Goal: Task Accomplishment & Management: Manage account settings

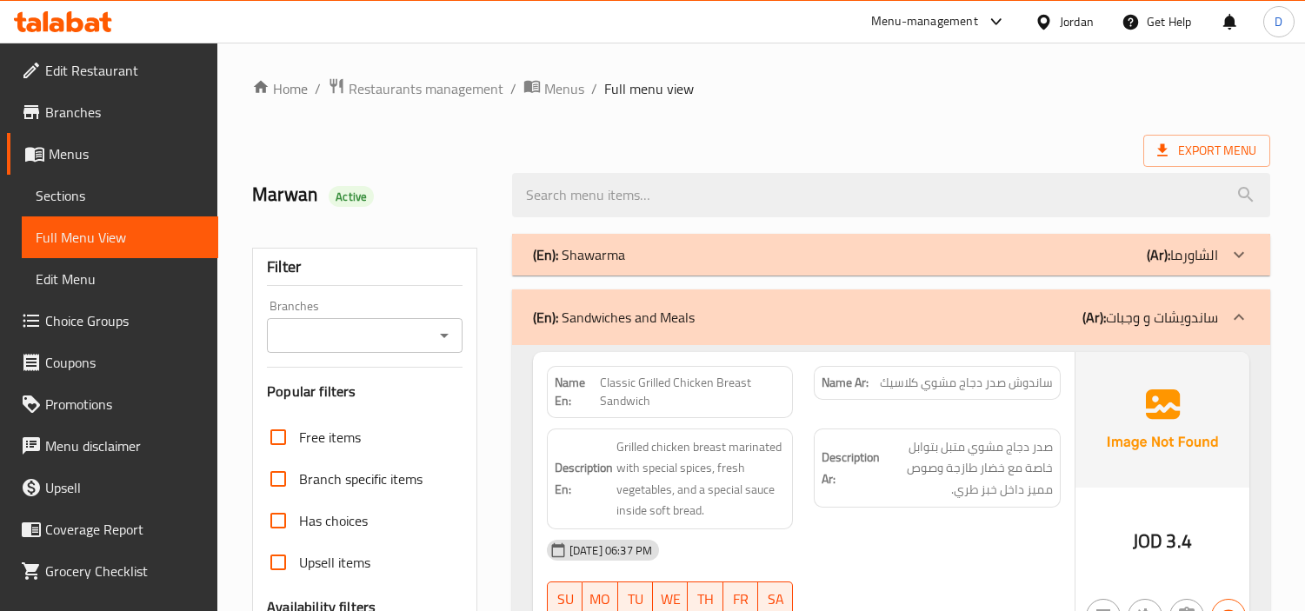
scroll to position [193, 0]
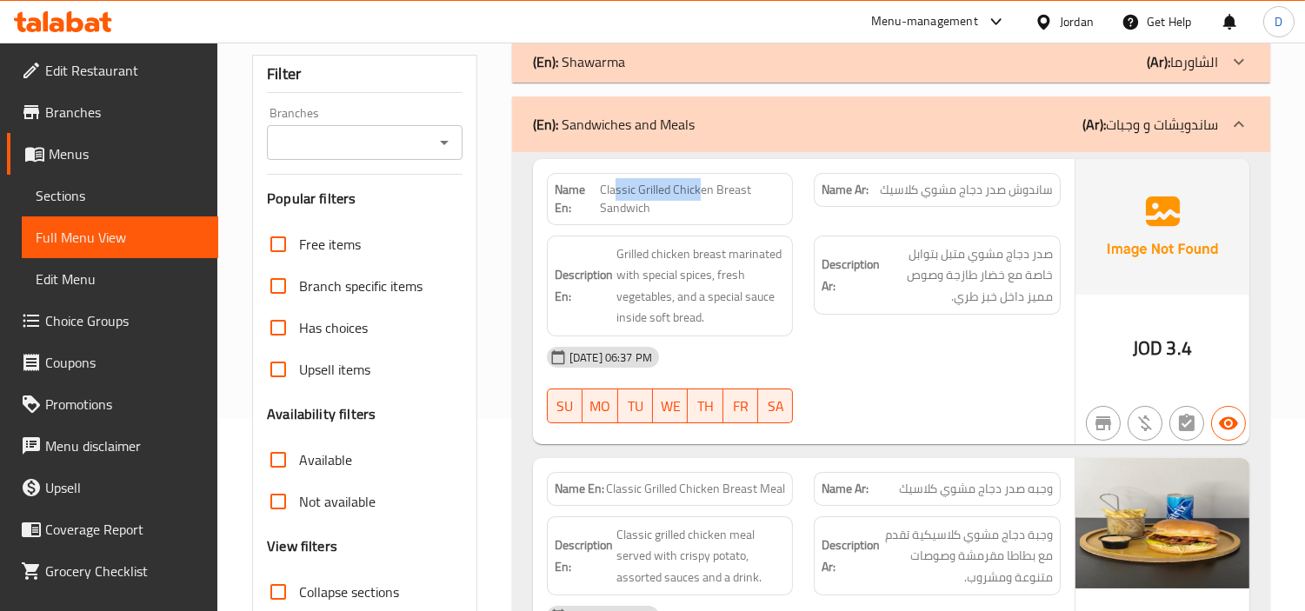
drag, startPoint x: 699, startPoint y: 189, endPoint x: 613, endPoint y: 180, distance: 86.5
click at [613, 181] on span "Classic Grilled Chicken Breast Sandwich" at bounding box center [693, 199] width 186 height 37
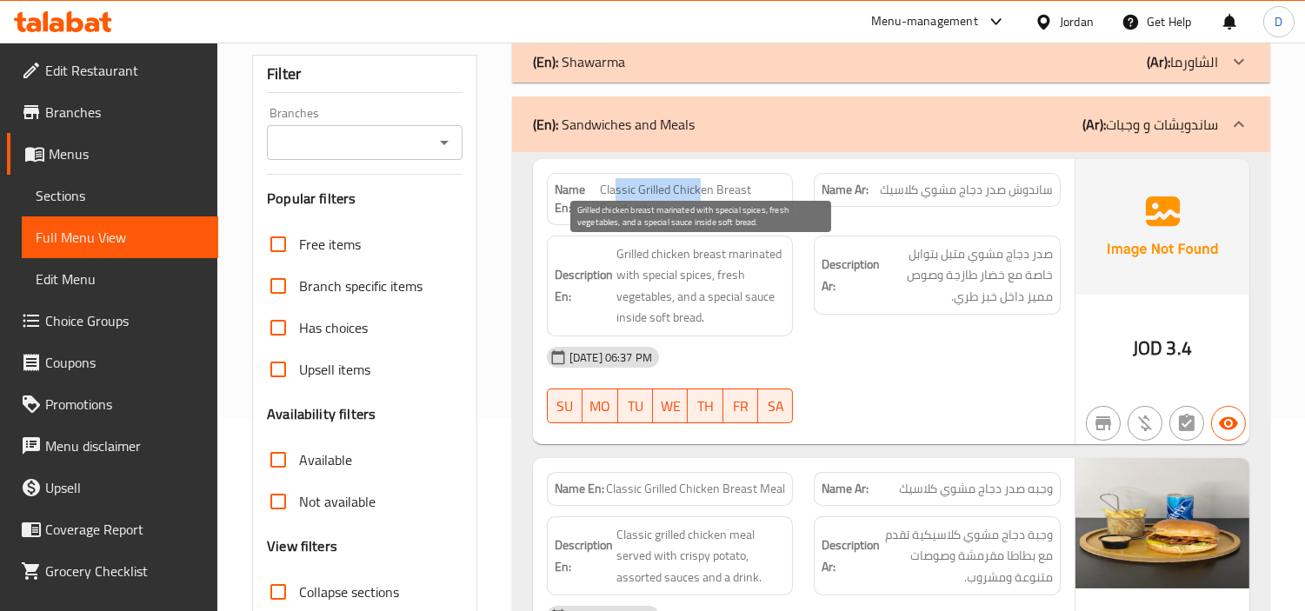
scroll to position [290, 0]
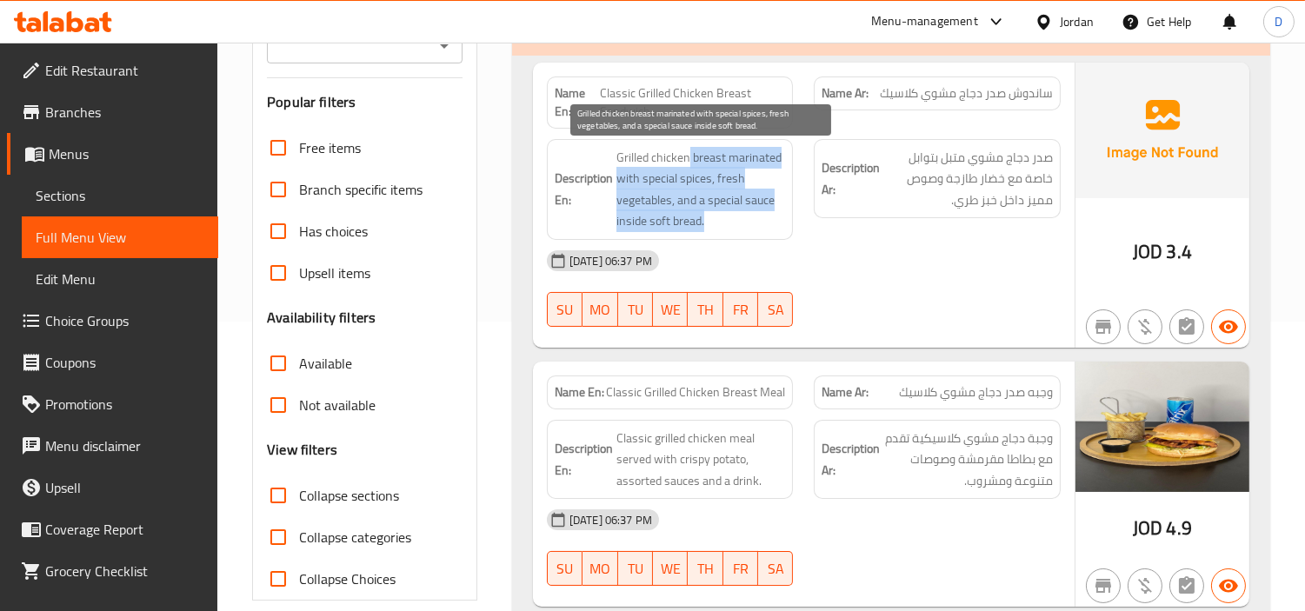
drag, startPoint x: 688, startPoint y: 158, endPoint x: 710, endPoint y: 221, distance: 66.3
click at [710, 221] on span "Grilled chicken breast marinated with special spices, fresh vegetables, and a s…" at bounding box center [701, 189] width 170 height 85
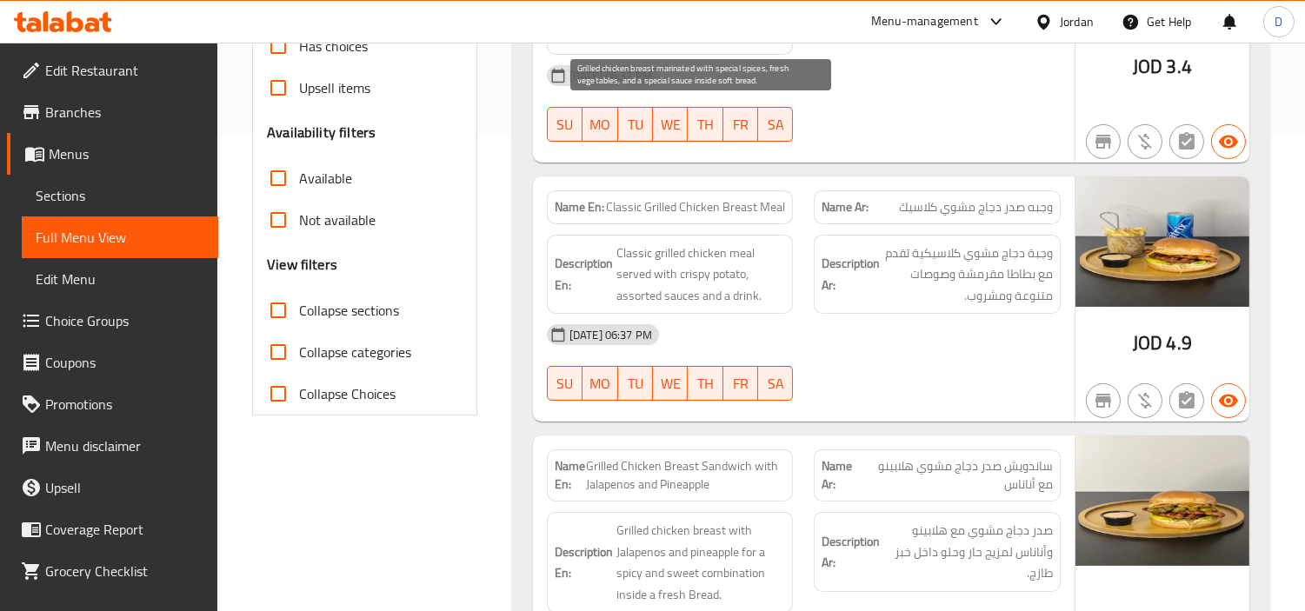
scroll to position [483, 0]
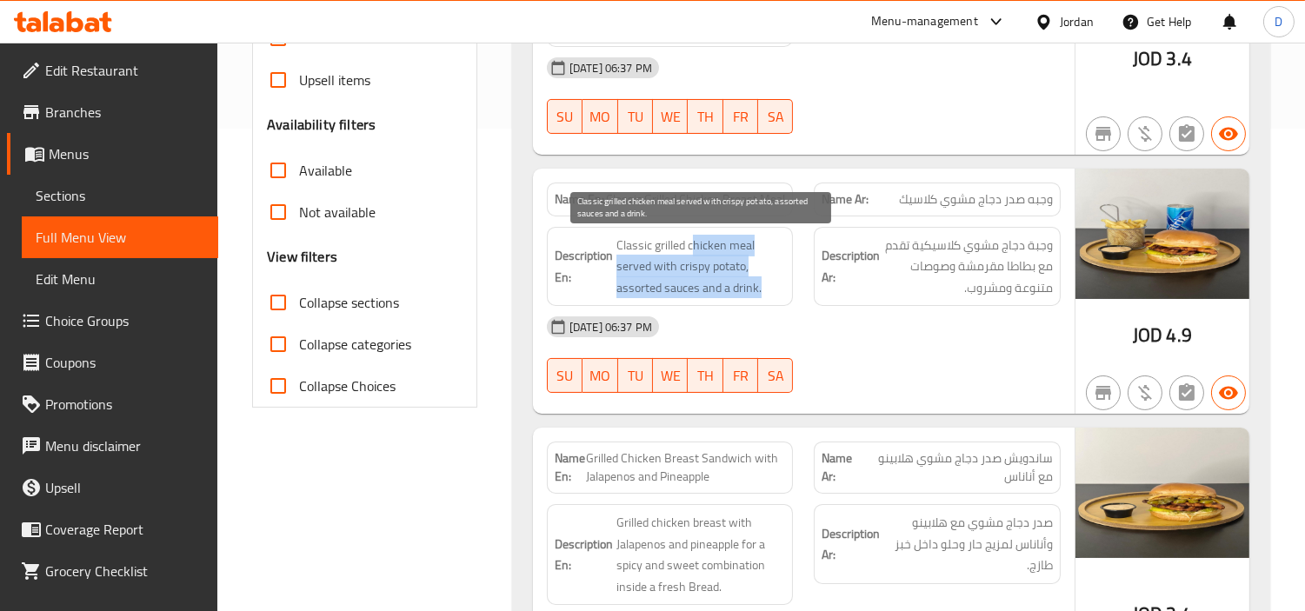
drag, startPoint x: 696, startPoint y: 248, endPoint x: 770, endPoint y: 282, distance: 81.3
click at [770, 282] on span "Classic grilled chicken meal served with crispy potato, assorted sauces and a d…" at bounding box center [701, 267] width 170 height 64
click at [770, 285] on span "Classic grilled chicken meal served with crispy potato, assorted sauces and a d…" at bounding box center [701, 267] width 170 height 64
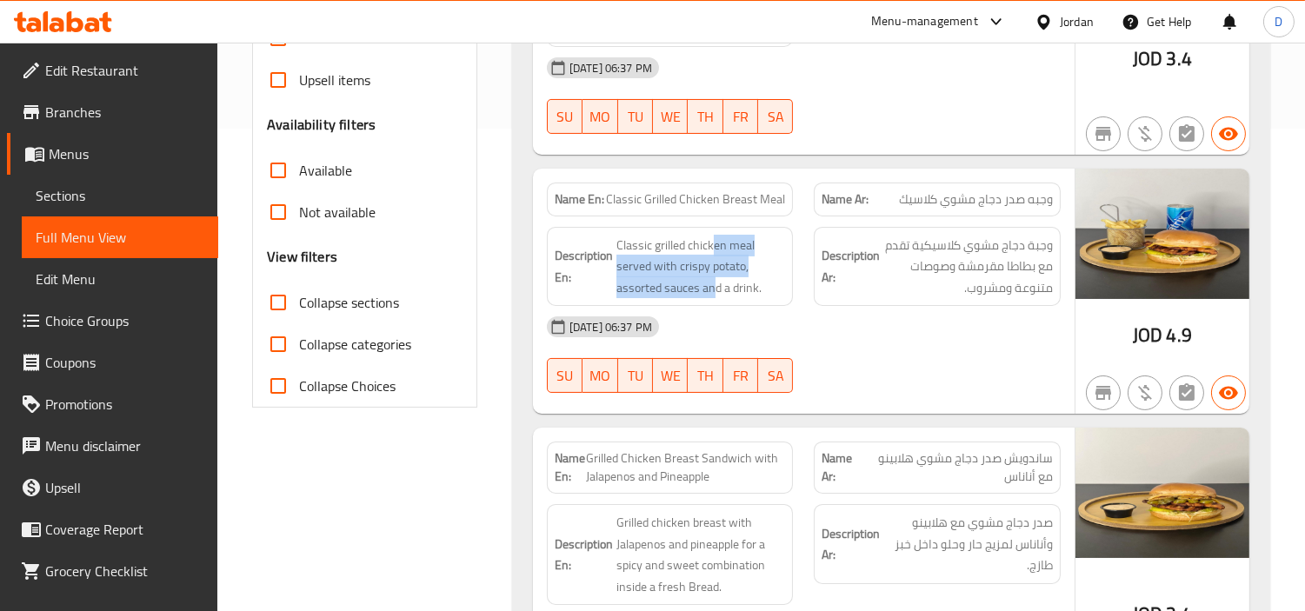
drag, startPoint x: 710, startPoint y: 242, endPoint x: 711, endPoint y: 302, distance: 60.0
click at [711, 302] on div "Description En: Classic grilled chicken meal served with crispy potato, assorte…" at bounding box center [670, 267] width 247 height 80
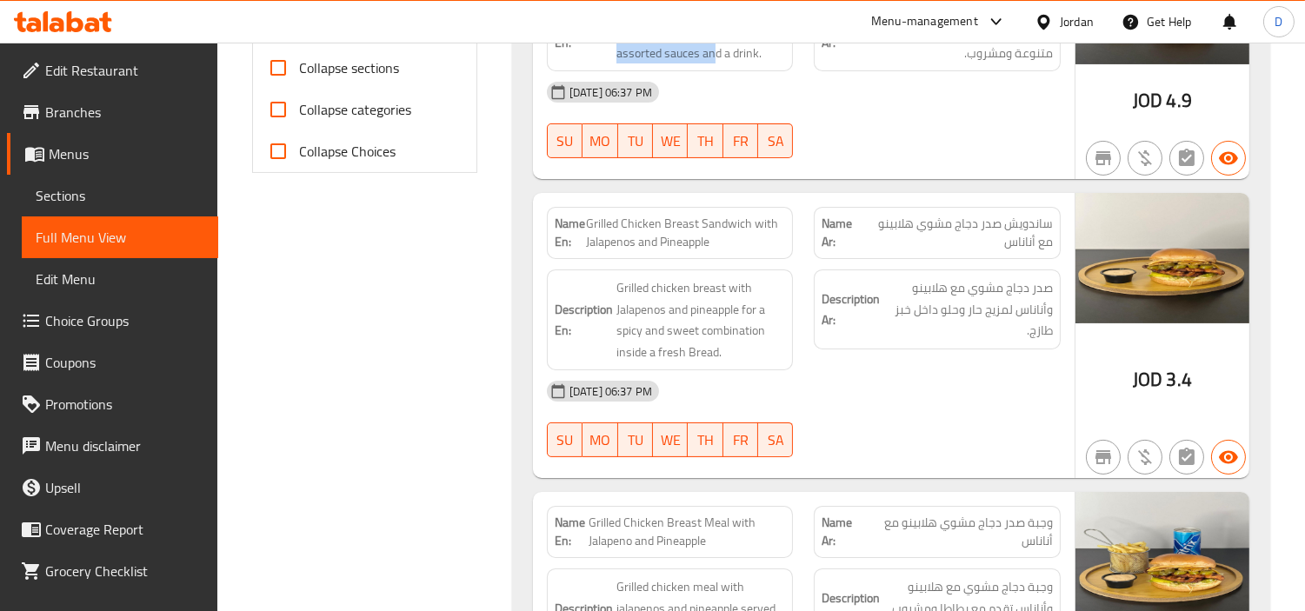
scroll to position [772, 0]
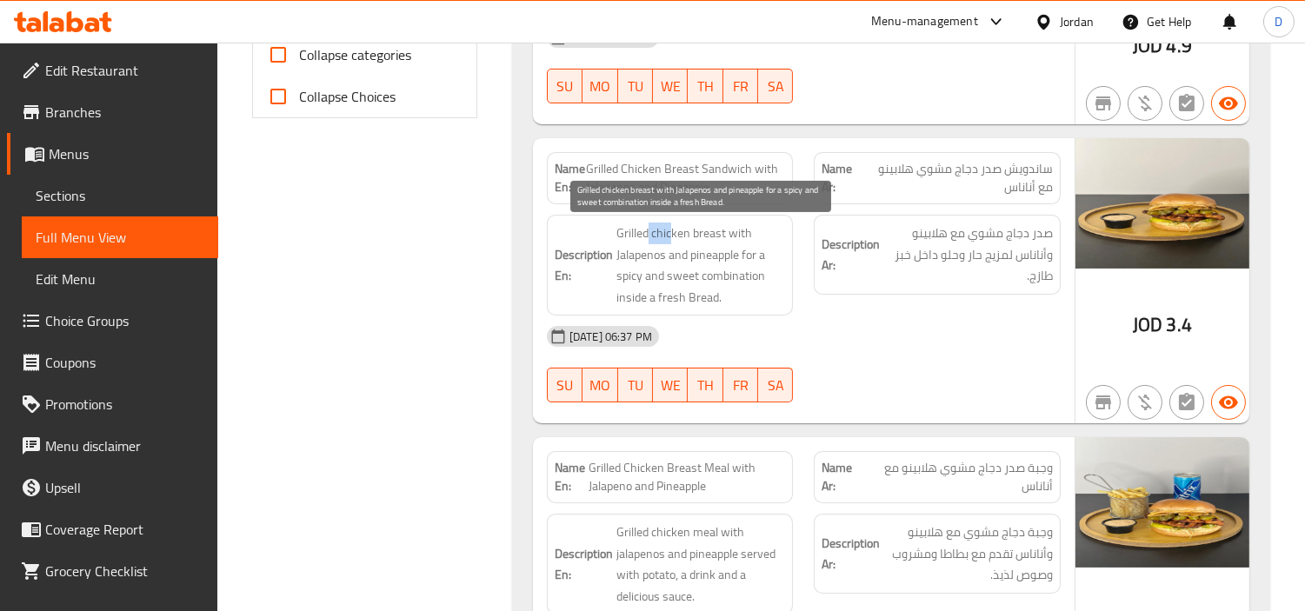
drag, startPoint x: 648, startPoint y: 229, endPoint x: 673, endPoint y: 238, distance: 27.0
click at [673, 238] on span "Grilled chicken breast with Jalapenos and pineapple for a spicy and sweet combi…" at bounding box center [701, 265] width 170 height 85
click at [674, 238] on span "Grilled chicken breast with Jalapenos and pineapple for a spicy and sweet combi…" at bounding box center [701, 265] width 170 height 85
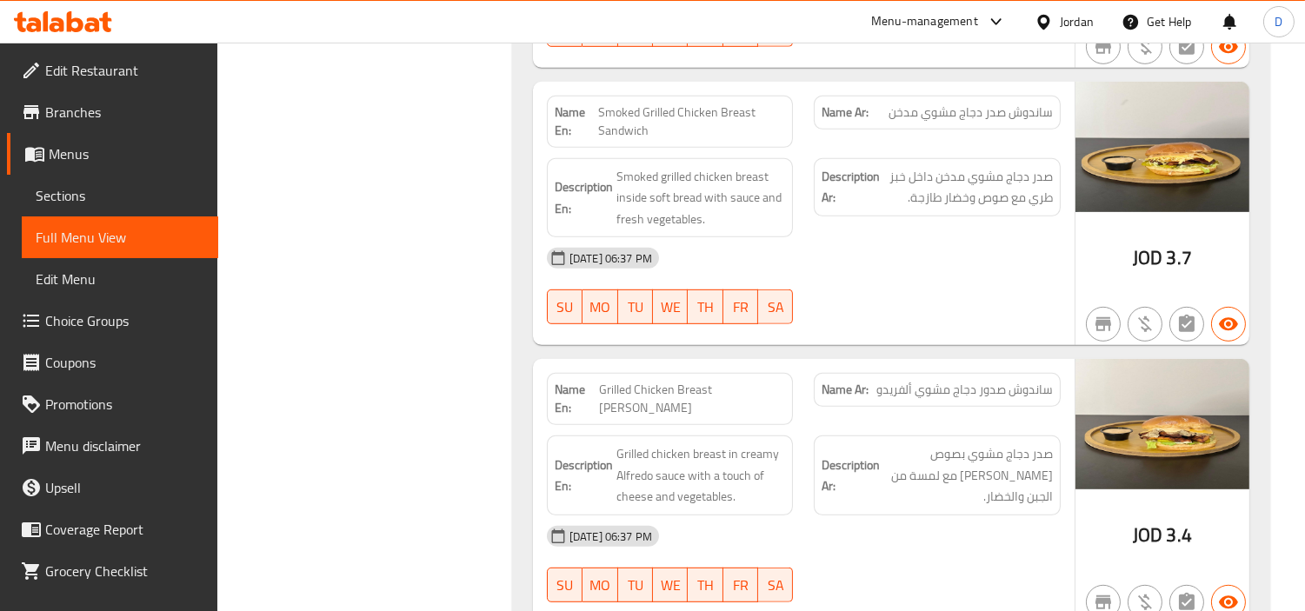
scroll to position [1739, 0]
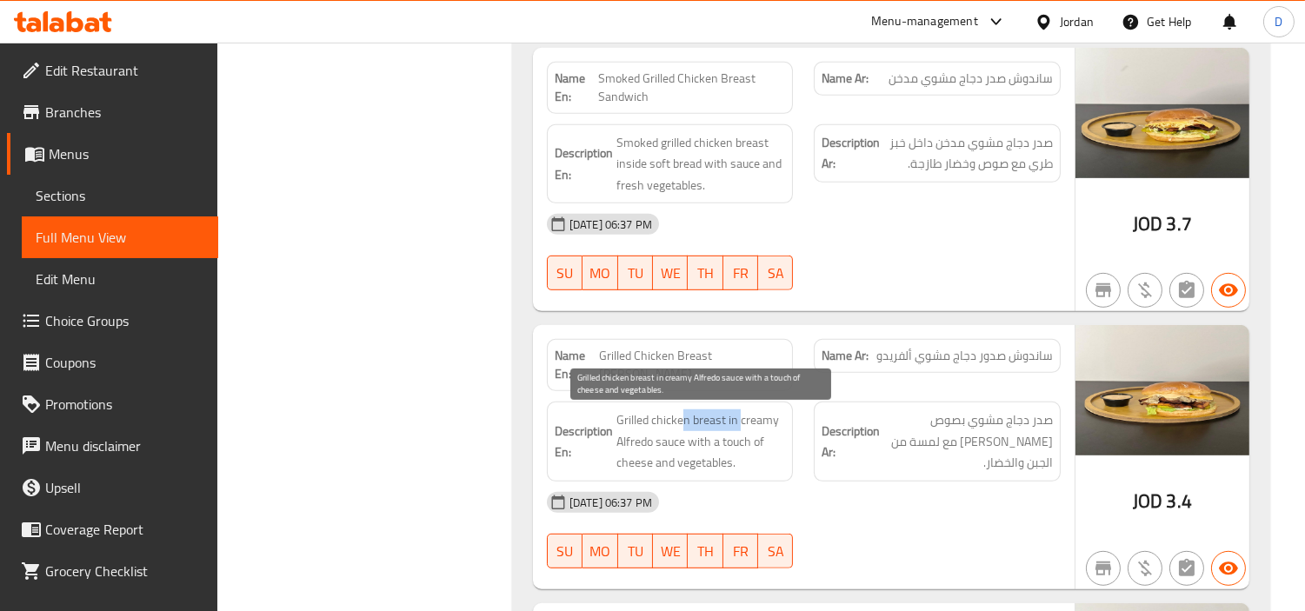
drag, startPoint x: 682, startPoint y: 419, endPoint x: 737, endPoint y: 424, distance: 55.9
click at [737, 424] on span "Grilled chicken breast in creamy Alfredo sauce with a touch of cheese and veget…" at bounding box center [701, 442] width 170 height 64
drag, startPoint x: 685, startPoint y: 422, endPoint x: 733, endPoint y: 475, distance: 71.4
click at [733, 474] on span "Grilled chicken breast in creamy Alfredo sauce with a touch of cheese and veget…" at bounding box center [701, 442] width 170 height 64
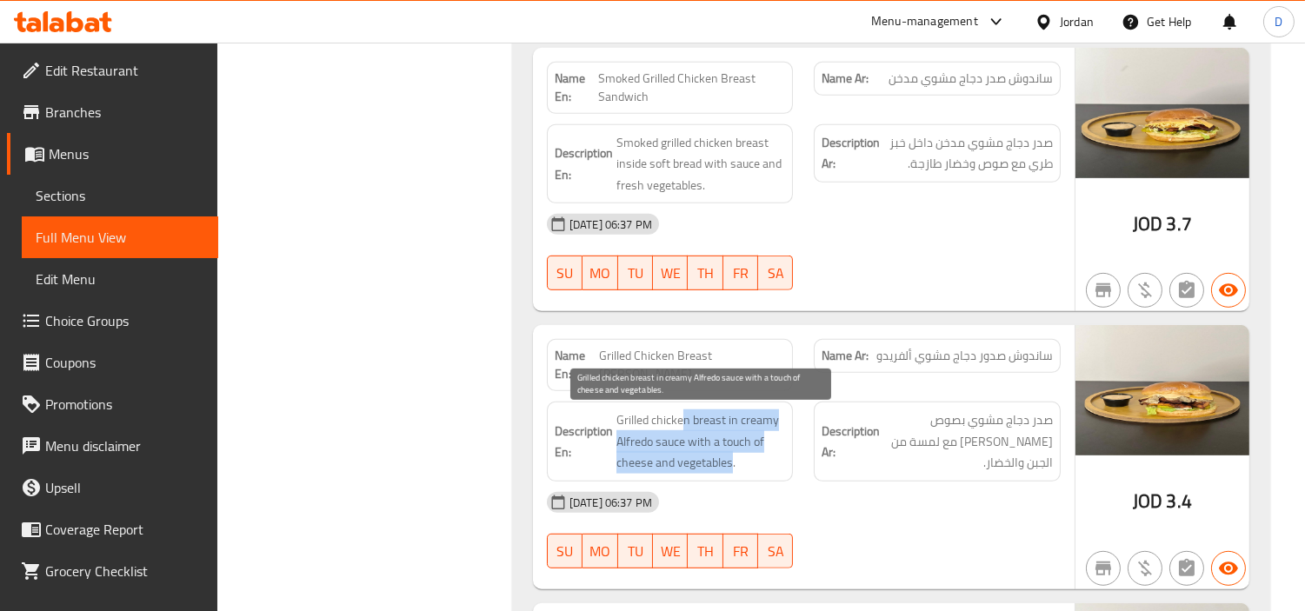
click at [733, 474] on span "Grilled chicken breast in creamy Alfredo sauce with a touch of cheese and veget…" at bounding box center [701, 442] width 170 height 64
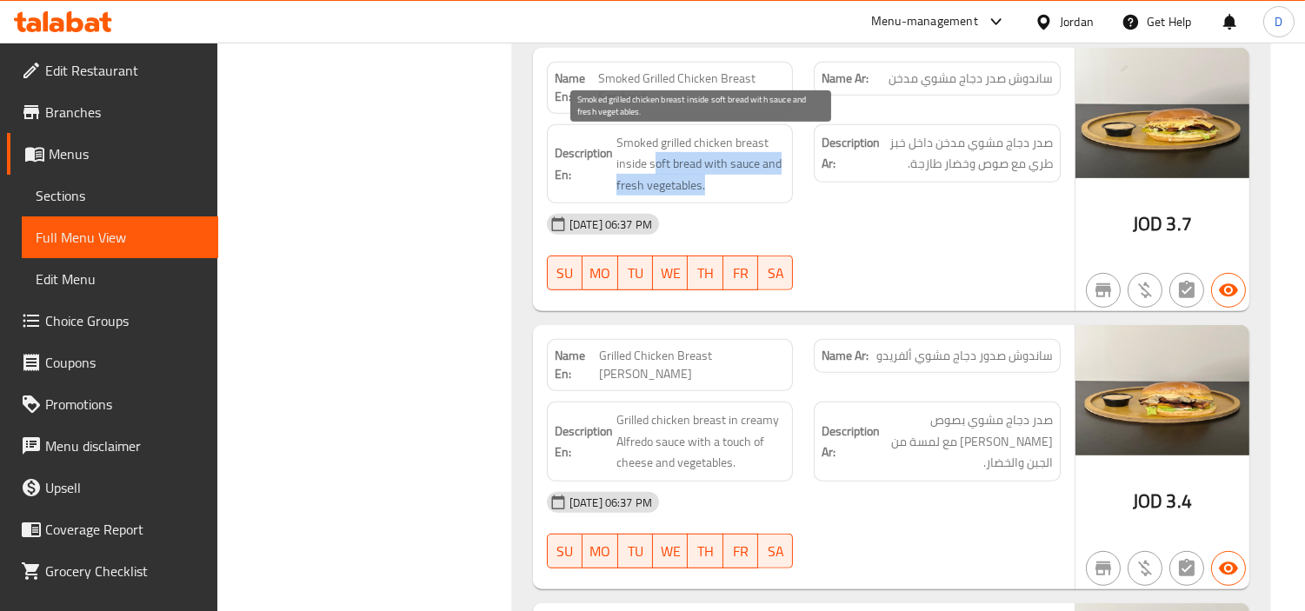
drag, startPoint x: 653, startPoint y: 158, endPoint x: 771, endPoint y: 181, distance: 120.4
click at [771, 181] on span "Smoked grilled chicken breast inside soft bread with sauce and fresh vegetables." at bounding box center [701, 164] width 170 height 64
click at [772, 183] on span "Smoked grilled chicken breast inside soft bread with sauce and fresh vegetables." at bounding box center [701, 164] width 170 height 64
drag, startPoint x: 729, startPoint y: 169, endPoint x: 709, endPoint y: 187, distance: 27.1
click at [709, 187] on span "Smoked grilled chicken breast inside soft bread with sauce and fresh vegetables." at bounding box center [701, 164] width 170 height 64
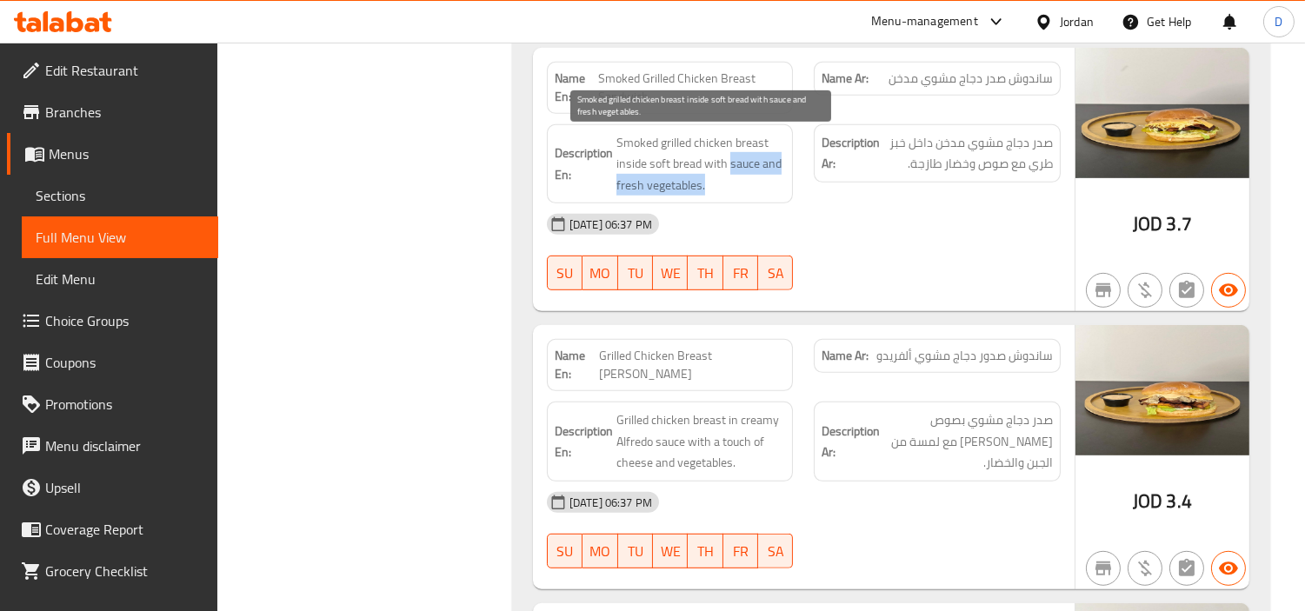
click at [709, 187] on span "Smoked grilled chicken breast inside soft bread with sauce and fresh vegetables." at bounding box center [701, 164] width 170 height 64
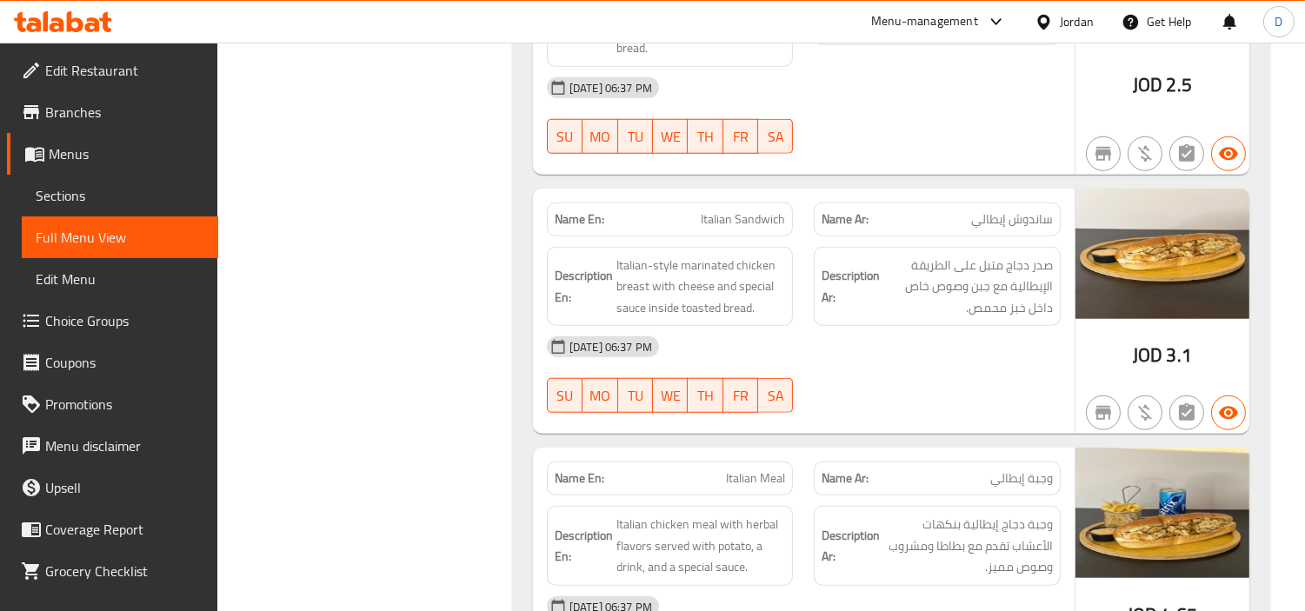
scroll to position [2995, 0]
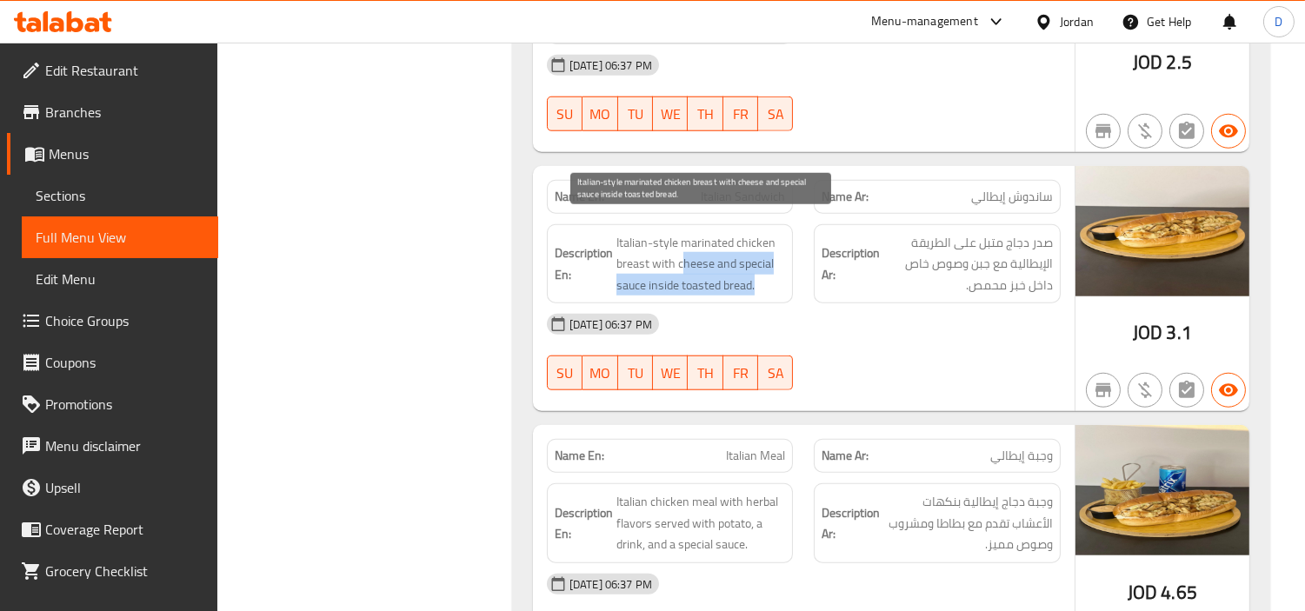
drag, startPoint x: 684, startPoint y: 247, endPoint x: 775, endPoint y: 261, distance: 91.5
click at [775, 261] on span "Italian-style marinated chicken breast with cheese and special sauce inside toa…" at bounding box center [701, 264] width 170 height 64
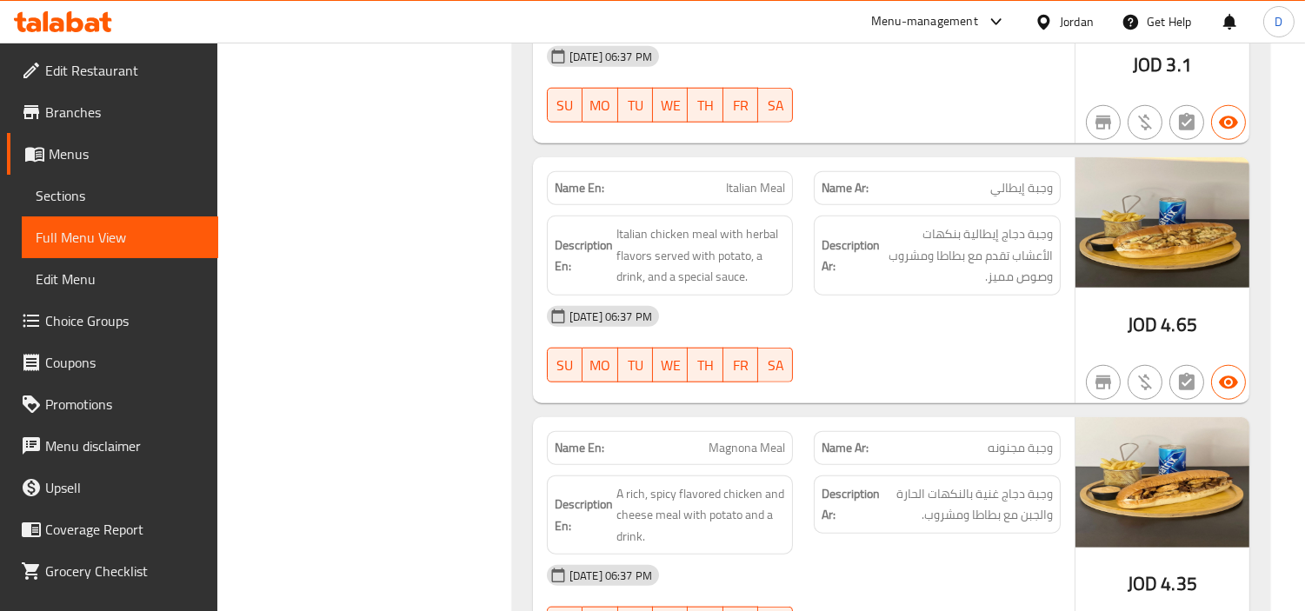
scroll to position [3284, 0]
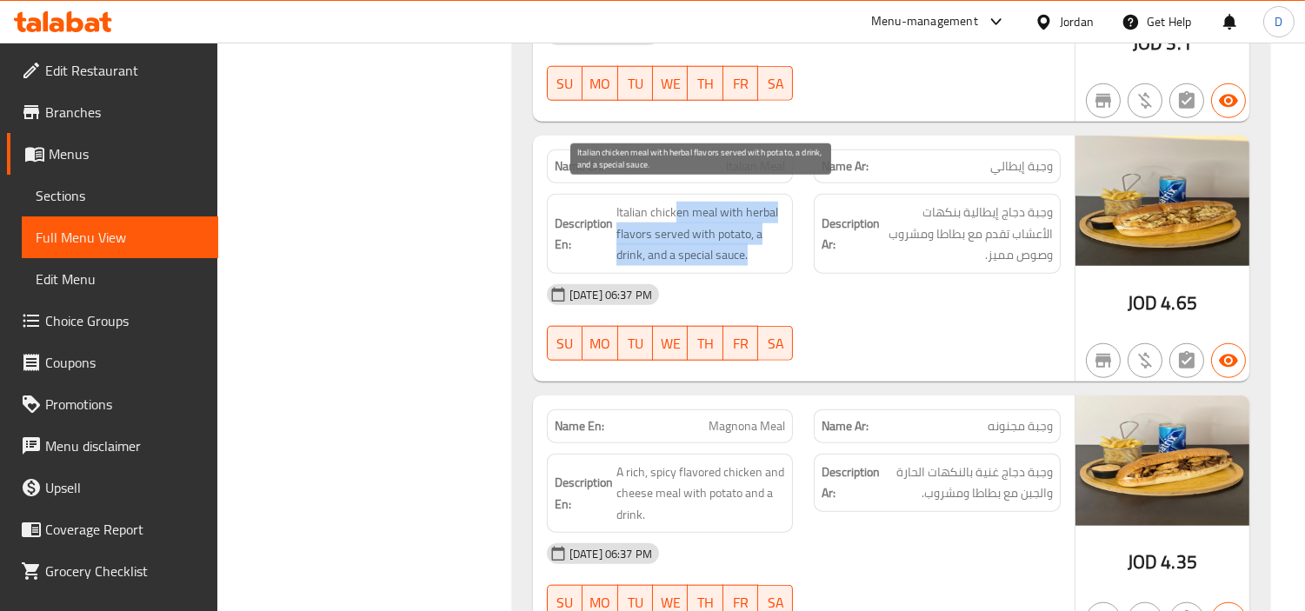
drag, startPoint x: 676, startPoint y: 195, endPoint x: 752, endPoint y: 229, distance: 82.9
click at [752, 229] on span "Italian chicken meal with herbal flavors served with potato, a drink, and a spe…" at bounding box center [701, 234] width 170 height 64
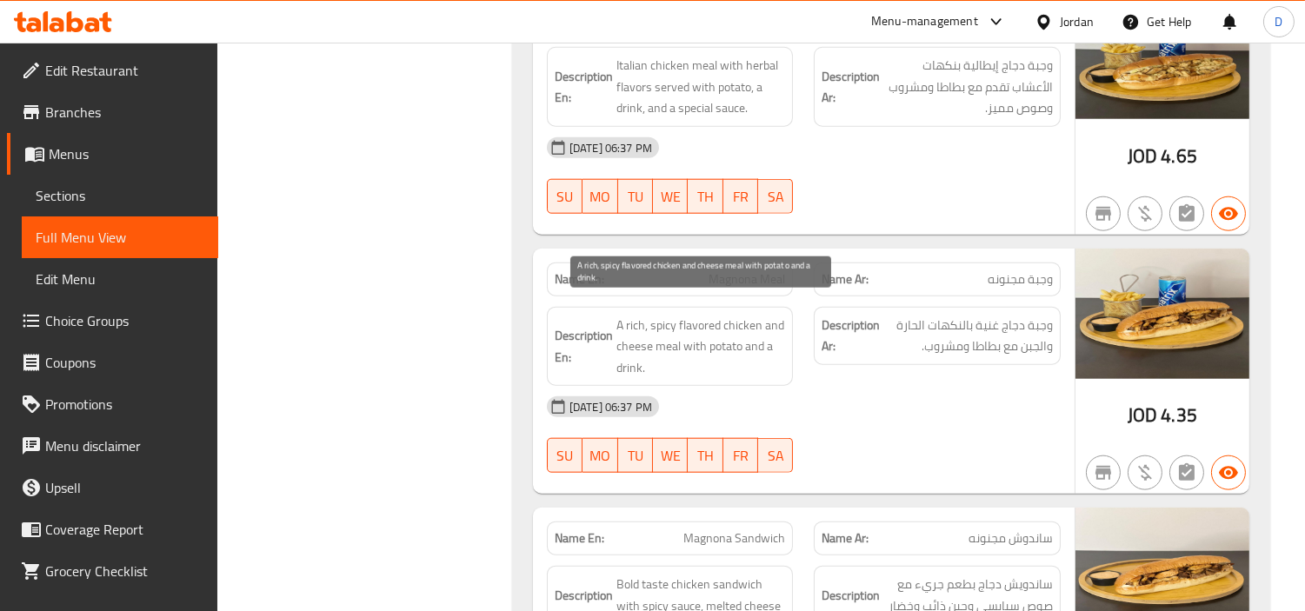
scroll to position [3478, 0]
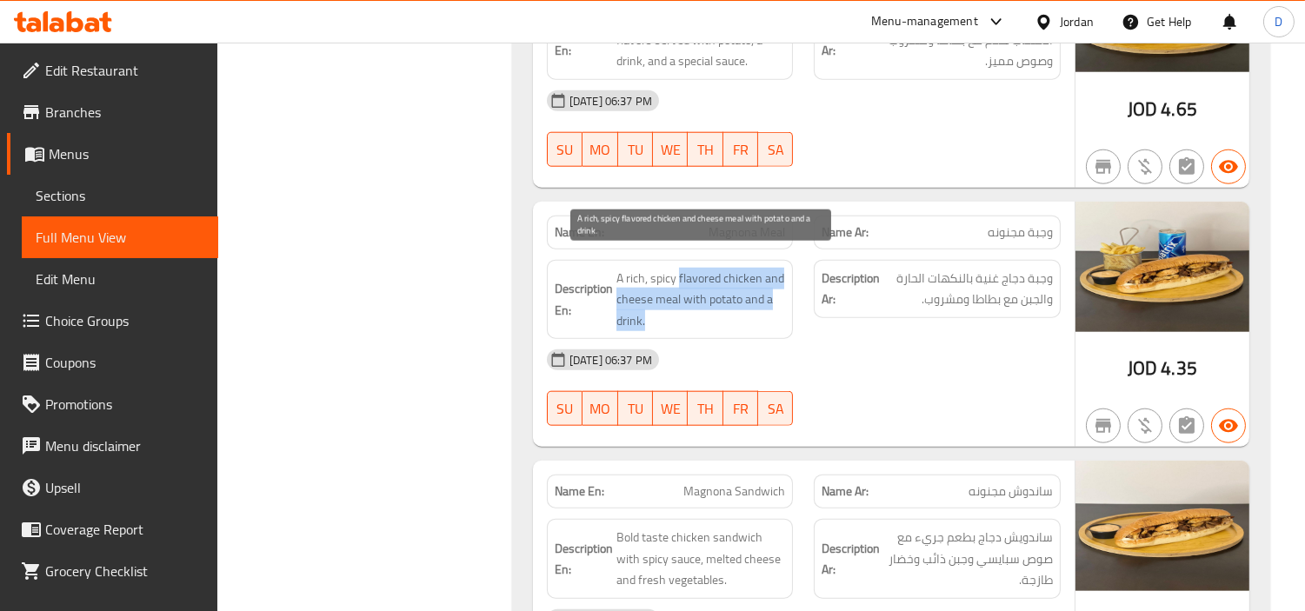
drag, startPoint x: 679, startPoint y: 259, endPoint x: 743, endPoint y: 310, distance: 81.1
click at [743, 310] on span "A rich, spicy flavored chicken and cheese meal with potato and a drink." at bounding box center [701, 300] width 170 height 64
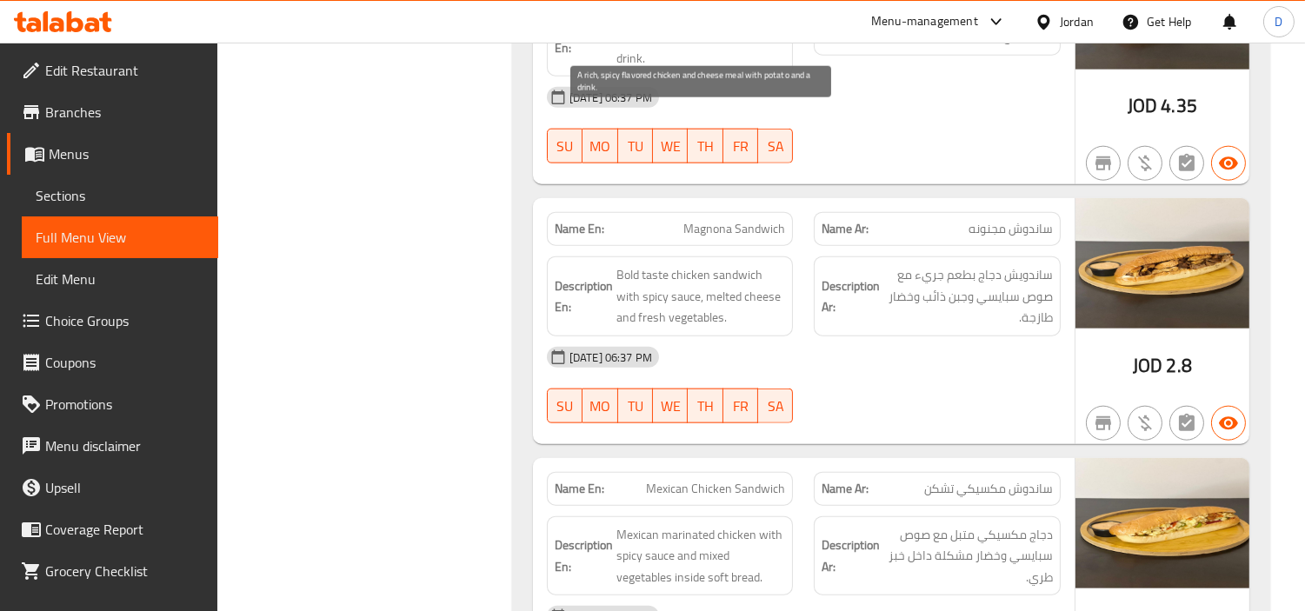
scroll to position [3768, 0]
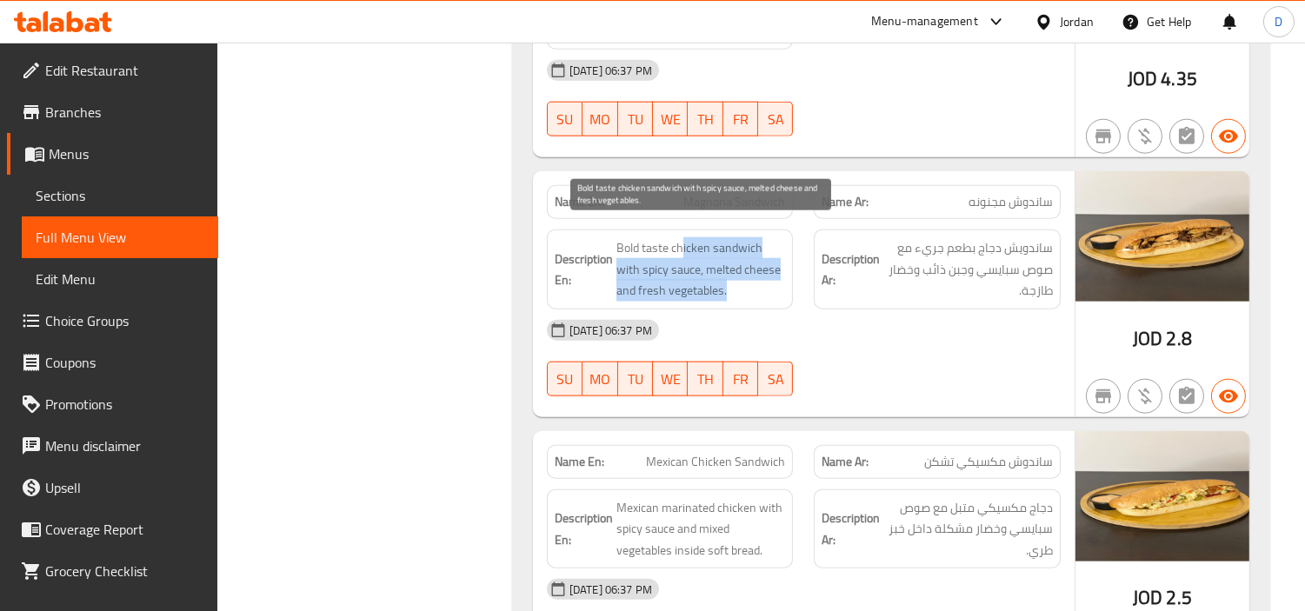
drag, startPoint x: 680, startPoint y: 239, endPoint x: 735, endPoint y: 276, distance: 65.8
click at [735, 276] on span "Bold taste chicken sandwich with spicy sauce, melted cheese and fresh vegetable…" at bounding box center [701, 269] width 170 height 64
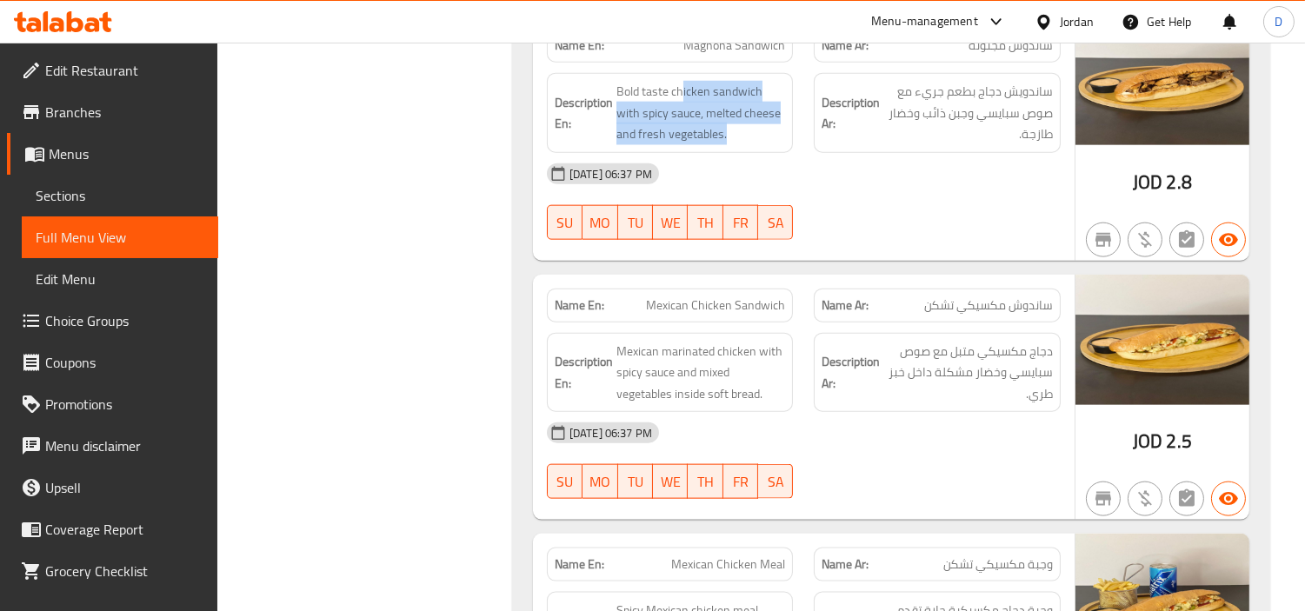
scroll to position [3961, 0]
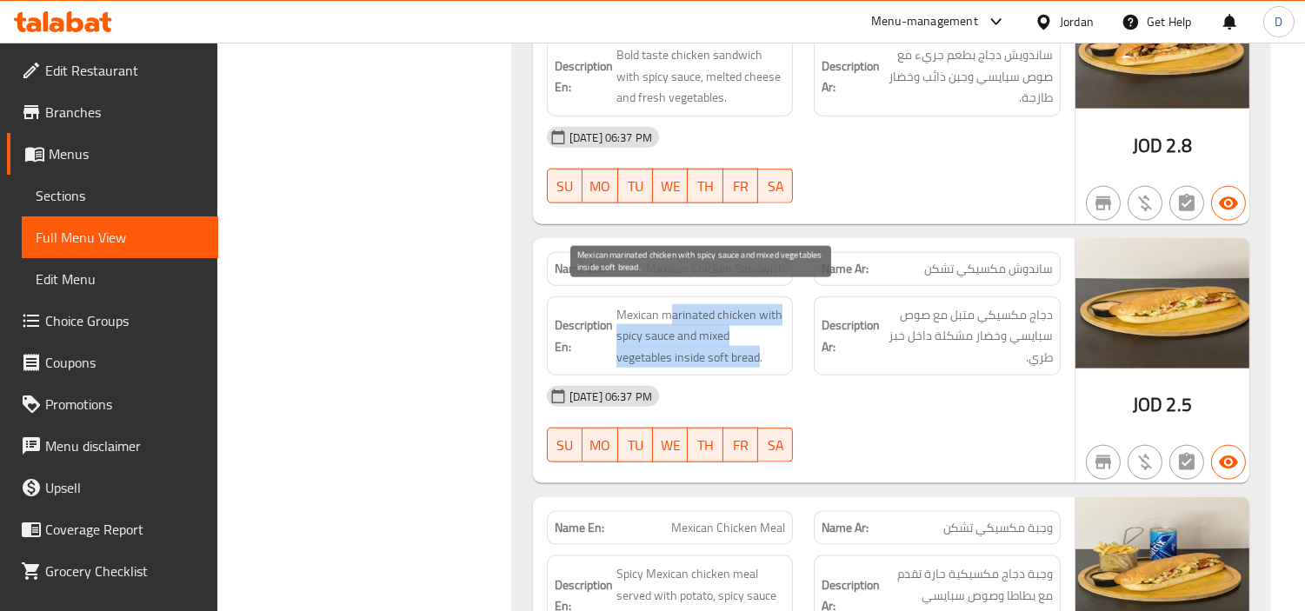
drag, startPoint x: 672, startPoint y: 296, endPoint x: 757, endPoint y: 343, distance: 97.3
click at [757, 343] on span "Mexican marinated chicken with spicy sauce and mixed vegetables inside soft bre…" at bounding box center [701, 336] width 170 height 64
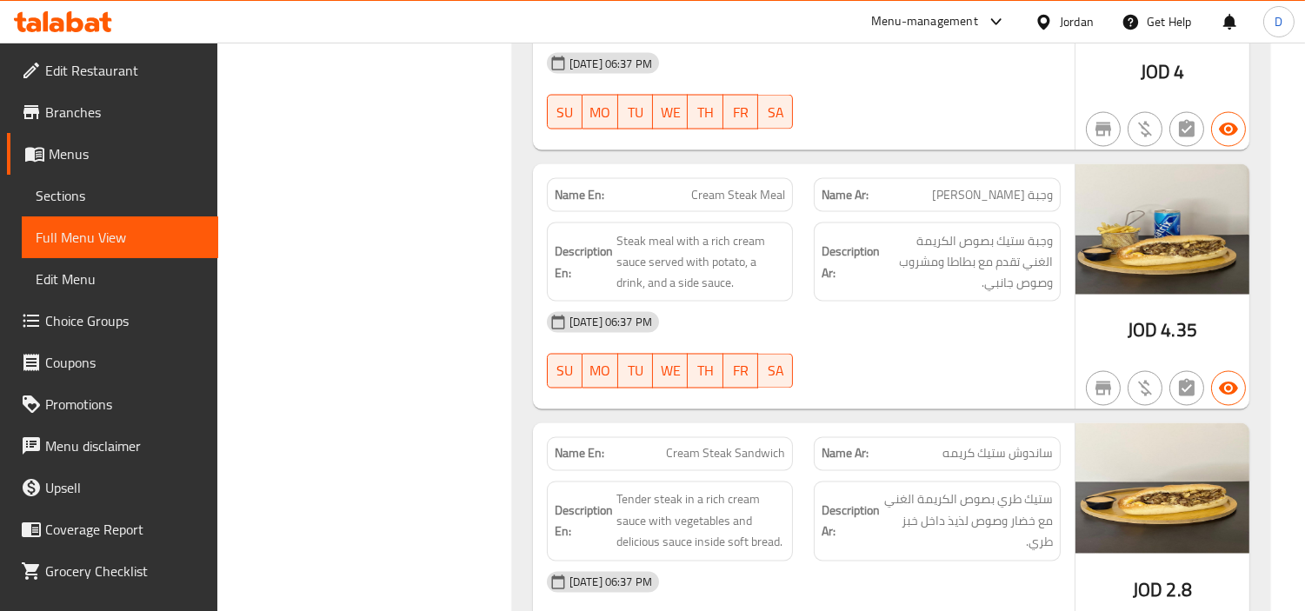
scroll to position [5614, 0]
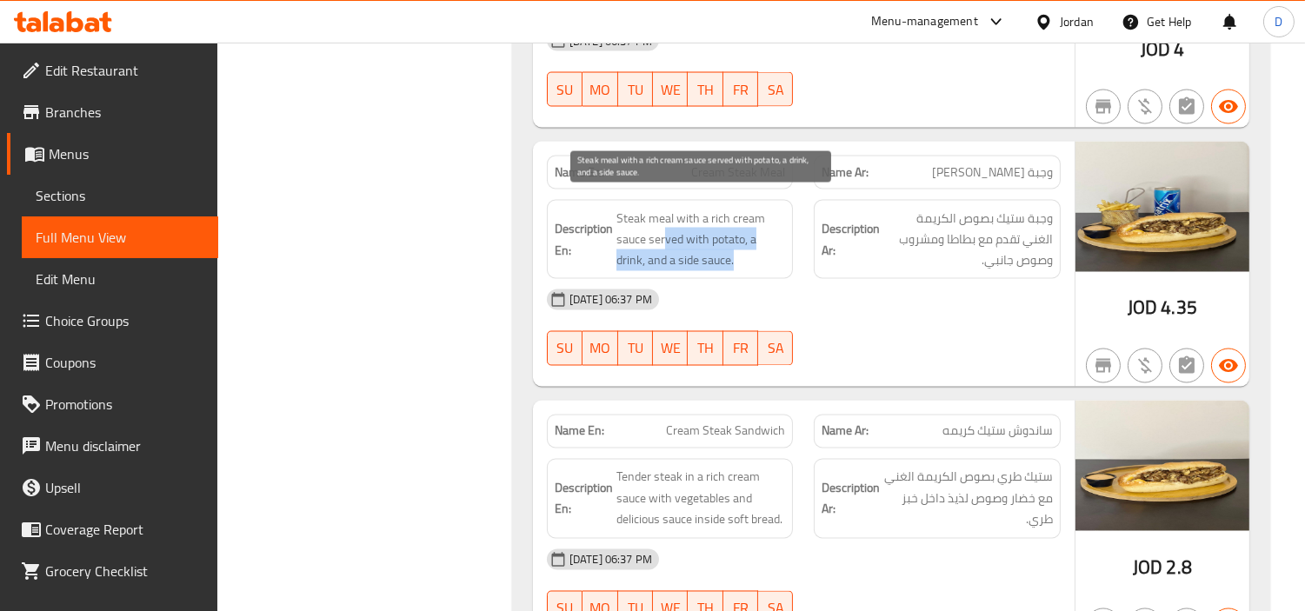
drag, startPoint x: 663, startPoint y: 222, endPoint x: 736, endPoint y: 252, distance: 79.1
click at [736, 252] on span "Steak meal with a rich cream sauce served with potato, a drink, and a side sauc…" at bounding box center [701, 240] width 170 height 64
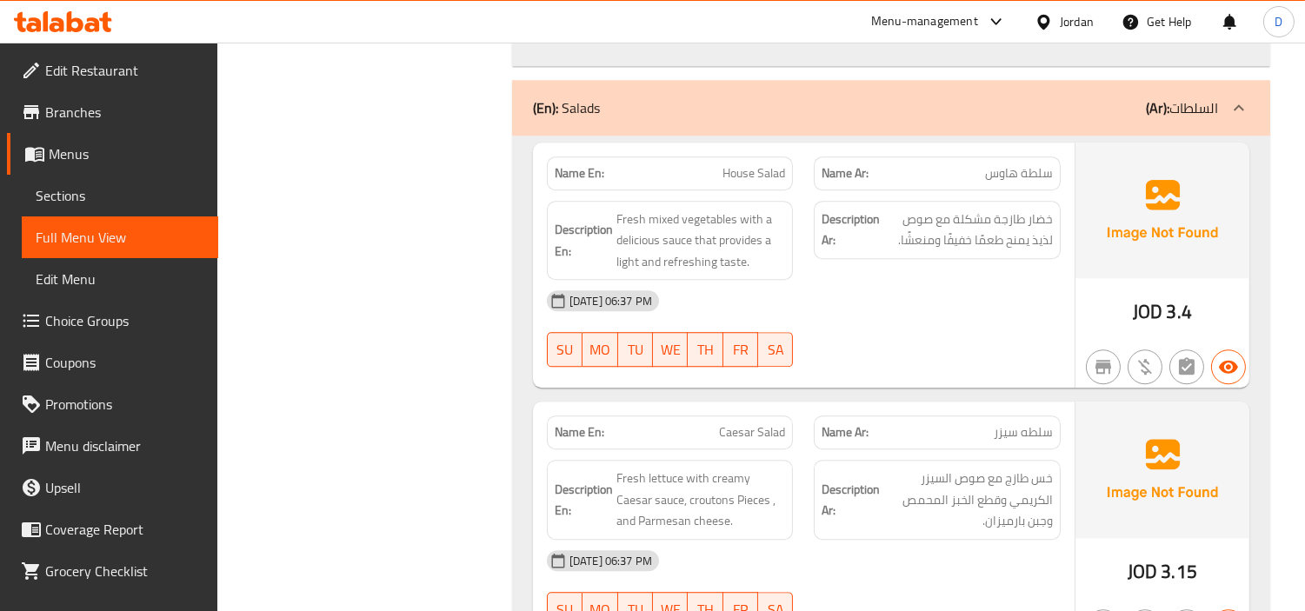
scroll to position [8553, 0]
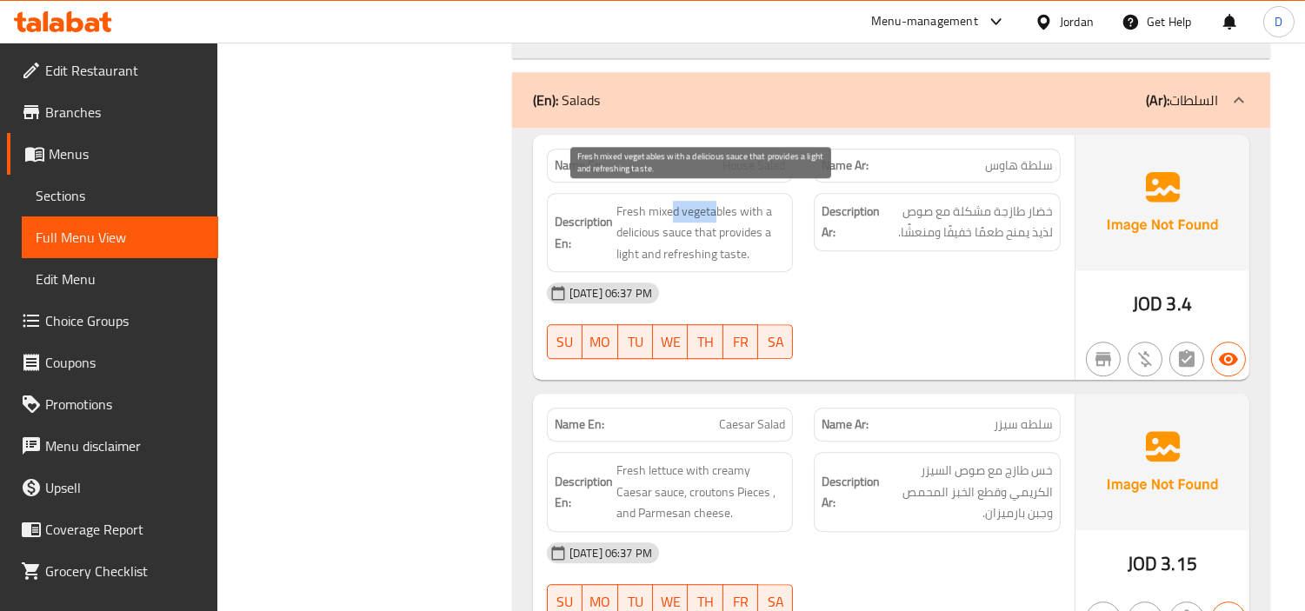
drag, startPoint x: 672, startPoint y: 200, endPoint x: 716, endPoint y: 203, distance: 43.6
click at [716, 203] on span "Fresh mixed vegetables with a delicious sauce that provides a light and refresh…" at bounding box center [701, 233] width 170 height 64
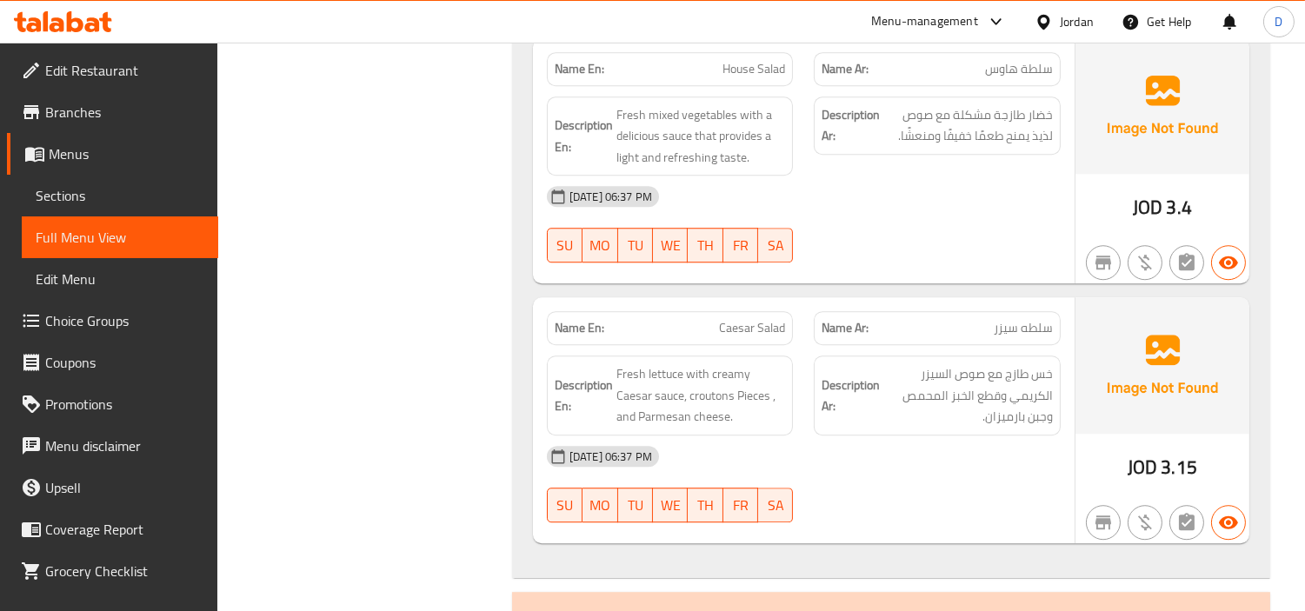
scroll to position [9085, 0]
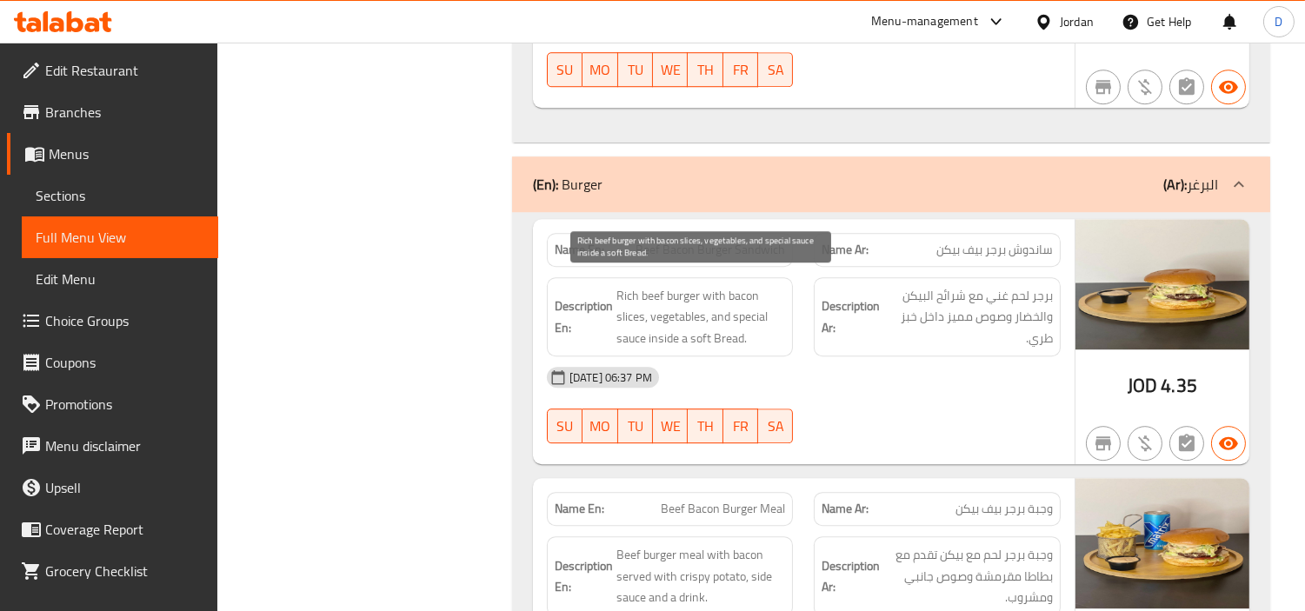
click at [700, 289] on span "Rich beef burger with bacon slices, vegetables, and special sauce inside a soft…" at bounding box center [701, 317] width 170 height 64
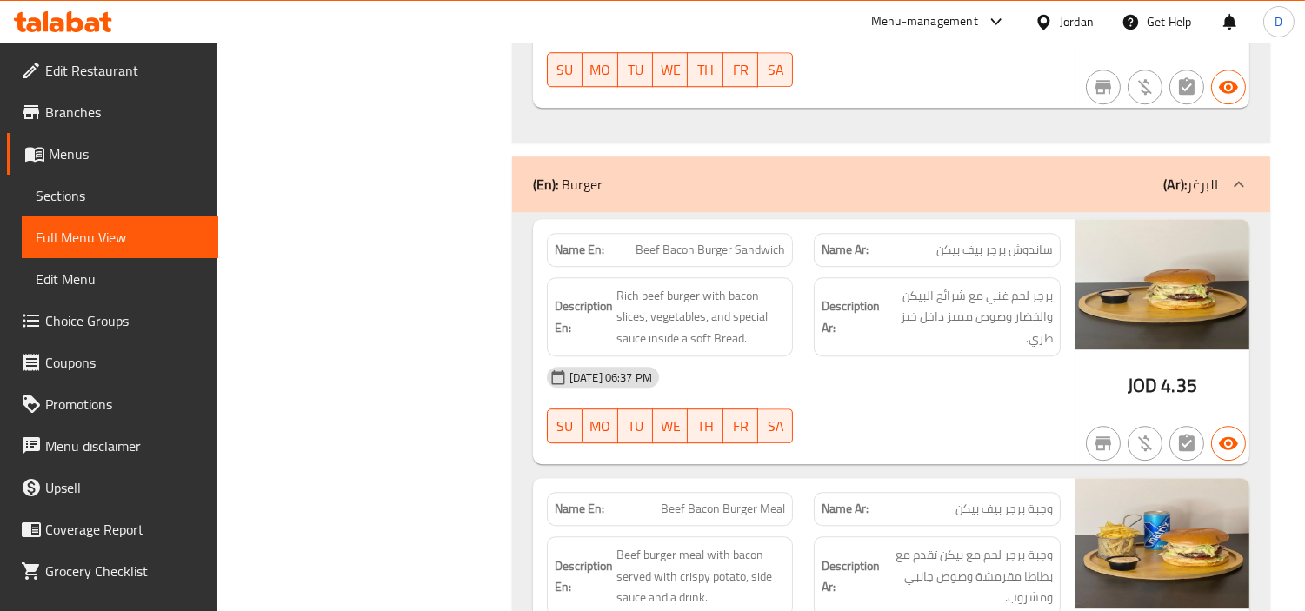
click at [710, 244] on span "Beef Bacon Burger Sandwich" at bounding box center [711, 250] width 150 height 18
copy span "Beef Bacon Burger Sandwich"
click at [690, 241] on span "Beef Bacon Burger Sandwich" at bounding box center [711, 250] width 150 height 18
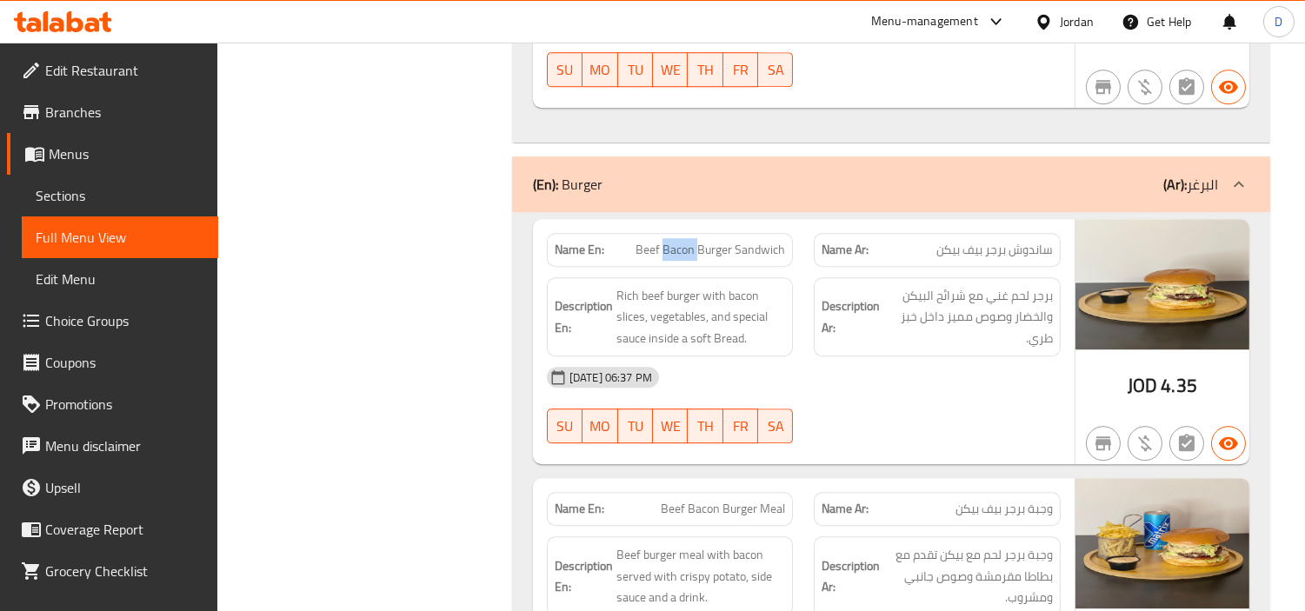
click at [690, 241] on span "Beef Bacon Burger Sandwich" at bounding box center [711, 250] width 150 height 18
copy span "Beef Bacon Burger Sandwich"
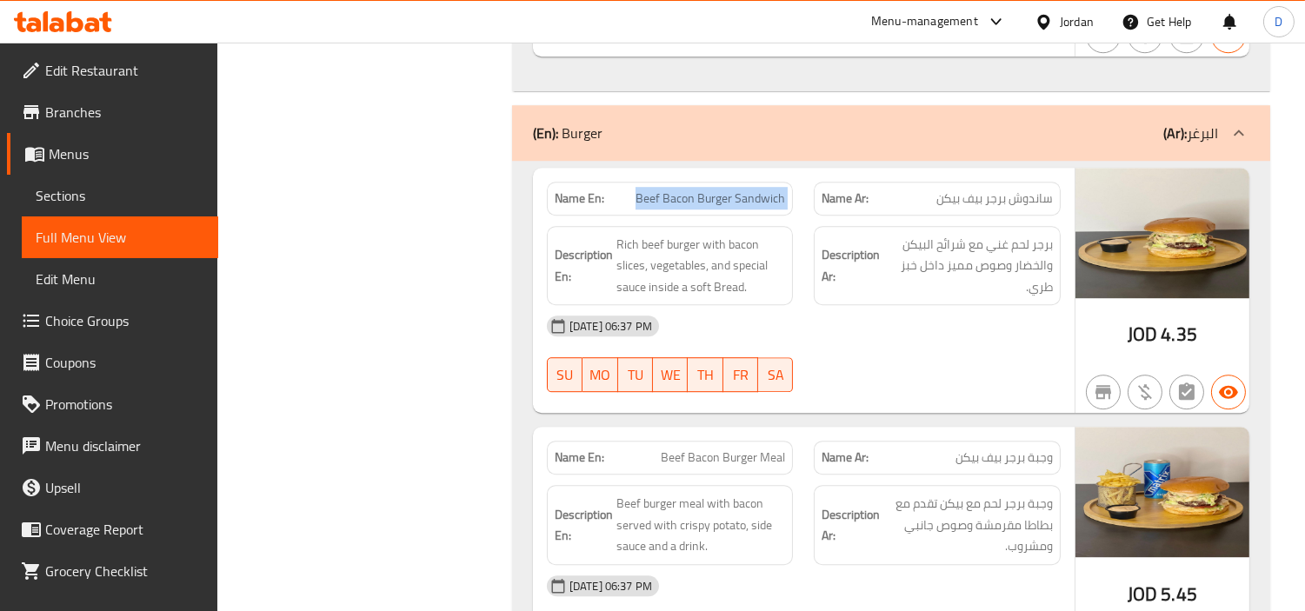
scroll to position [9182, 0]
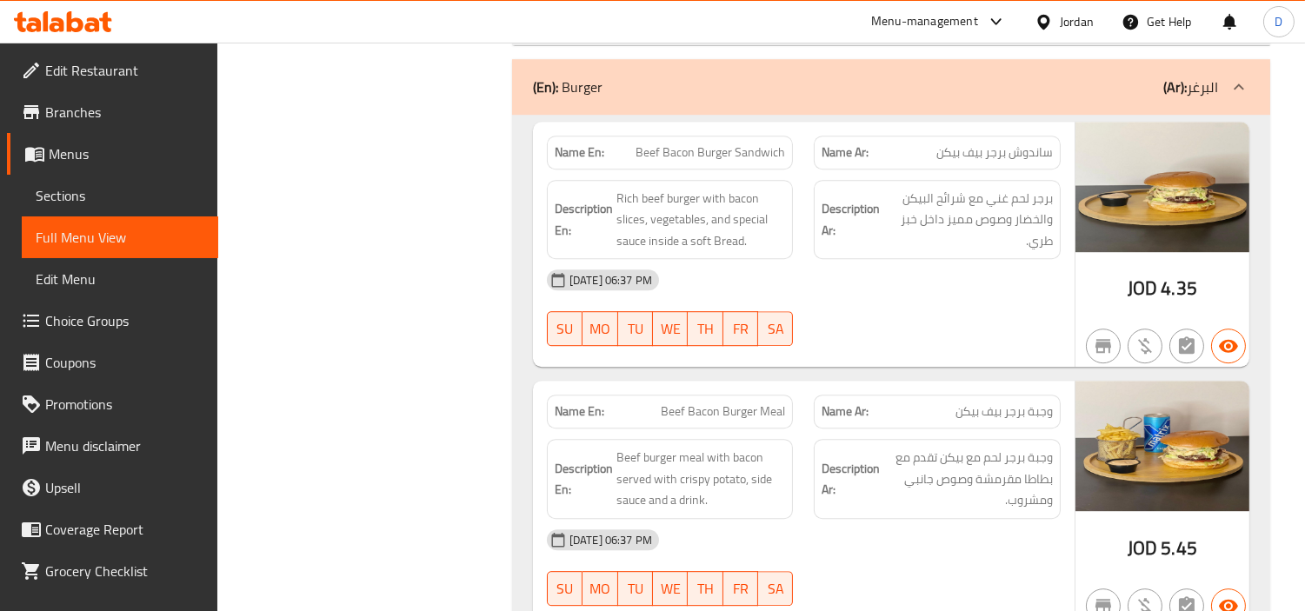
click at [735, 403] on span "Beef Bacon Burger Meal" at bounding box center [723, 412] width 124 height 18
copy span "Beef Bacon Burger Meal"
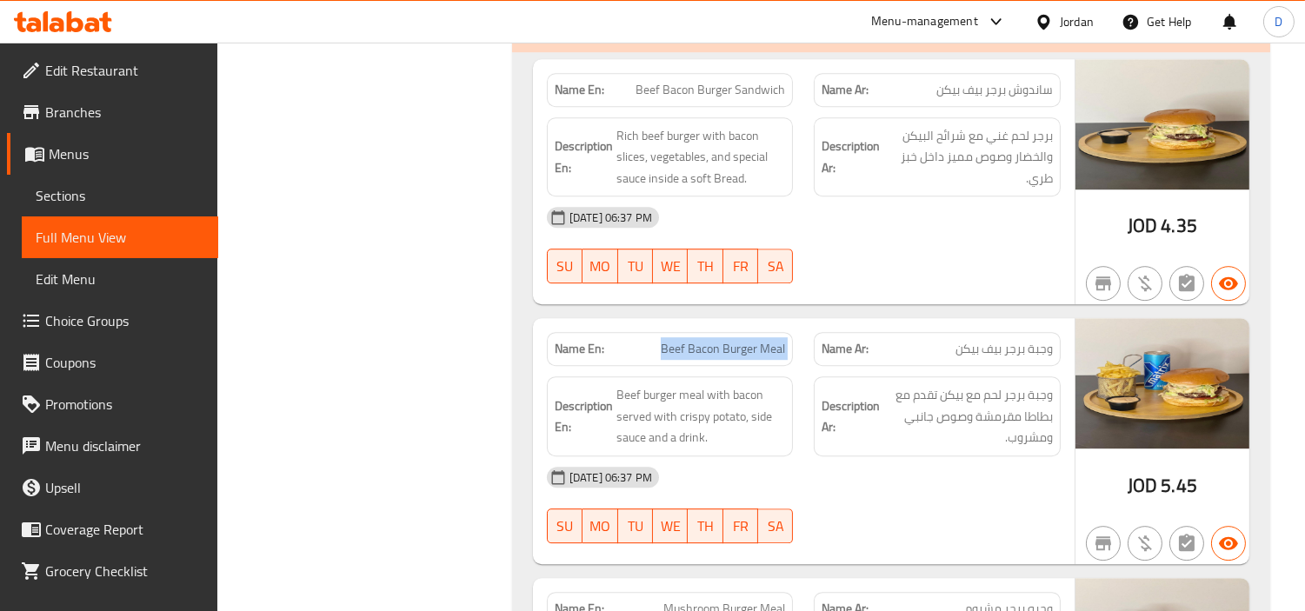
scroll to position [9279, 0]
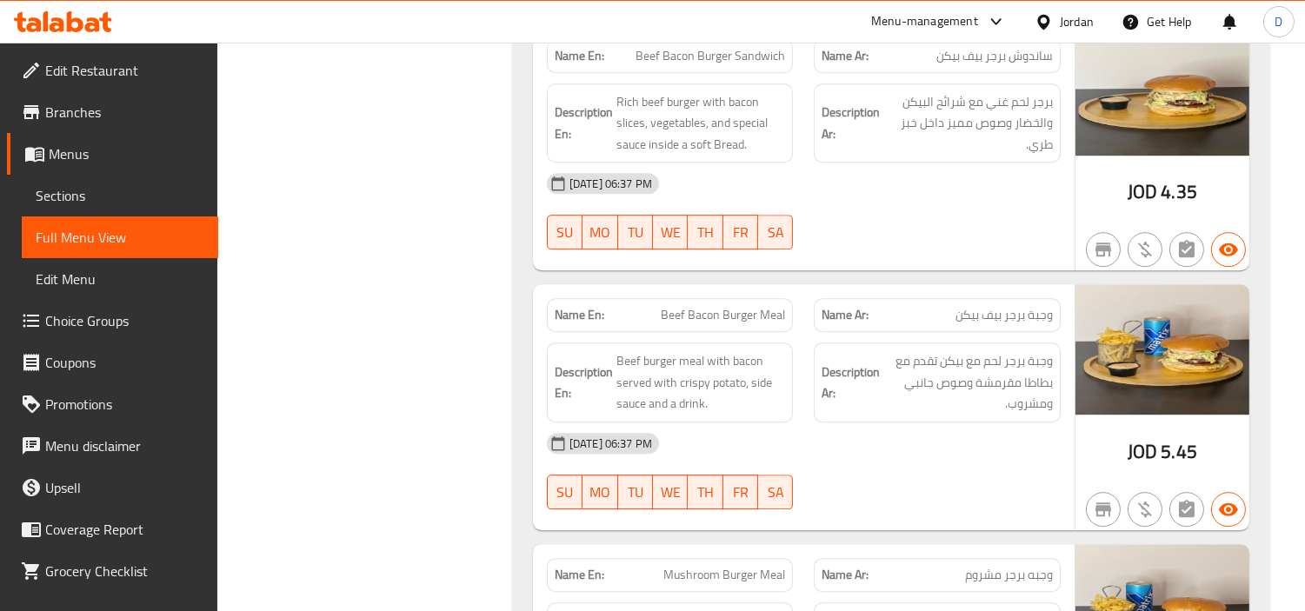
click at [786, 245] on div "SU MO TU WE TH FR SA" at bounding box center [670, 232] width 268 height 56
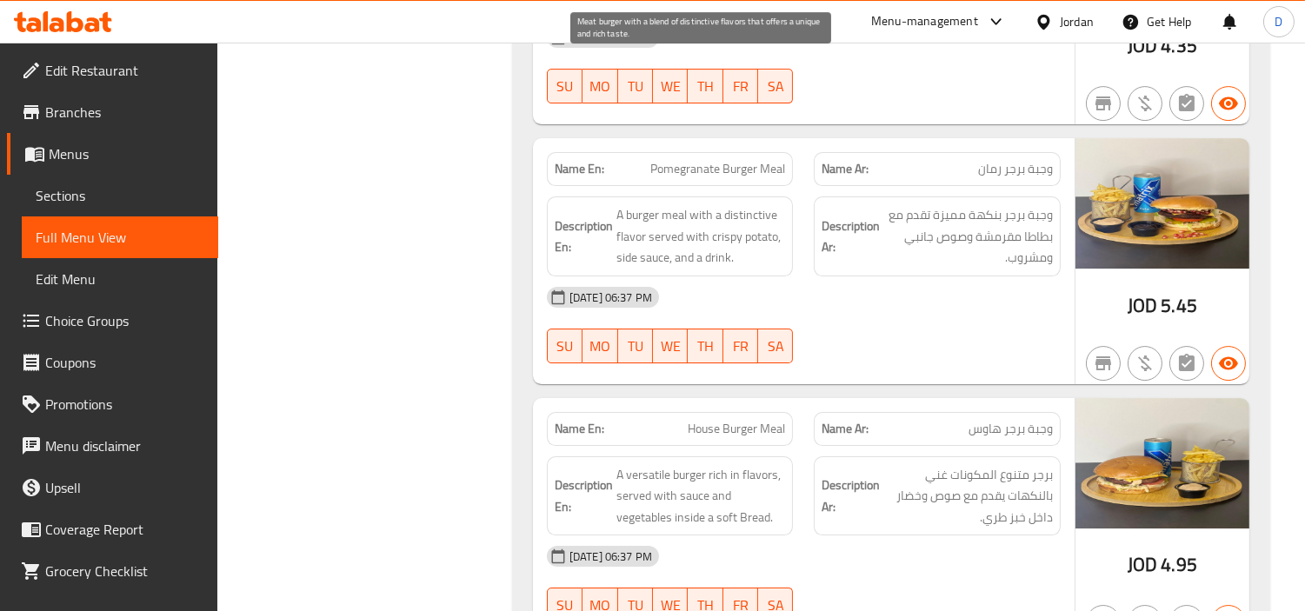
scroll to position [10470, 0]
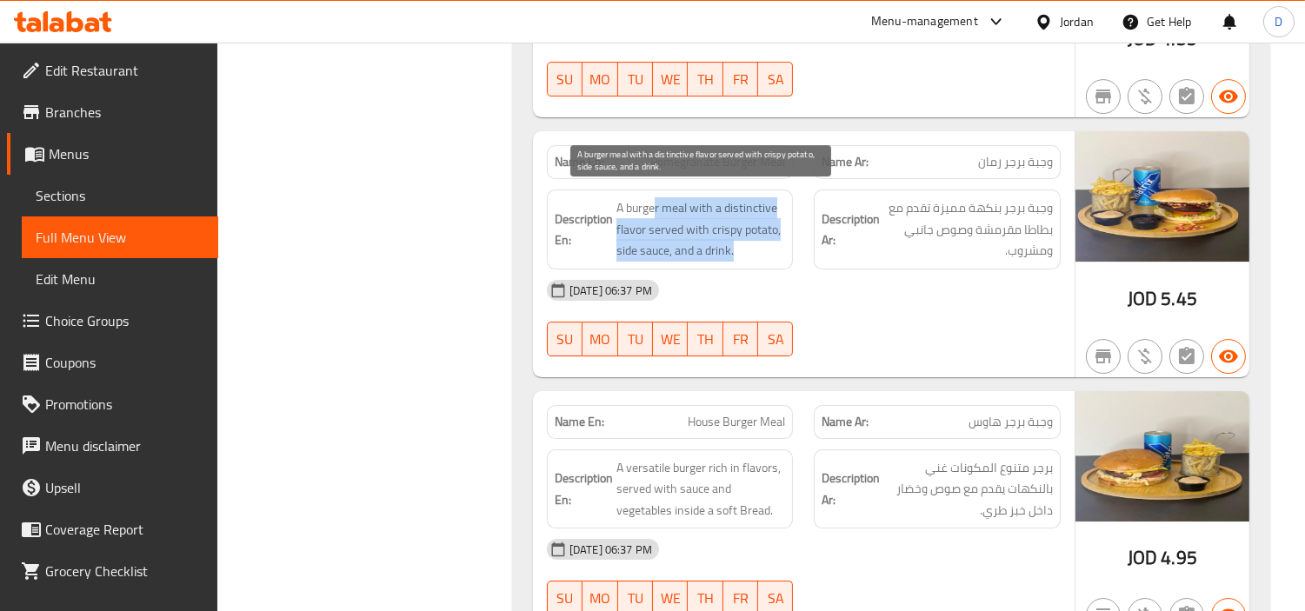
drag, startPoint x: 653, startPoint y: 196, endPoint x: 768, endPoint y: 241, distance: 123.4
click at [768, 241] on span "A burger meal with a distinctive flavor served with crispy potato, side sauce, …" at bounding box center [701, 229] width 170 height 64
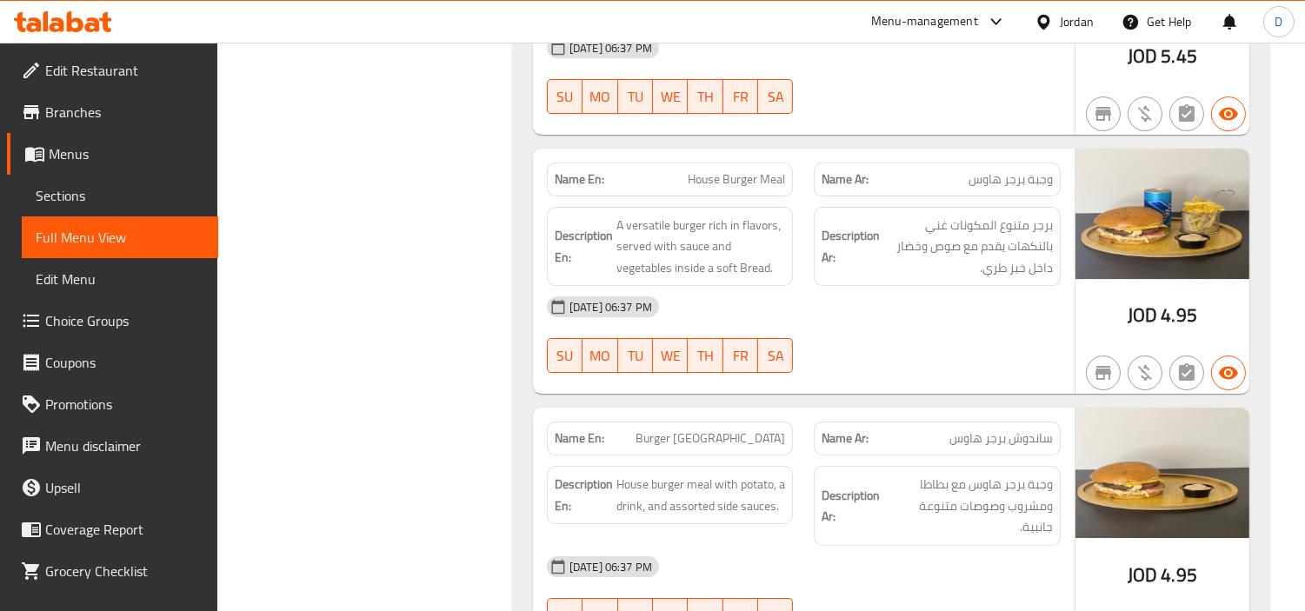
scroll to position [10759, 0]
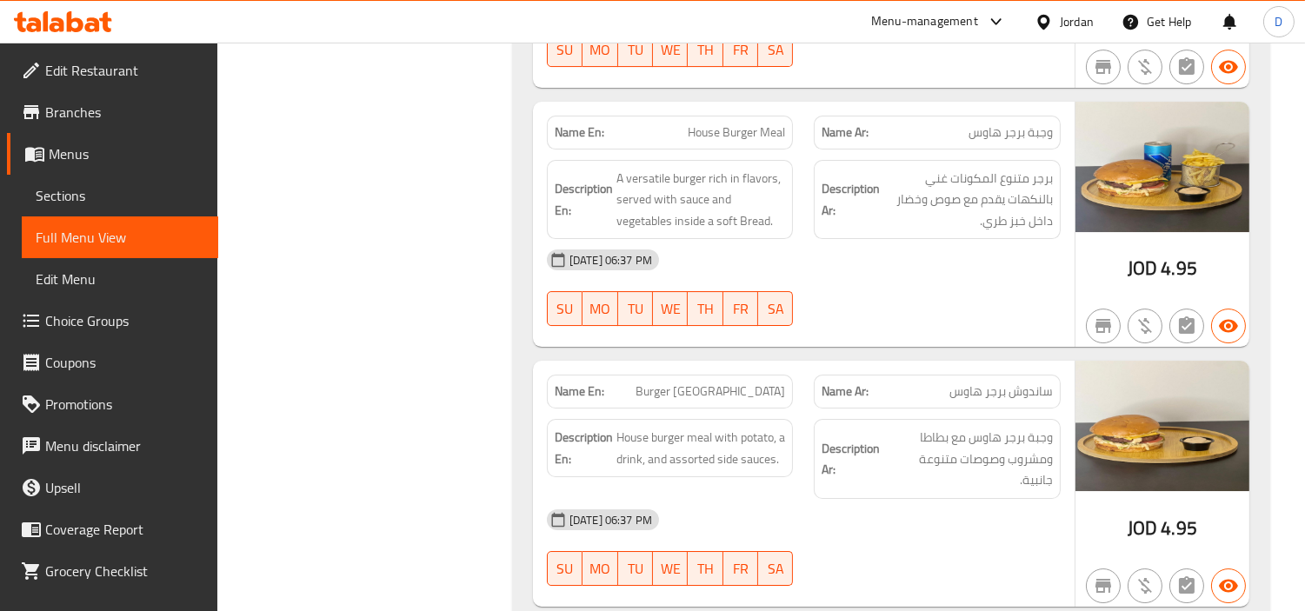
click at [762, 123] on span "House Burger Meal" at bounding box center [736, 132] width 97 height 18
copy span "House Burger Meal"
click at [745, 383] on span "Burger Sandwich House" at bounding box center [711, 392] width 150 height 18
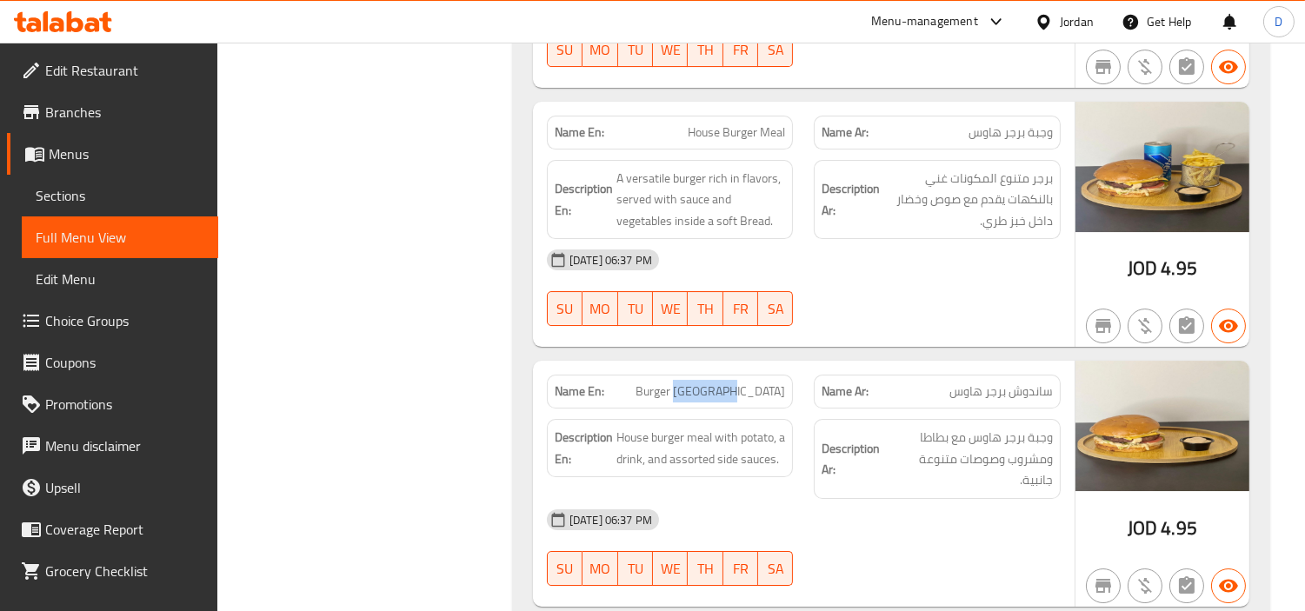
click at [745, 383] on span "Burger Sandwich House" at bounding box center [711, 392] width 150 height 18
copy span "Burger Sandwich House"
click at [707, 123] on span "House Burger Meal" at bounding box center [736, 132] width 97 height 18
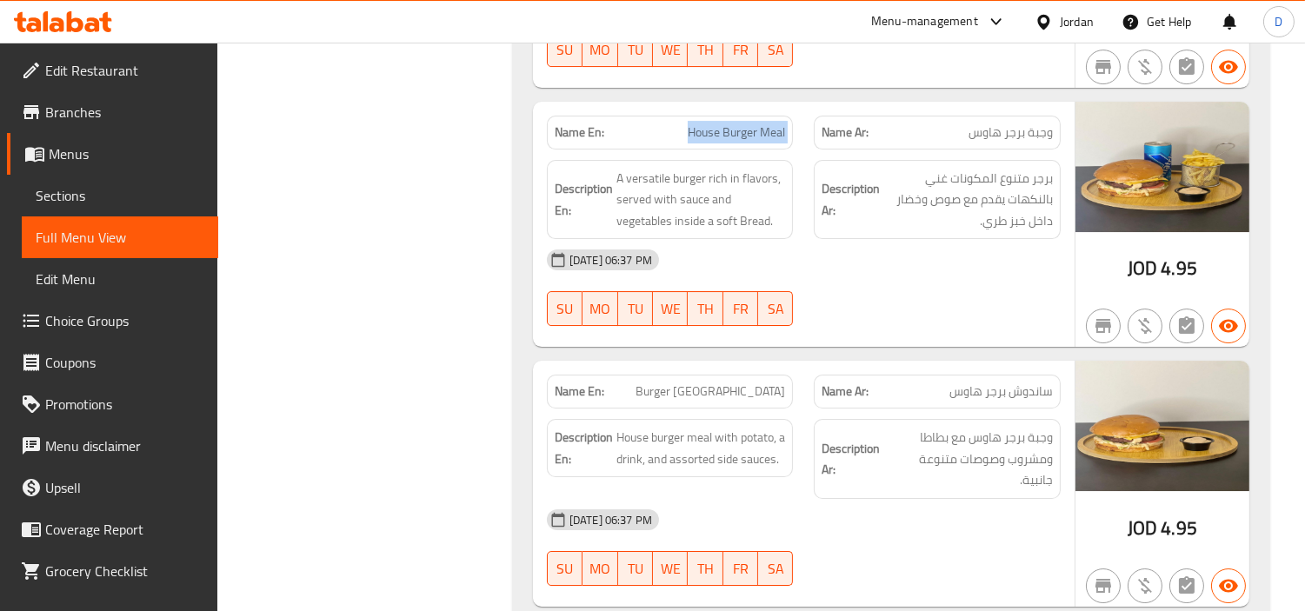
click at [707, 123] on span "House Burger Meal" at bounding box center [736, 132] width 97 height 18
click at [705, 123] on span "House Burger Meal" at bounding box center [736, 132] width 97 height 18
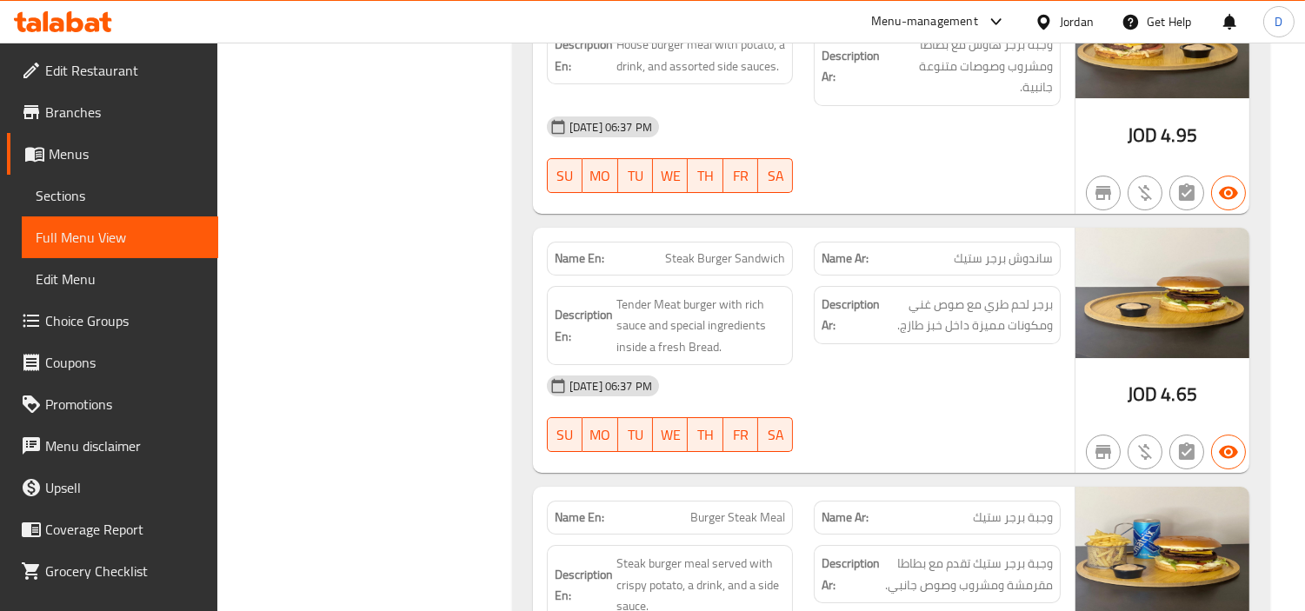
scroll to position [11249, 0]
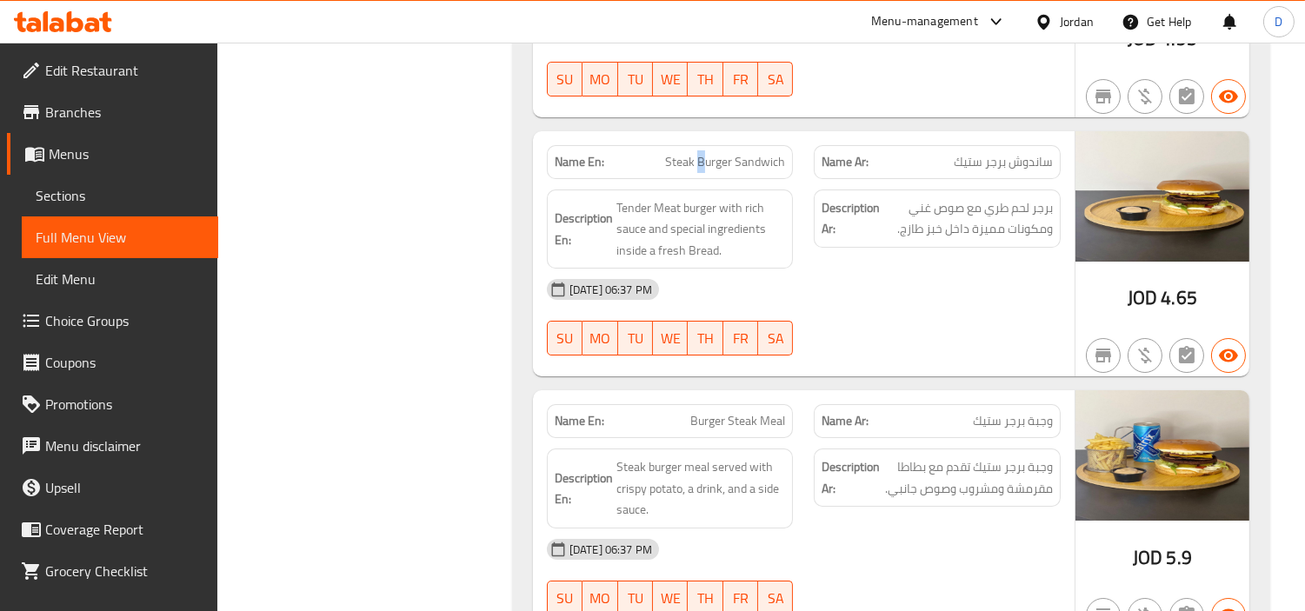
click at [699, 159] on span "Steak Burger Sandwich" at bounding box center [725, 162] width 120 height 18
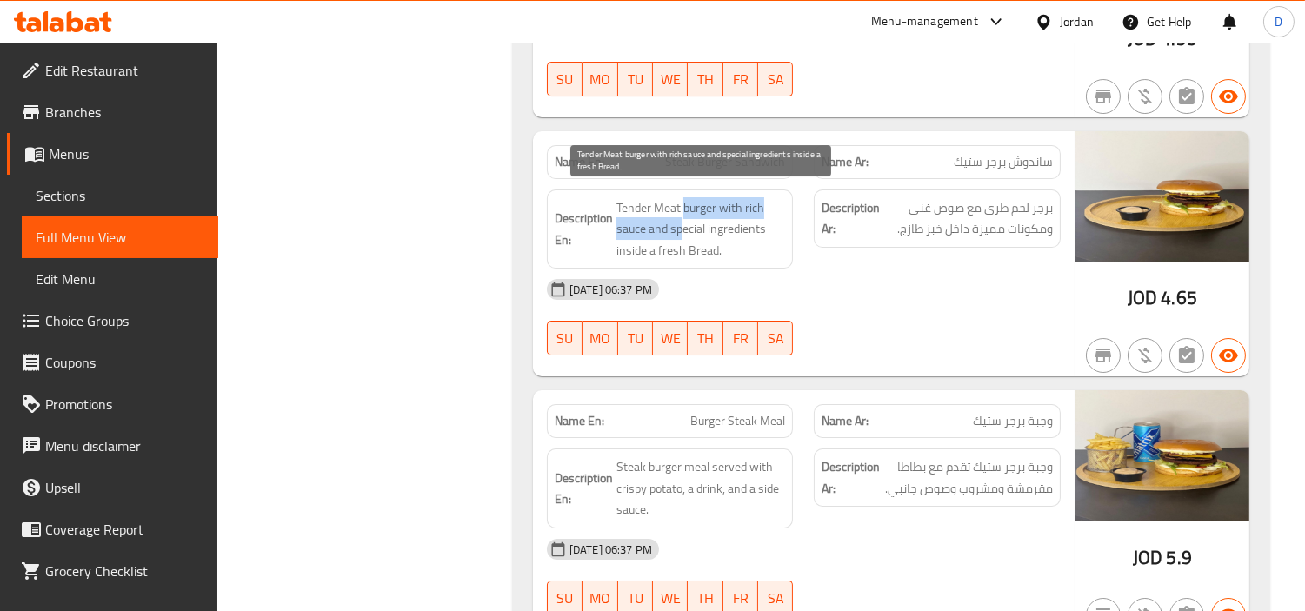
click at [687, 209] on span "Tender Meat burger with rich sauce and special ingredients inside a fresh Bread." at bounding box center [701, 229] width 170 height 64
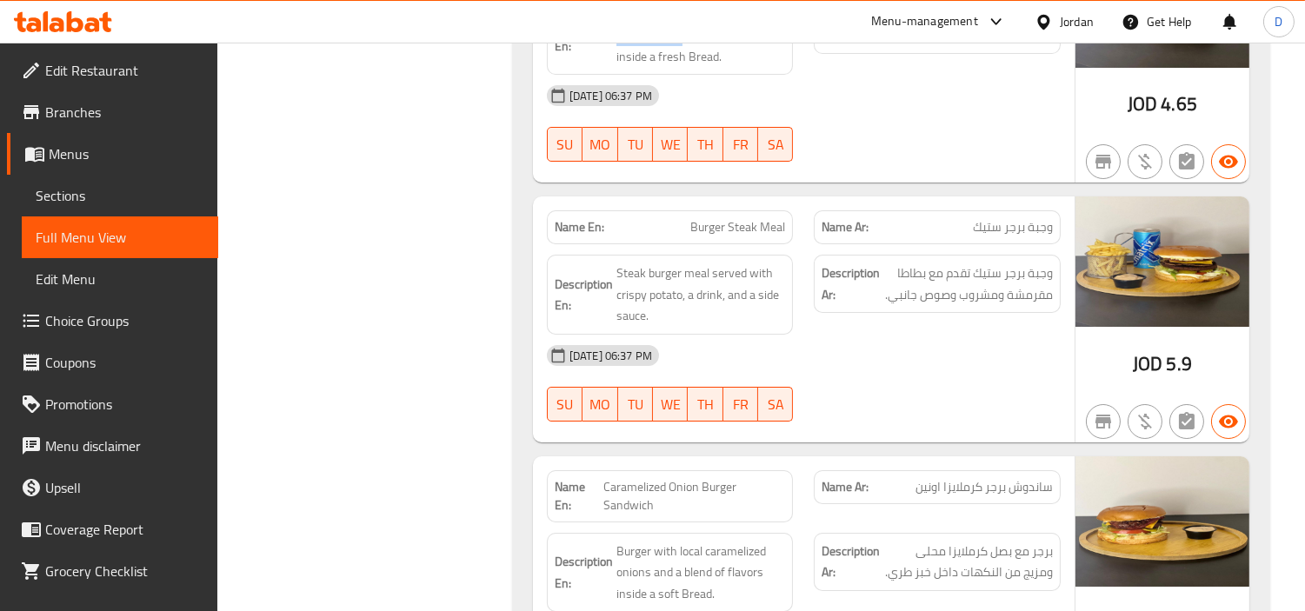
scroll to position [11539, 0]
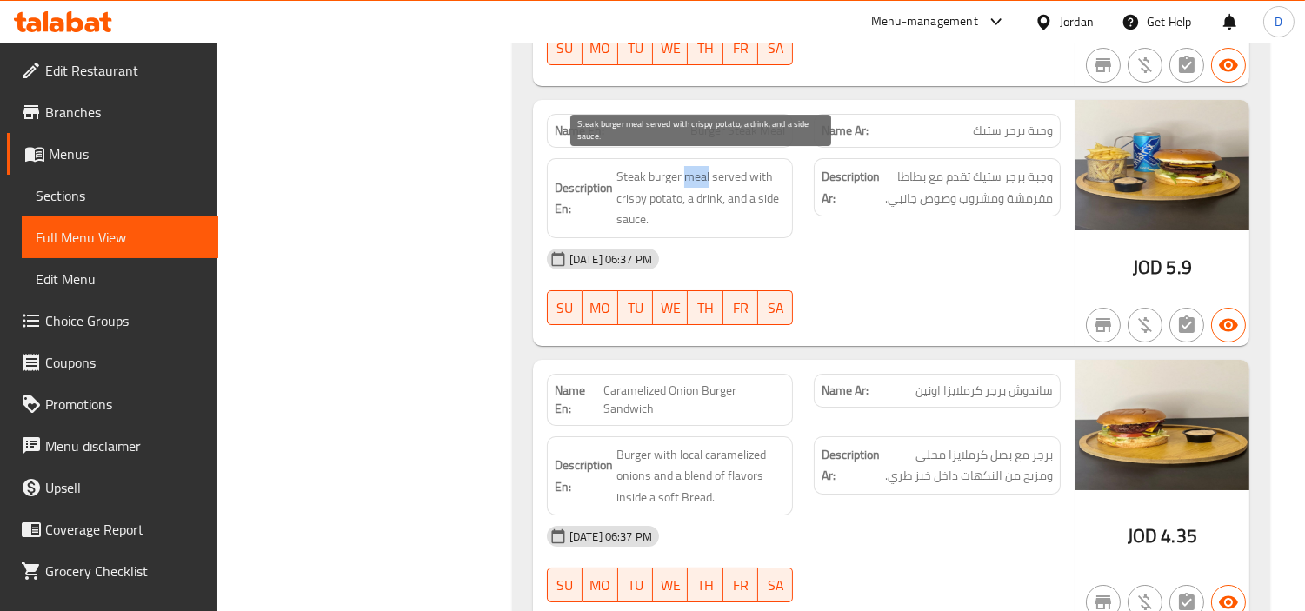
drag, startPoint x: 684, startPoint y: 168, endPoint x: 735, endPoint y: 169, distance: 50.4
click at [717, 169] on span "Steak burger meal served with crispy potato, a drink, and a side sauce." at bounding box center [701, 198] width 170 height 64
drag, startPoint x: 763, startPoint y: 170, endPoint x: 719, endPoint y: 222, distance: 67.9
click at [719, 222] on div "Description En: Steak burger meal served with crispy potato, a drink, and a sid…" at bounding box center [670, 198] width 247 height 80
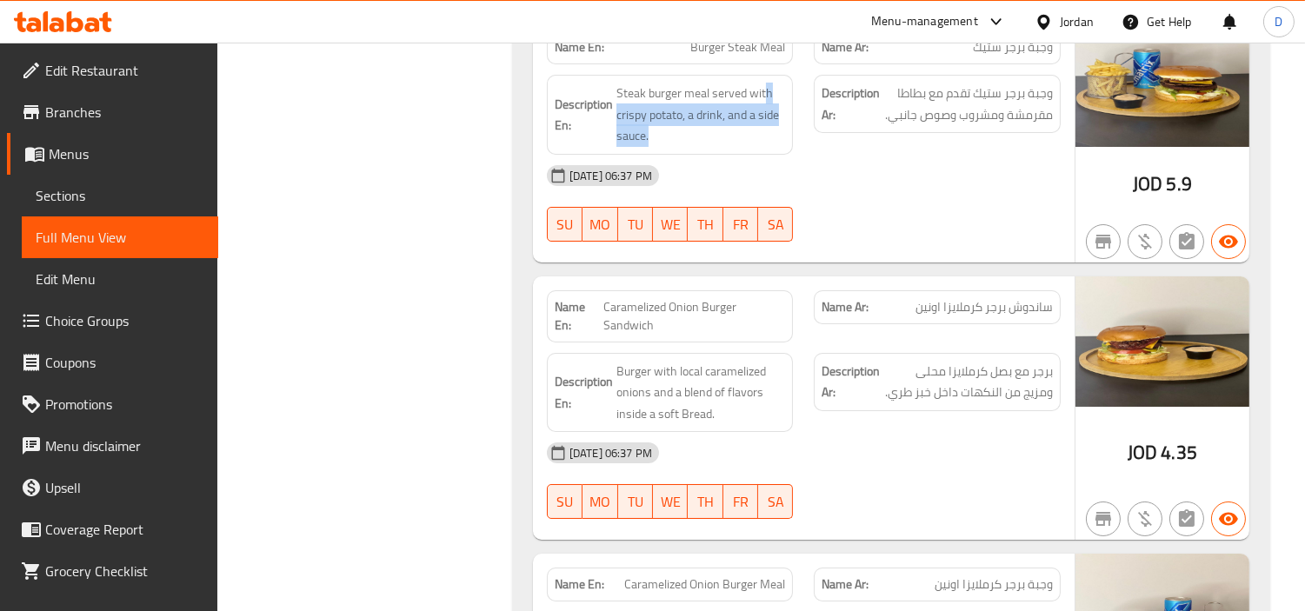
scroll to position [11732, 0]
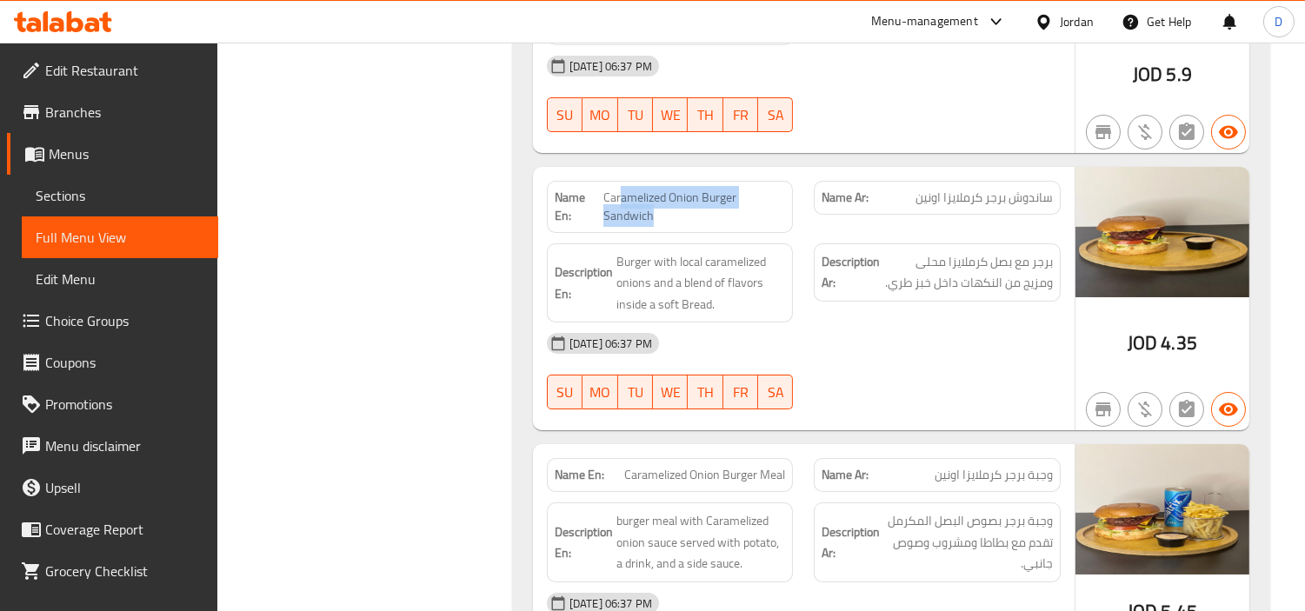
drag, startPoint x: 619, startPoint y: 183, endPoint x: 693, endPoint y: 203, distance: 76.3
click at [693, 203] on span "Caramelized Onion Burger Sandwich" at bounding box center [694, 207] width 183 height 37
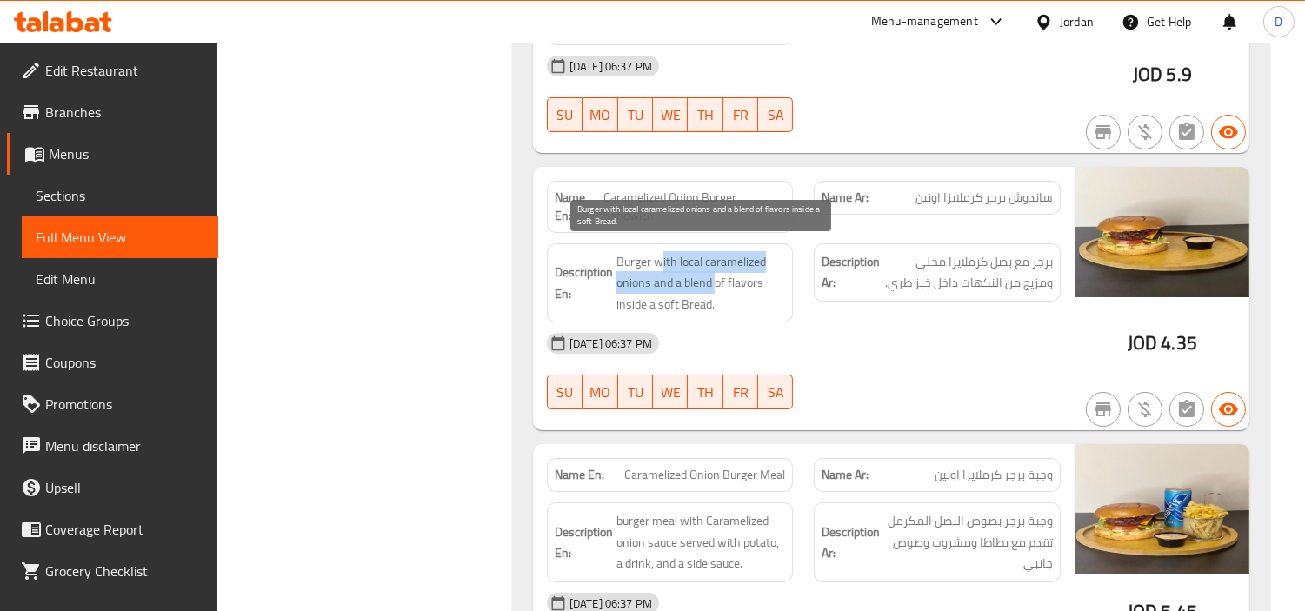
drag, startPoint x: 663, startPoint y: 263, endPoint x: 714, endPoint y: 271, distance: 51.0
click at [714, 271] on span "Burger with local caramelized onions and a blend of flavors inside a soft Bread." at bounding box center [701, 283] width 170 height 64
click at [664, 251] on span "Burger with local caramelized onions and a blend of flavors inside a soft Bread." at bounding box center [701, 283] width 170 height 64
drag, startPoint x: 676, startPoint y: 256, endPoint x: 652, endPoint y: 275, distance: 31.0
click at [652, 275] on span "Burger with local caramelized onions and a blend of flavors inside a soft Bread." at bounding box center [701, 283] width 170 height 64
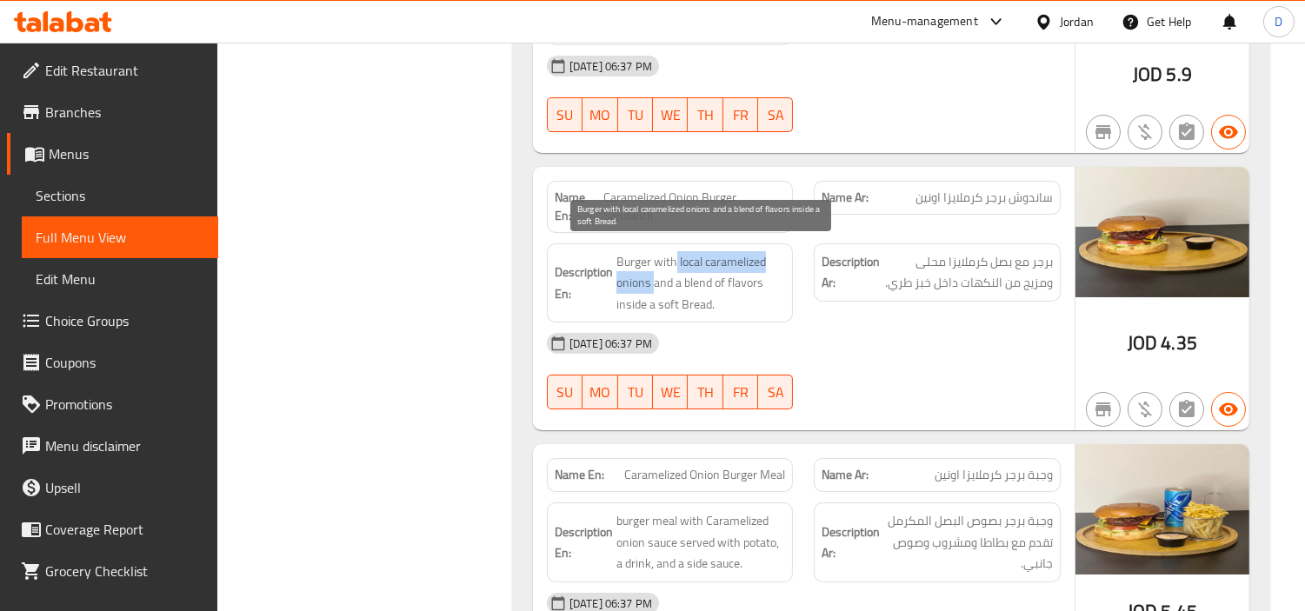
copy span "local caramelized onions"
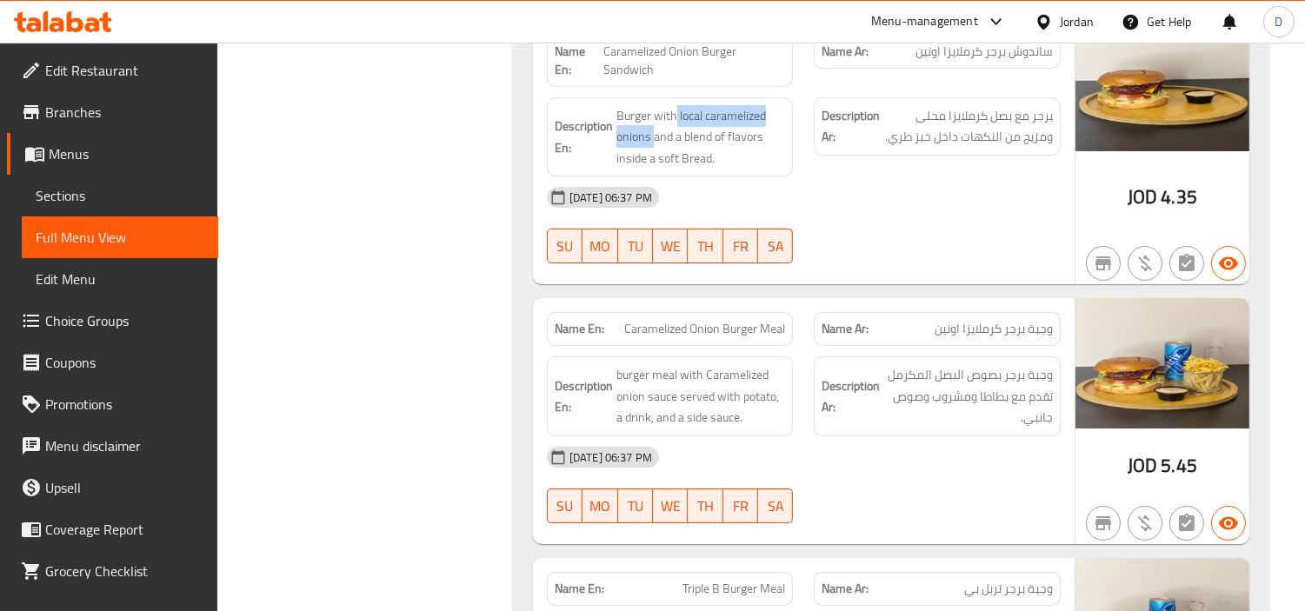
scroll to position [11925, 0]
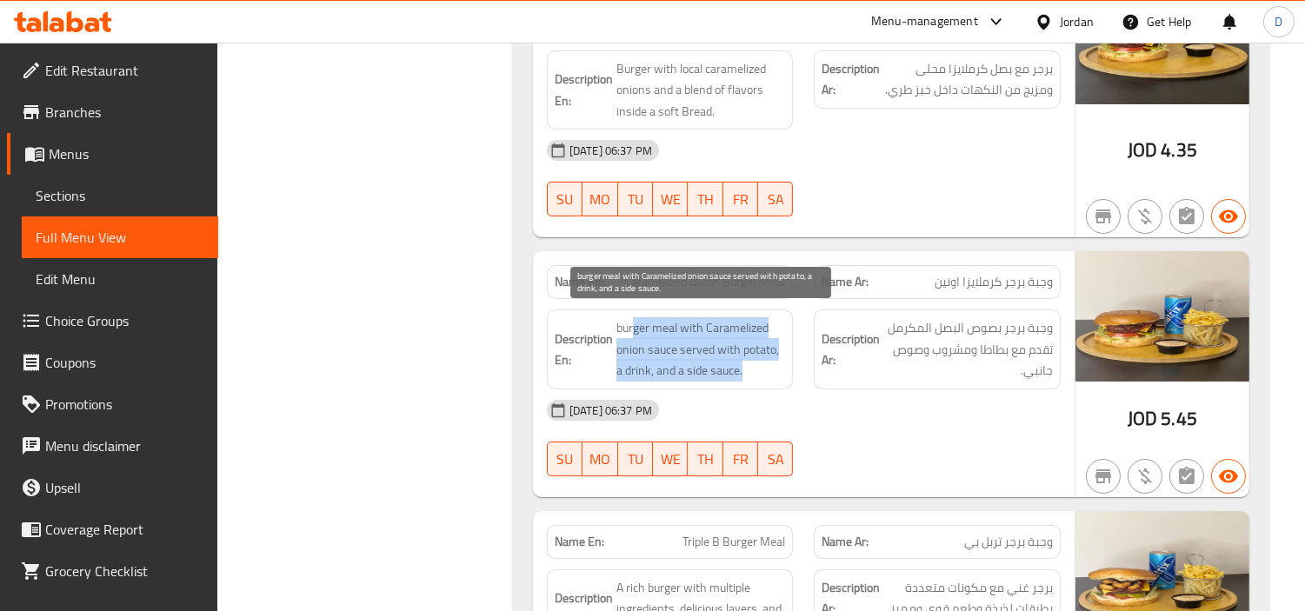
drag, startPoint x: 636, startPoint y: 323, endPoint x: 753, endPoint y: 353, distance: 121.1
click at [753, 353] on span "burger meal with Caramelized onion sauce served with potato, a drink, and a sid…" at bounding box center [701, 349] width 170 height 64
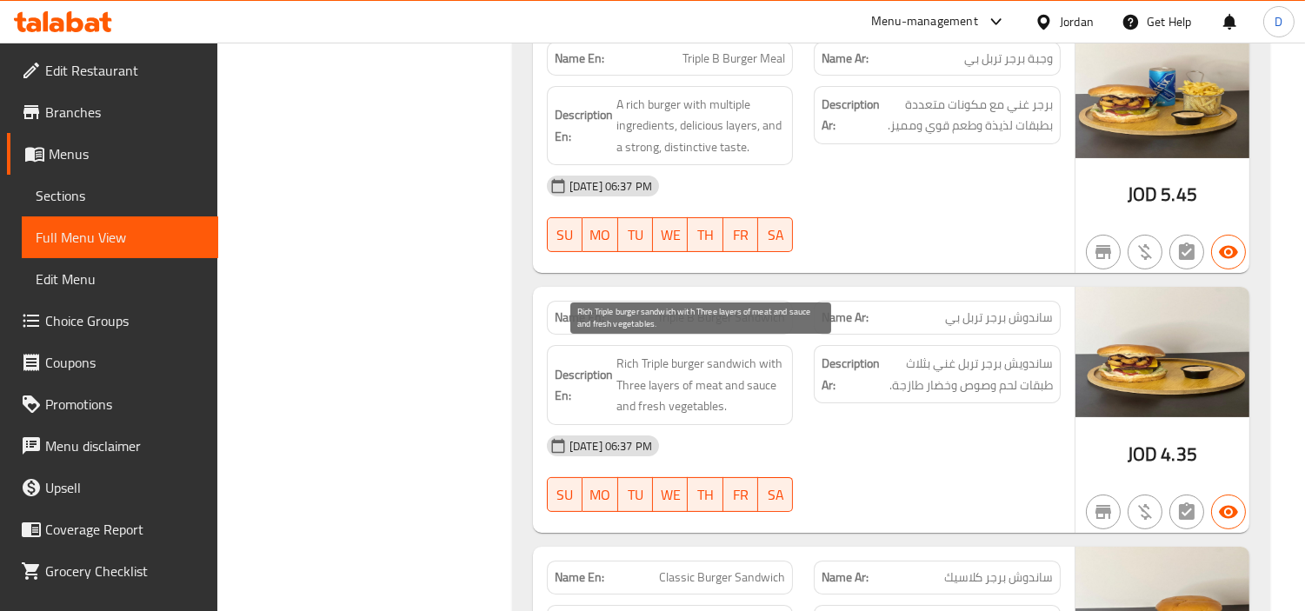
scroll to position [12312, 0]
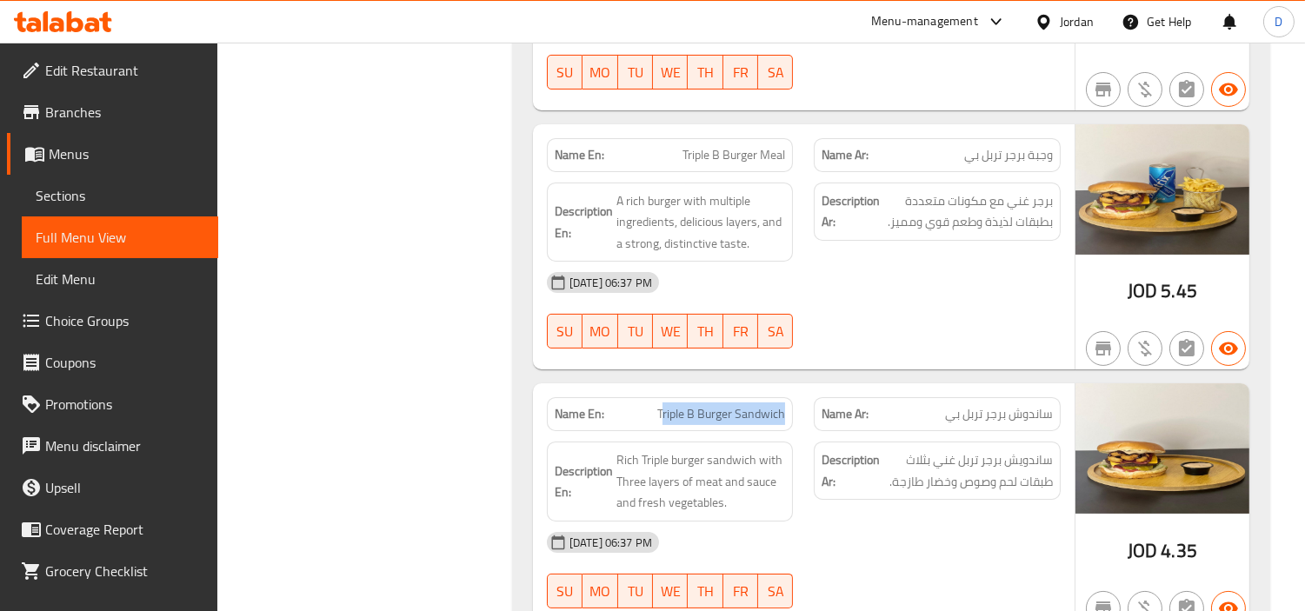
drag, startPoint x: 785, startPoint y: 409, endPoint x: 662, endPoint y: 416, distance: 123.7
click at [662, 416] on span "Triple B Burger Sandwich" at bounding box center [721, 414] width 128 height 18
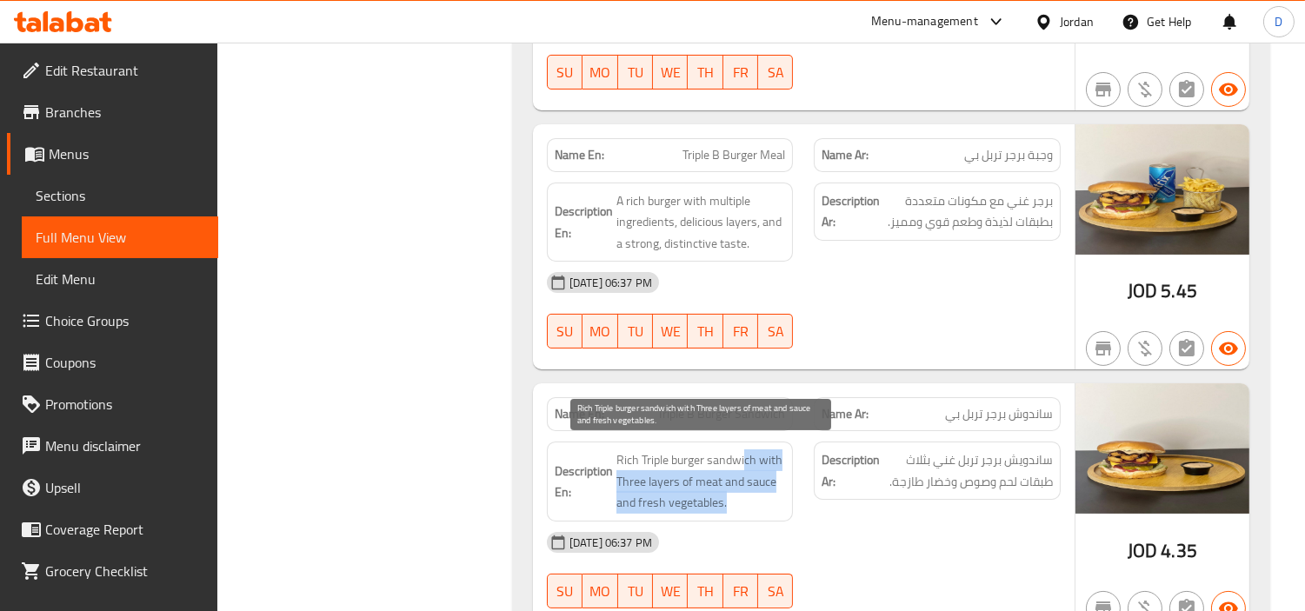
drag, startPoint x: 743, startPoint y: 449, endPoint x: 727, endPoint y: 494, distance: 48.1
click at [727, 494] on span "Rich Triple burger sandwich with Three layers of meat and sauce and fresh veget…" at bounding box center [701, 482] width 170 height 64
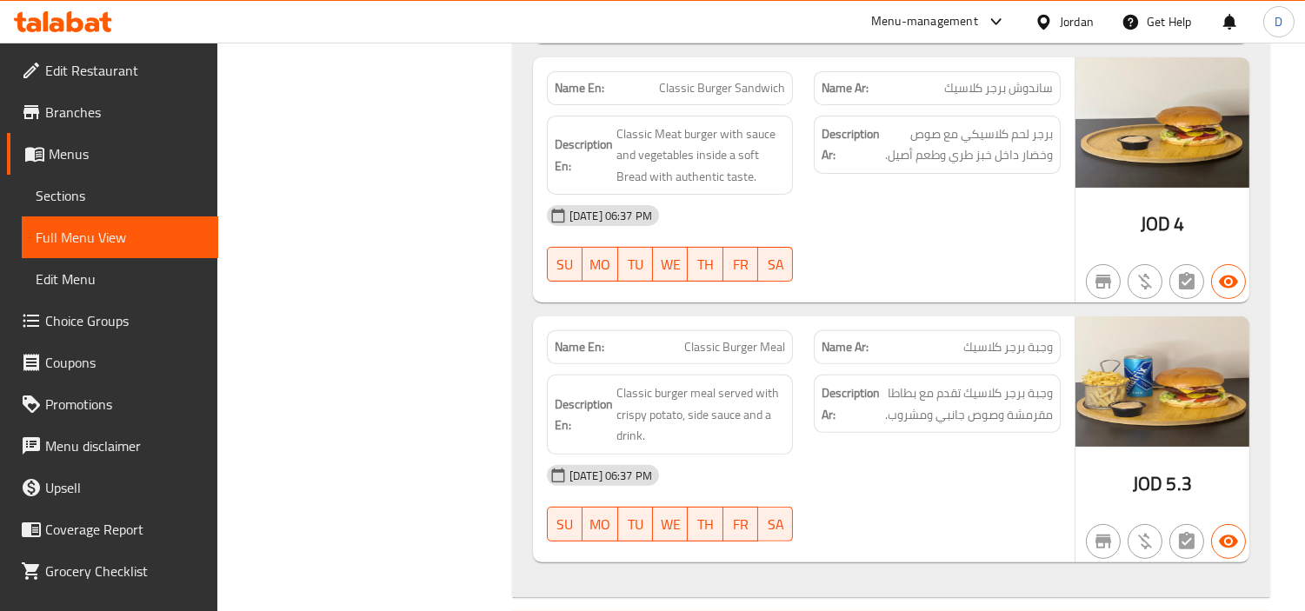
scroll to position [12827, 0]
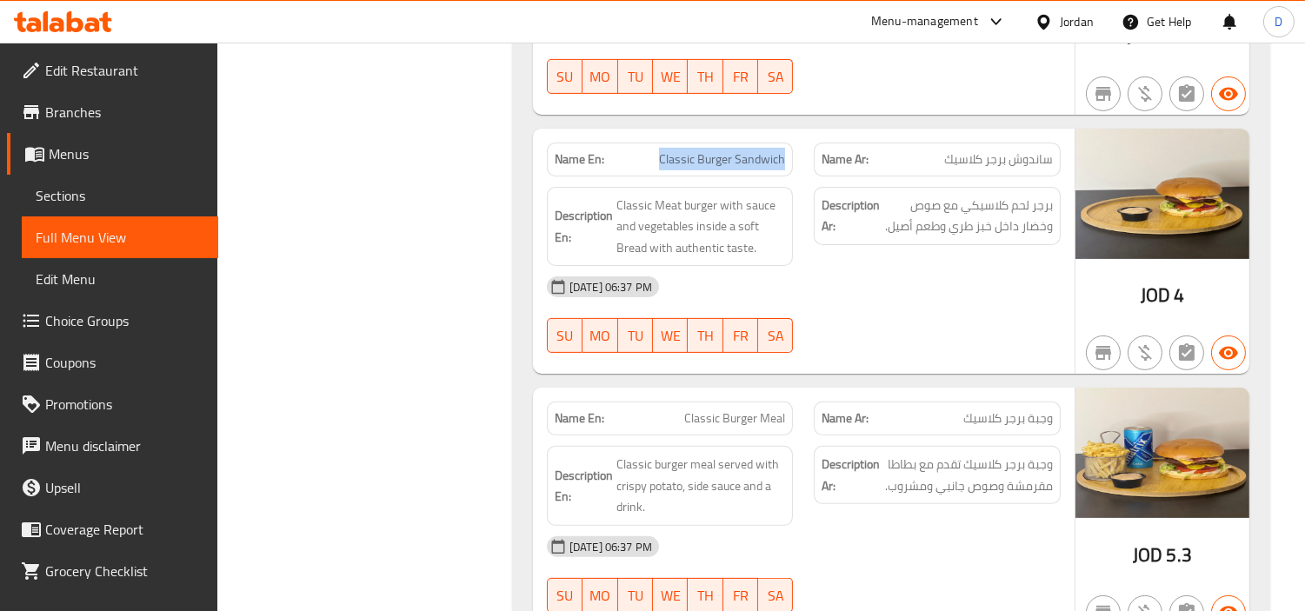
drag, startPoint x: 785, startPoint y: 152, endPoint x: 649, endPoint y: 131, distance: 138.1
click at [649, 132] on div "Name En: Classic Burger Sandwich" at bounding box center [670, 159] width 268 height 55
click at [673, 157] on span "Classic Burger Sandwich" at bounding box center [722, 159] width 126 height 18
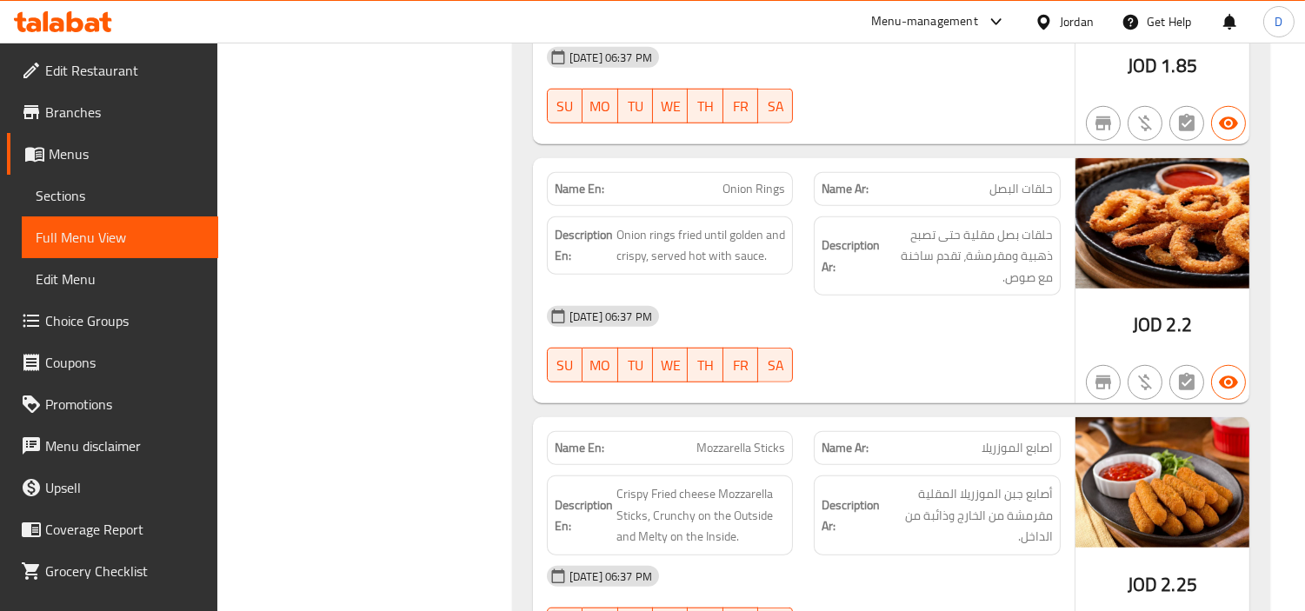
scroll to position [14506, 0]
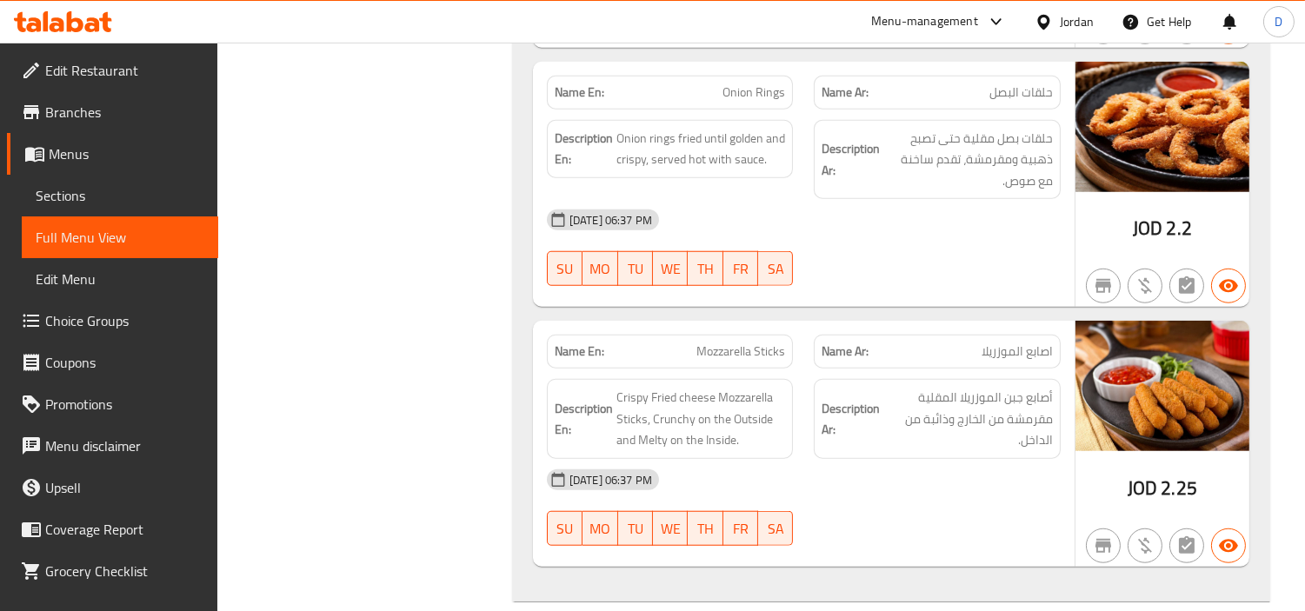
click at [734, 344] on span "Mozzarella Sticks" at bounding box center [740, 352] width 89 height 18
copy span "Mozzarella Sticks"
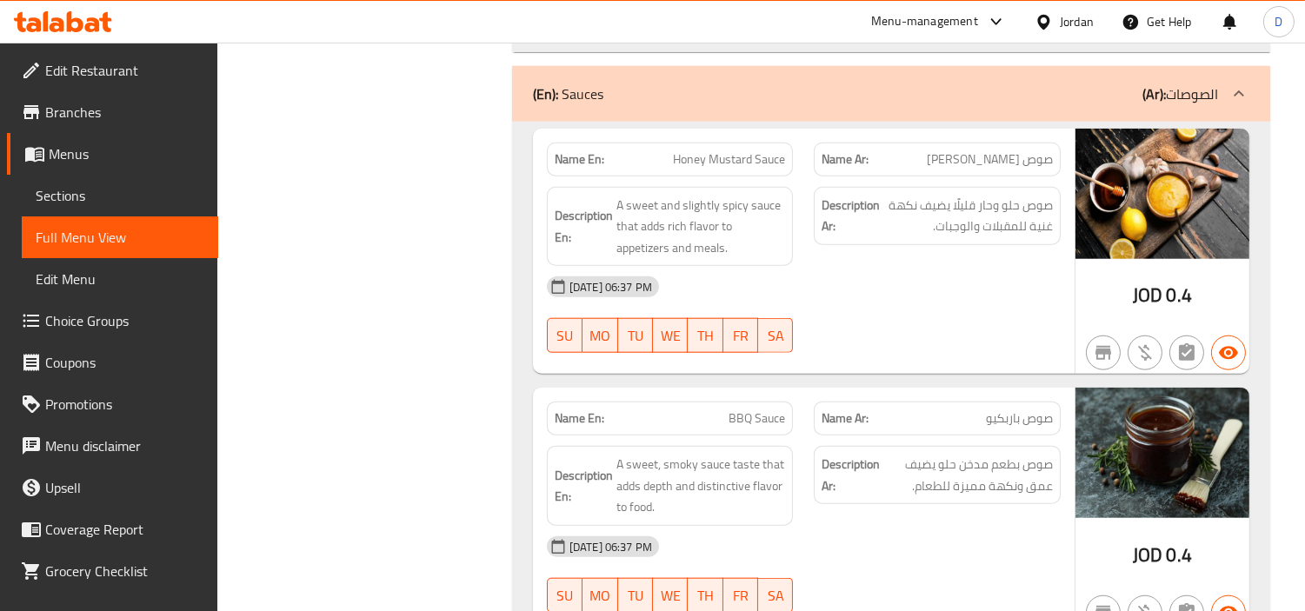
scroll to position [15057, 0]
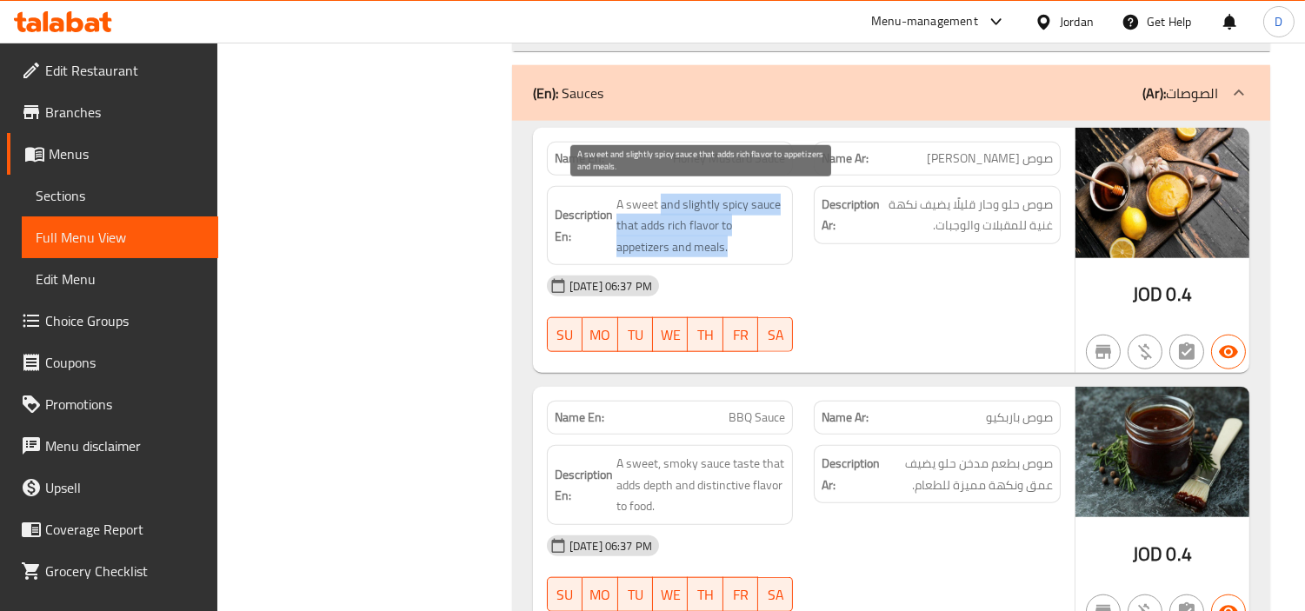
drag, startPoint x: 661, startPoint y: 207, endPoint x: 728, endPoint y: 236, distance: 72.8
click at [728, 236] on span "A sweet and slightly spicy sauce that adds rich flavor to appetizers and meals." at bounding box center [701, 226] width 170 height 64
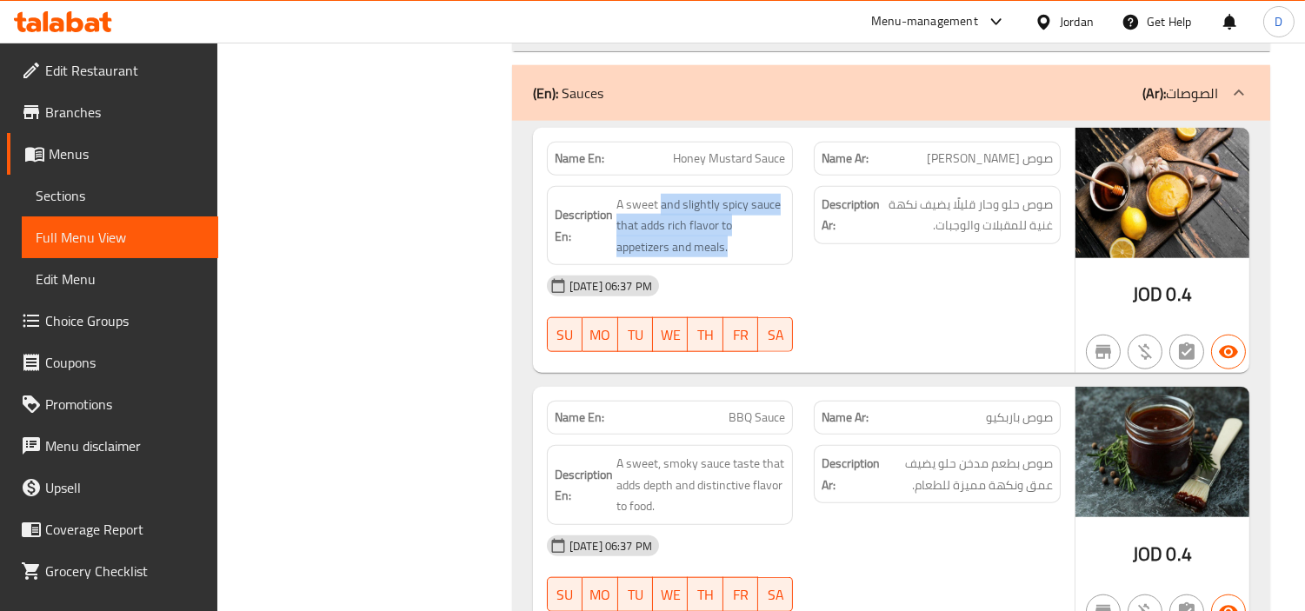
scroll to position [15153, 0]
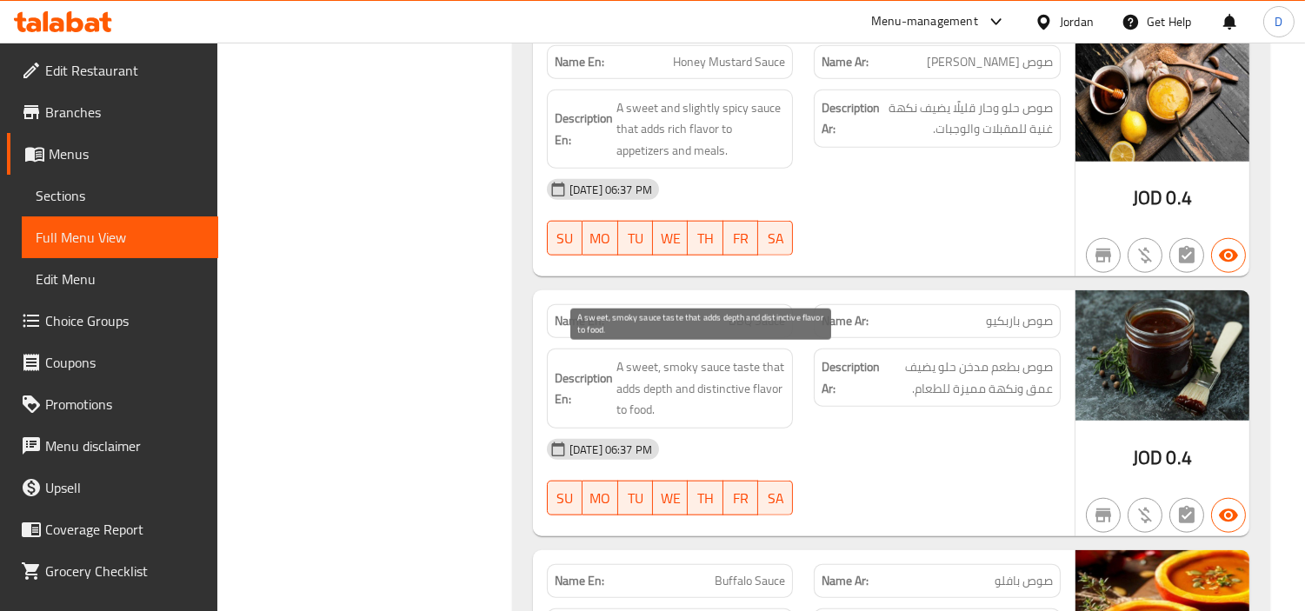
click at [689, 357] on span "A sweet, smoky sauce taste that adds depth and distinctive flavor to food." at bounding box center [701, 389] width 170 height 64
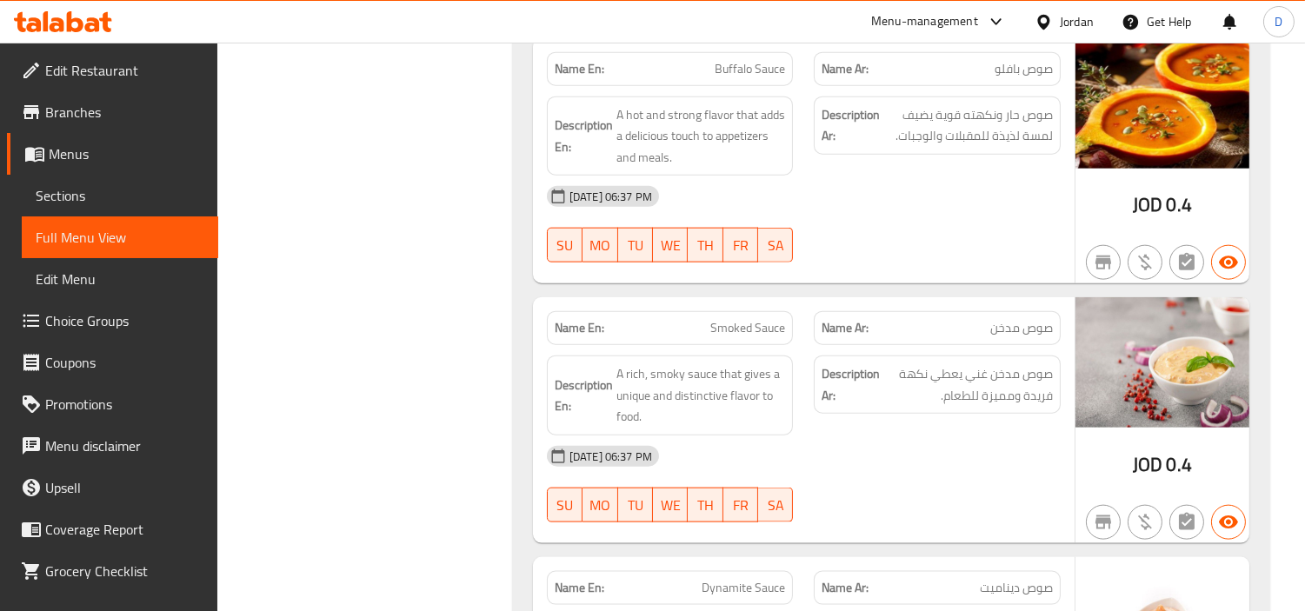
scroll to position [15637, 0]
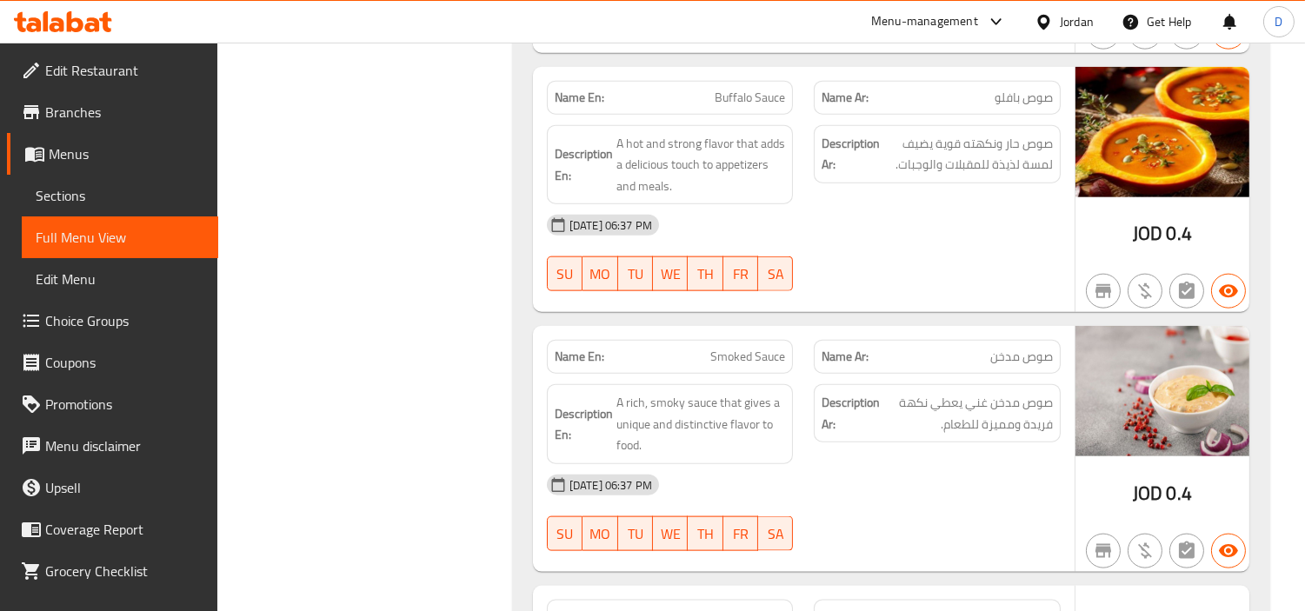
click at [741, 99] on span "Buffalo Sauce" at bounding box center [750, 98] width 70 height 18
copy span "Buffalo Sauce"
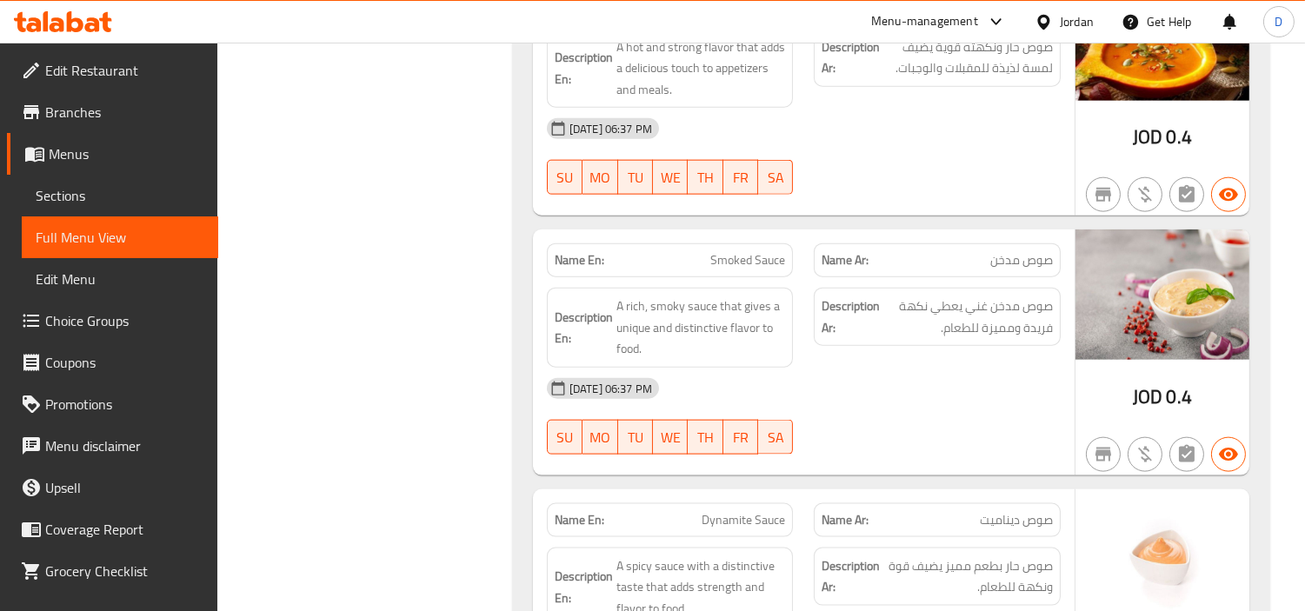
scroll to position [15830, 0]
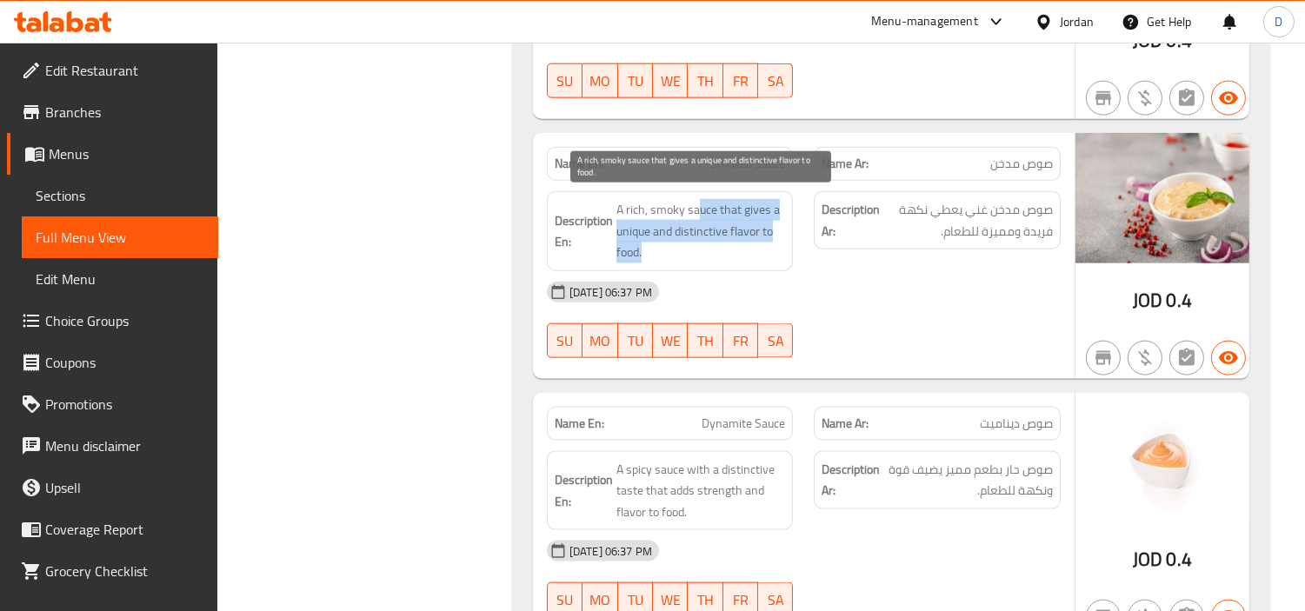
drag, startPoint x: 696, startPoint y: 209, endPoint x: 740, endPoint y: 247, distance: 57.9
click at [740, 247] on span "A rich, smoky sauce that gives a unique and distinctive flavor to food." at bounding box center [701, 231] width 170 height 64
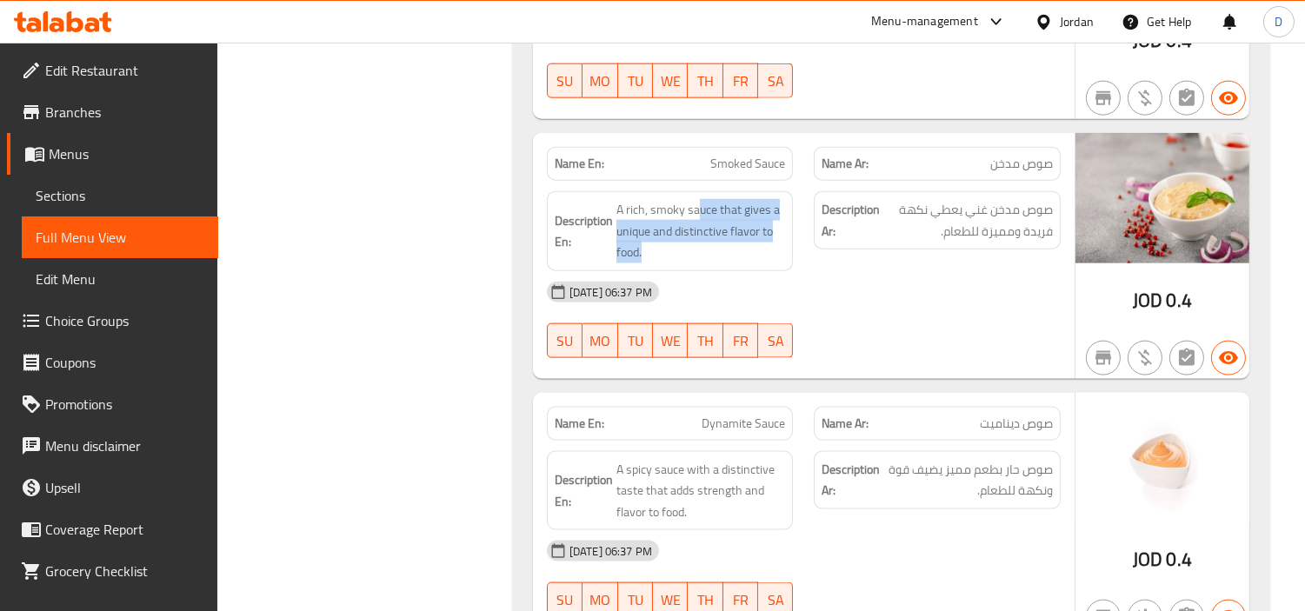
scroll to position [16023, 0]
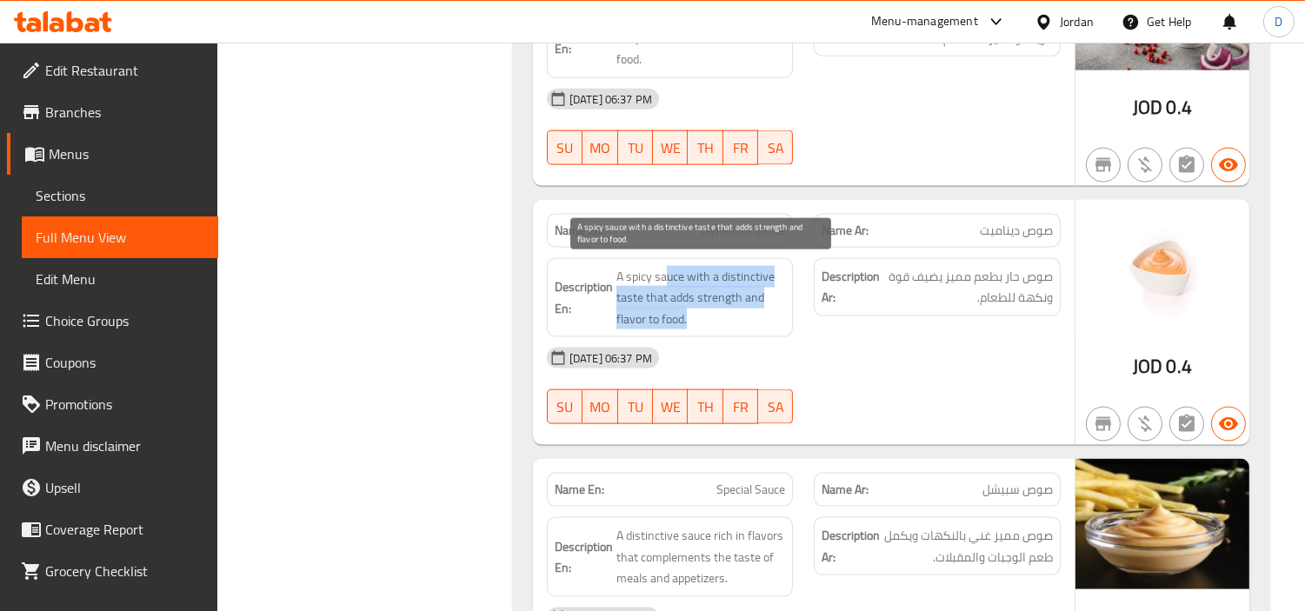
drag, startPoint x: 668, startPoint y: 272, endPoint x: 715, endPoint y: 310, distance: 60.6
click at [715, 310] on span "A spicy sauce with a distinctive taste that adds strength and flavor to food." at bounding box center [701, 298] width 170 height 64
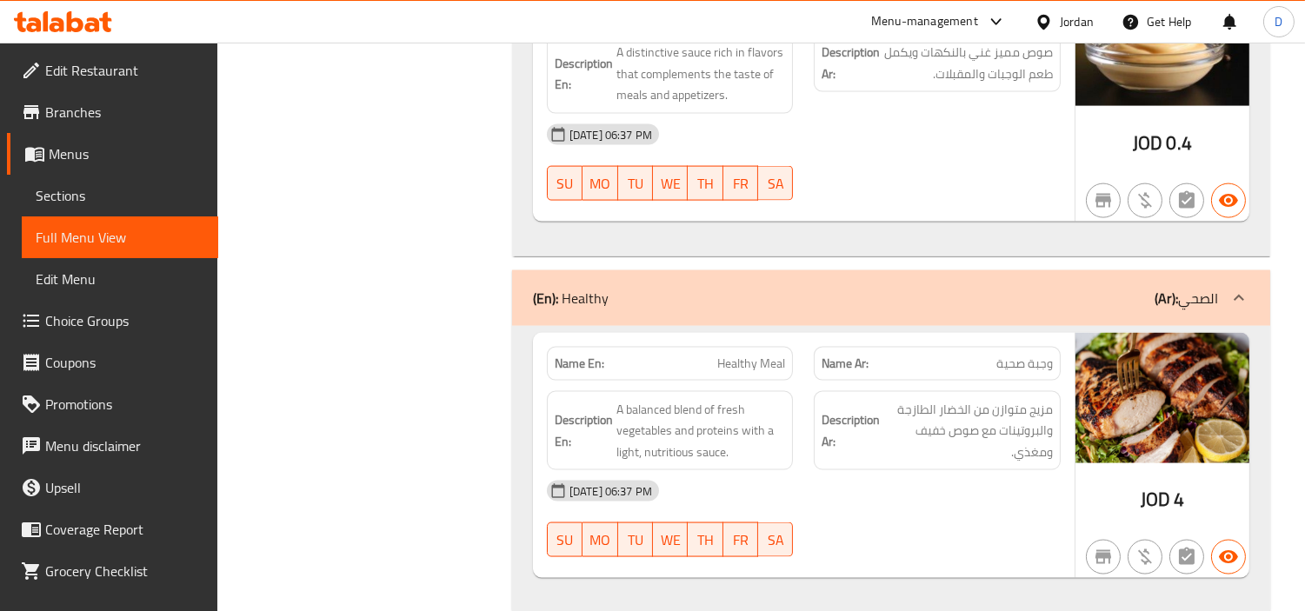
scroll to position [16539, 0]
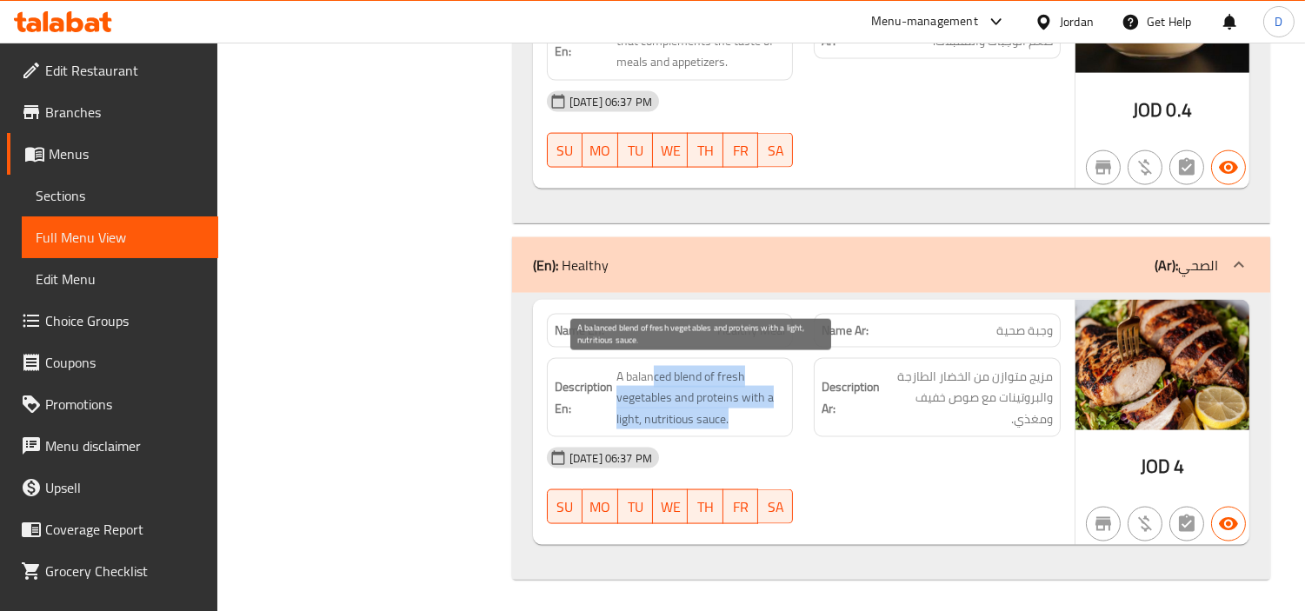
drag, startPoint x: 655, startPoint y: 375, endPoint x: 754, endPoint y: 404, distance: 103.4
click at [754, 404] on span "A balanced blend of fresh vegetables and proteins with a light, nutritious sauc…" at bounding box center [701, 398] width 170 height 64
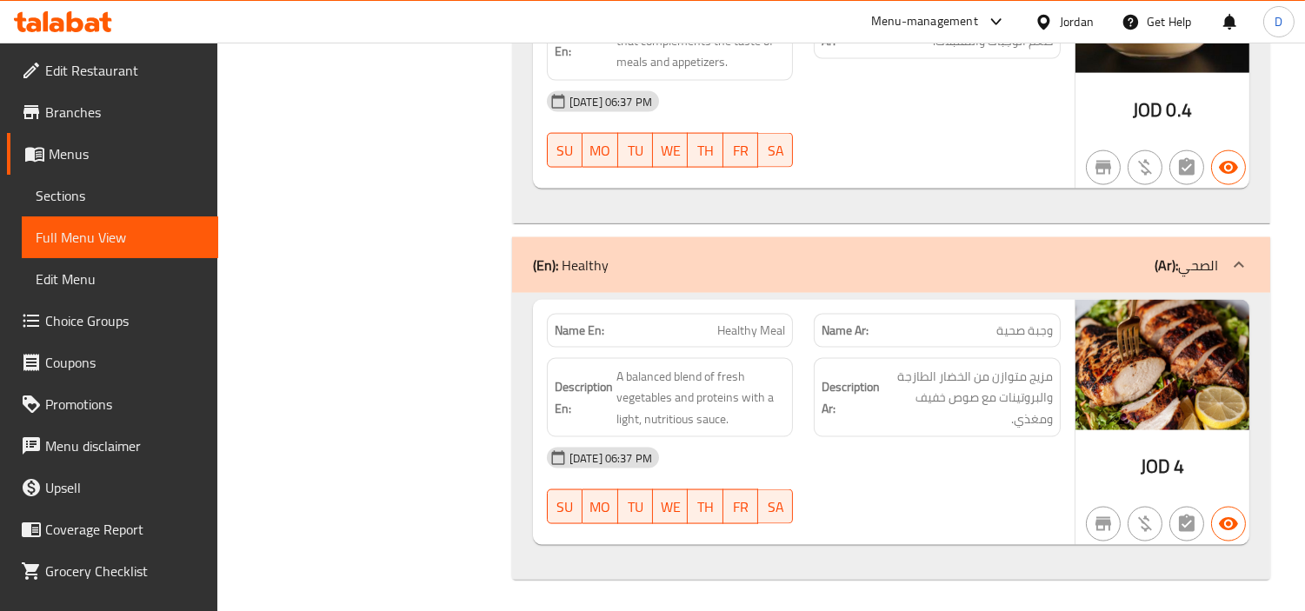
click at [97, 20] on icon at bounding box center [92, 24] width 15 height 15
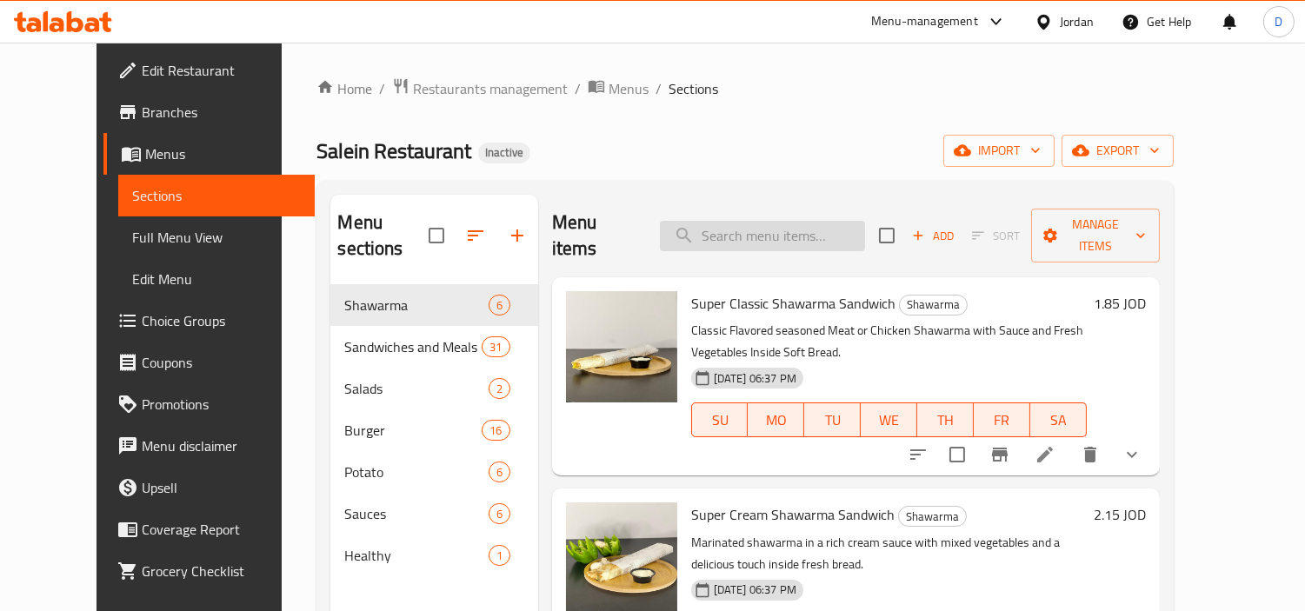
drag, startPoint x: 0, startPoint y: 0, endPoint x: 735, endPoint y: 228, distance: 769.2
click at [735, 228] on input "search" at bounding box center [762, 236] width 205 height 30
paste input "Beef Bacon Burger Sandwich"
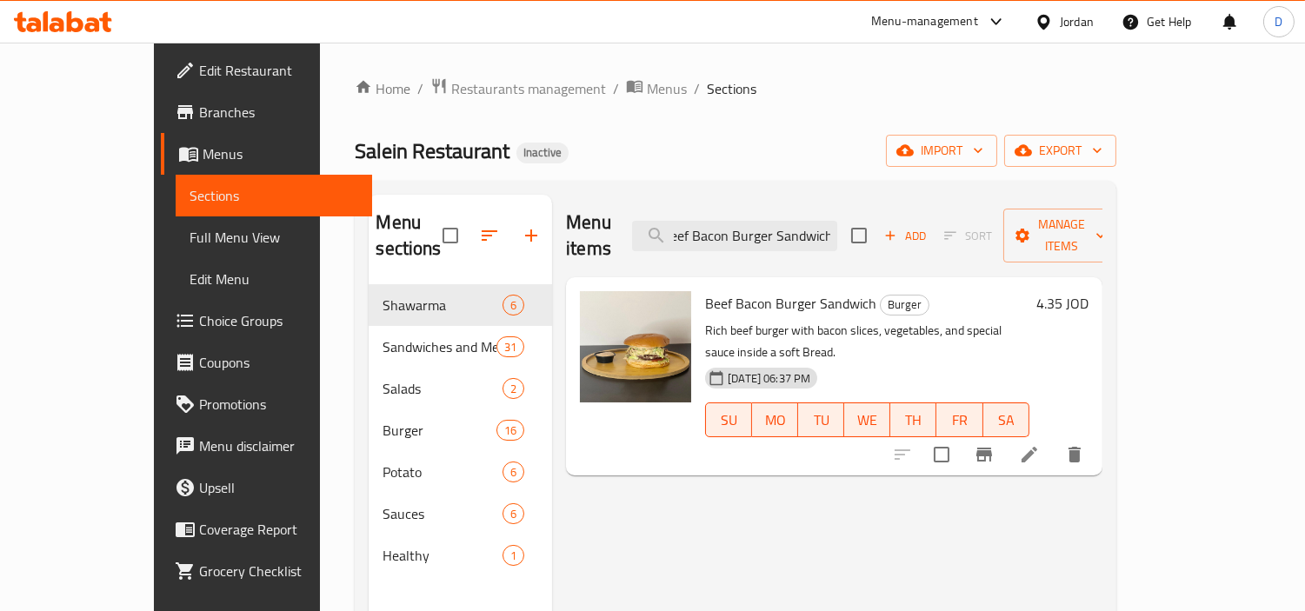
type input "Beef Bacon Burger Sandwich"
click at [1040, 444] on icon at bounding box center [1029, 454] width 21 height 21
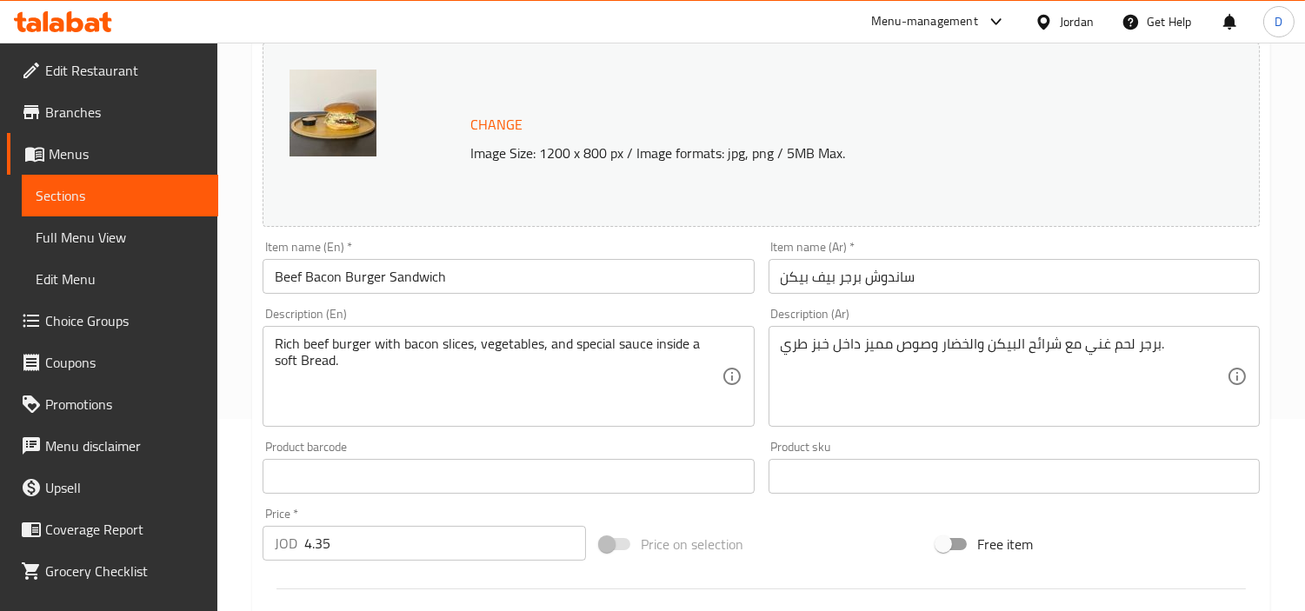
scroll to position [193, 0]
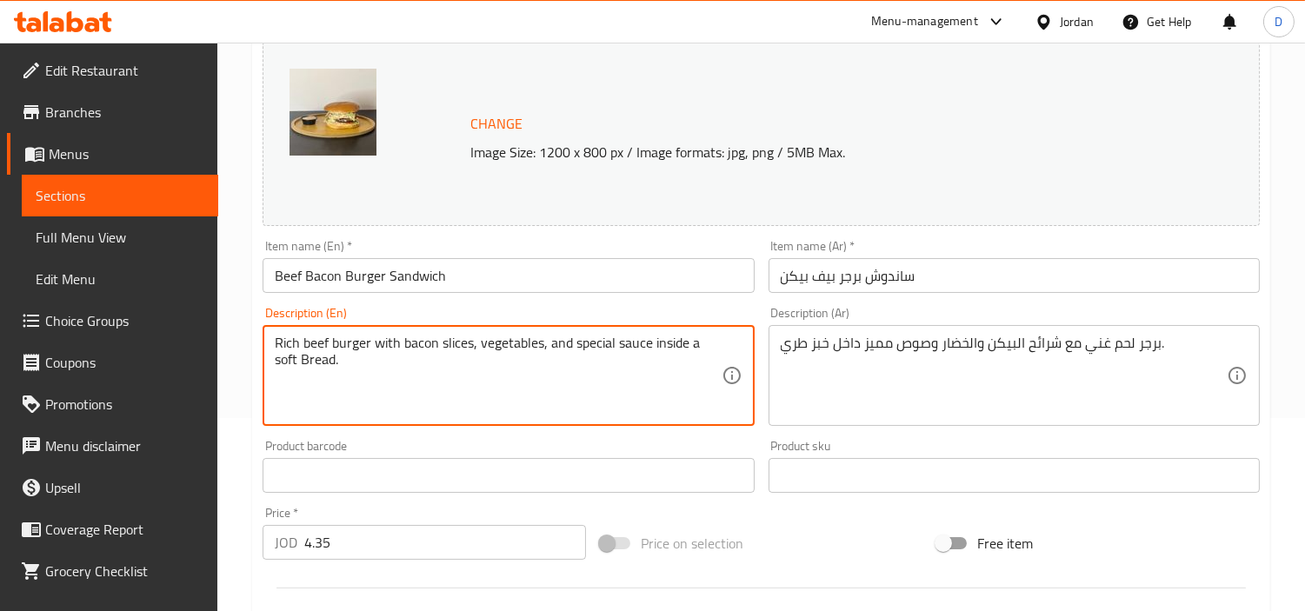
click at [323, 342] on textarea "Rich beef burger with bacon slices, vegetables, and special sauce inside a soft…" at bounding box center [498, 376] width 446 height 83
click at [409, 350] on textarea "Rich meat burger with bacon slices, vegetables, and special sauce inside a soft…" at bounding box center [498, 376] width 446 height 83
paste textarea "eef b"
type textarea "Rich meat burger with beef bacon slices, vegetables, and special sauce inside a…"
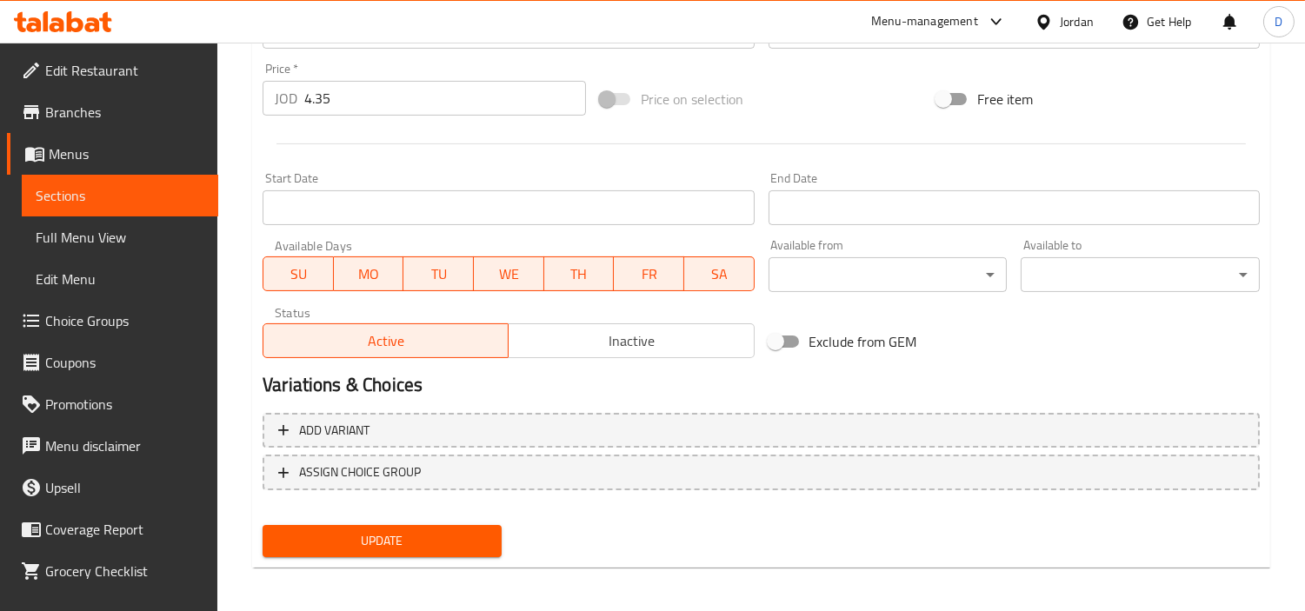
scroll to position [639, 0]
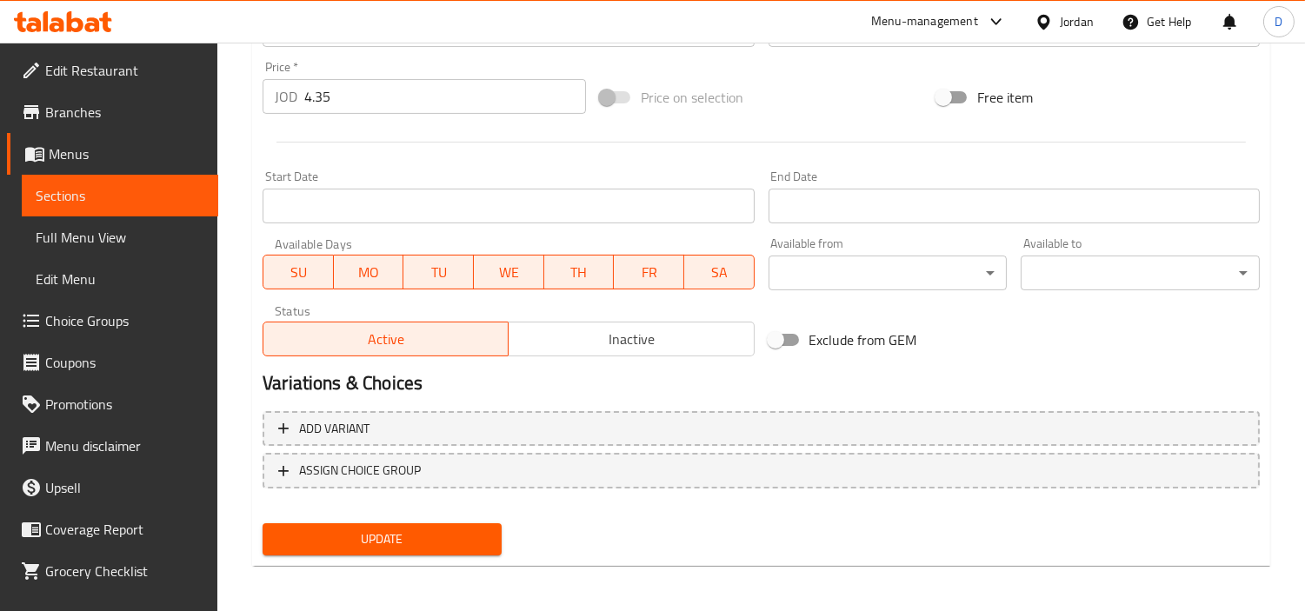
type textarea "برجر لحم غني مع شرائح البيف بيكن والخضار وصوص مميز داخل خبز طري."
click at [468, 532] on span "Update" at bounding box center [382, 540] width 211 height 22
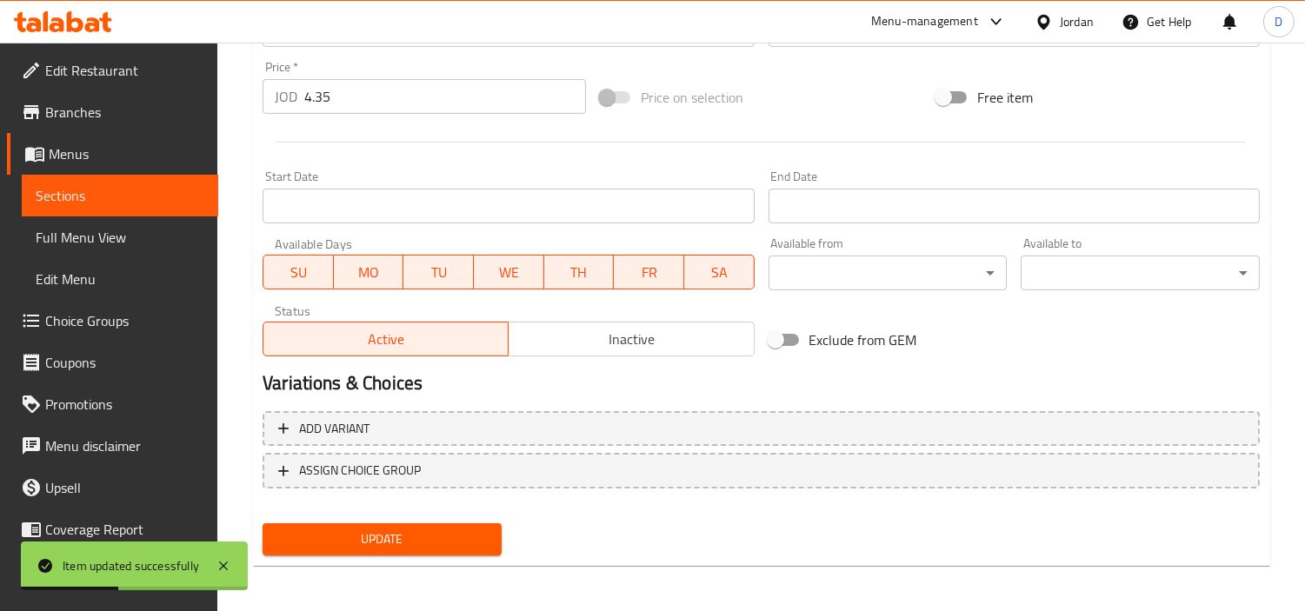
click at [123, 191] on span "Sections" at bounding box center [120, 195] width 169 height 21
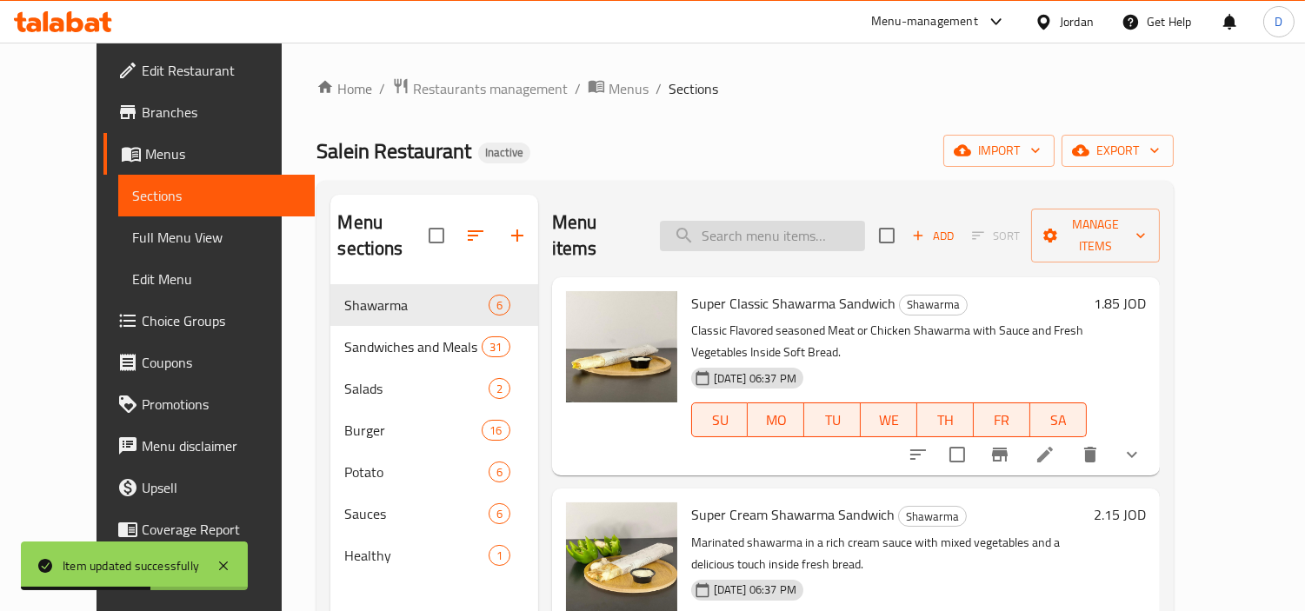
click at [816, 229] on input "search" at bounding box center [762, 236] width 205 height 30
paste input "Beef Bacon Burger Sandwich"
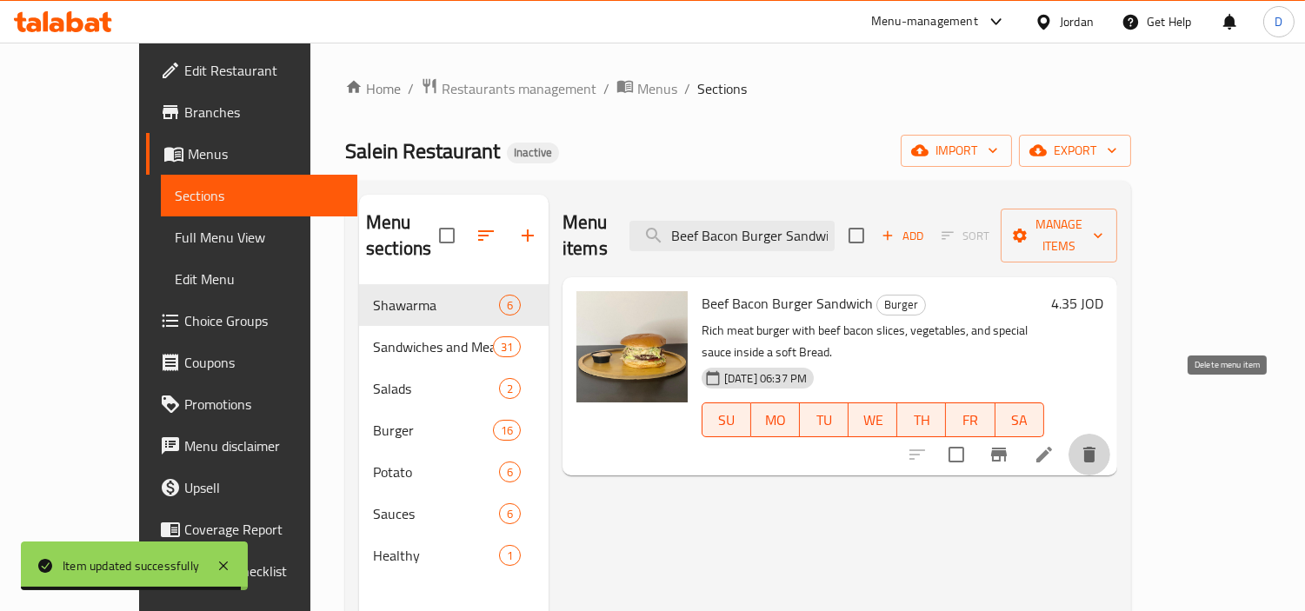
click at [1110, 434] on button "delete" at bounding box center [1090, 455] width 42 height 42
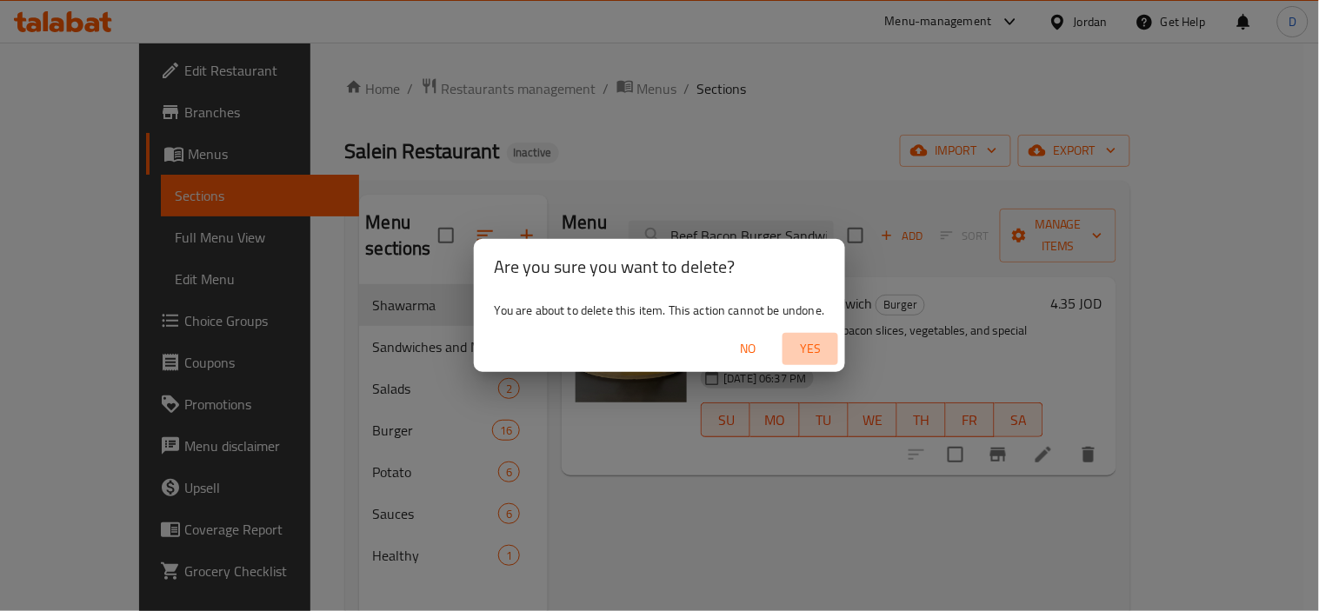
click at [823, 340] on span "Yes" at bounding box center [811, 349] width 42 height 22
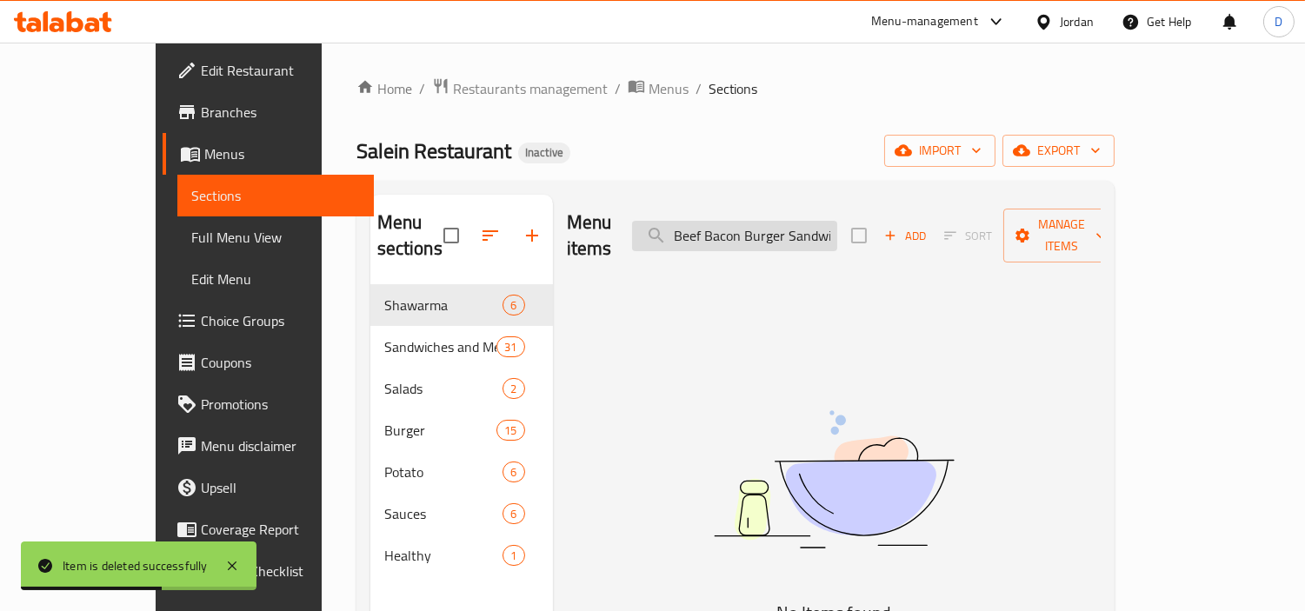
click at [803, 223] on input "Beef Bacon Burger Sandwich" at bounding box center [734, 236] width 205 height 30
paste input "Meal"
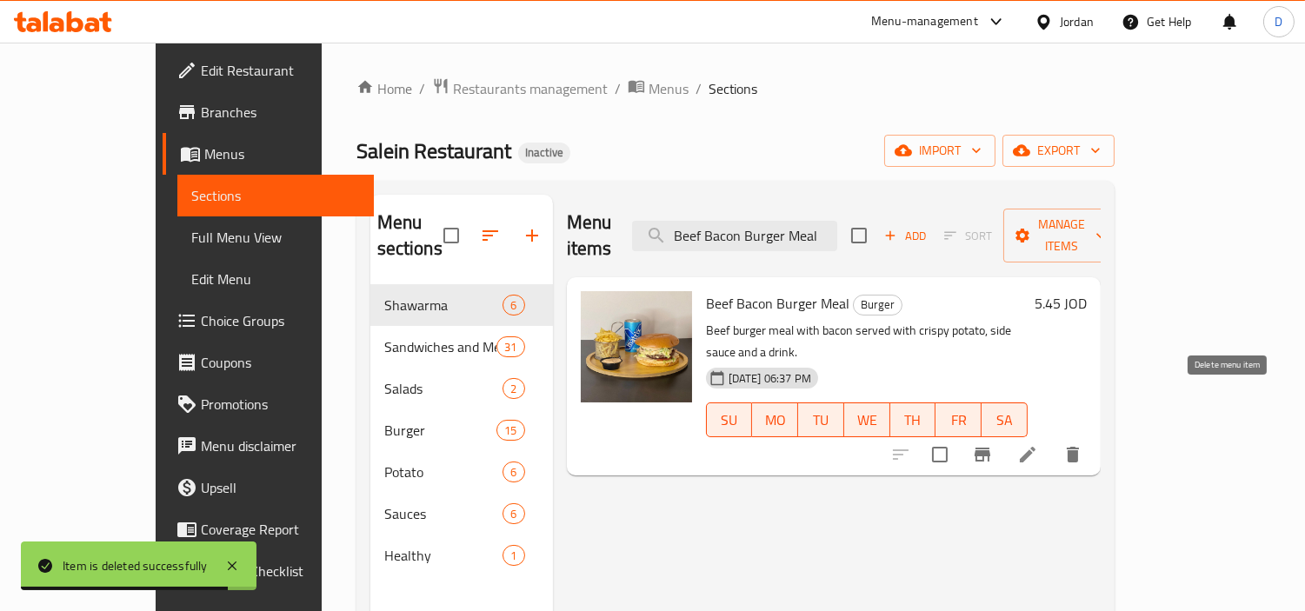
click at [1094, 434] on button "delete" at bounding box center [1073, 455] width 42 height 42
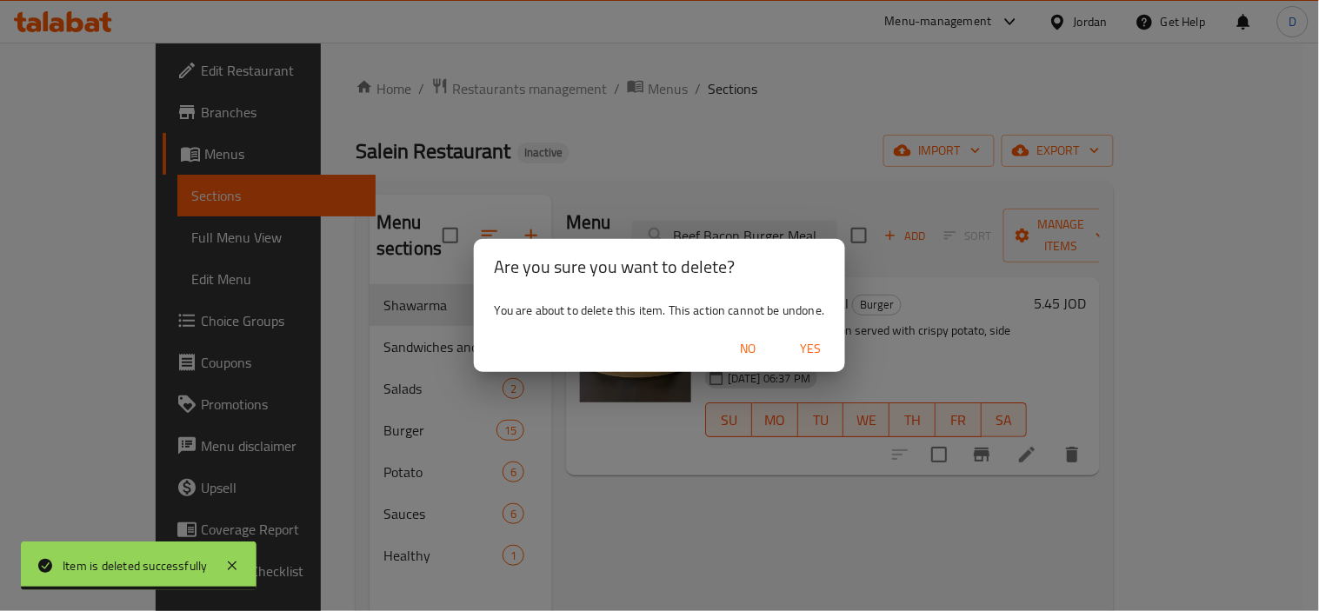
click at [823, 334] on button "Yes" at bounding box center [811, 349] width 56 height 32
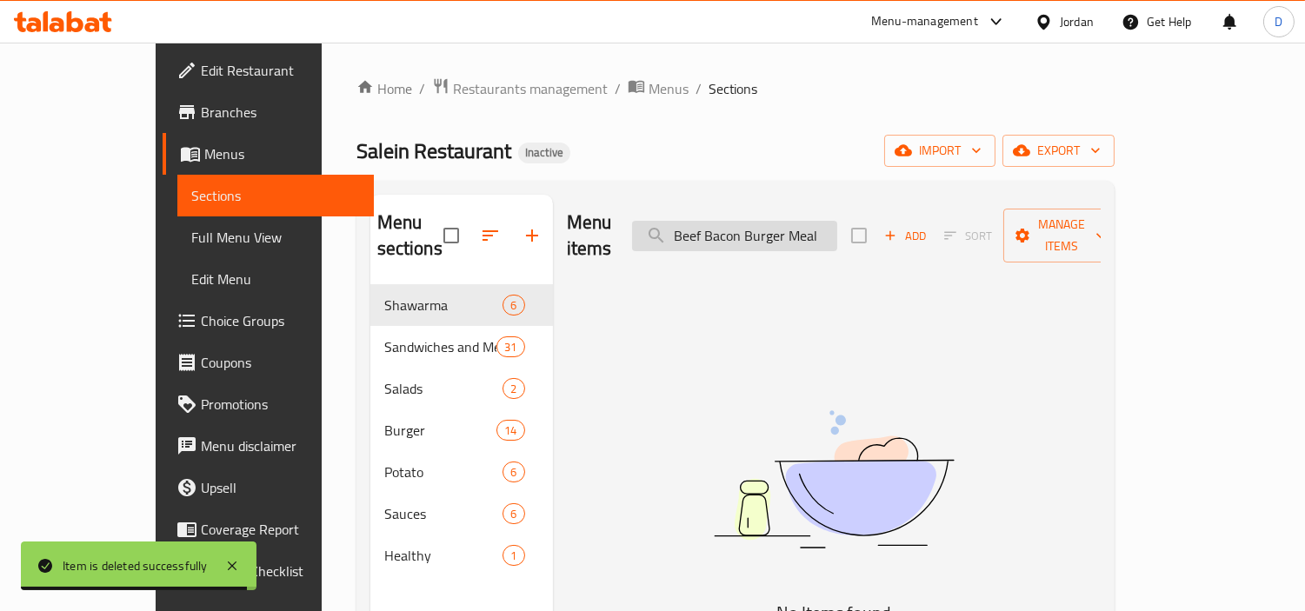
click at [774, 223] on input "Beef Bacon Burger Meal" at bounding box center [734, 236] width 205 height 30
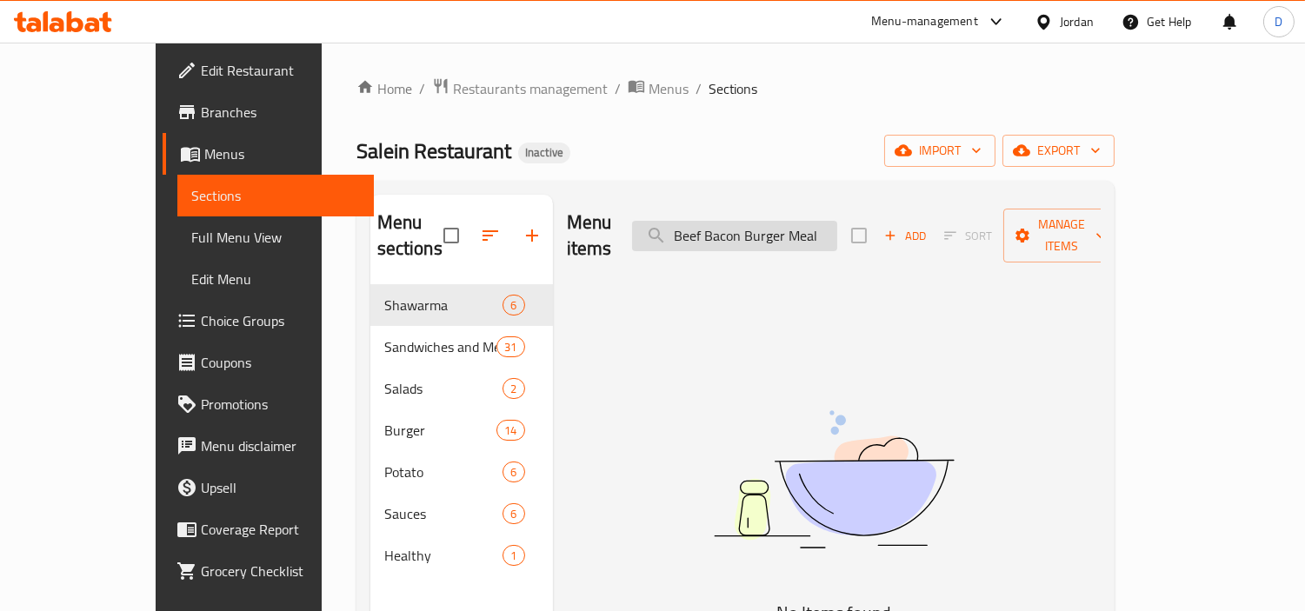
paste input "House"
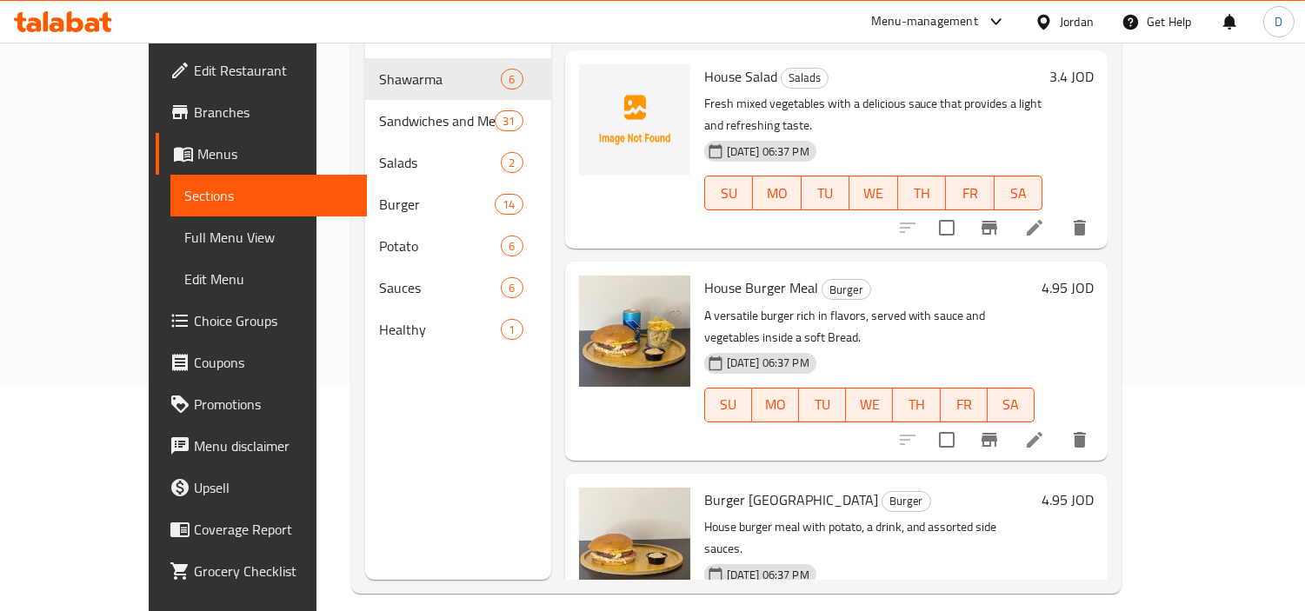
scroll to position [243, 0]
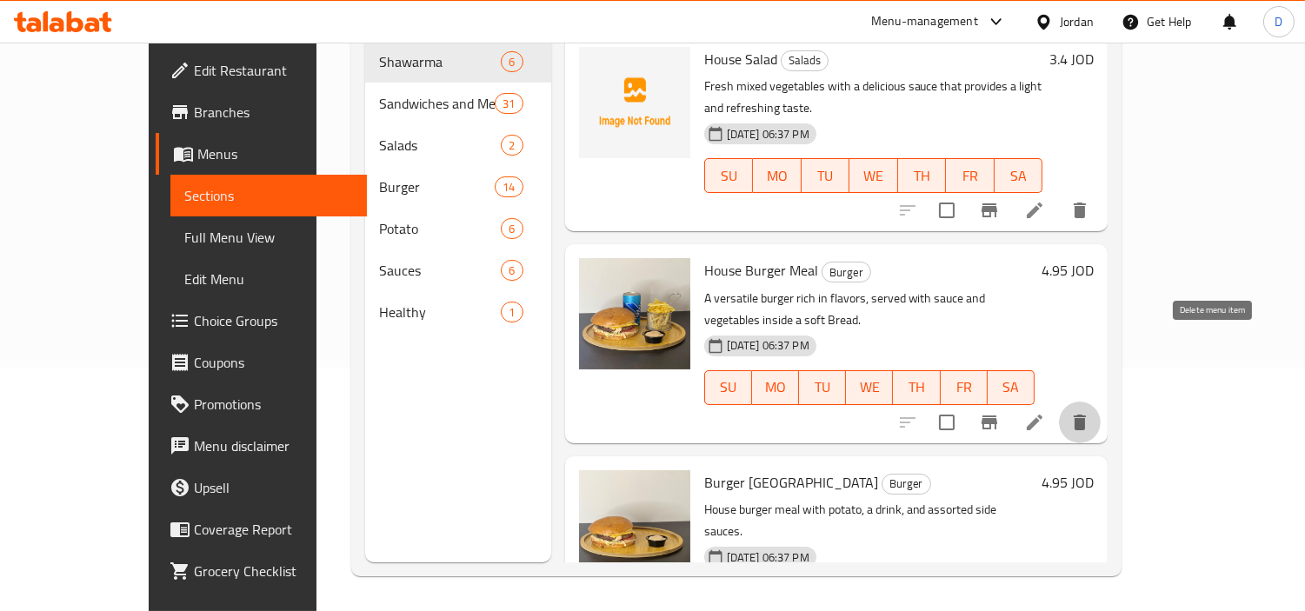
click at [1090, 412] on icon "delete" at bounding box center [1080, 422] width 21 height 21
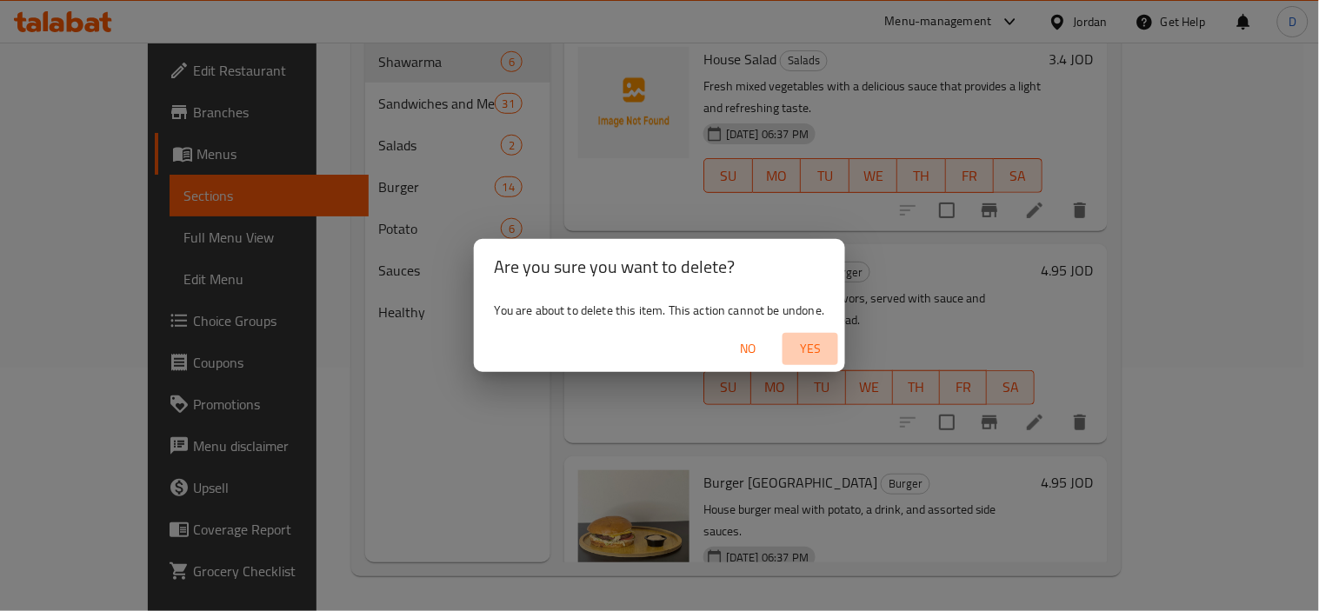
click at [806, 351] on span "Yes" at bounding box center [811, 349] width 42 height 22
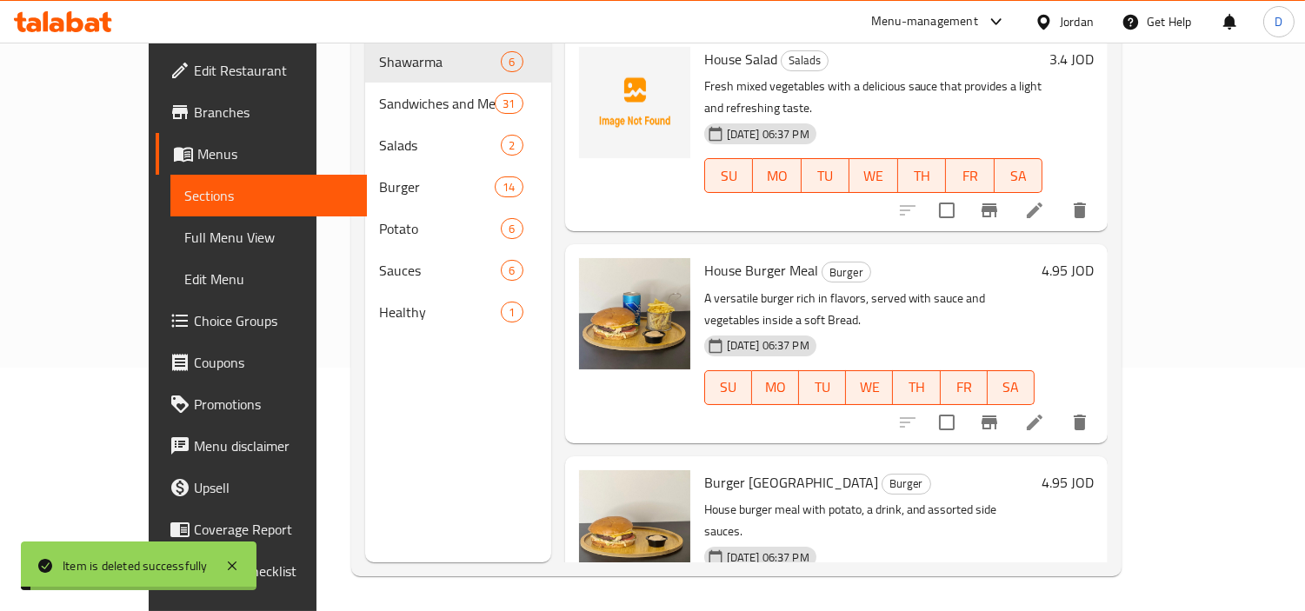
scroll to position [0, 0]
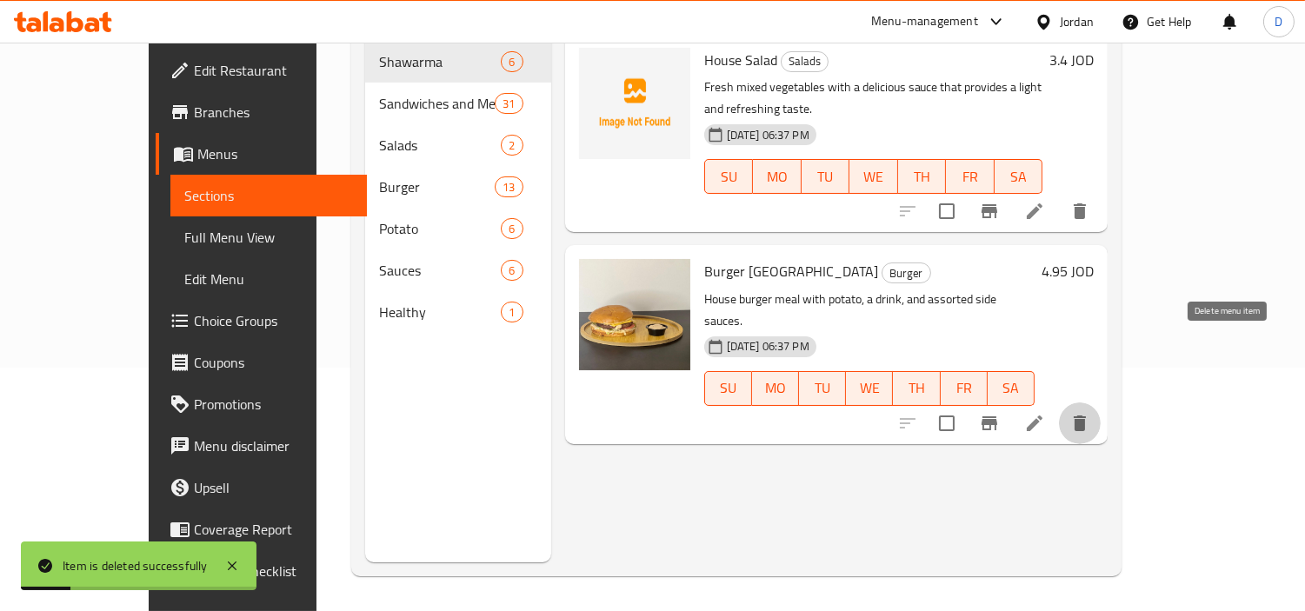
click at [1090, 413] on icon "delete" at bounding box center [1080, 423] width 21 height 21
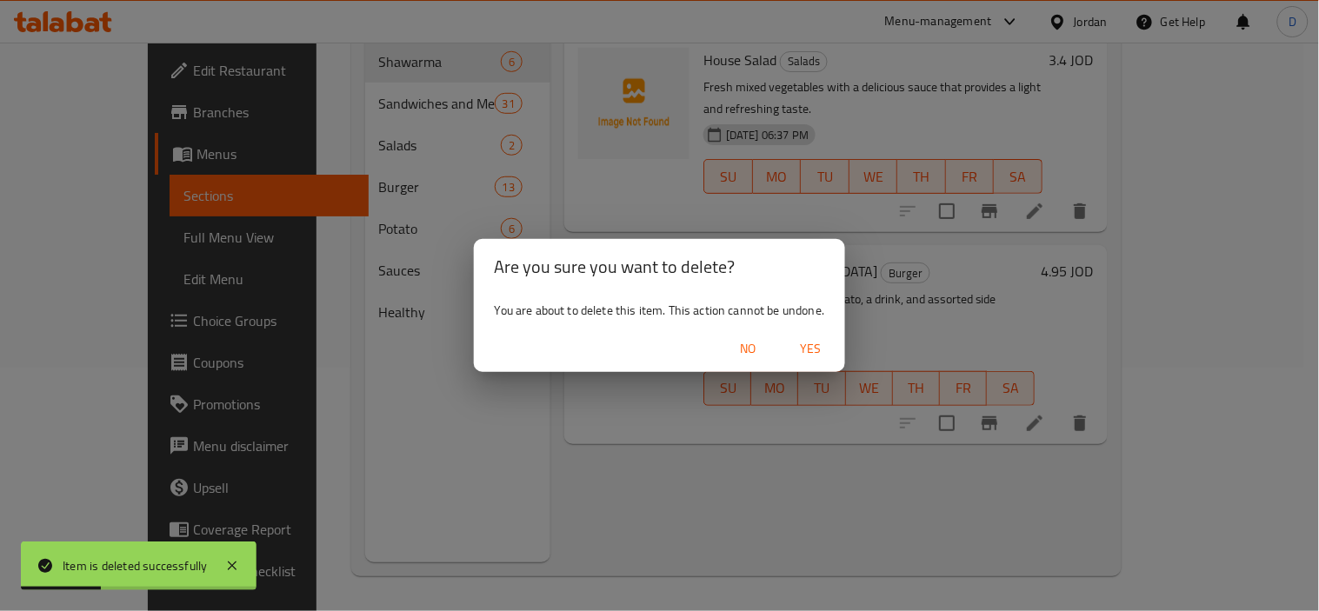
click at [809, 339] on span "Yes" at bounding box center [811, 349] width 42 height 22
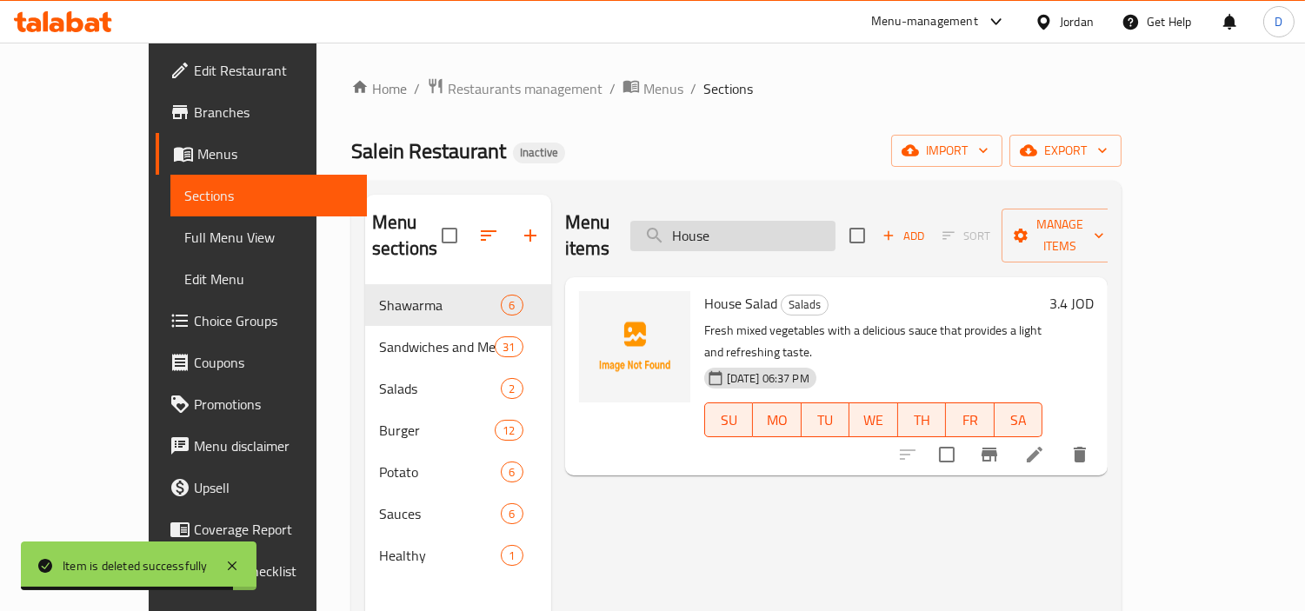
click at [741, 223] on input "House" at bounding box center [732, 236] width 205 height 30
paste input "local caramelized onions"
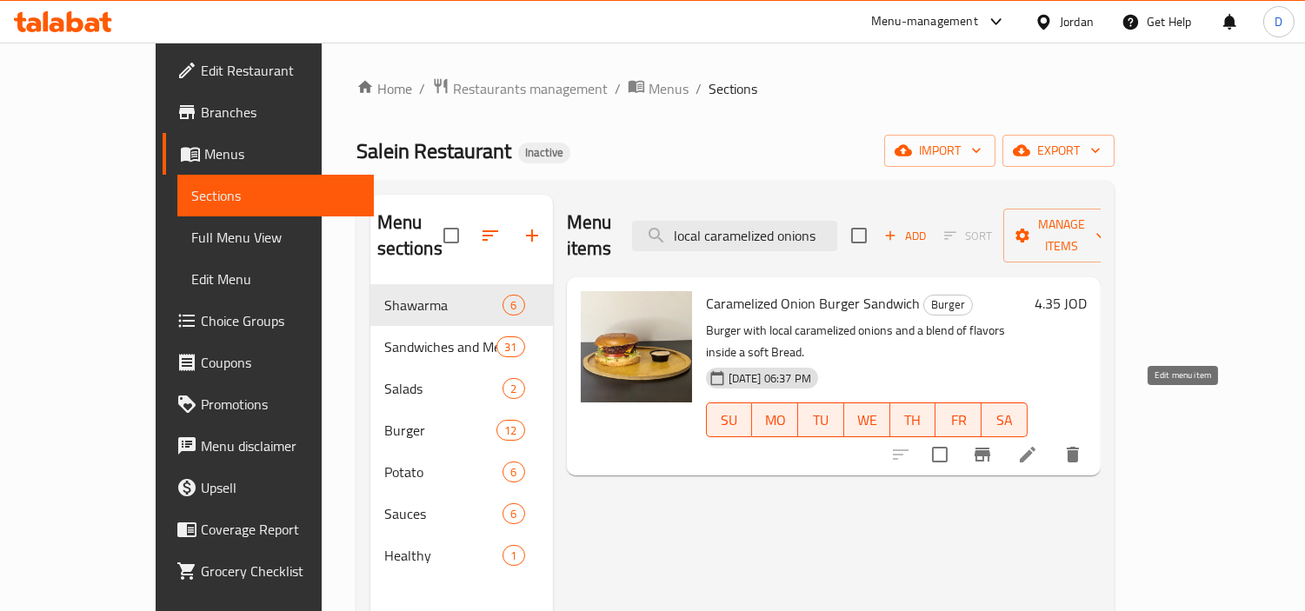
type input "local caramelized onions"
click at [1038, 444] on icon at bounding box center [1027, 454] width 21 height 21
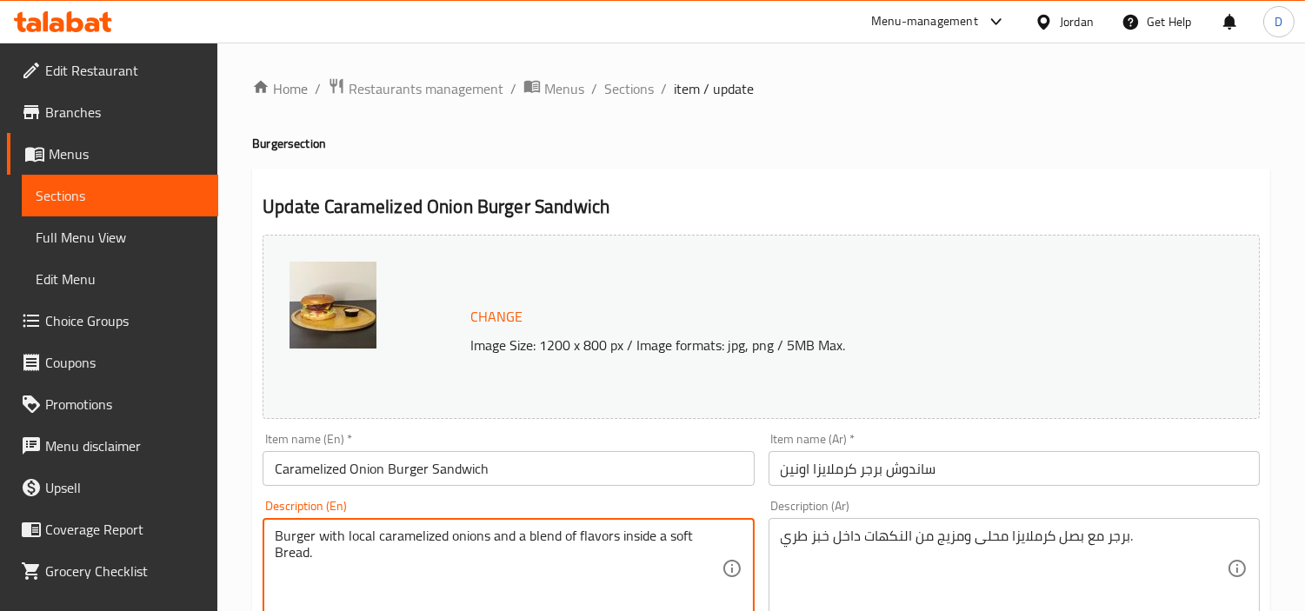
click at [367, 532] on textarea "Burger with local caramelized onions and a blend of flavors inside a soft Bread." at bounding box center [498, 569] width 446 height 83
paste textarea "sweet"
type textarea "Burger with sweet caramelized onions and a blend of flavors inside a soft Bread."
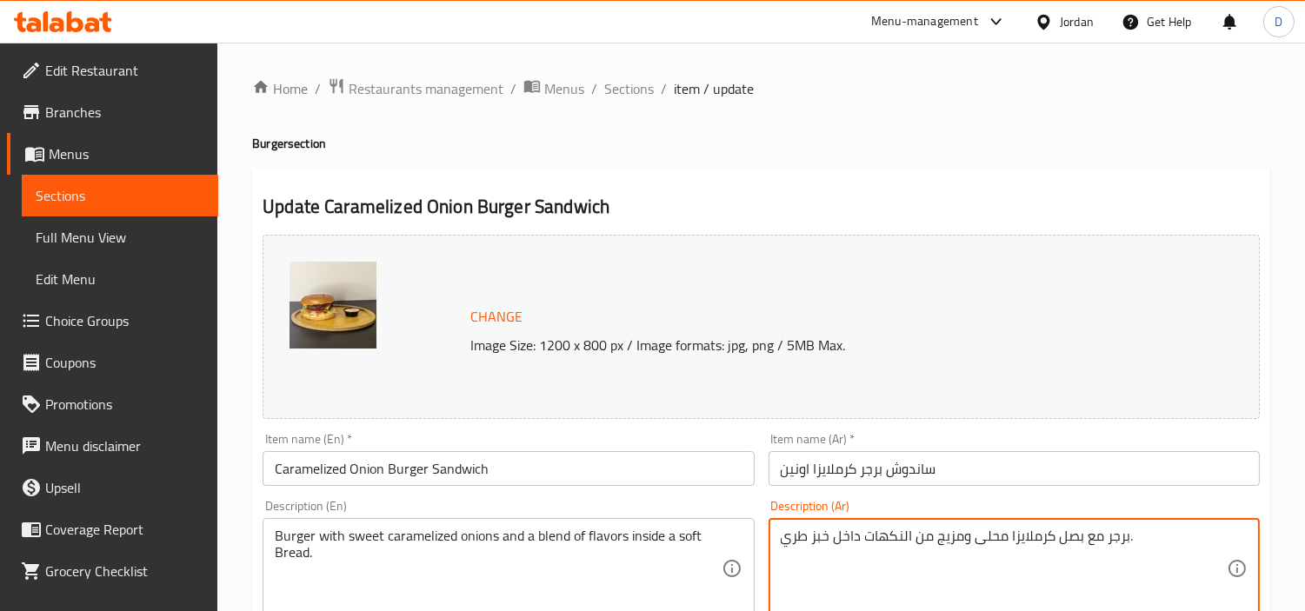
drag, startPoint x: 1082, startPoint y: 539, endPoint x: 984, endPoint y: 541, distance: 97.4
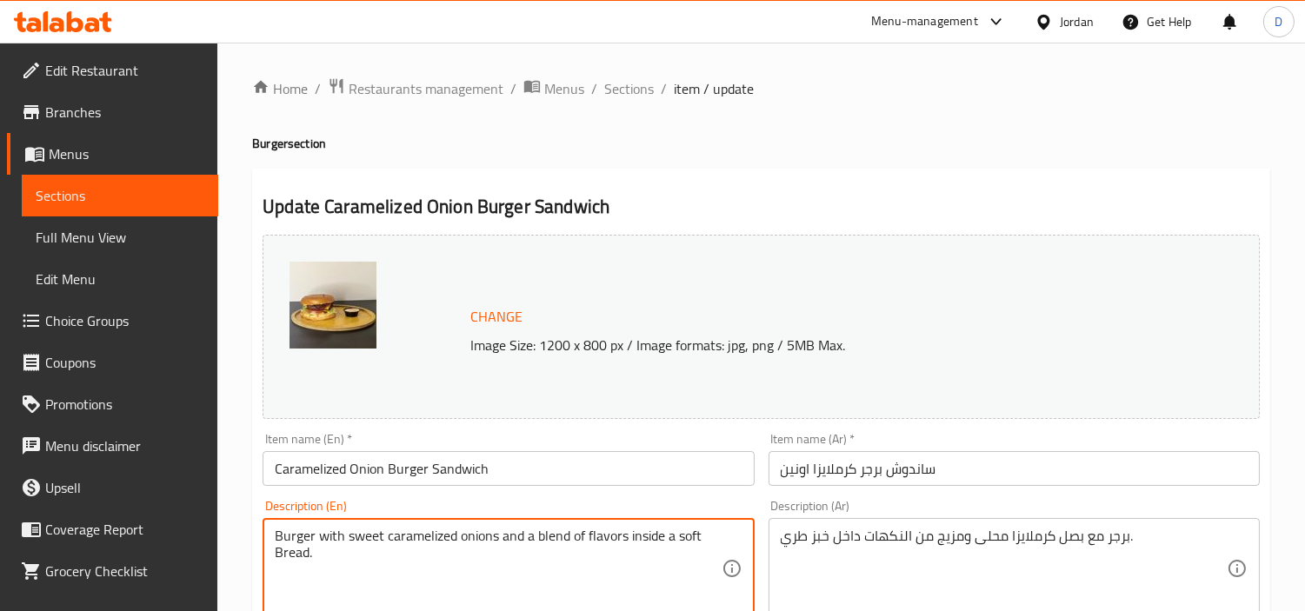
drag, startPoint x: 349, startPoint y: 544, endPoint x: 491, endPoint y: 539, distance: 142.7
click at [610, 576] on textarea "Burger with sweet caramelized onions and a blend of flavors inside a soft Bread." at bounding box center [498, 569] width 446 height 83
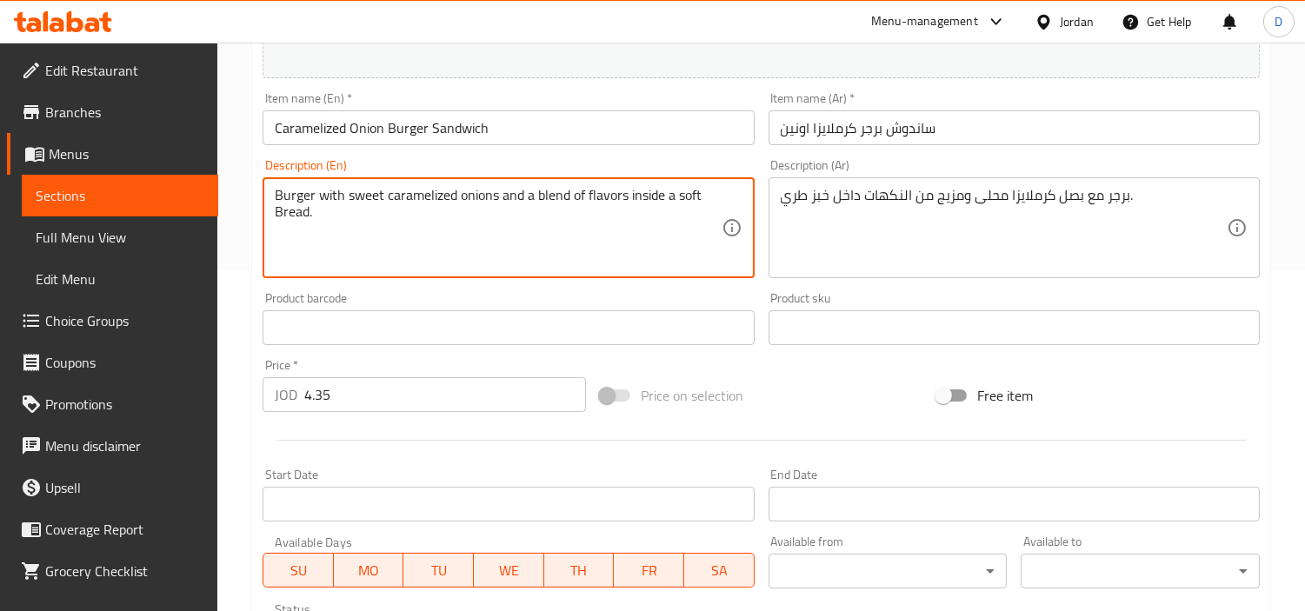
scroll to position [579, 0]
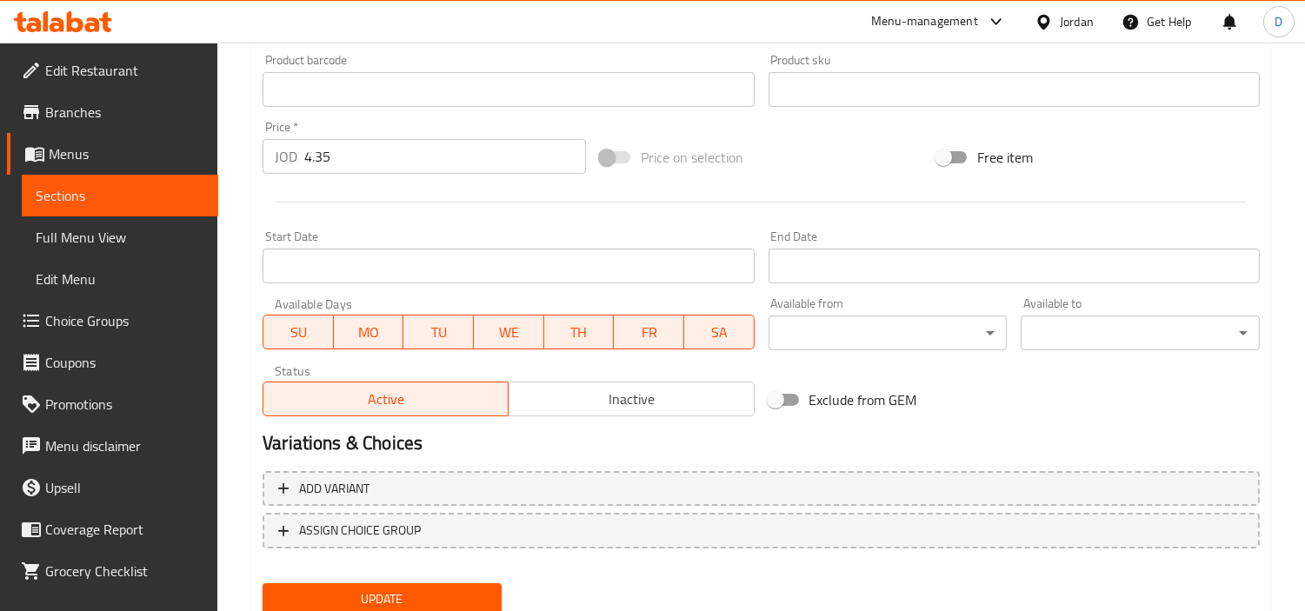
click at [472, 591] on span "Update" at bounding box center [382, 600] width 211 height 22
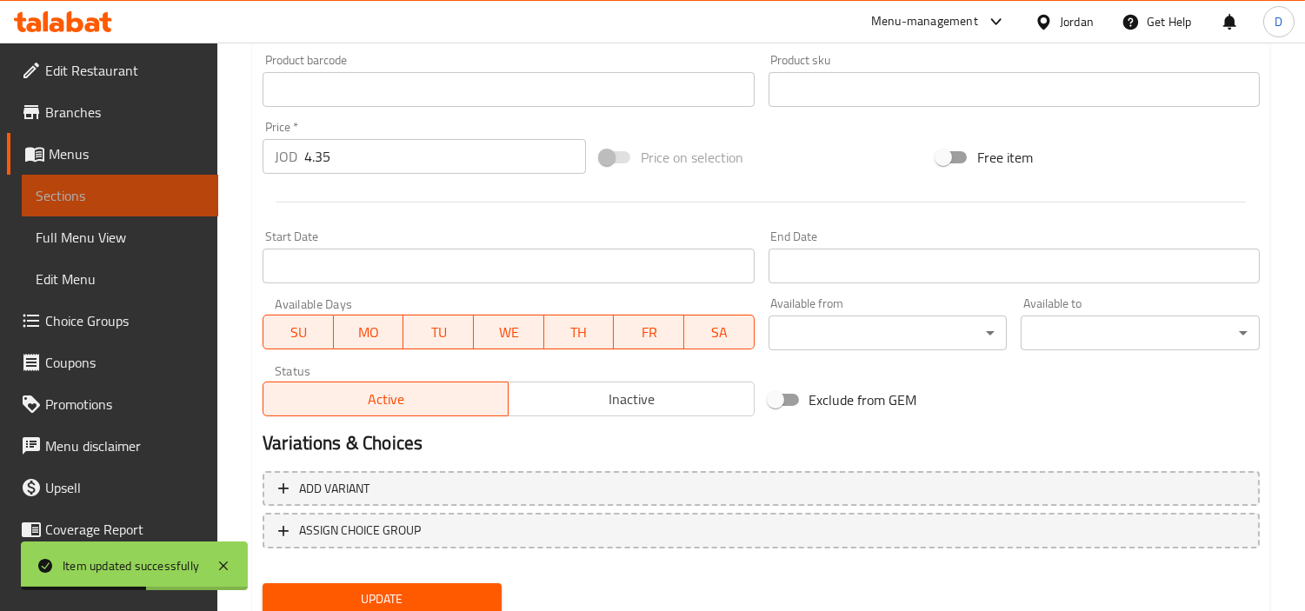
click at [185, 196] on span "Sections" at bounding box center [120, 195] width 169 height 21
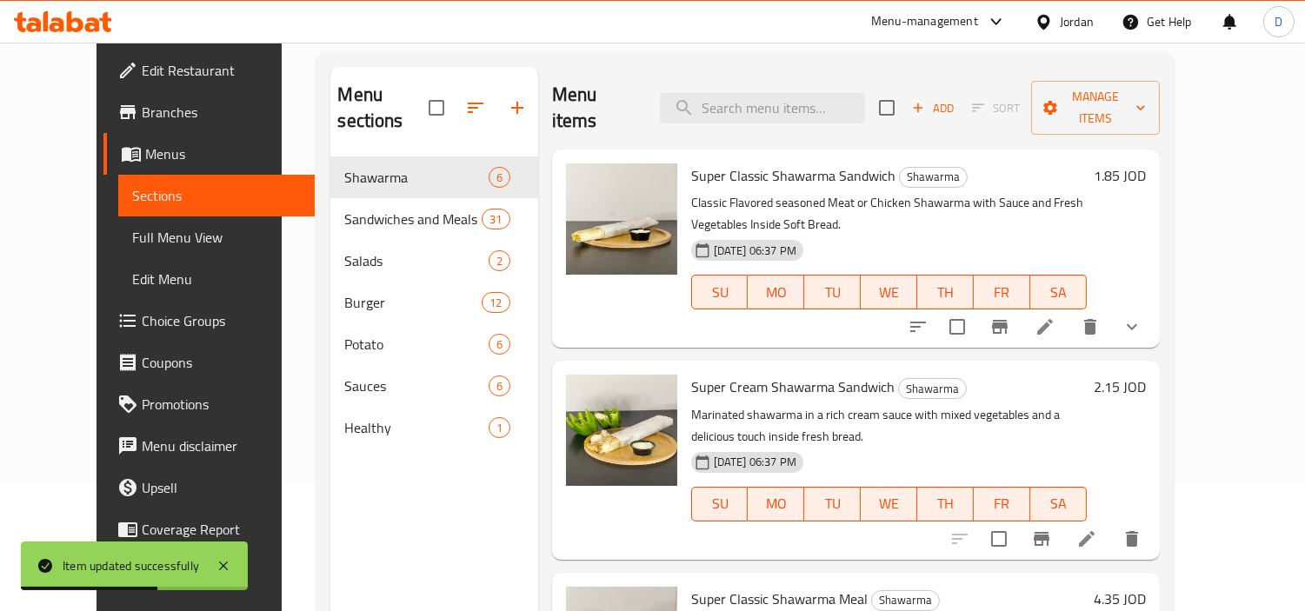
scroll to position [50, 0]
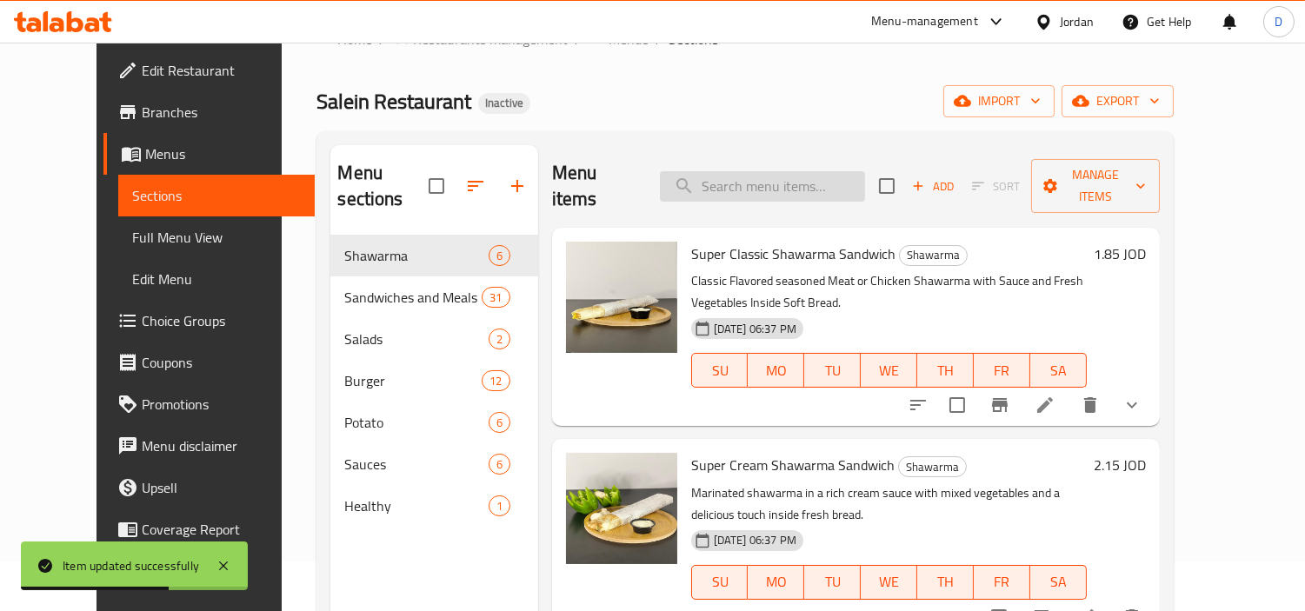
click at [854, 174] on input "search" at bounding box center [762, 186] width 205 height 30
paste input "local caram"
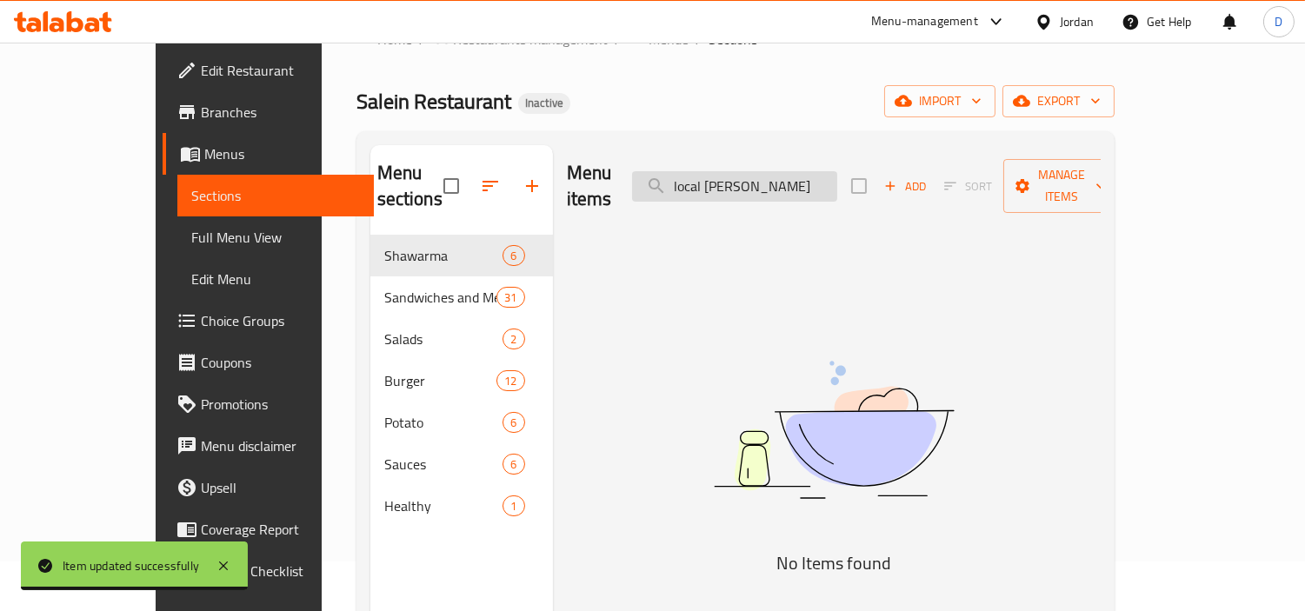
click at [733, 171] on input "local caram" at bounding box center [734, 186] width 205 height 30
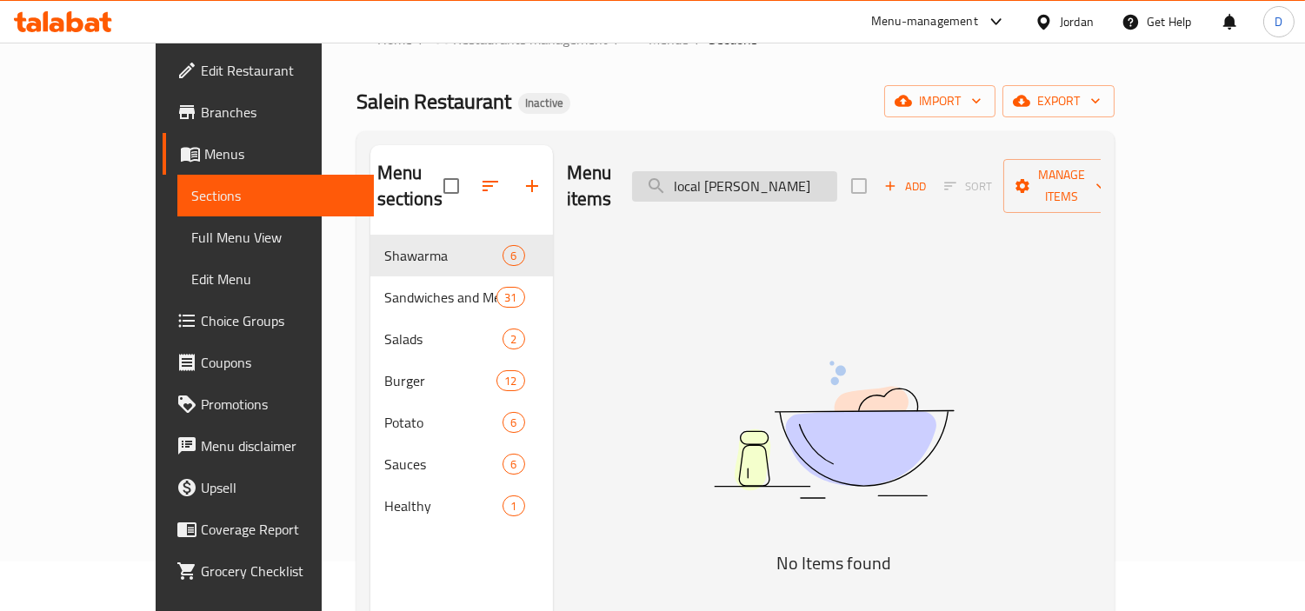
click at [820, 176] on input "local caram" at bounding box center [734, 186] width 205 height 30
click at [796, 171] on input "local car" at bounding box center [734, 186] width 205 height 30
paste input "Mozzarella Sticks"
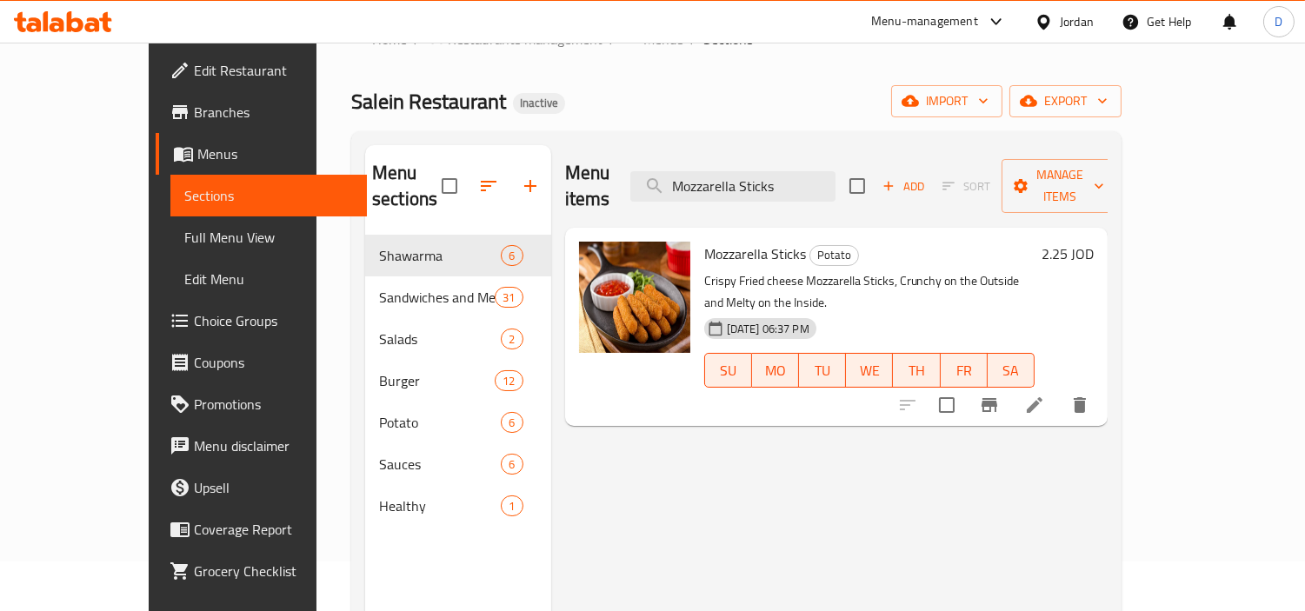
type input "Mozzarella Sticks"
click at [1059, 390] on li at bounding box center [1034, 405] width 49 height 31
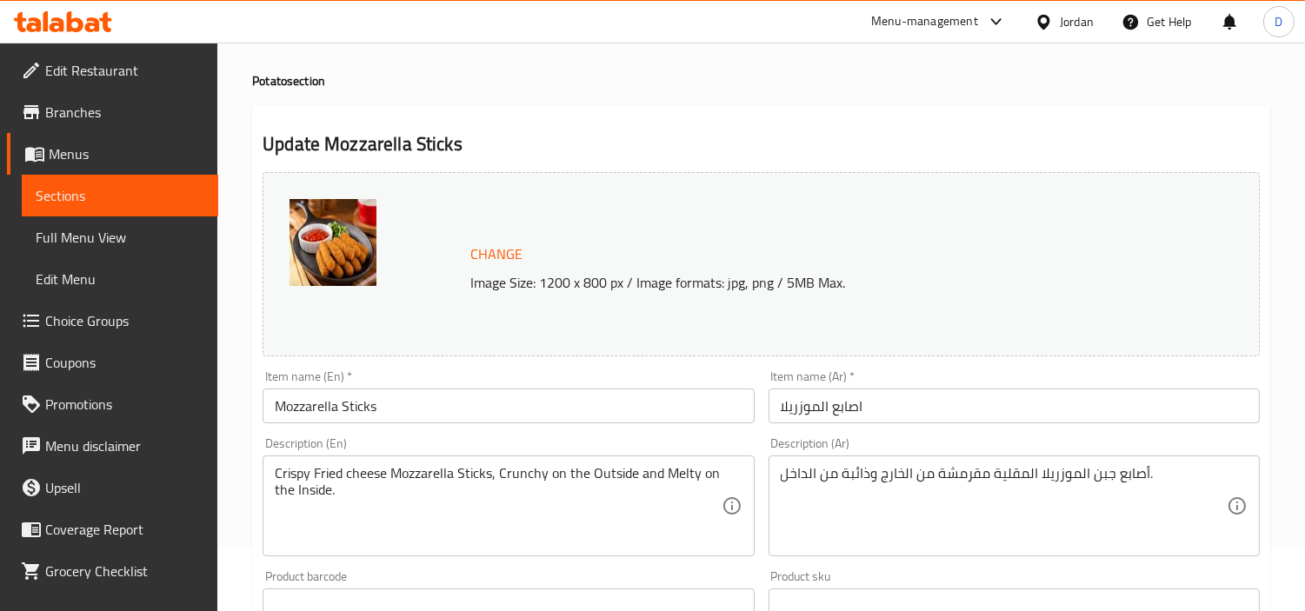
scroll to position [97, 0]
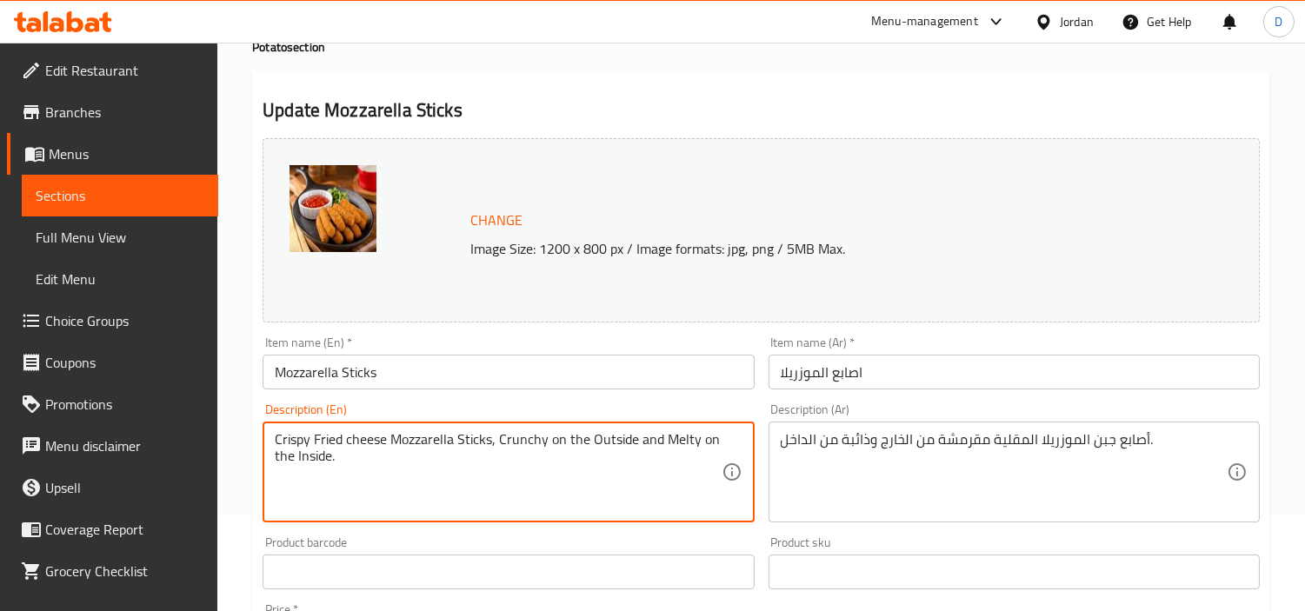
click at [301, 443] on textarea "Crispy Fried cheese Mozzarella Sticks, Crunchy on the Outside and Melty on the …" at bounding box center [498, 472] width 446 height 83
click at [335, 450] on textarea "Fried cheese Mozzarella Sticks, Crunchy on the Outside and Melty on the Inside." at bounding box center [498, 472] width 446 height 83
click at [376, 441] on textarea "Fried Mozzarella Sticks, Crunchy on the Outside and Melty on the Inside." at bounding box center [498, 472] width 446 height 83
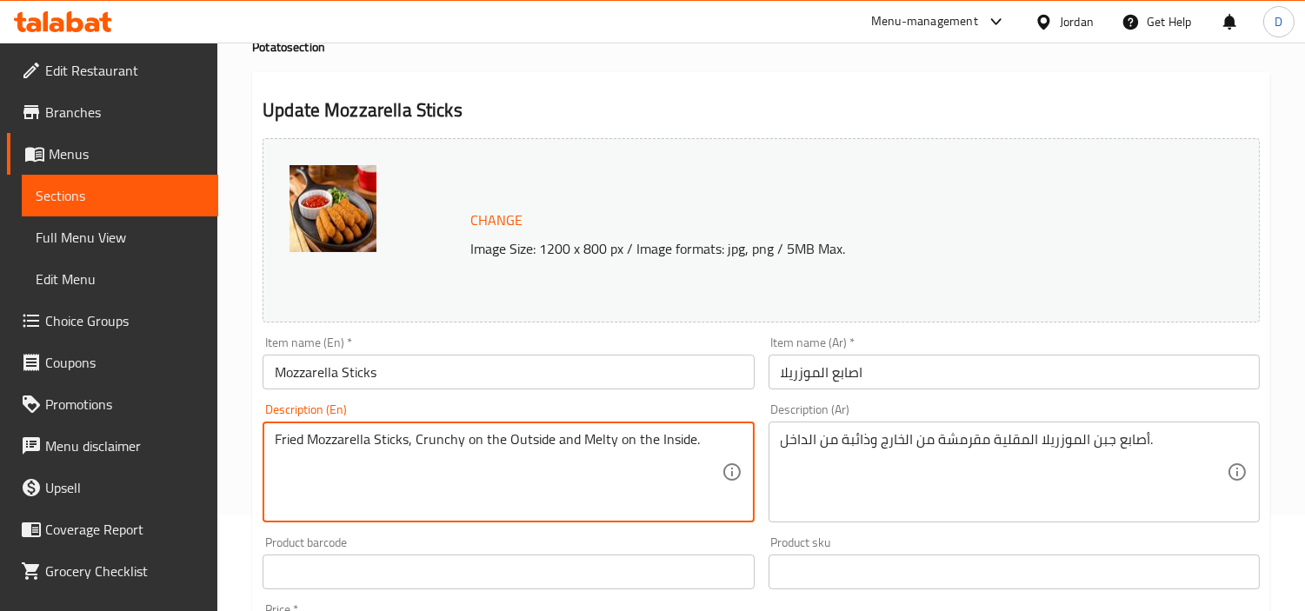
paste textarea "cheese"
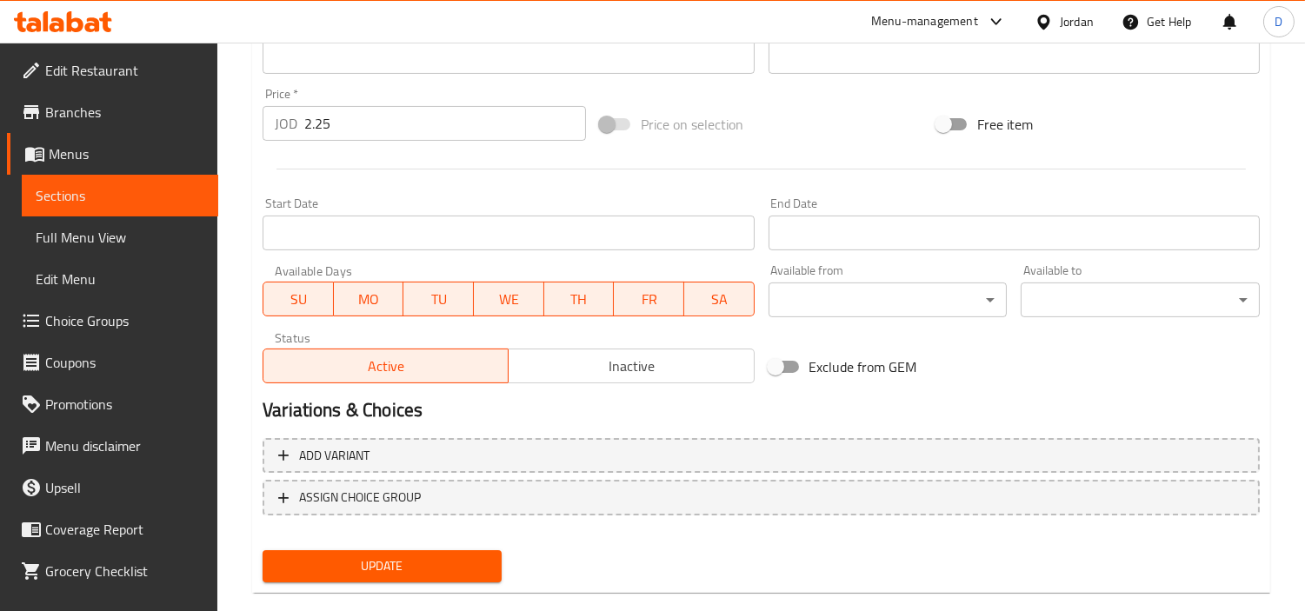
scroll to position [639, 0]
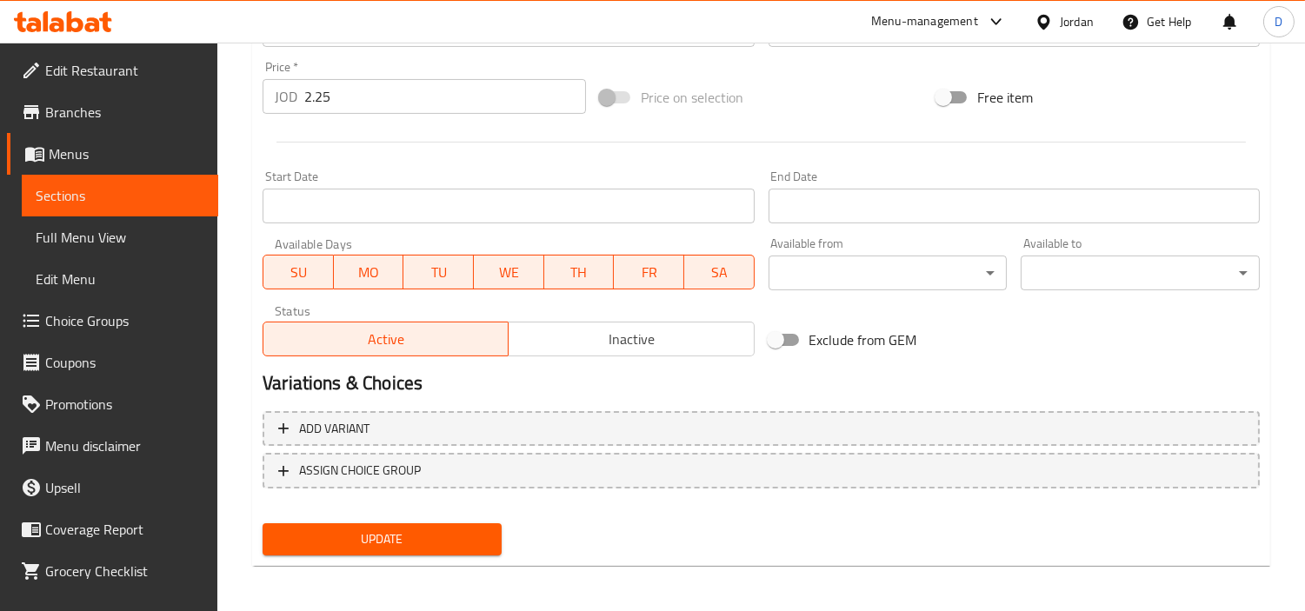
type textarea "Fried Mozzarella cheese Sticks, Crunchy on the Outside and Melty on the Inside."
click at [473, 529] on span "Update" at bounding box center [382, 540] width 211 height 22
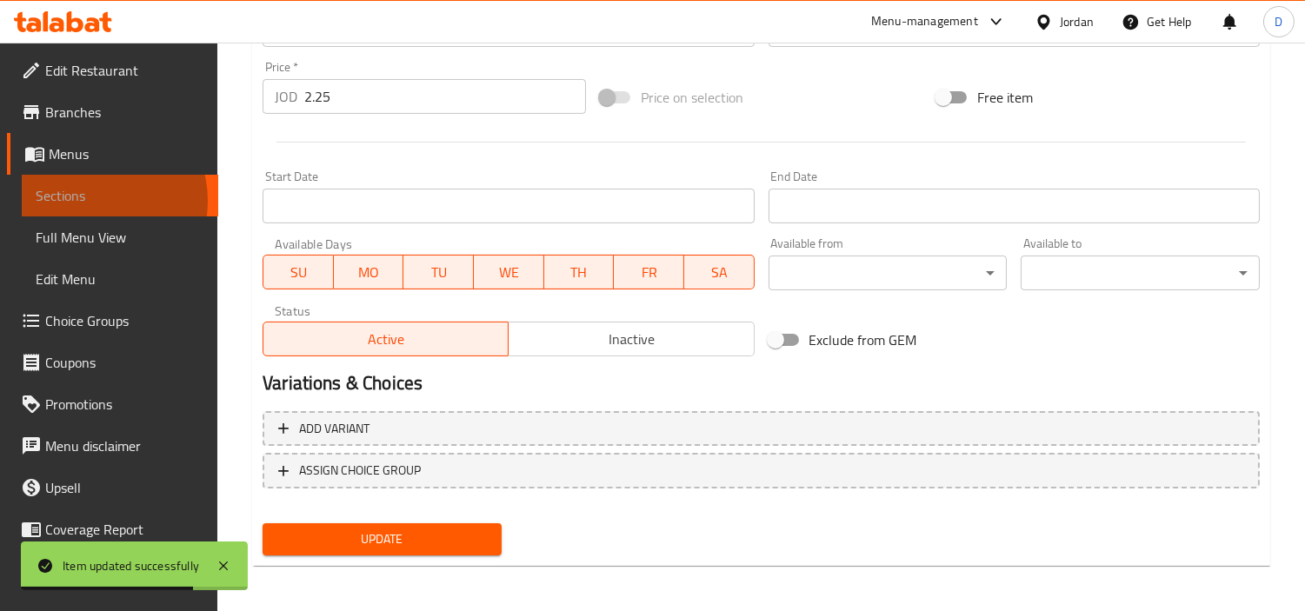
click at [93, 201] on span "Sections" at bounding box center [120, 195] width 169 height 21
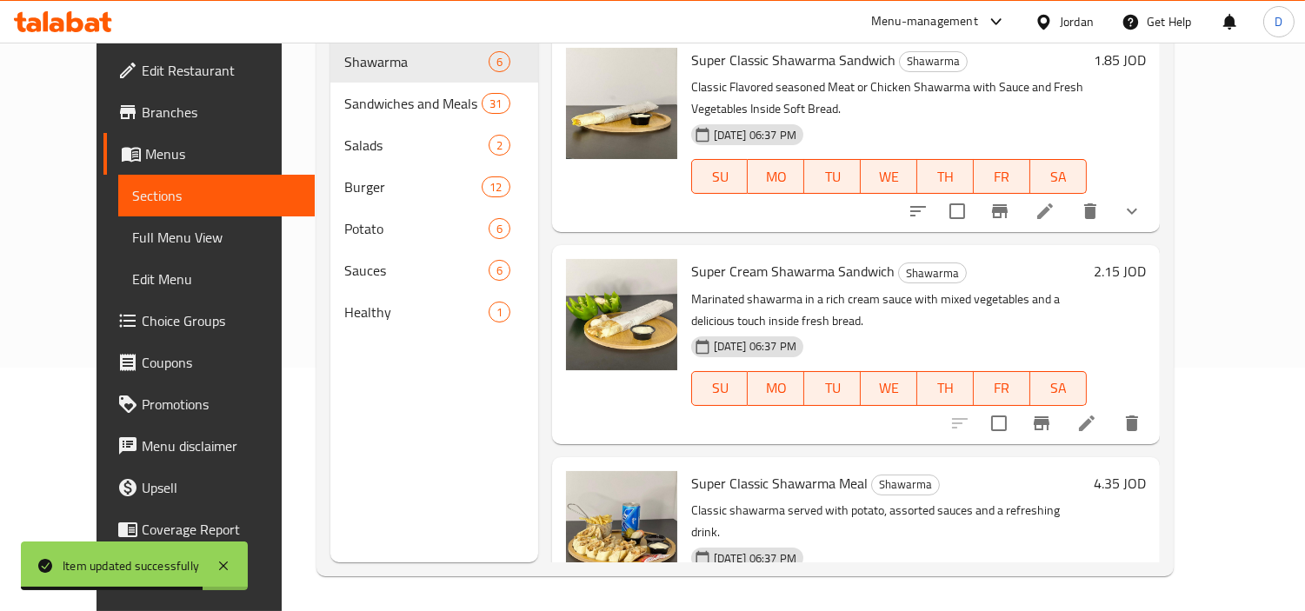
scroll to position [50, 0]
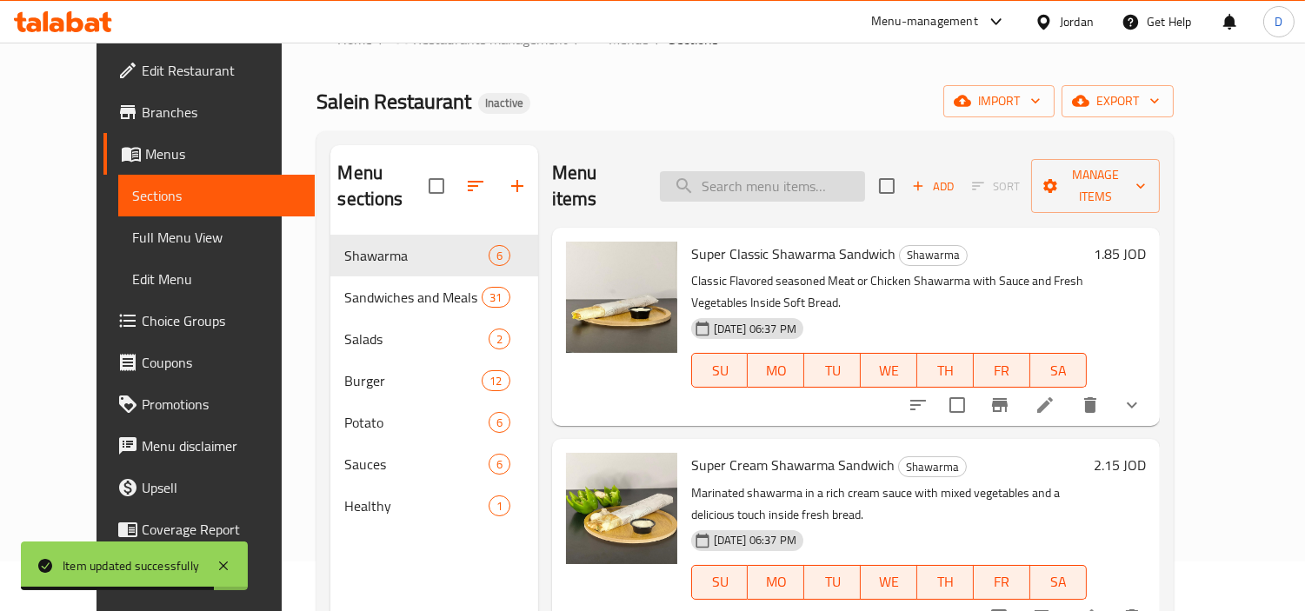
click at [806, 172] on input "search" at bounding box center [762, 186] width 205 height 30
paste input "Buffalo Sauce"
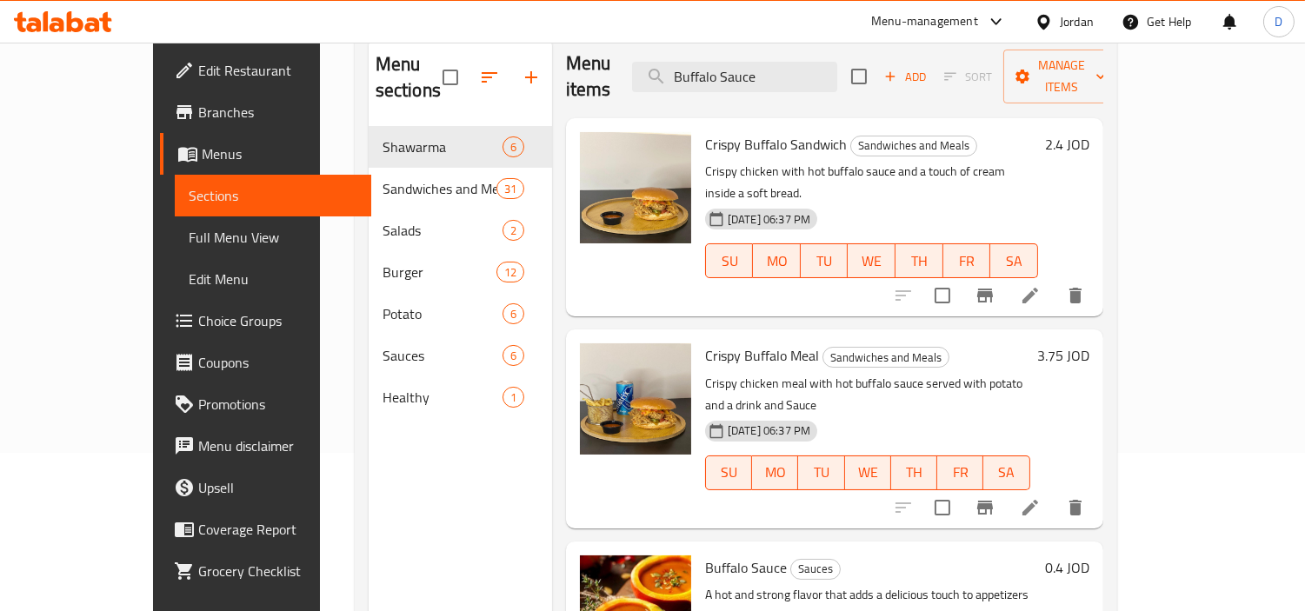
scroll to position [243, 0]
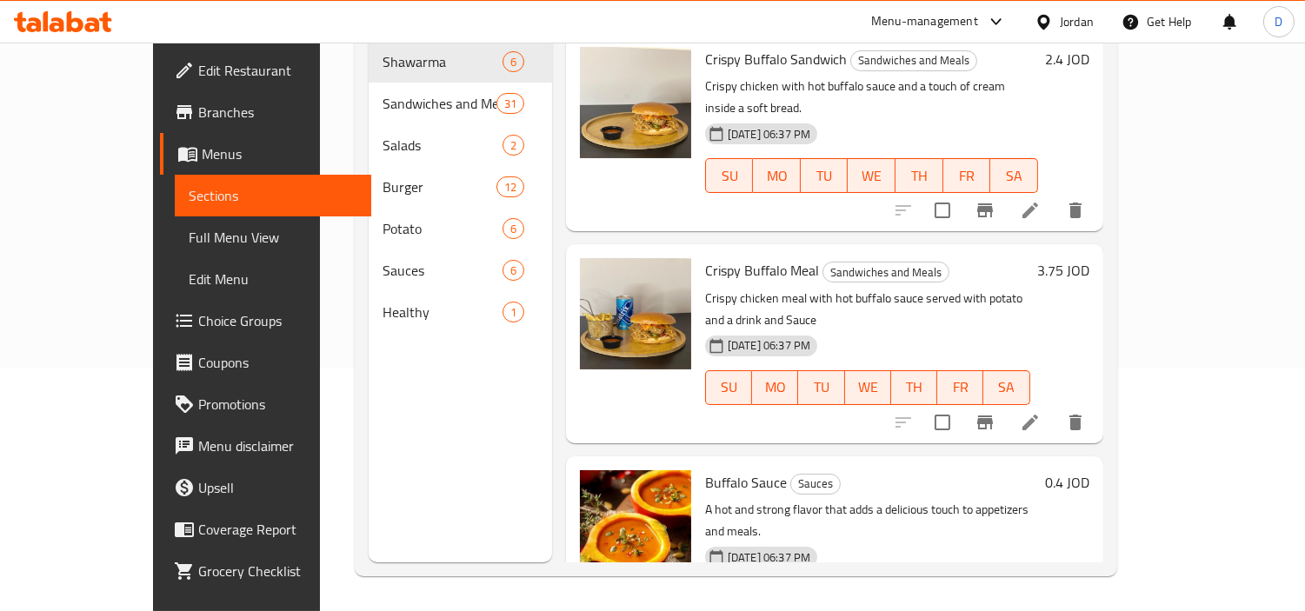
type input "Buffalo Sauce"
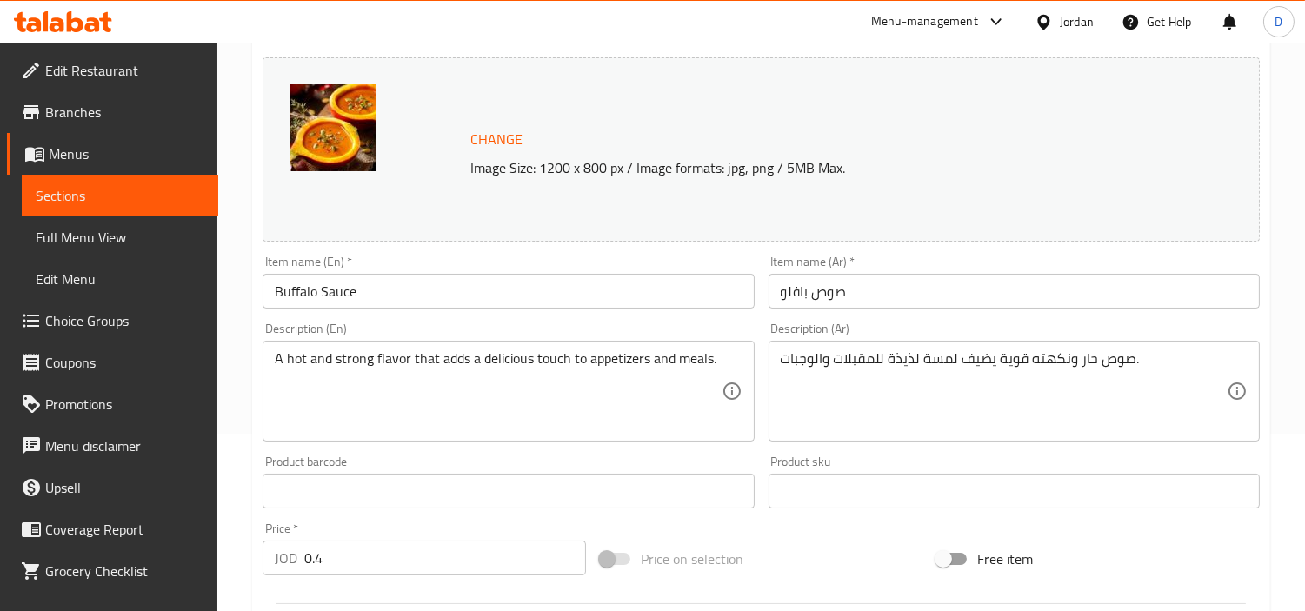
scroll to position [193, 0]
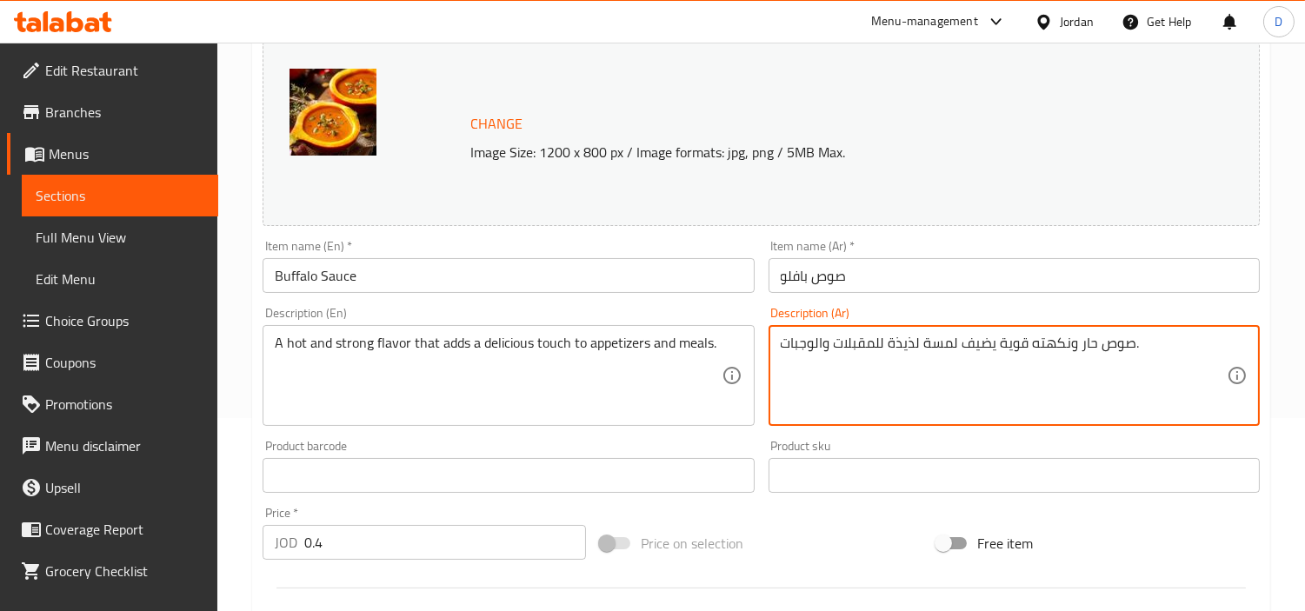
drag, startPoint x: 996, startPoint y: 350, endPoint x: 1125, endPoint y: 341, distance: 129.0
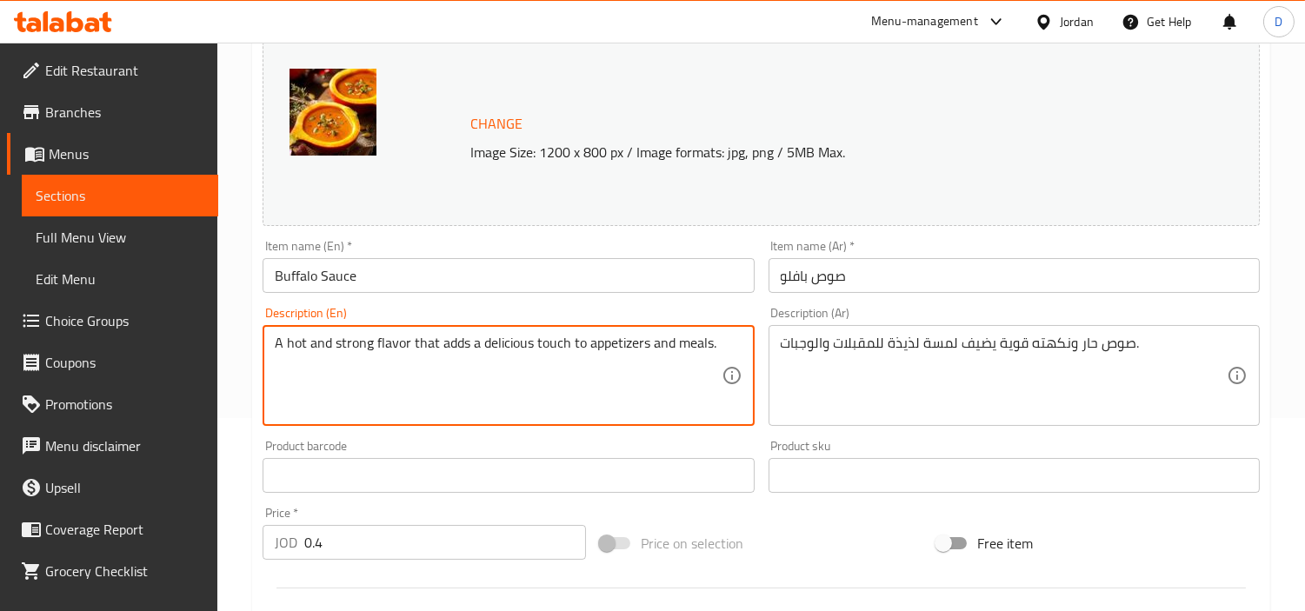
drag, startPoint x: 311, startPoint y: 344, endPoint x: 409, endPoint y: 348, distance: 97.4
paste textarea "sauce with a"
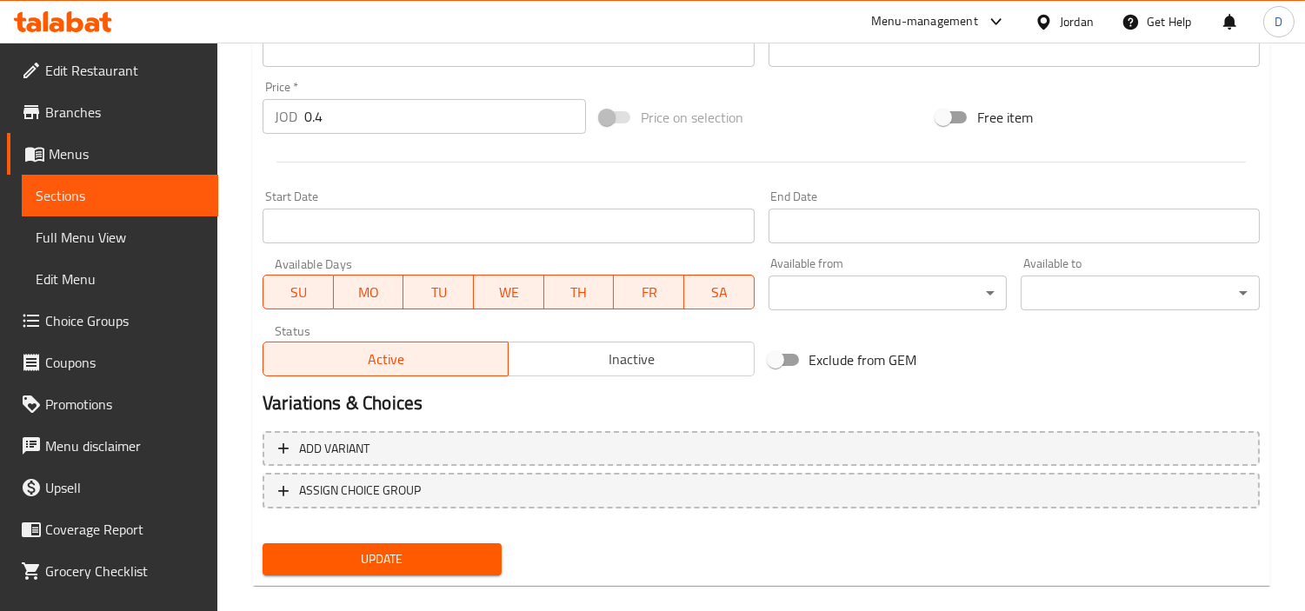
scroll to position [639, 0]
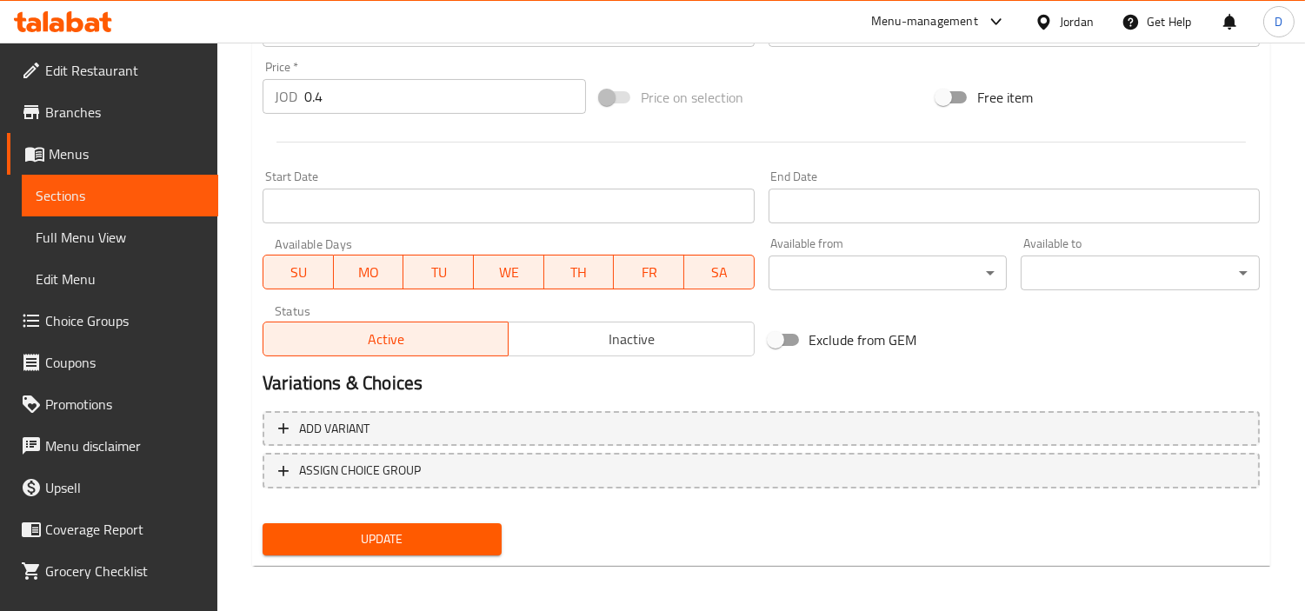
type textarea "A hot sauce with a strong flavor that adds a delicious touch to appetizers and …"
click at [497, 526] on button "Update" at bounding box center [382, 539] width 239 height 32
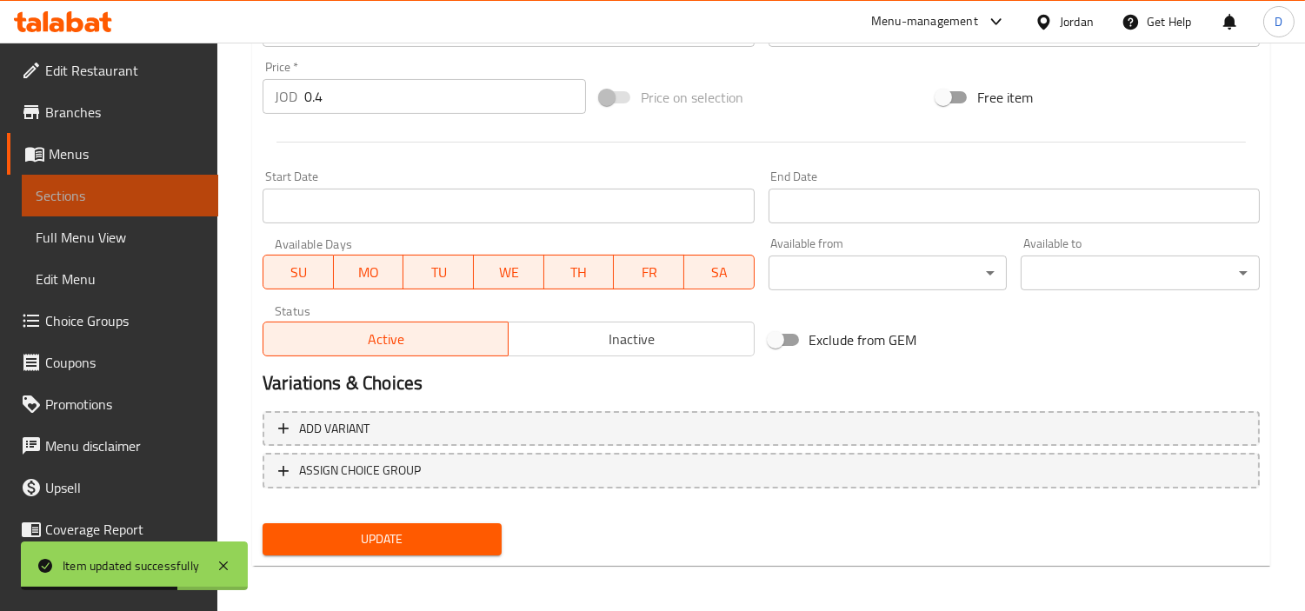
click at [159, 188] on span "Sections" at bounding box center [120, 195] width 169 height 21
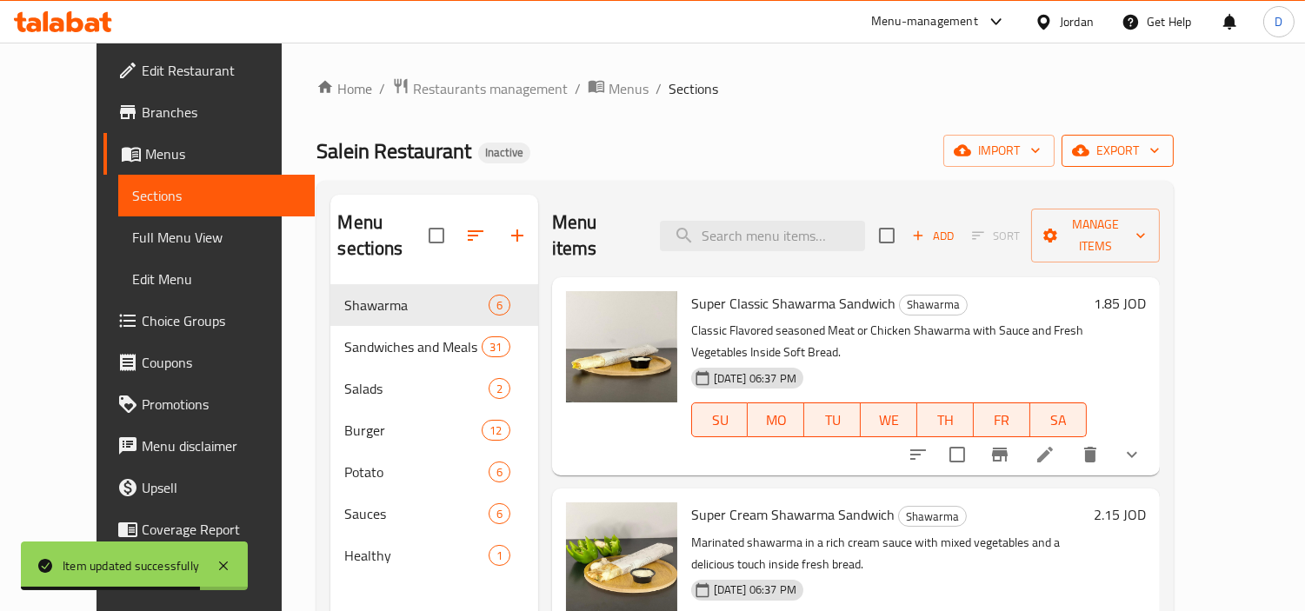
click at [1160, 155] on span "export" at bounding box center [1118, 151] width 84 height 22
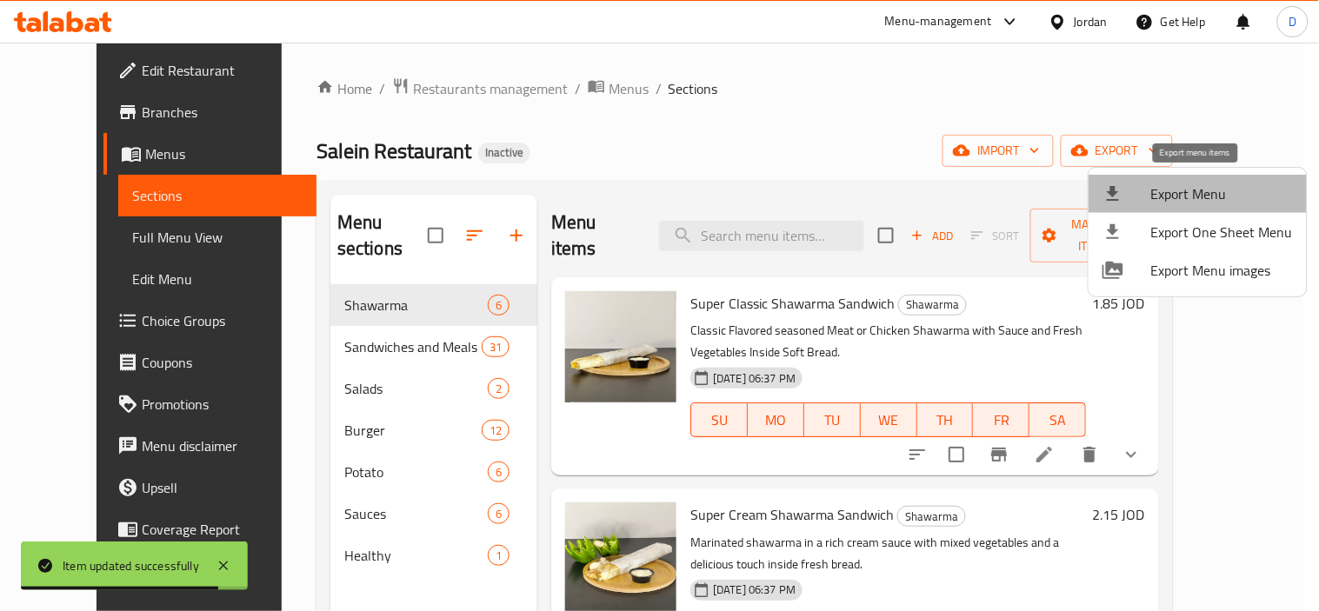
click at [1209, 192] on span "Export Menu" at bounding box center [1222, 193] width 142 height 21
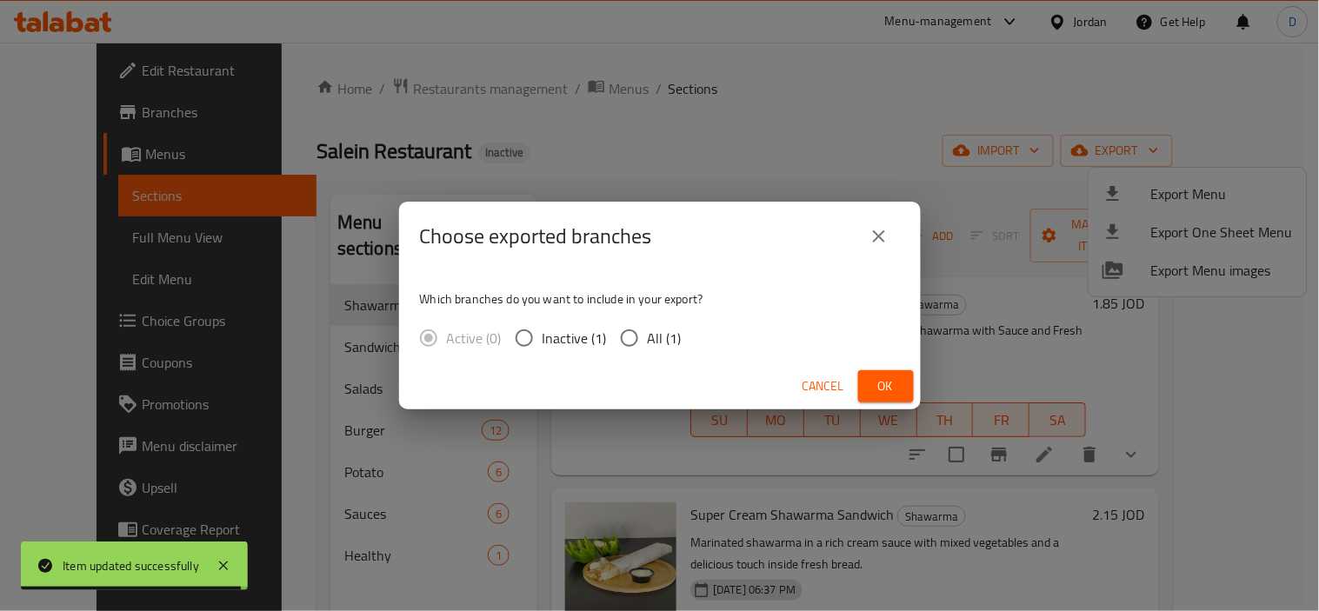
click at [649, 346] on span "All (1)" at bounding box center [665, 338] width 34 height 21
click at [648, 346] on input "All (1)" at bounding box center [629, 338] width 37 height 37
radio input "true"
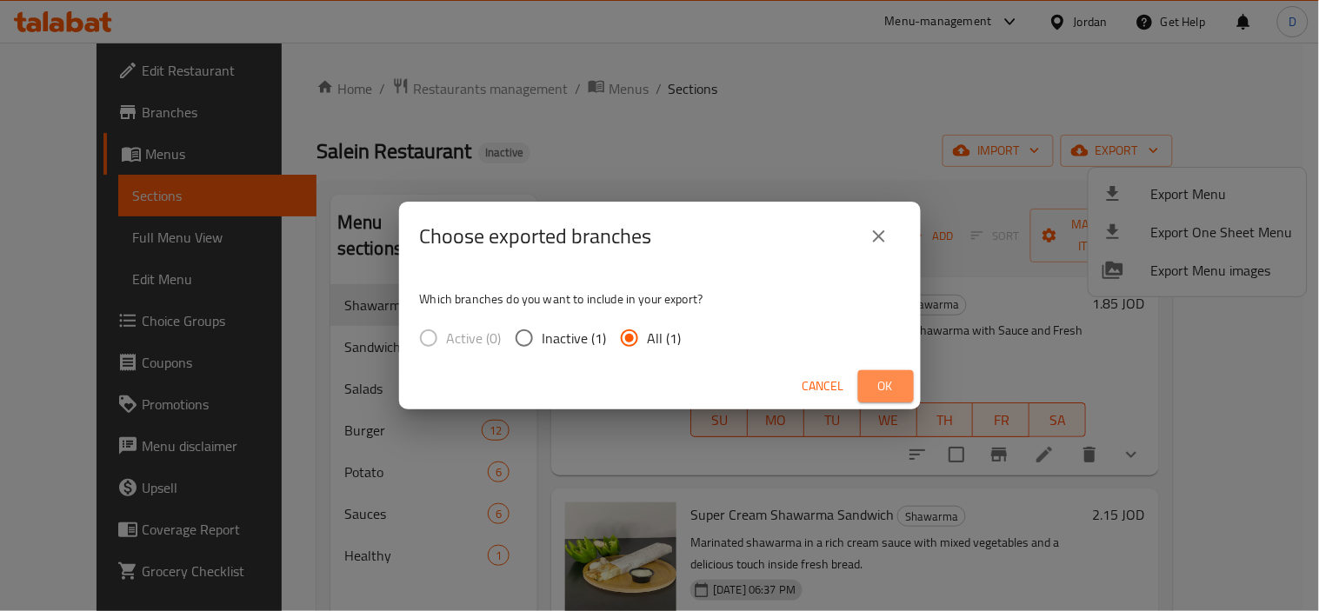
click at [863, 389] on button "Ok" at bounding box center [886, 386] width 56 height 32
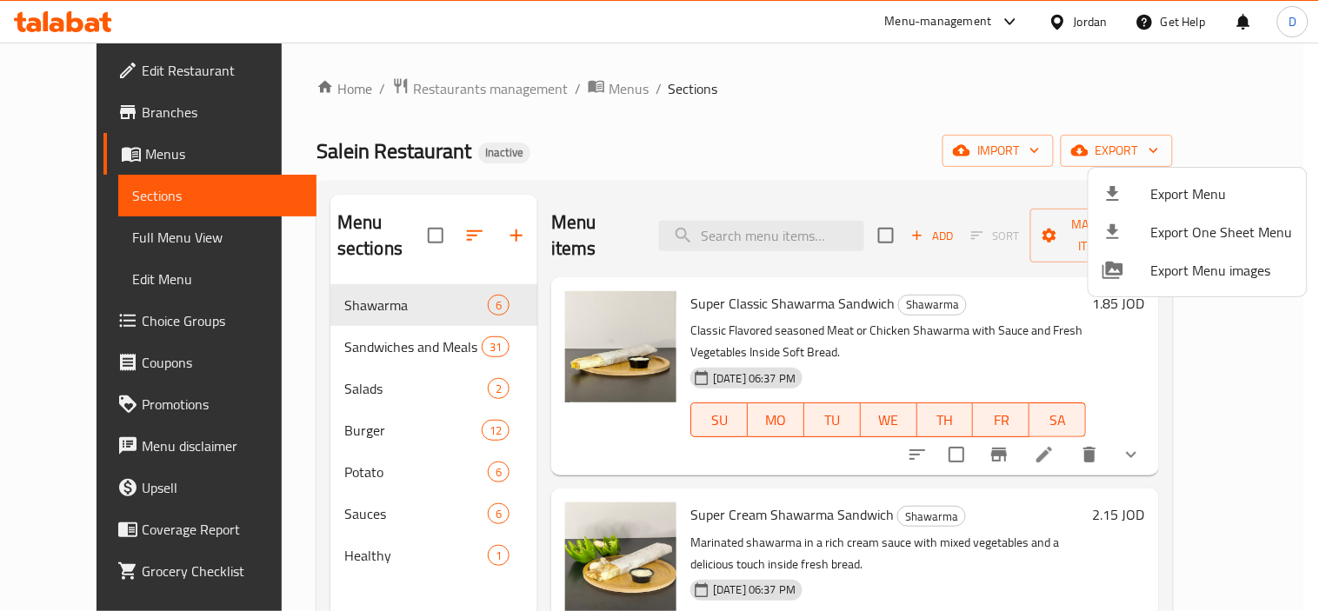
click at [132, 74] on div at bounding box center [659, 305] width 1319 height 611
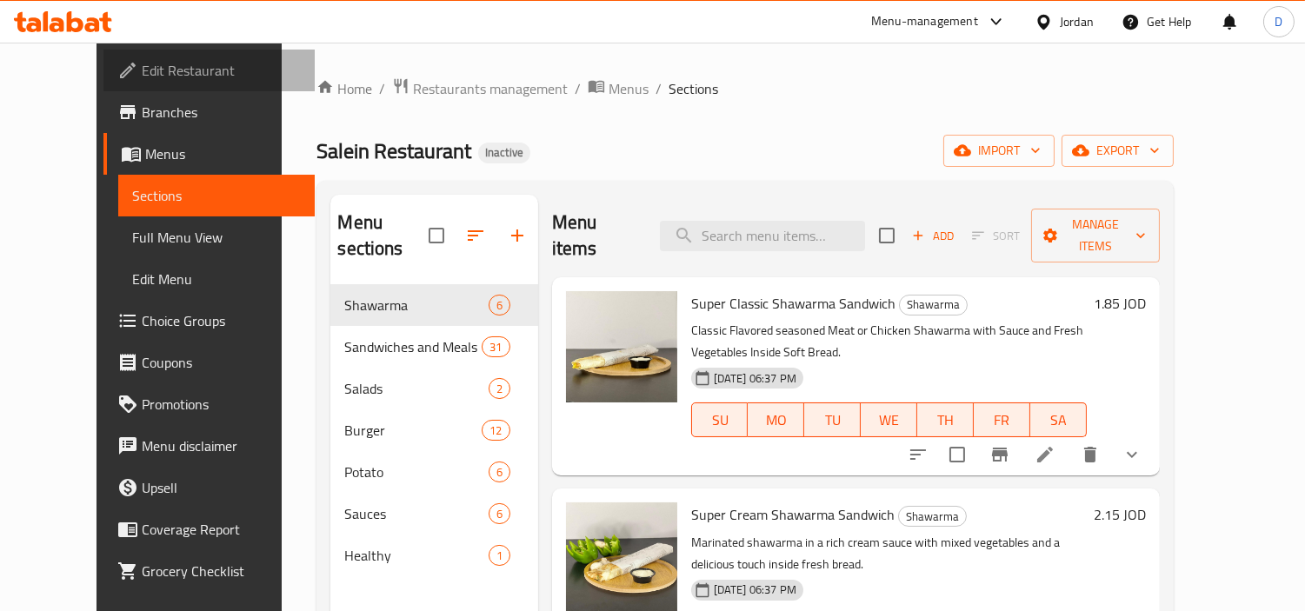
click at [142, 74] on span "Edit Restaurant" at bounding box center [221, 70] width 159 height 21
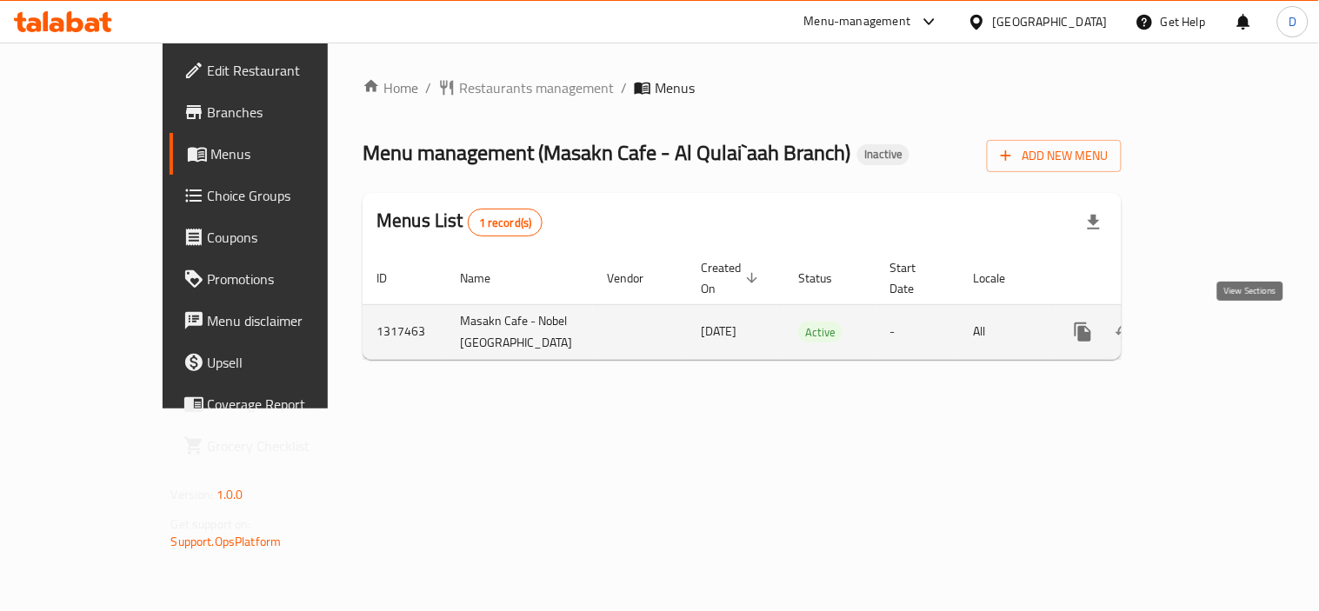
click at [1229, 324] on link "enhanced table" at bounding box center [1209, 332] width 42 height 42
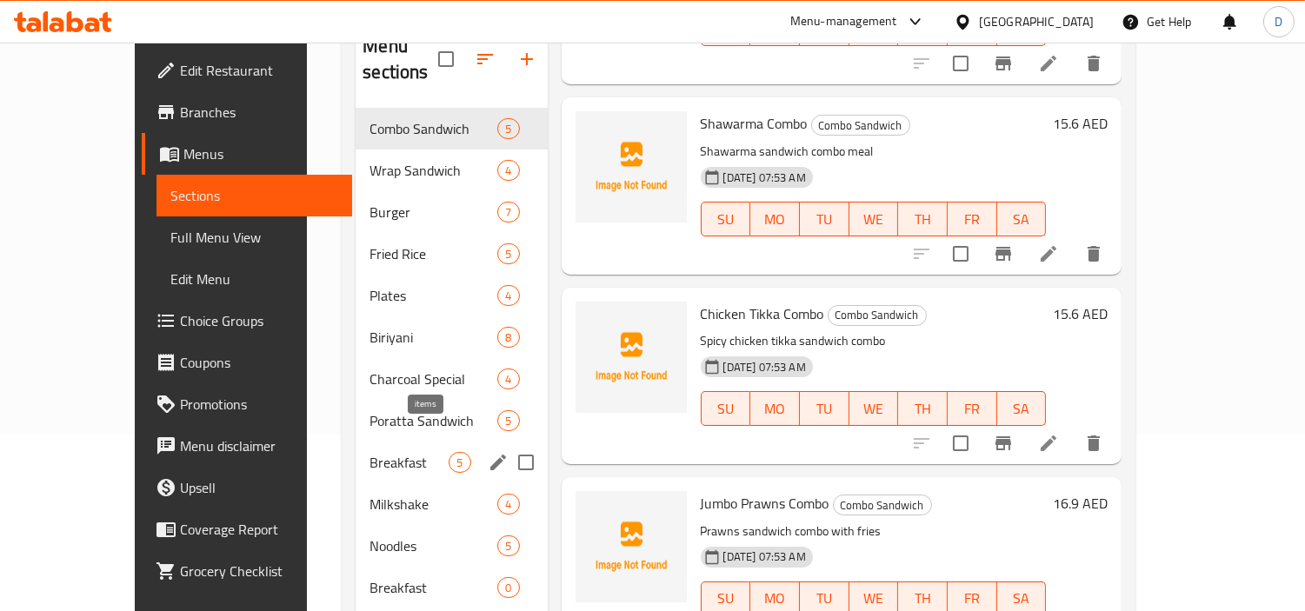
scroll to position [273, 0]
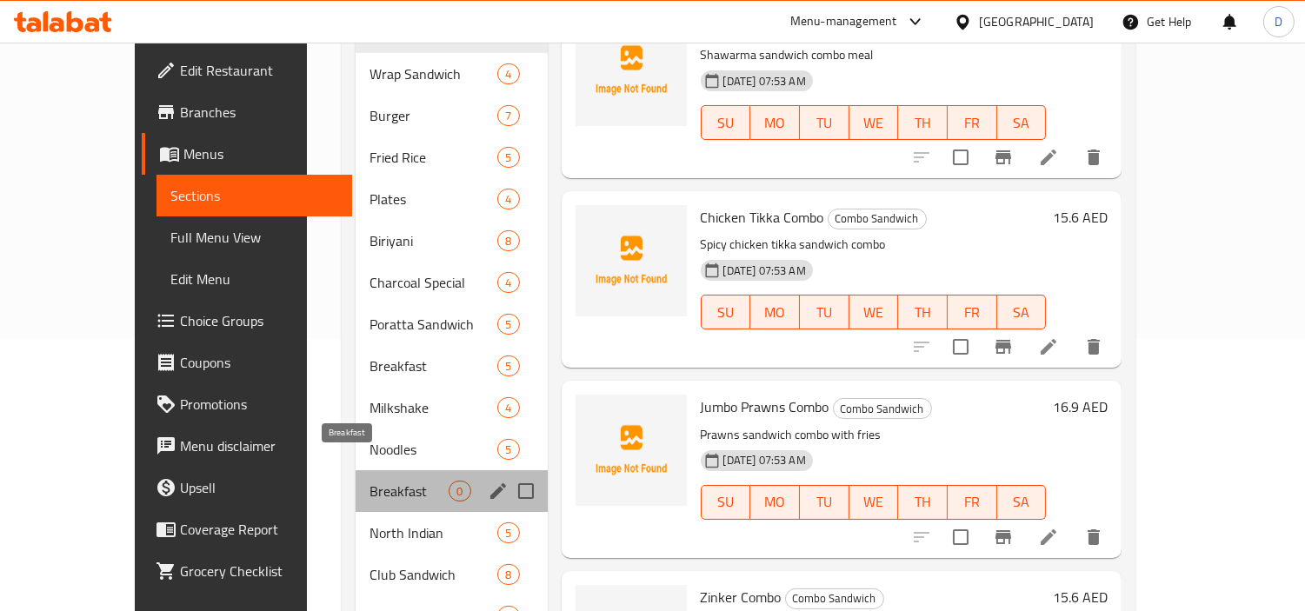
click at [370, 481] on span "Breakfast" at bounding box center [409, 491] width 79 height 21
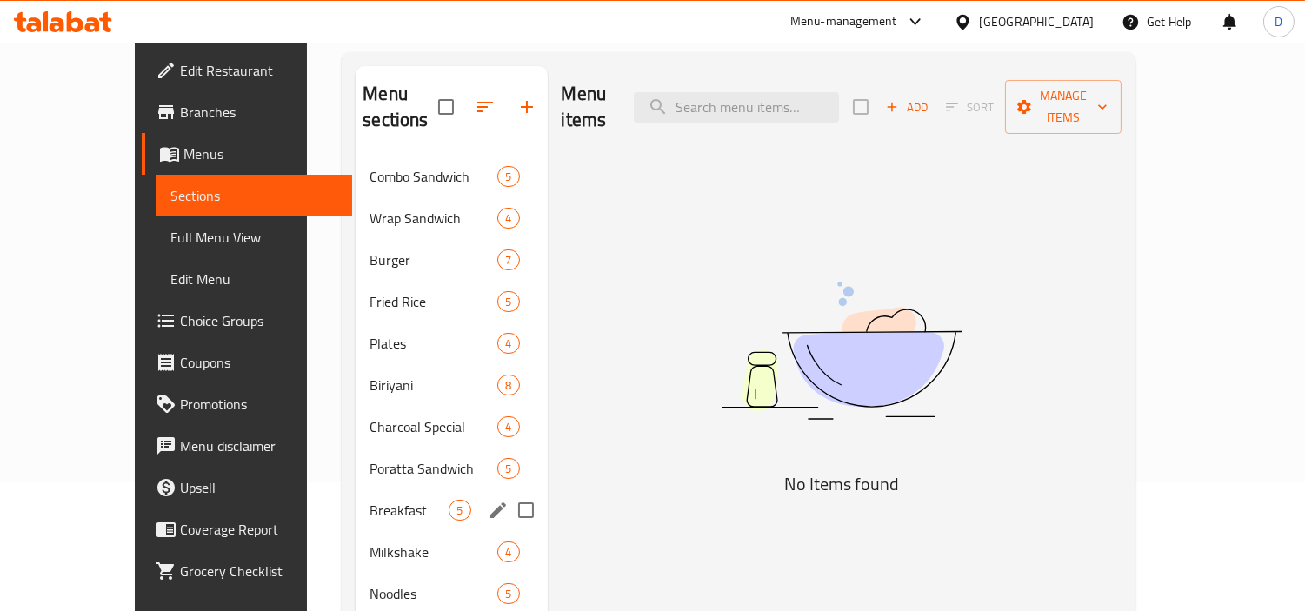
scroll to position [177, 0]
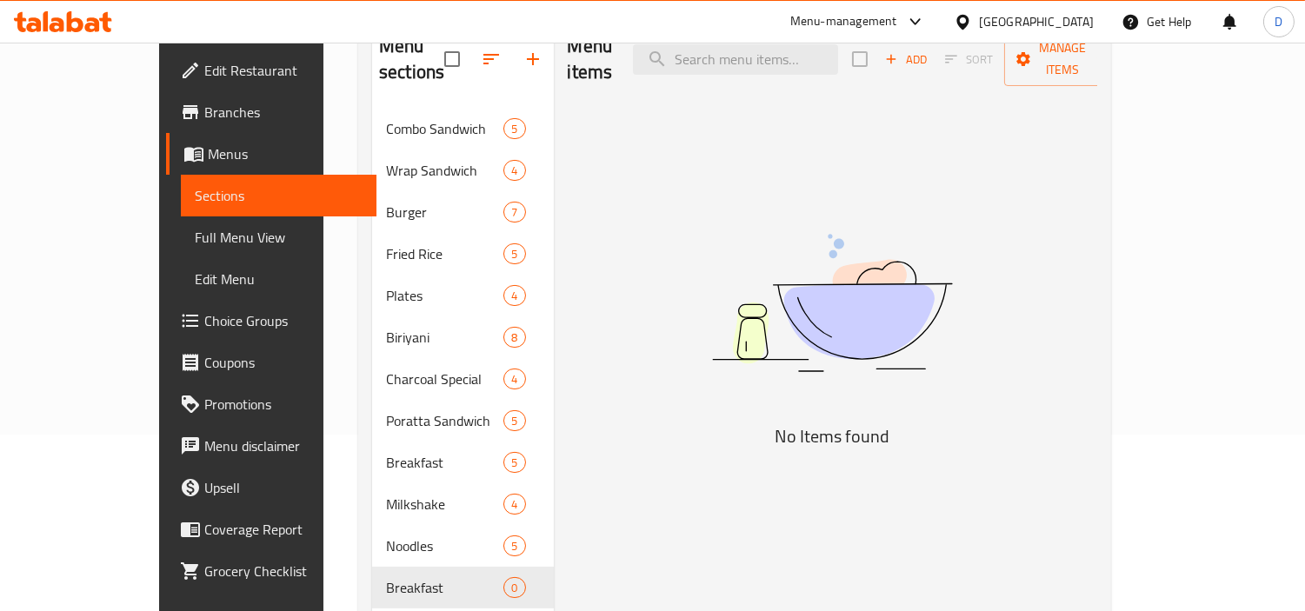
click at [604, 436] on div "Menu items Add Sort Manage items No Items found" at bounding box center [826, 400] width 544 height 764
click at [298, 6] on div "Menu-management United Arab Emirates Get Help D" at bounding box center [652, 22] width 1305 height 42
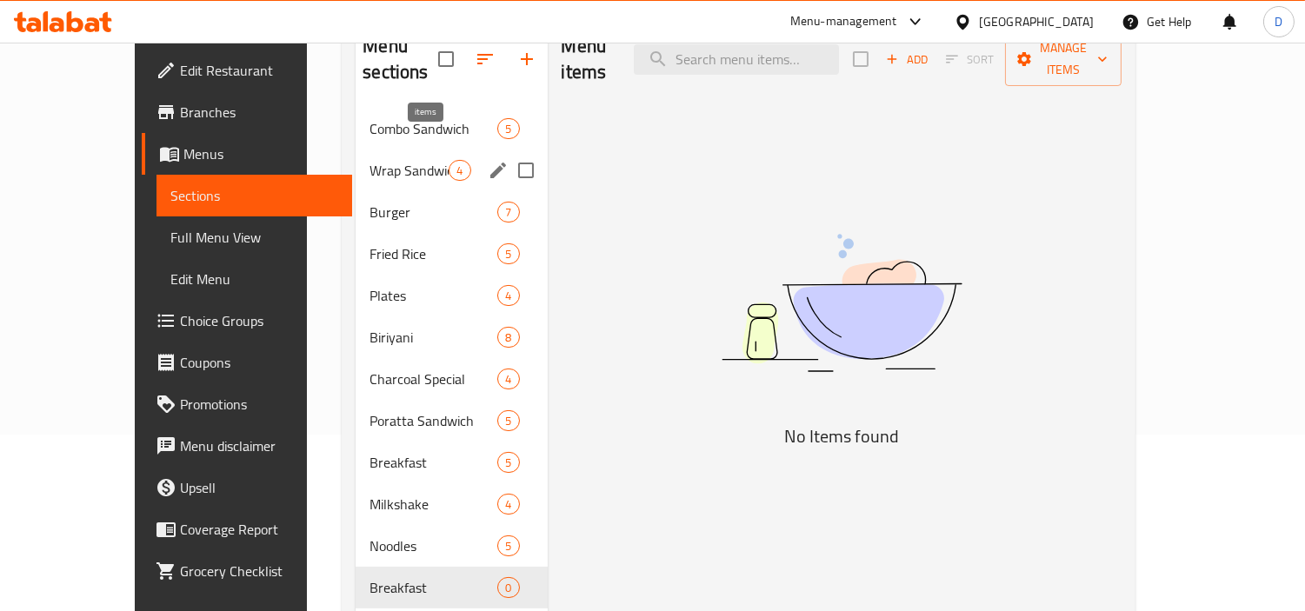
click at [450, 163] on span "4" at bounding box center [460, 171] width 20 height 17
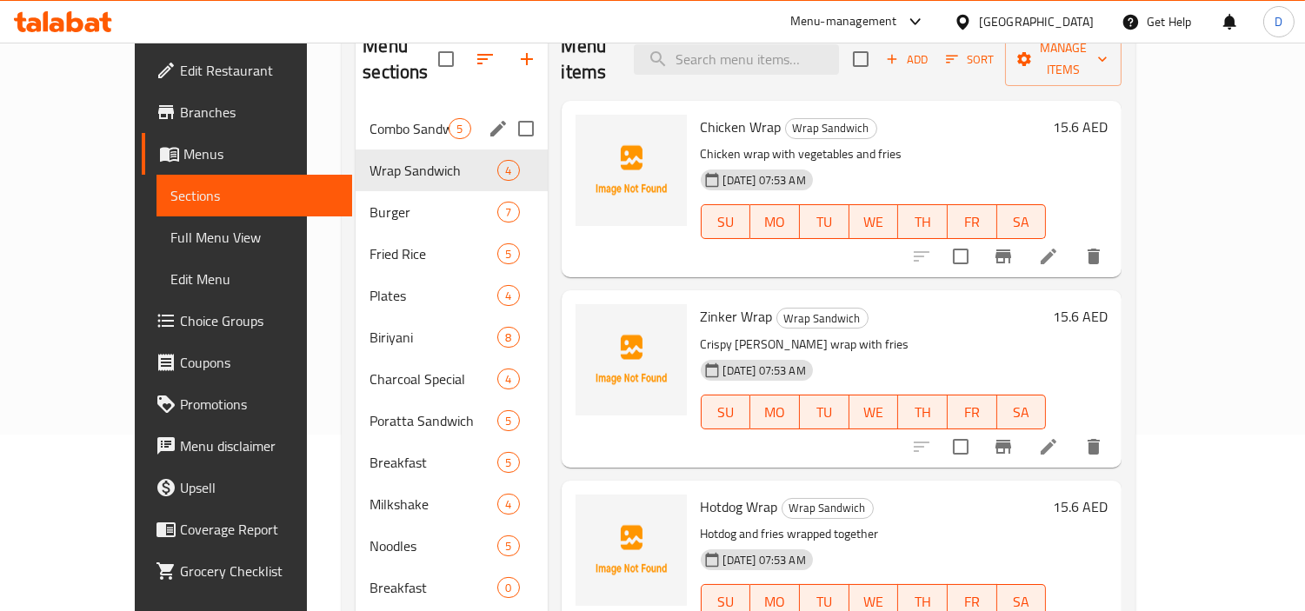
click at [390, 117] on div "Combo Sandwich 5" at bounding box center [451, 129] width 191 height 42
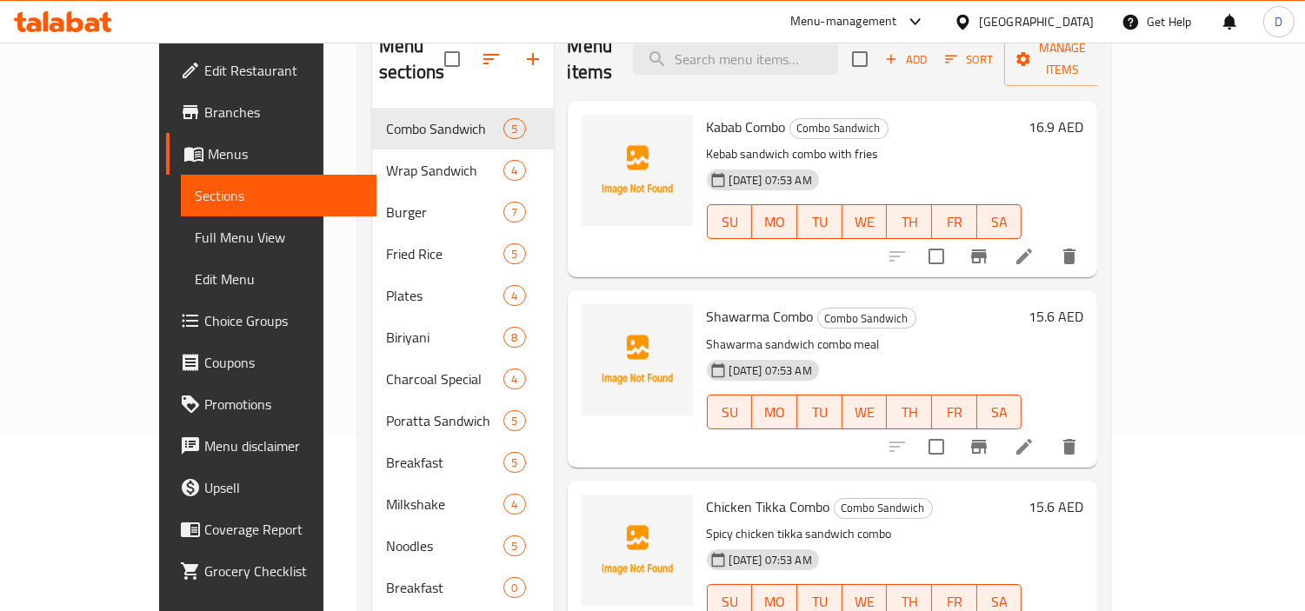
click at [707, 114] on span "Kabab Combo" at bounding box center [746, 127] width 79 height 26
copy h6 "Kabab Combo"
click at [323, 196] on div "Home / Restaurants management / Menus / Sections Masakn Cafe - Al Qulai`aah Bra…" at bounding box center [734, 348] width 823 height 965
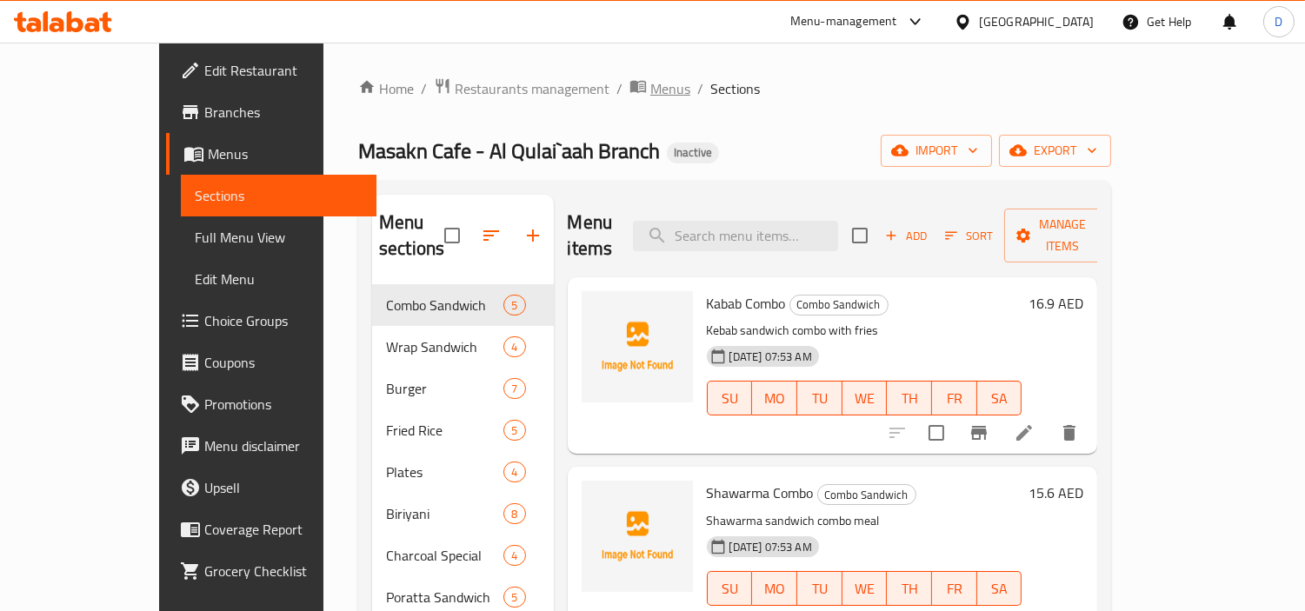
click at [650, 91] on span "Menus" at bounding box center [670, 88] width 40 height 21
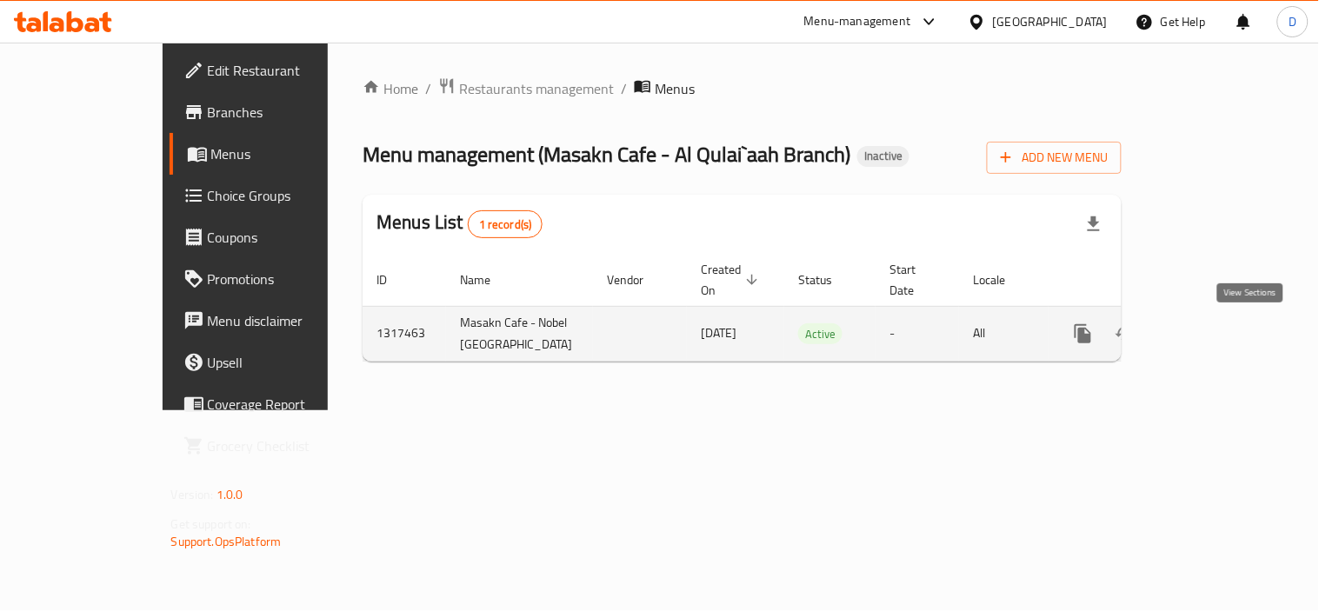
click at [1229, 326] on link "enhanced table" at bounding box center [1209, 334] width 42 height 42
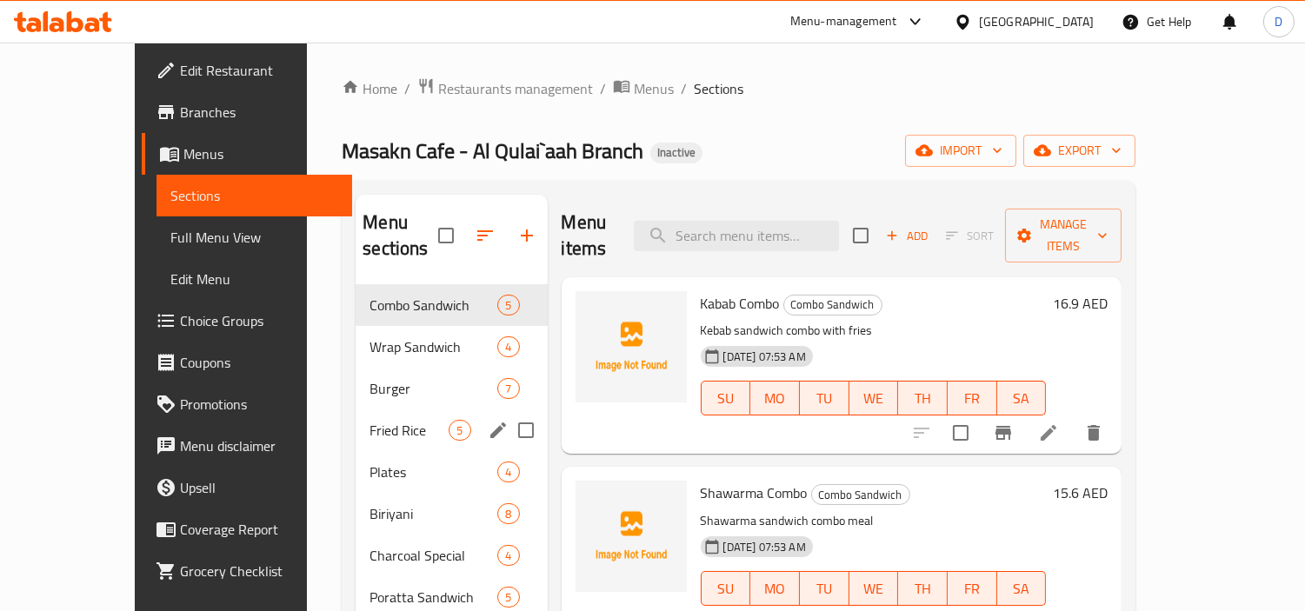
click at [356, 410] on div "Fried Rice 5" at bounding box center [451, 431] width 191 height 42
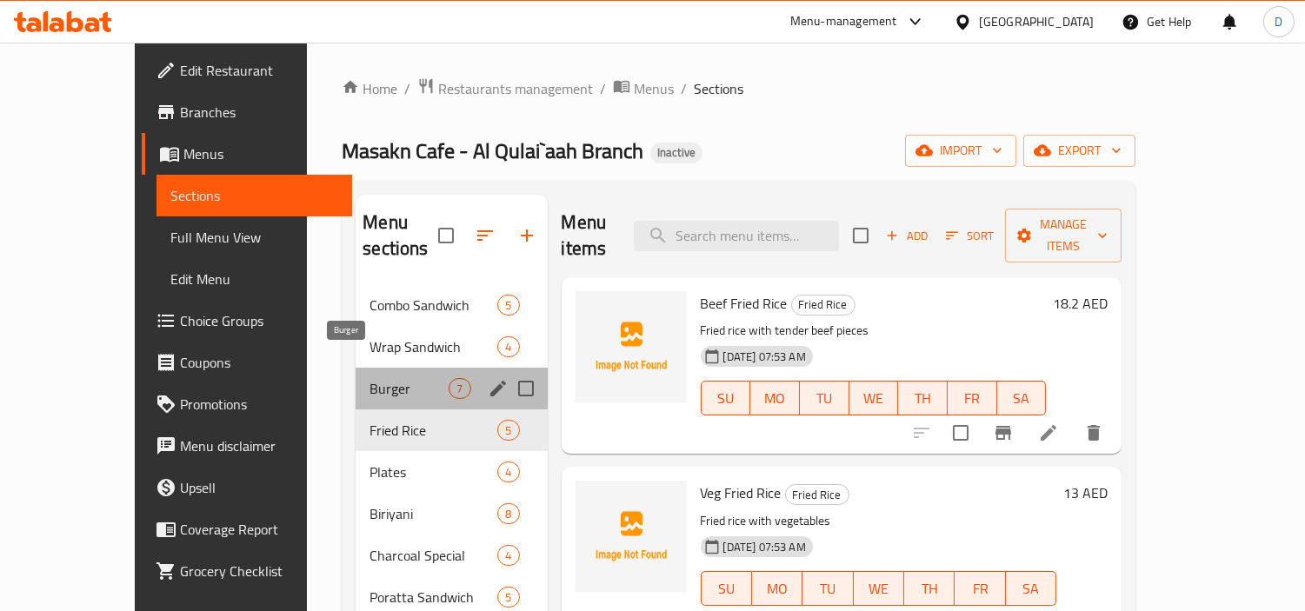
click at [370, 378] on span "Burger" at bounding box center [409, 388] width 79 height 21
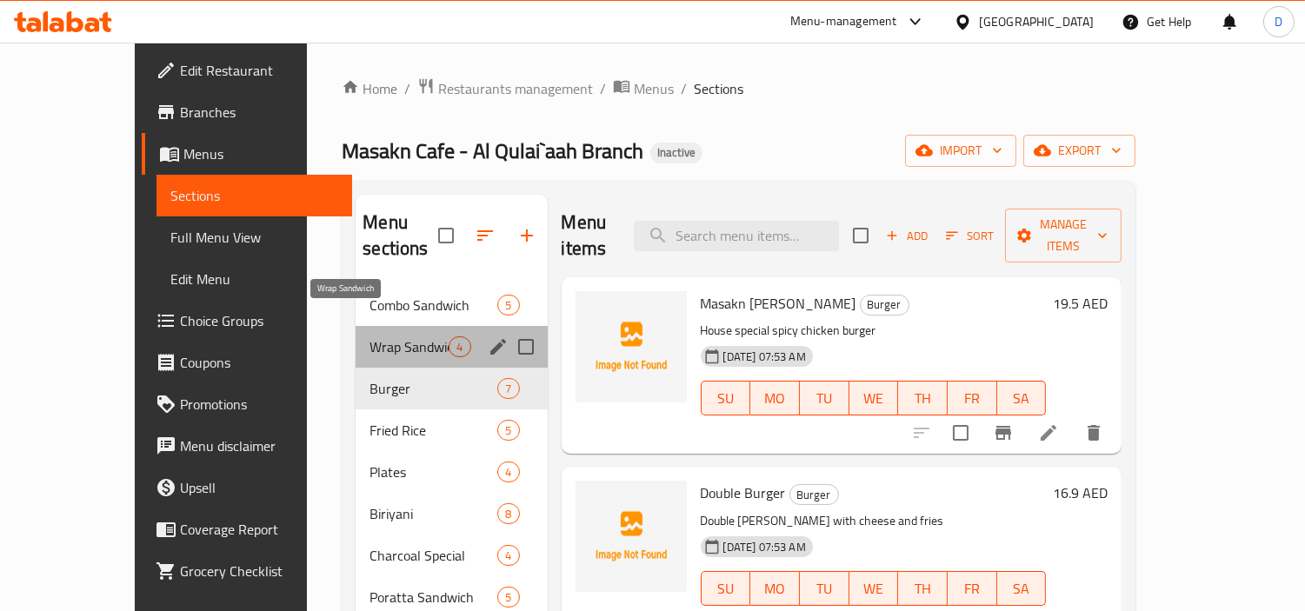
click at [370, 337] on span "Wrap Sandwich" at bounding box center [409, 347] width 79 height 21
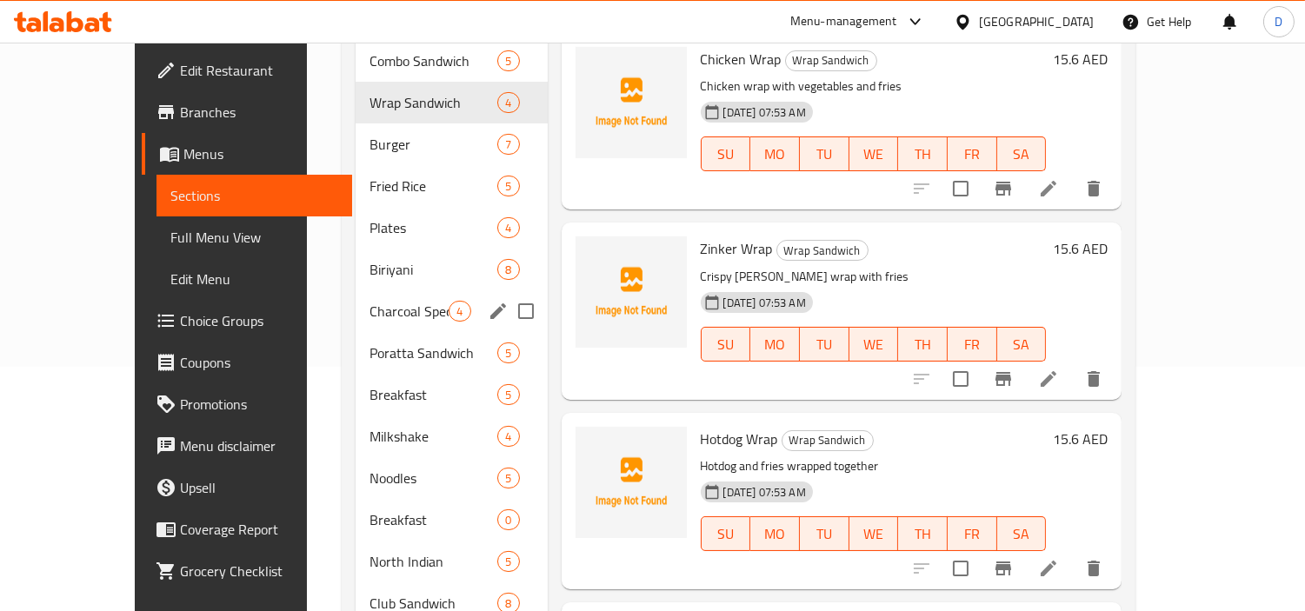
scroll to position [290, 0]
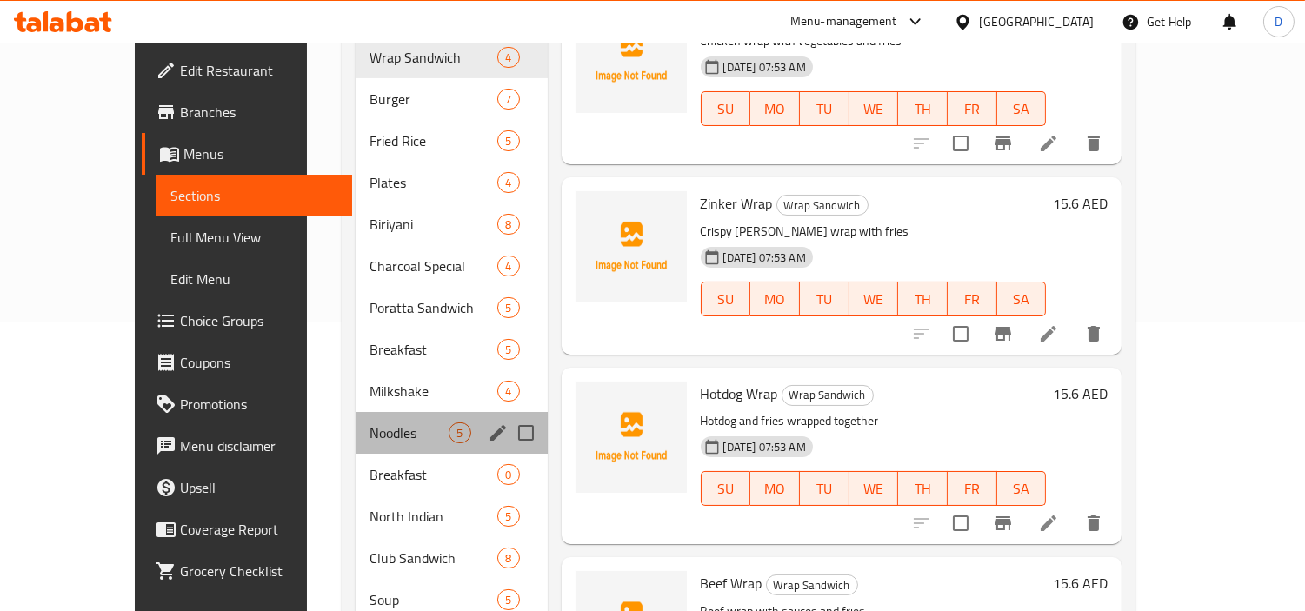
click at [356, 412] on div "Noodles 5" at bounding box center [451, 433] width 191 height 42
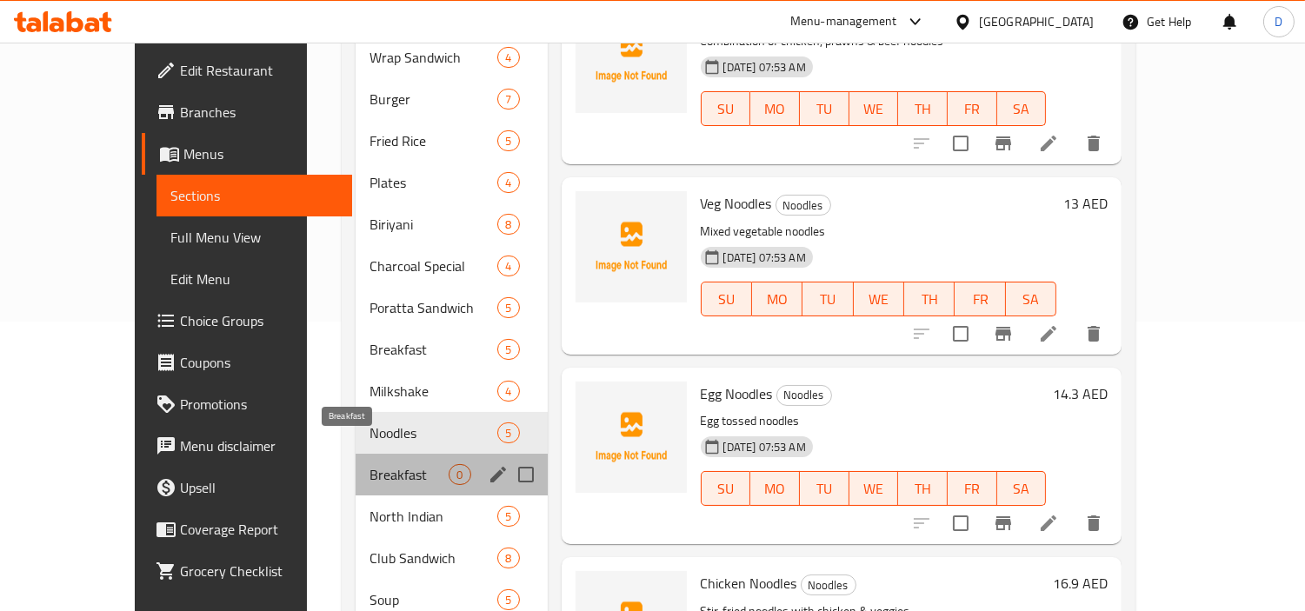
click at [370, 464] on span "Breakfast" at bounding box center [409, 474] width 79 height 21
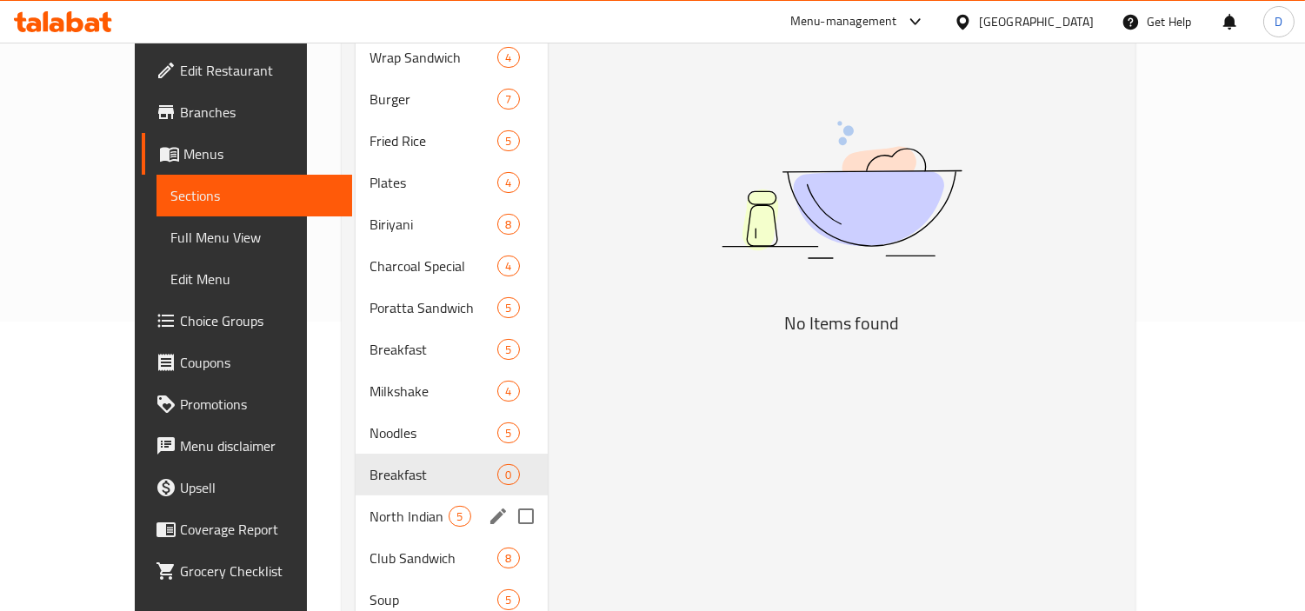
click at [356, 509] on div "North Indian 5" at bounding box center [451, 517] width 191 height 42
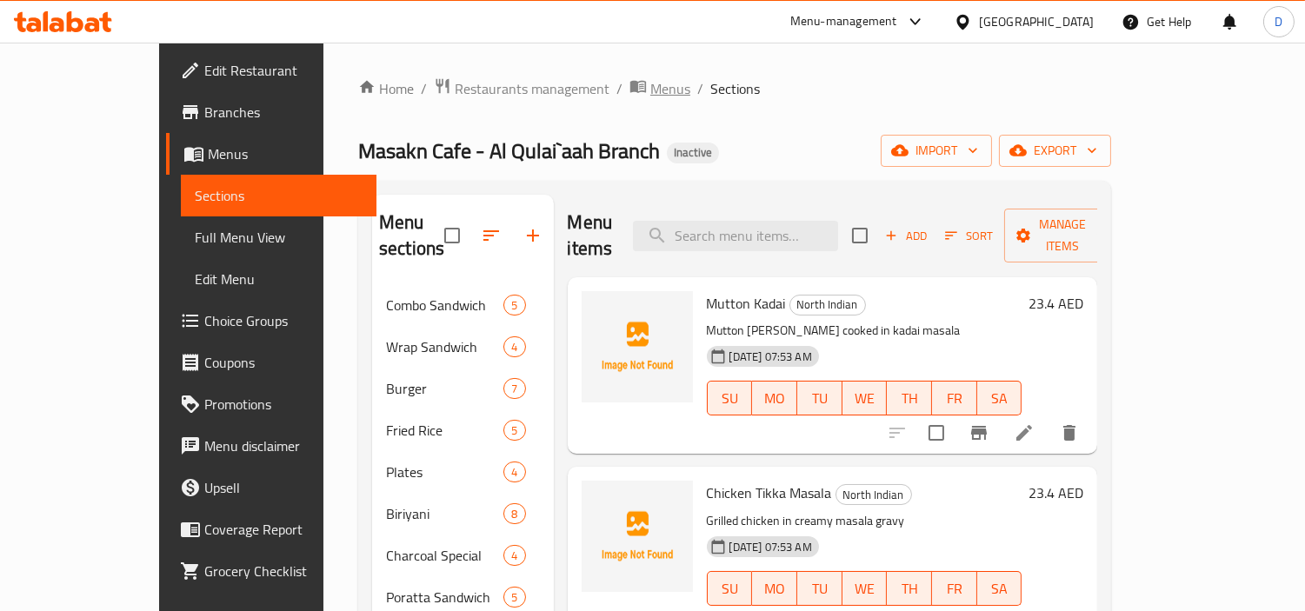
click at [650, 83] on span "Menus" at bounding box center [670, 88] width 40 height 21
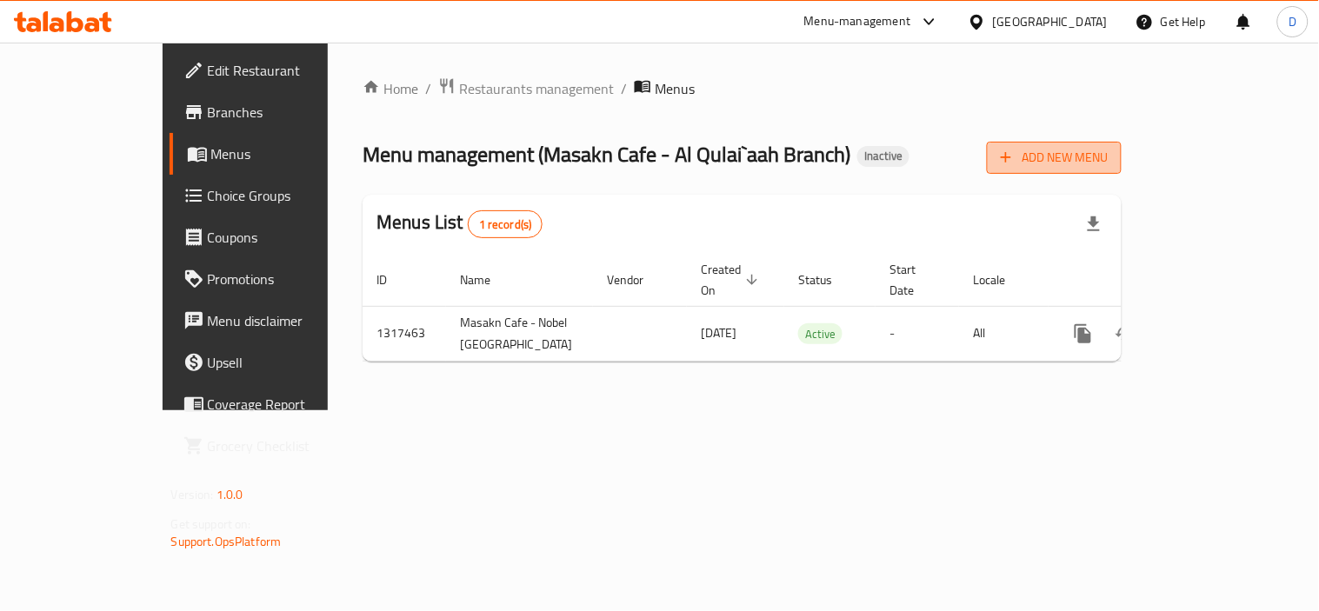
click at [1108, 157] on span "Add New Menu" at bounding box center [1054, 158] width 107 height 22
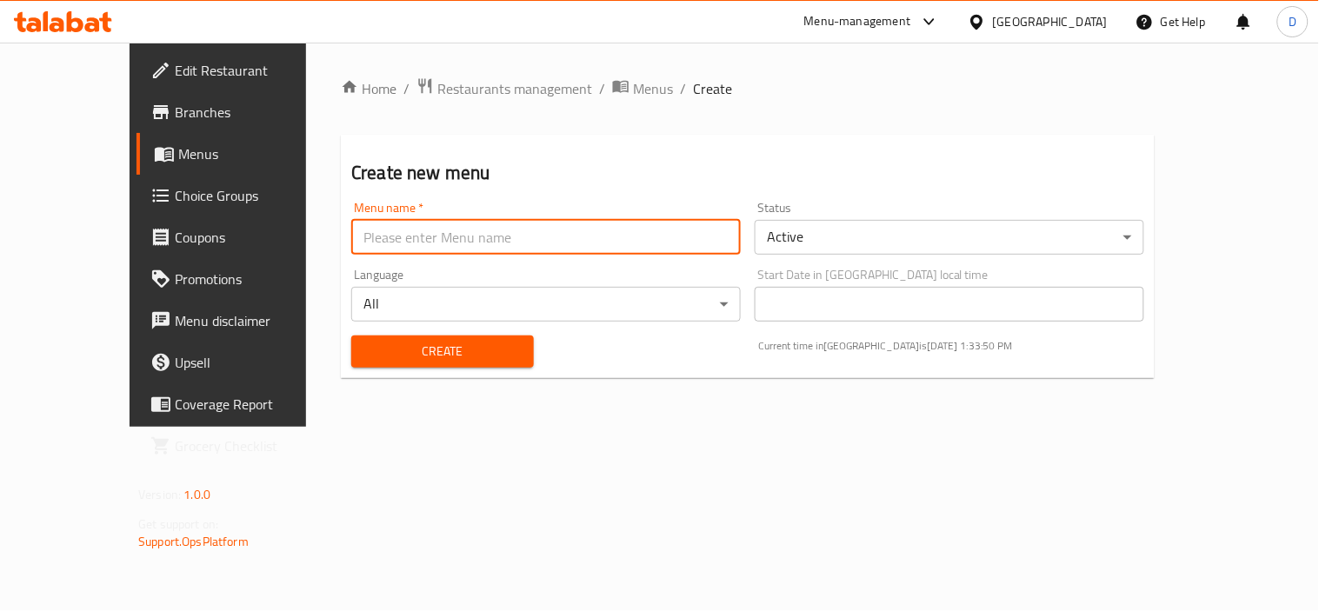
click at [463, 229] on input "text" at bounding box center [546, 237] width 390 height 35
type input "New menu"
click at [455, 348] on span "Create" at bounding box center [442, 352] width 155 height 22
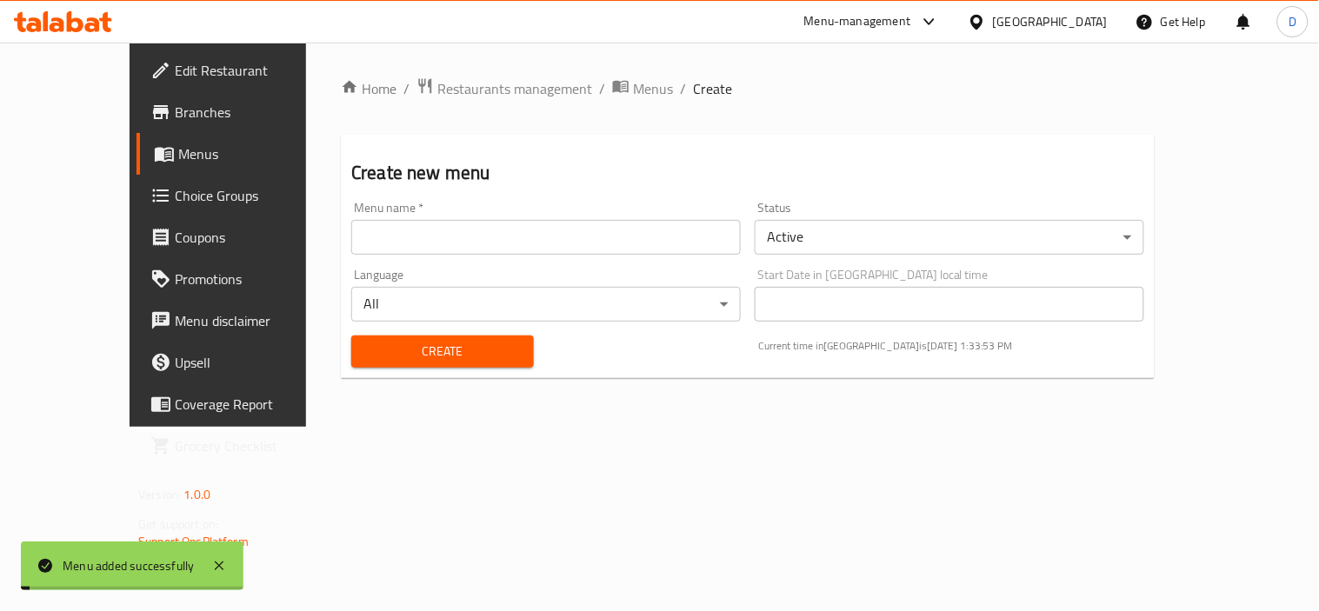
click at [633, 88] on span "Menus" at bounding box center [653, 88] width 40 height 21
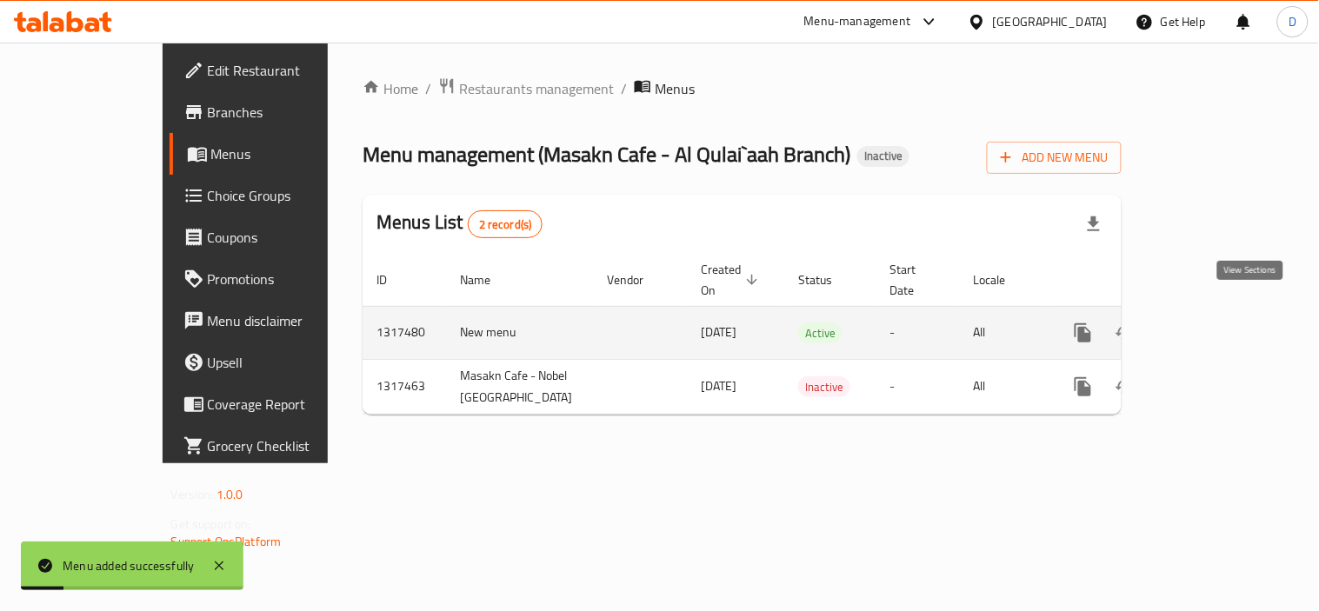
click at [1219, 323] on icon "enhanced table" at bounding box center [1208, 333] width 21 height 21
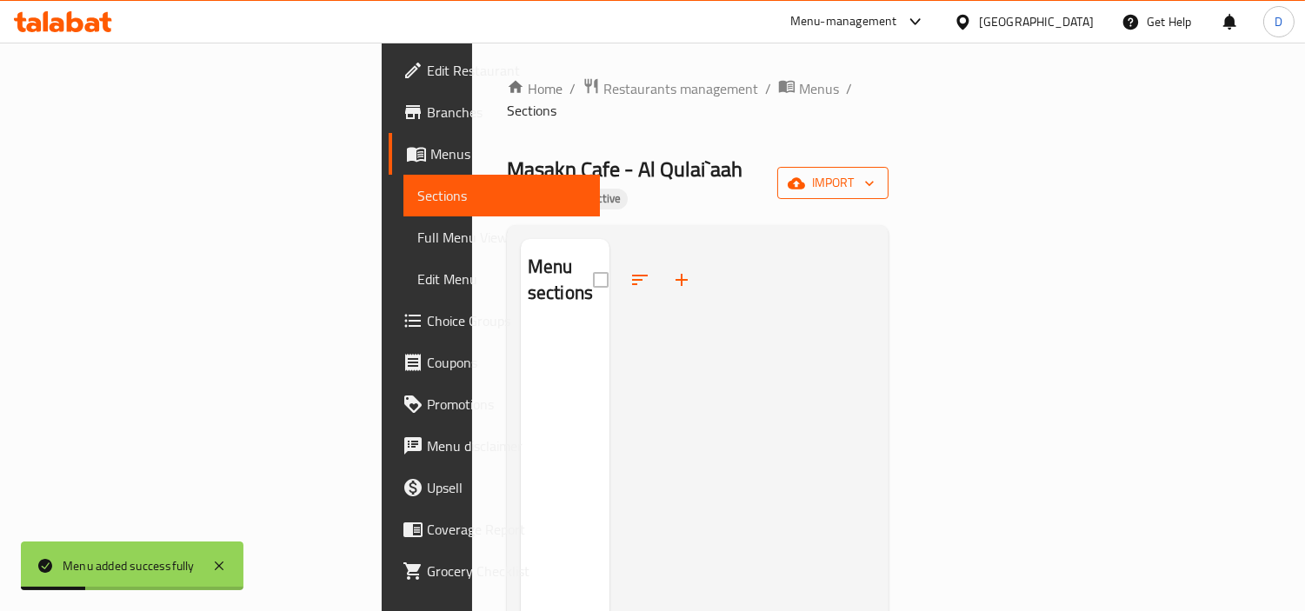
click at [875, 172] on span "import" at bounding box center [832, 183] width 83 height 22
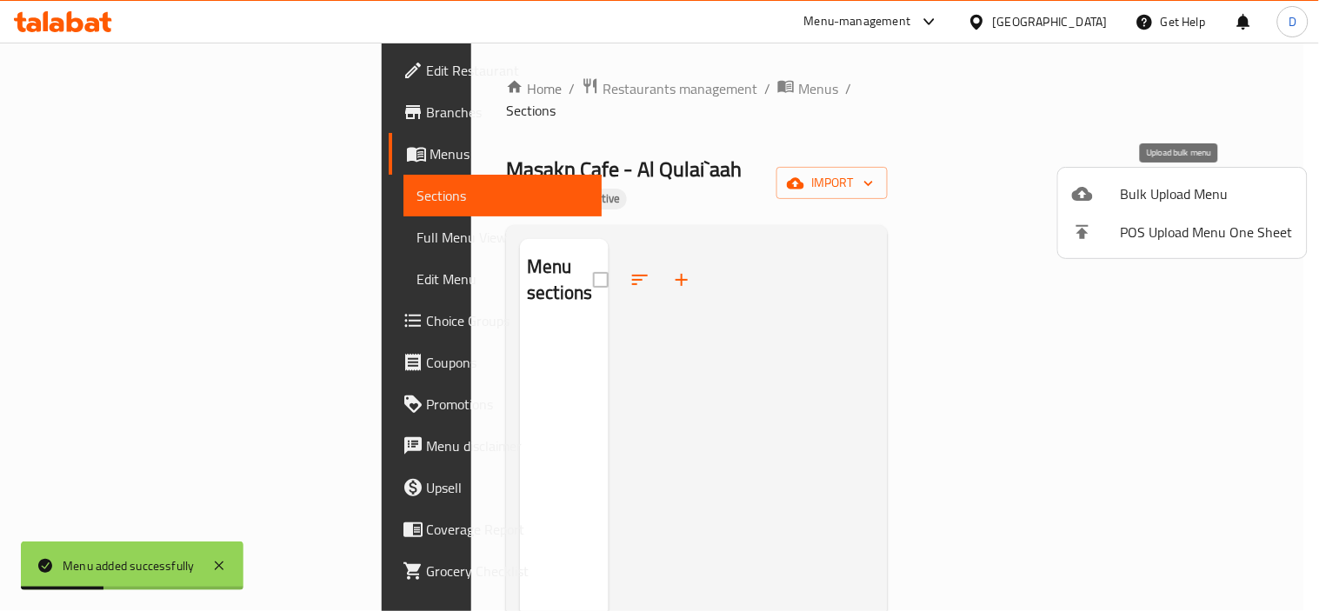
click at [1128, 200] on span "Bulk Upload Menu" at bounding box center [1207, 193] width 172 height 21
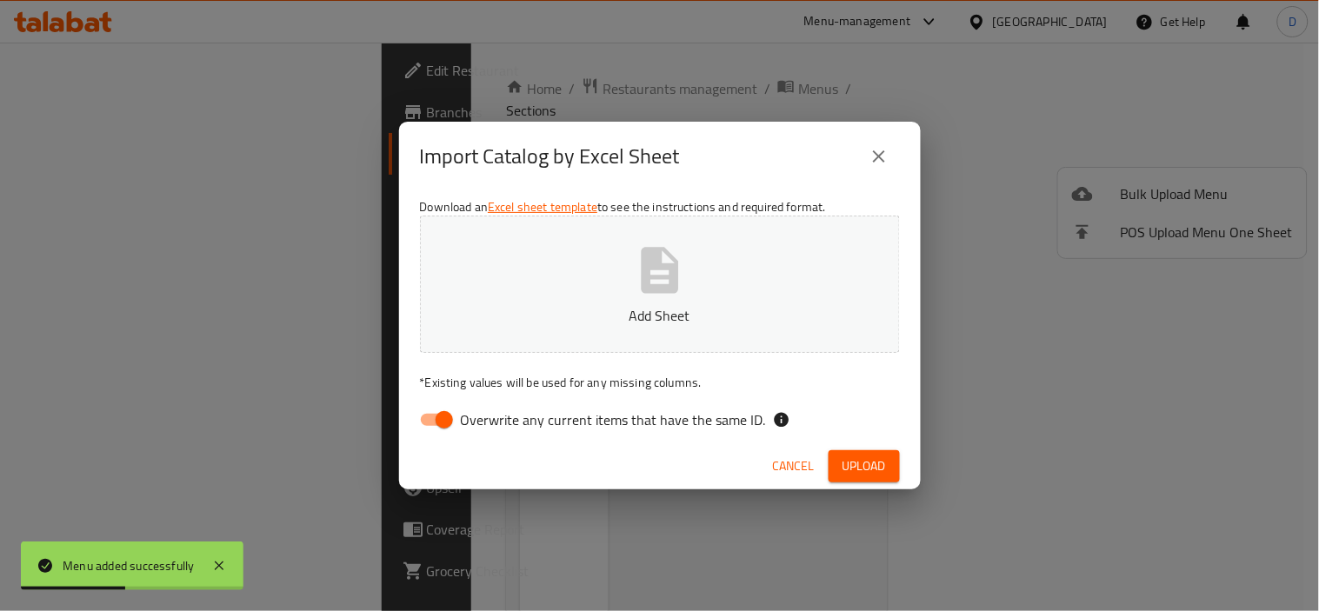
click at [490, 423] on span "Overwrite any current items that have the same ID." at bounding box center [613, 420] width 305 height 21
click at [490, 423] on input "Overwrite any current items that have the same ID." at bounding box center [444, 419] width 99 height 33
checkbox input "false"
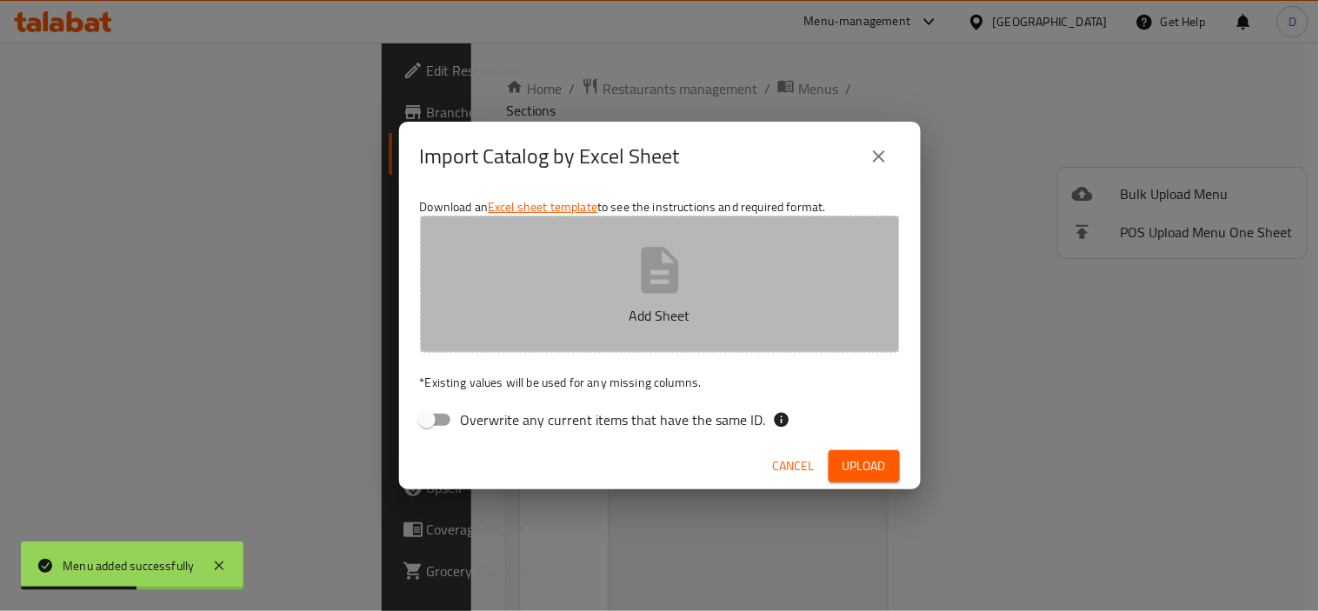
click at [533, 305] on p "Add Sheet" at bounding box center [660, 315] width 426 height 21
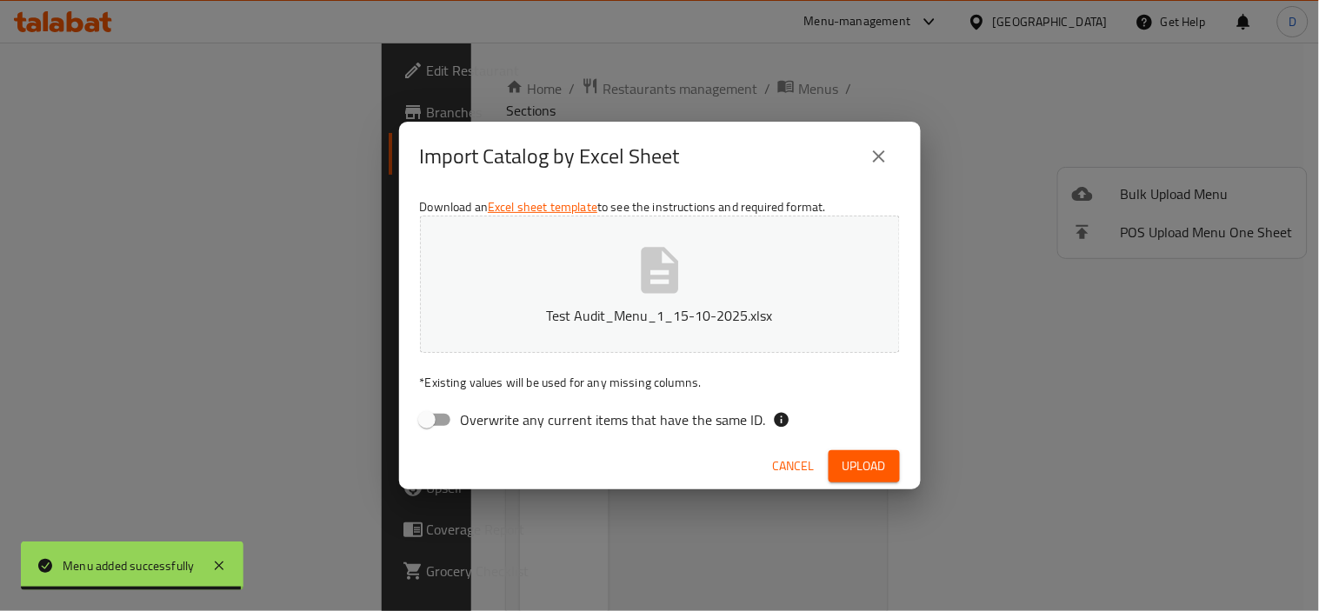
click at [871, 463] on span "Upload" at bounding box center [864, 467] width 43 height 22
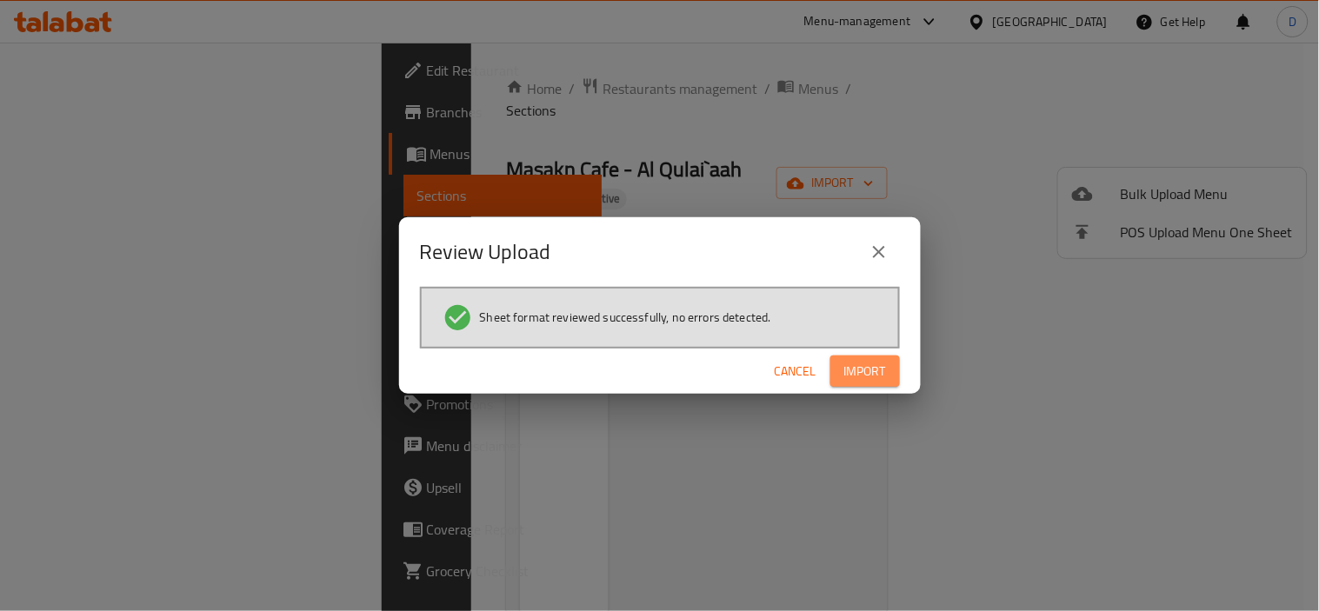
click at [842, 361] on button "Import" at bounding box center [865, 372] width 70 height 32
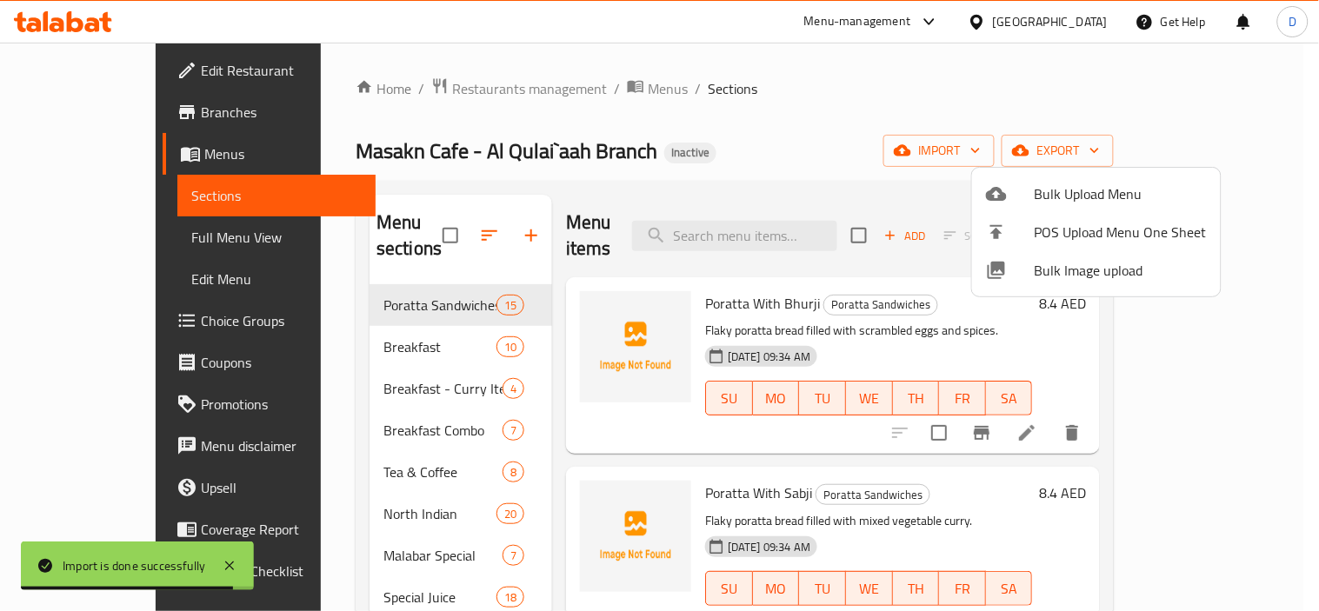
click at [362, 400] on div at bounding box center [659, 305] width 1319 height 611
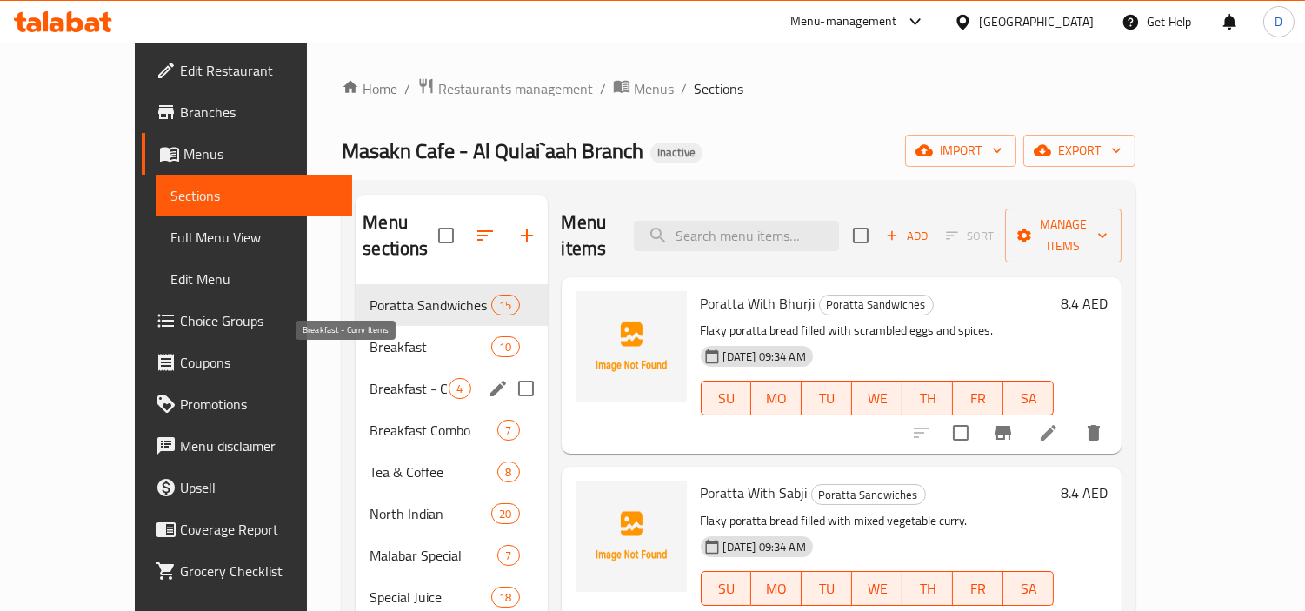
click at [377, 378] on span "Breakfast - Curry Items" at bounding box center [409, 388] width 79 height 21
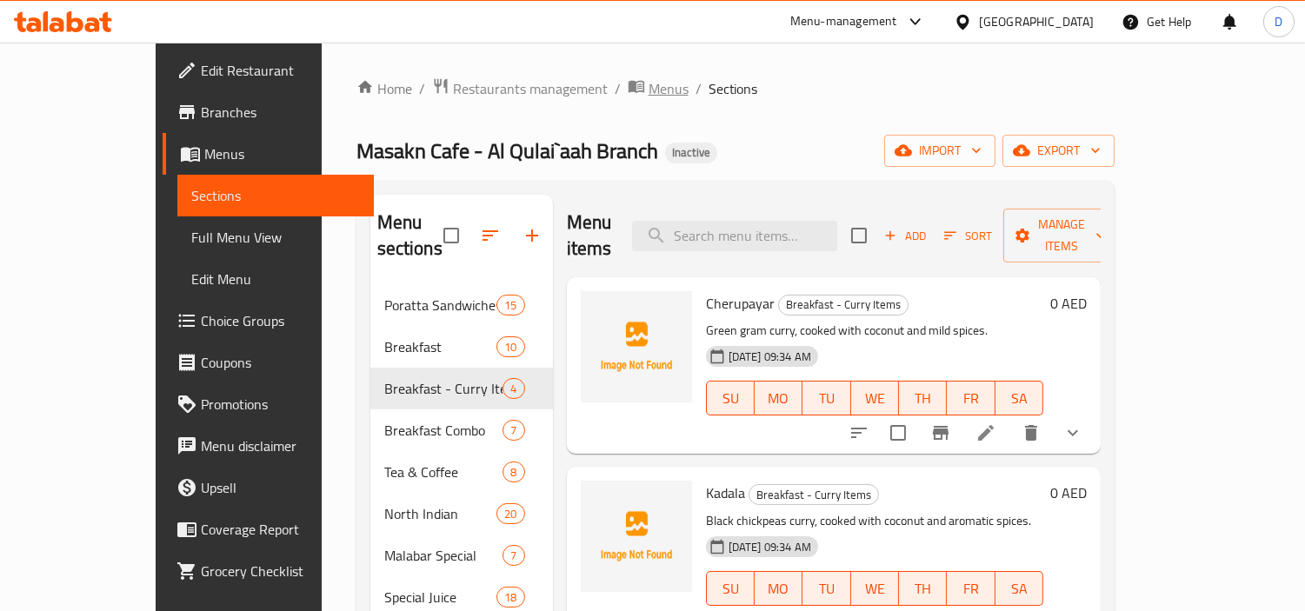
click at [649, 89] on span "Menus" at bounding box center [669, 88] width 40 height 21
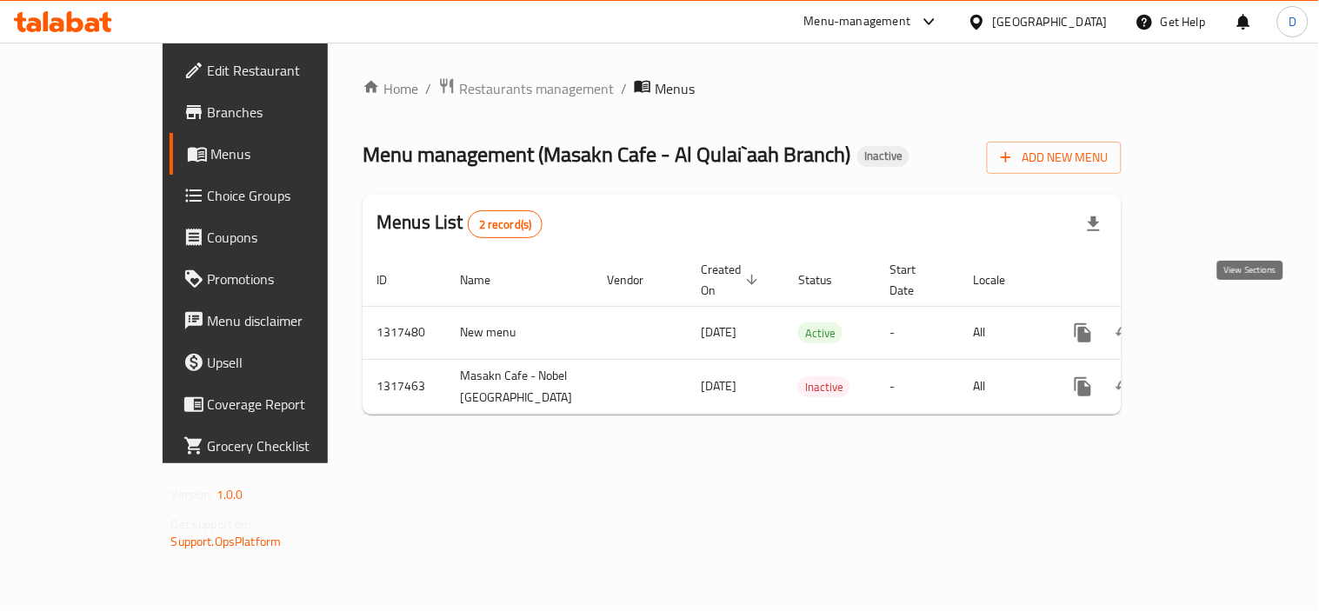
drag, startPoint x: 1254, startPoint y: 305, endPoint x: 472, endPoint y: 115, distance: 804.6
click at [1219, 323] on icon "enhanced table" at bounding box center [1208, 333] width 21 height 21
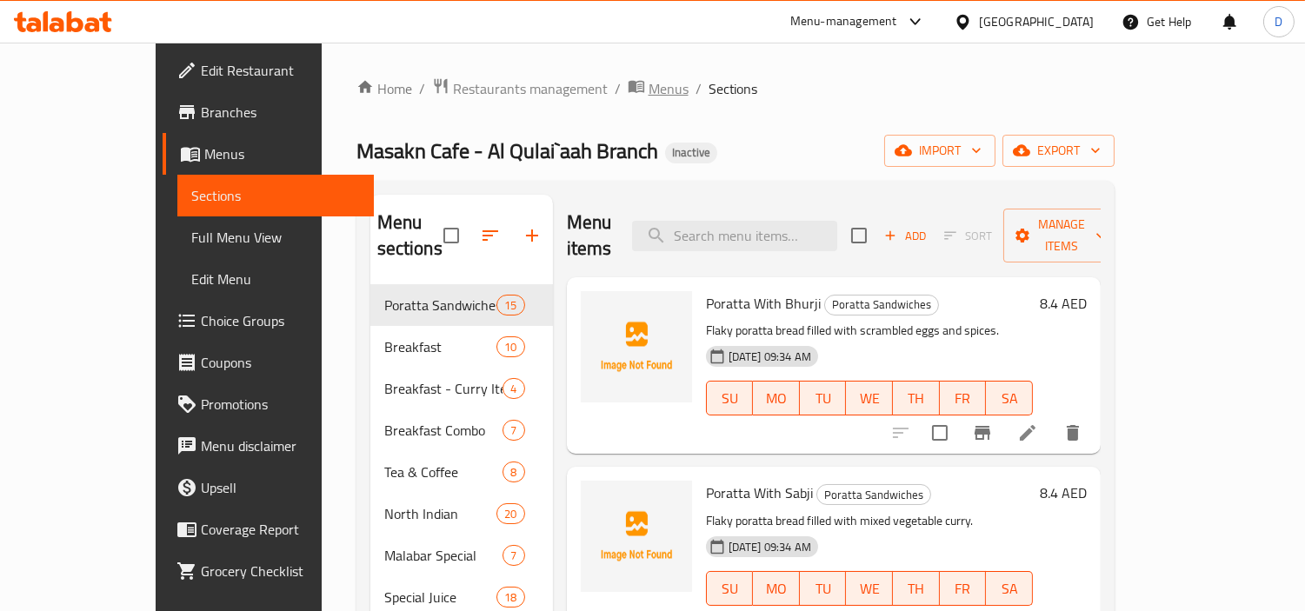
click at [649, 92] on span "Menus" at bounding box center [669, 88] width 40 height 21
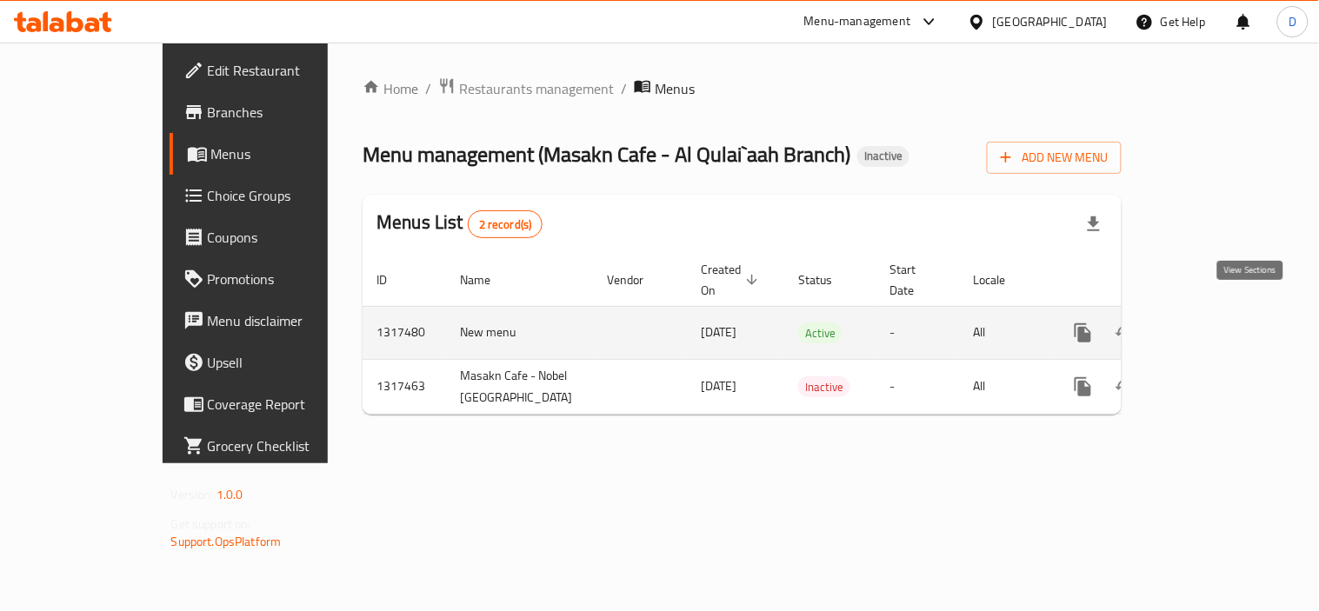
click at [1219, 323] on icon "enhanced table" at bounding box center [1208, 333] width 21 height 21
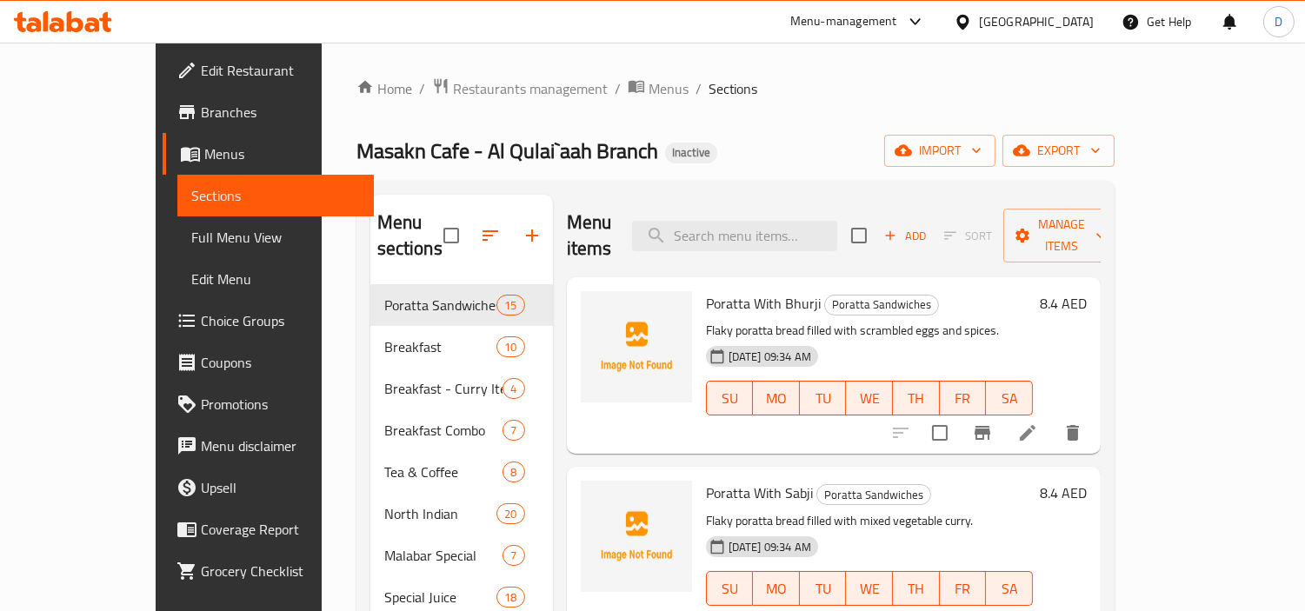
click at [617, 193] on div "Menu sections Poratta Sandwiches 15 Breakfast 10 Breakfast - Curry Items 4 Brea…" at bounding box center [736, 500] width 758 height 639
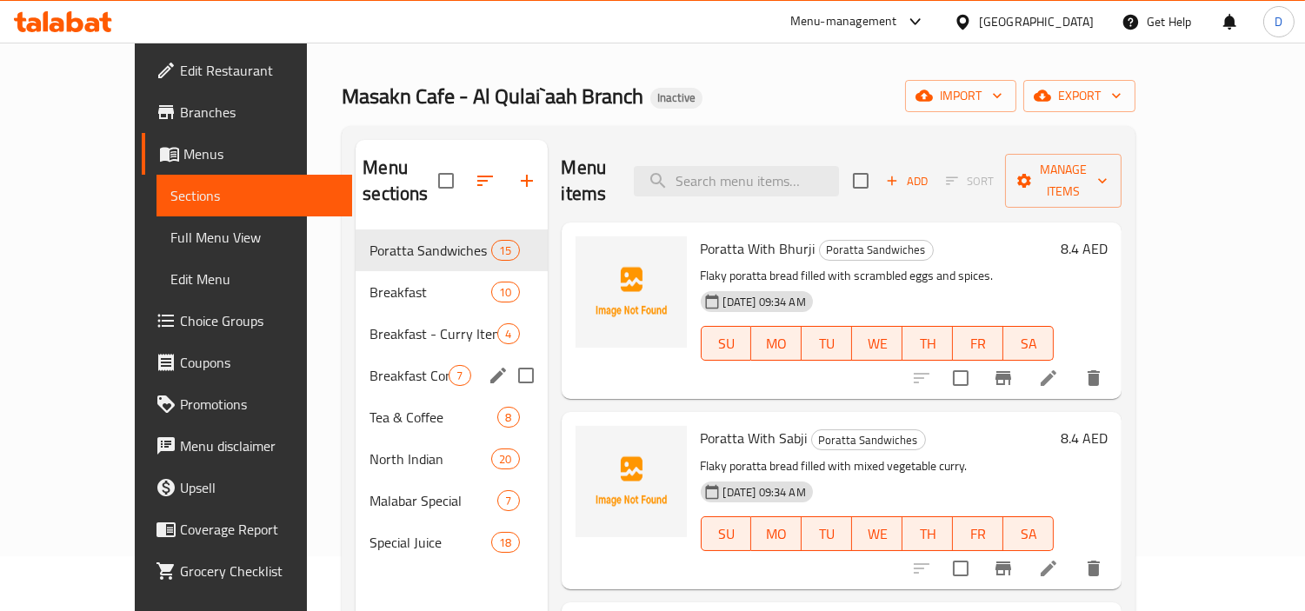
scroll to position [50, 0]
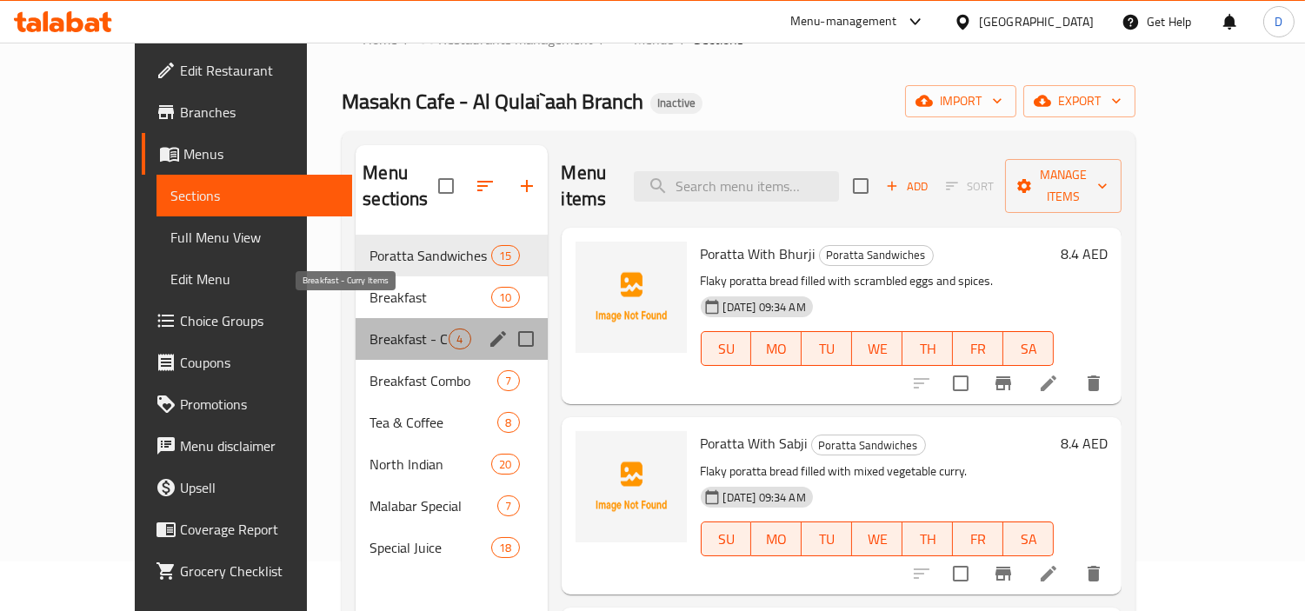
click at [370, 329] on span "Breakfast - Curry Items" at bounding box center [409, 339] width 79 height 21
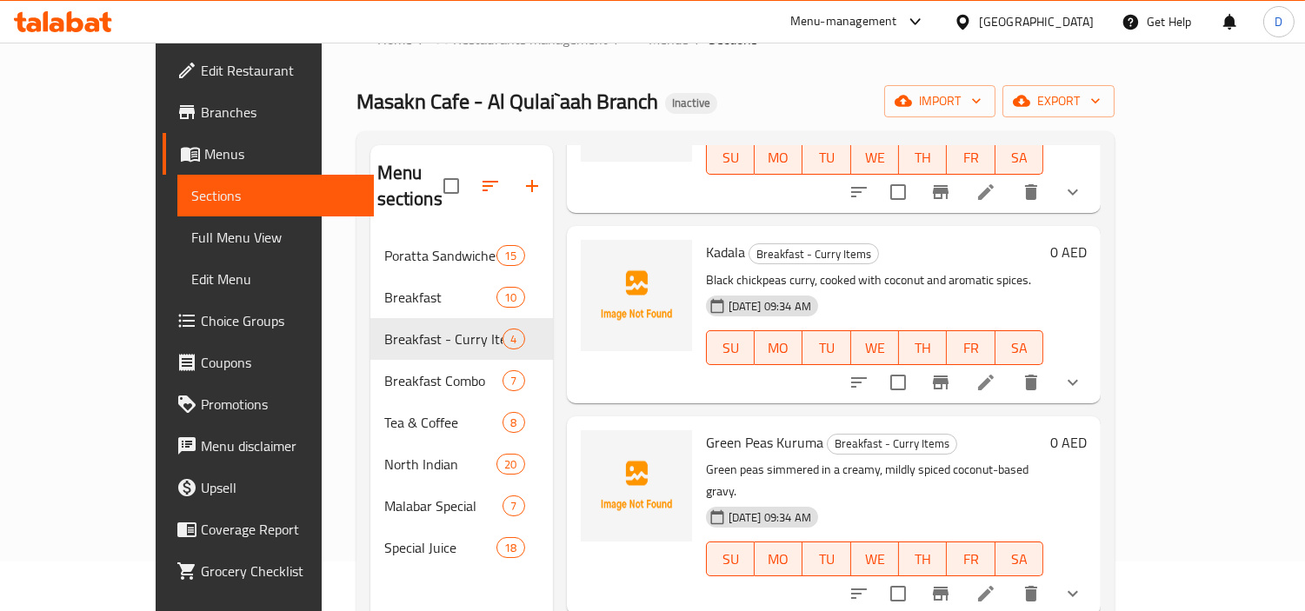
scroll to position [243, 0]
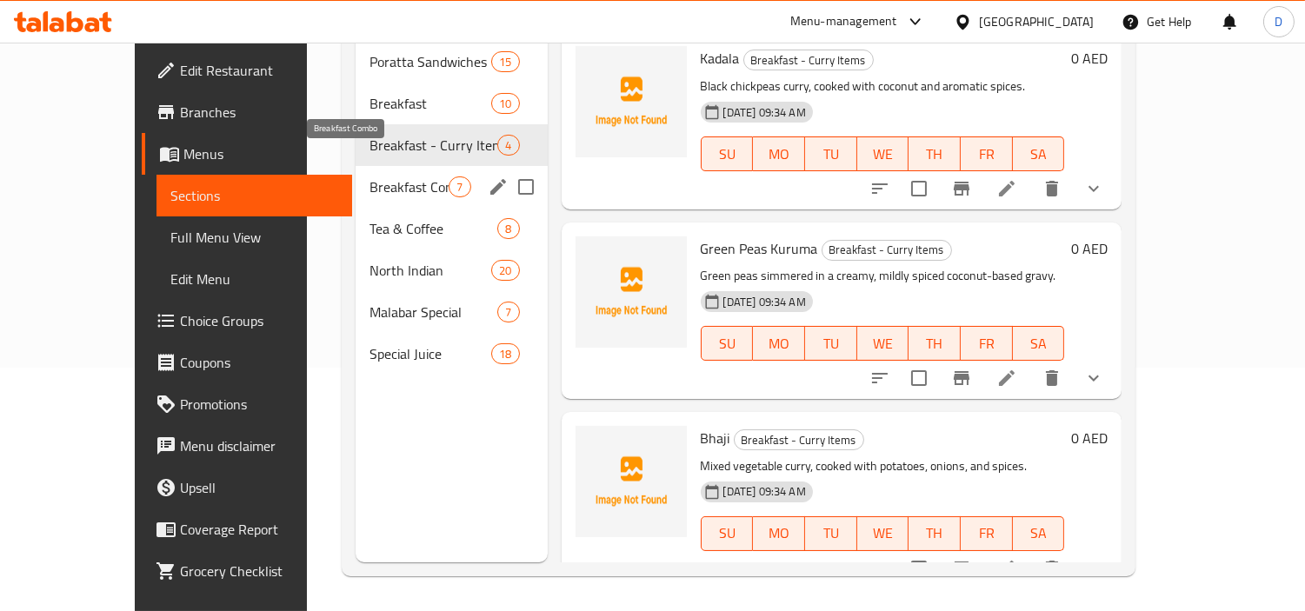
click at [370, 177] on span "Breakfast Combo" at bounding box center [409, 187] width 79 height 21
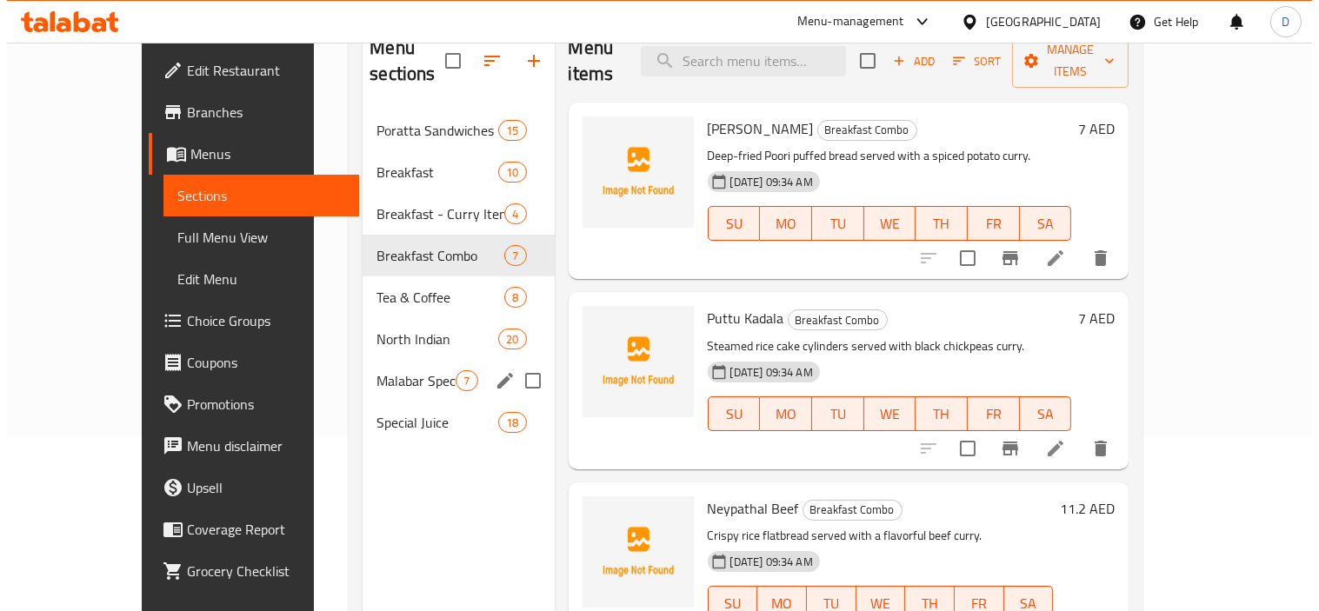
scroll to position [50, 0]
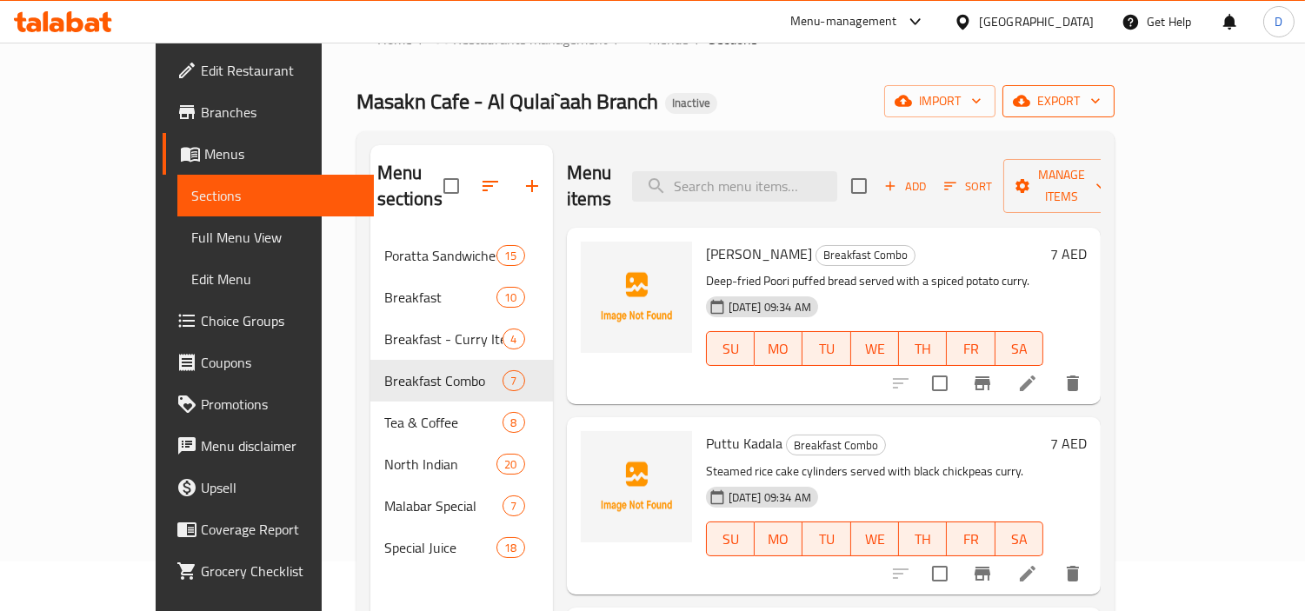
click at [1101, 91] on span "export" at bounding box center [1058, 101] width 84 height 22
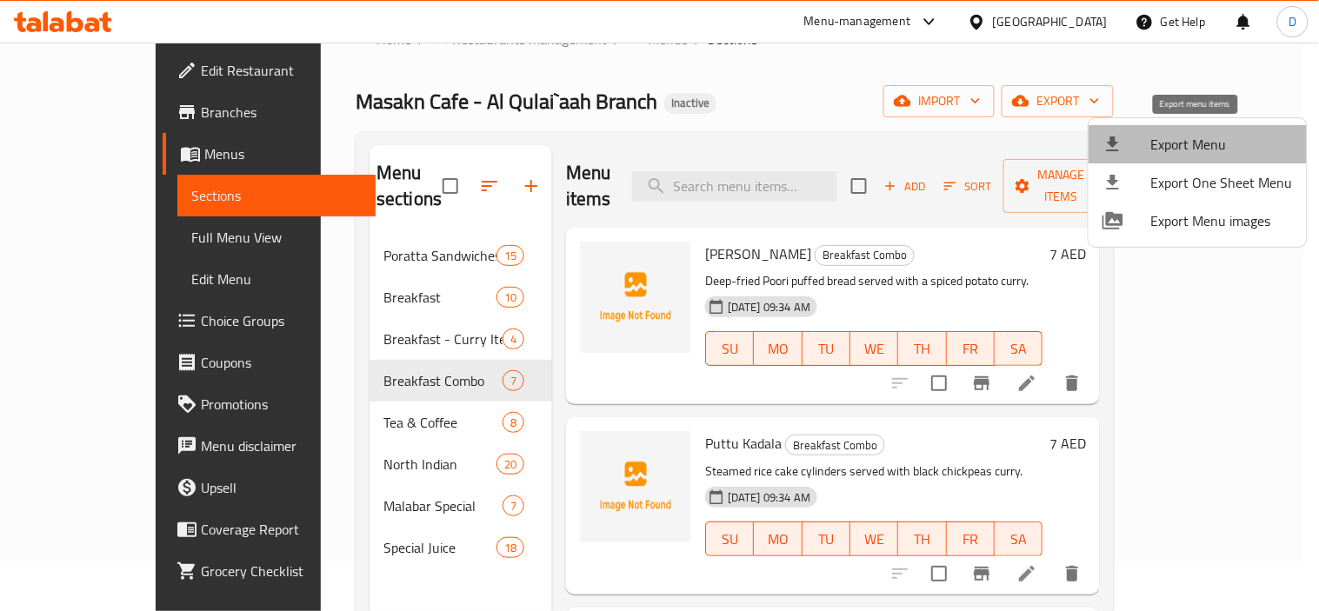
click at [1197, 130] on li "Export Menu" at bounding box center [1198, 144] width 218 height 38
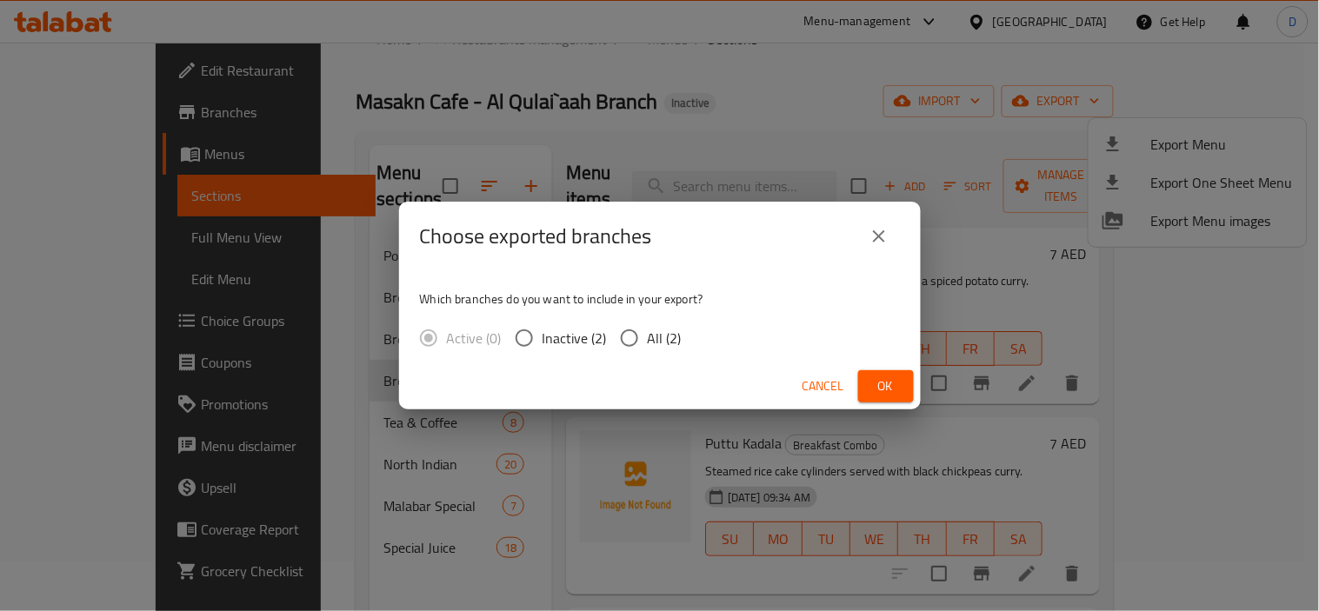
click at [648, 340] on span "All (2)" at bounding box center [665, 338] width 34 height 21
click at [646, 340] on input "All (2)" at bounding box center [629, 338] width 37 height 37
radio input "true"
click at [883, 387] on span "Ok" at bounding box center [886, 387] width 28 height 22
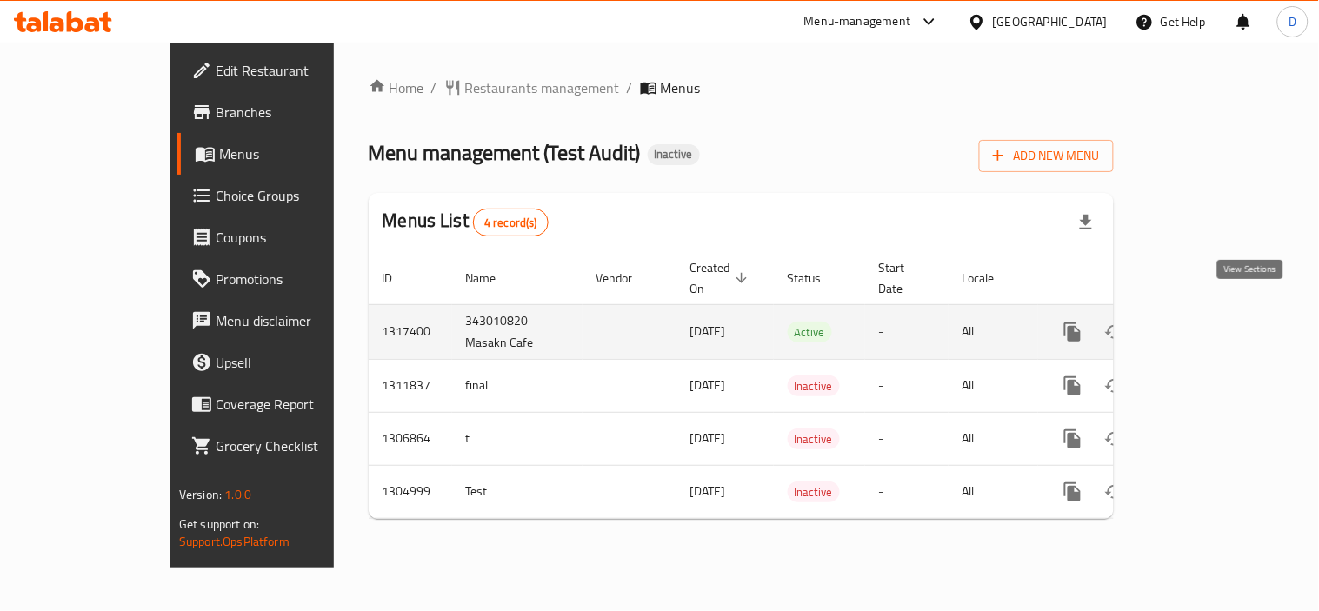
click at [1206, 324] on icon "enhanced table" at bounding box center [1198, 332] width 16 height 16
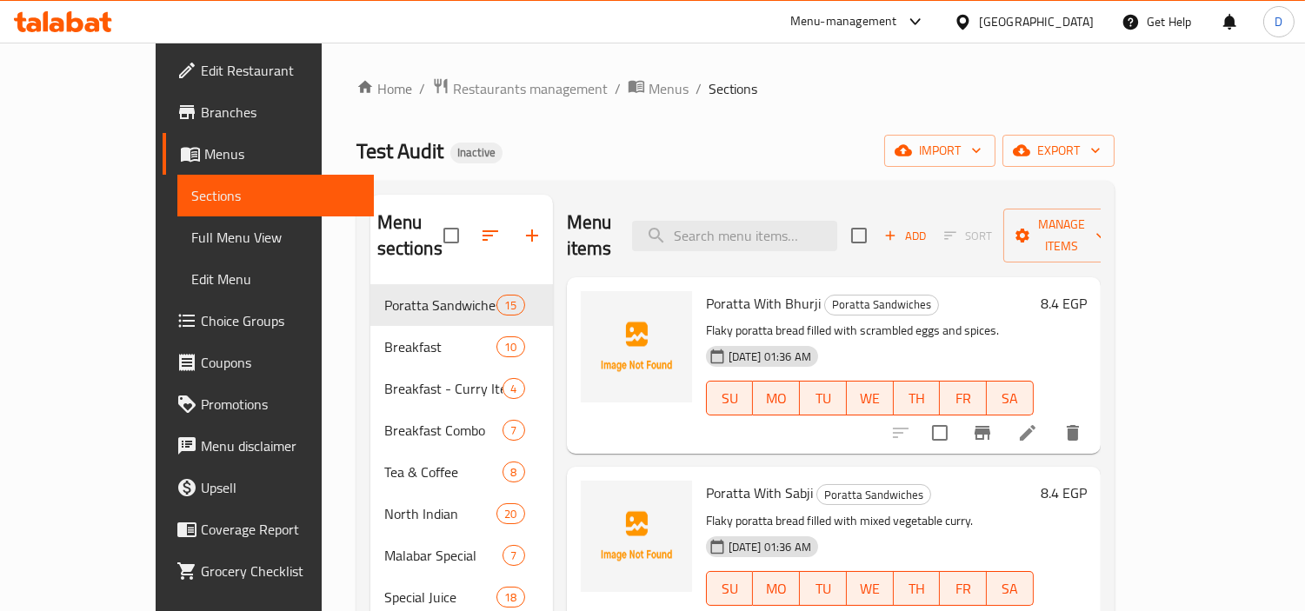
click at [562, 163] on div "Test Audit Inactive import export" at bounding box center [736, 151] width 758 height 32
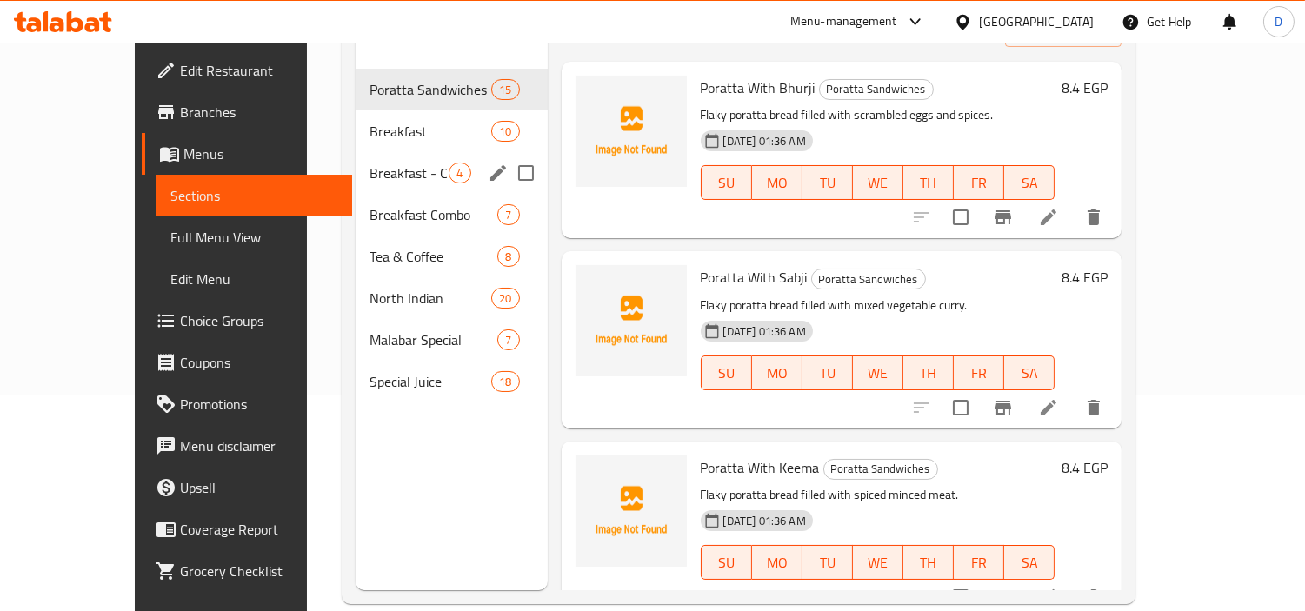
scroll to position [243, 0]
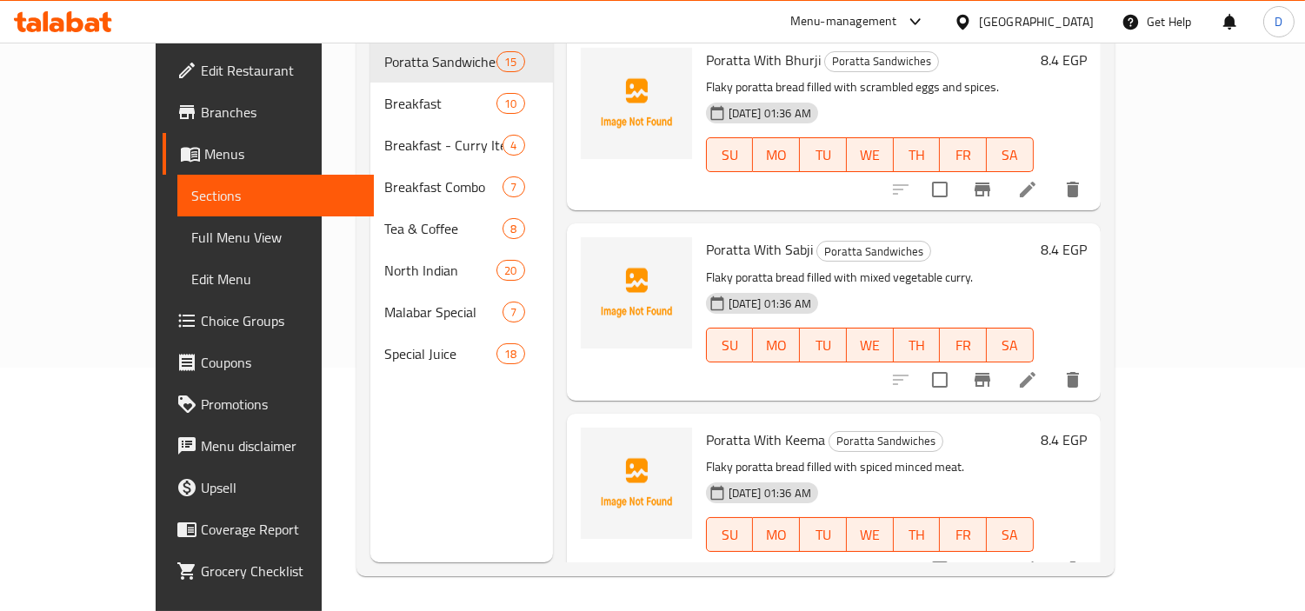
click at [427, 387] on div "Menu sections Poratta Sandwiches 15 Breakfast 10 Breakfast - Curry Items 4 Brea…" at bounding box center [461, 256] width 183 height 611
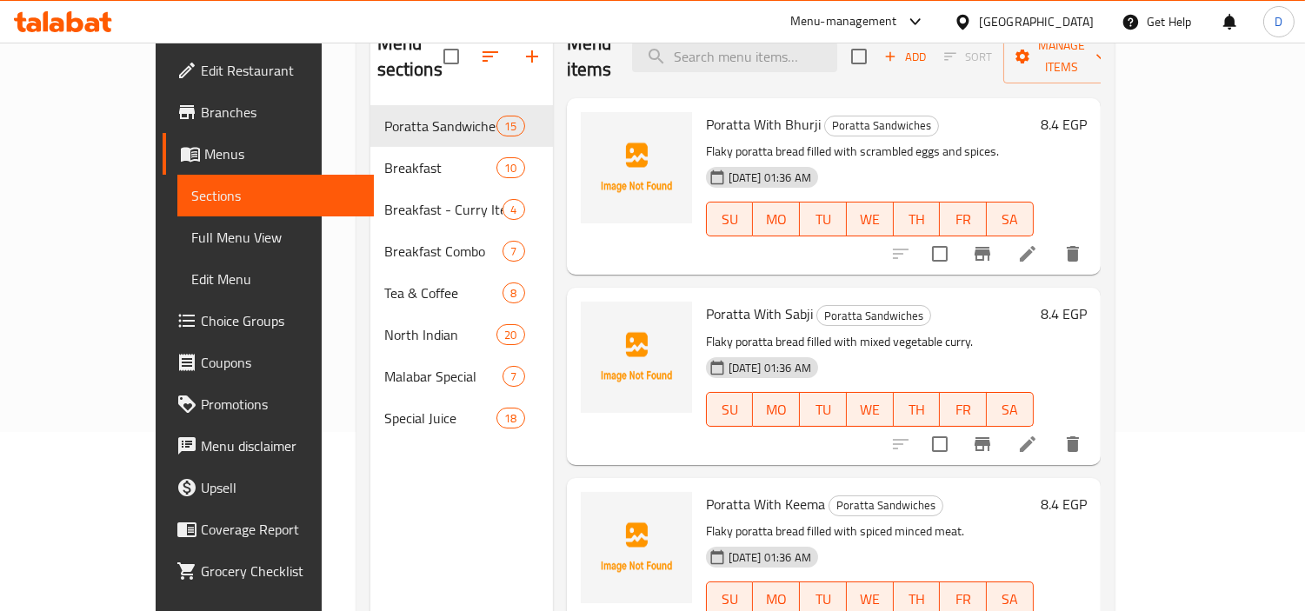
scroll to position [146, 0]
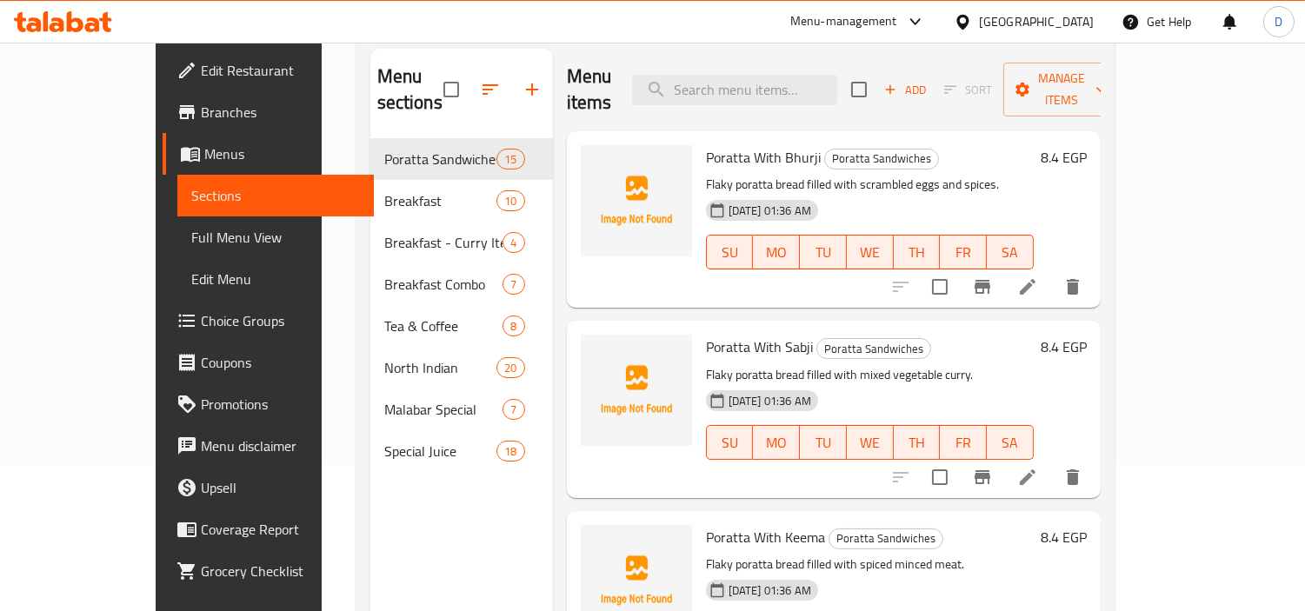
click at [370, 510] on div "Menu sections Poratta Sandwiches 15 Breakfast 10 Breakfast - Curry Items 4 Brea…" at bounding box center [461, 354] width 183 height 611
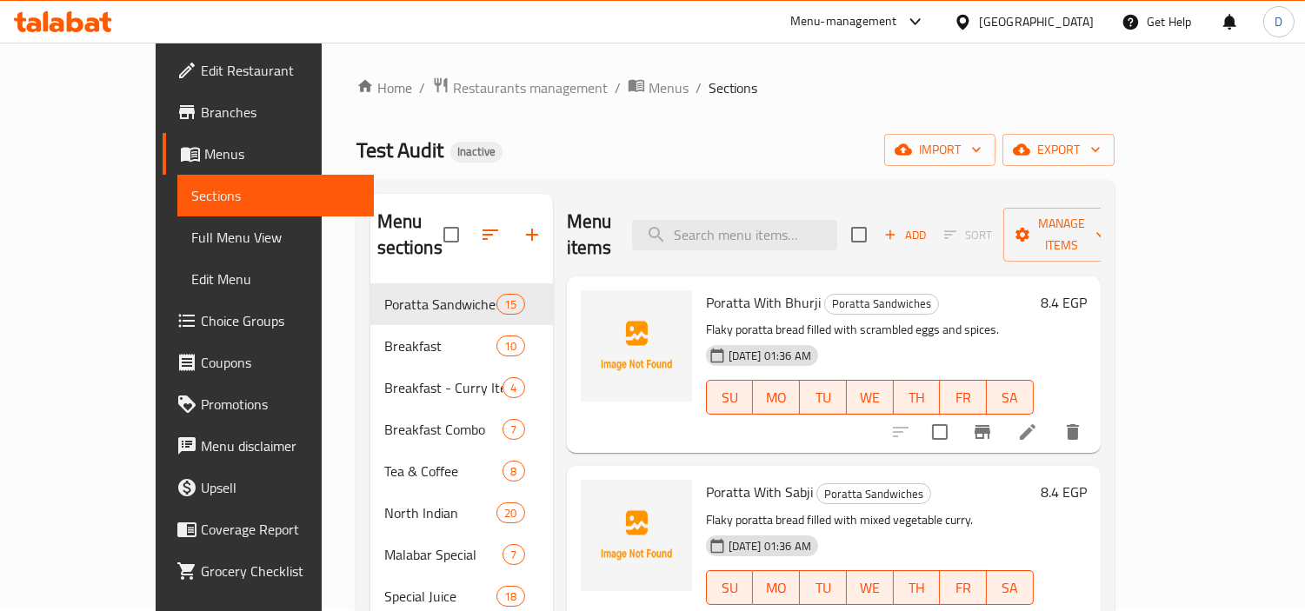
scroll to position [0, 0]
click at [1030, 146] on icon "button" at bounding box center [1021, 150] width 17 height 17
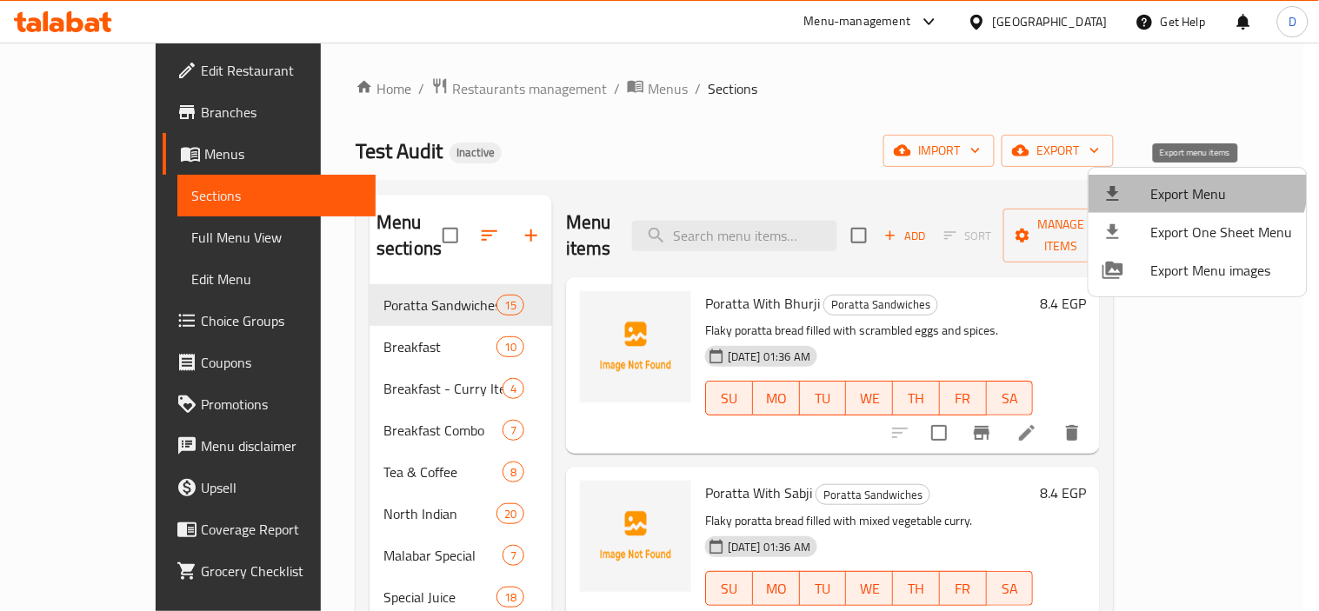
click at [1183, 178] on li "Export Menu" at bounding box center [1198, 194] width 218 height 38
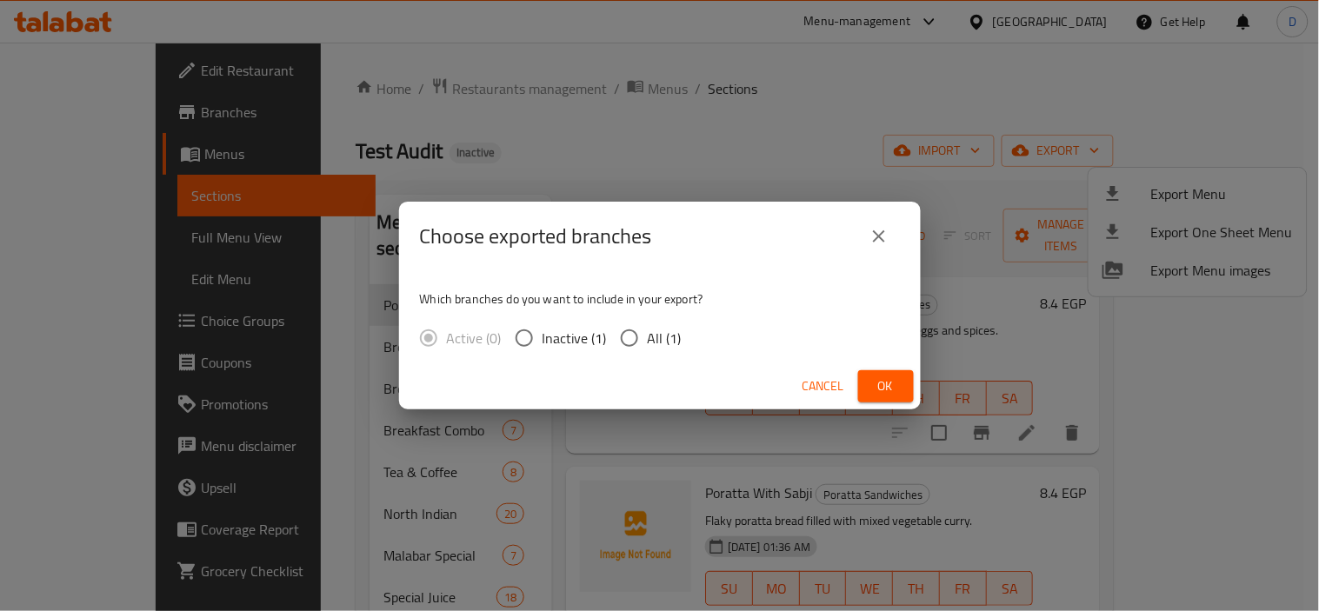
click at [649, 337] on span "All (1)" at bounding box center [665, 338] width 34 height 21
click at [648, 337] on input "All (1)" at bounding box center [629, 338] width 37 height 37
radio input "true"
click at [872, 387] on span "Ok" at bounding box center [886, 387] width 28 height 22
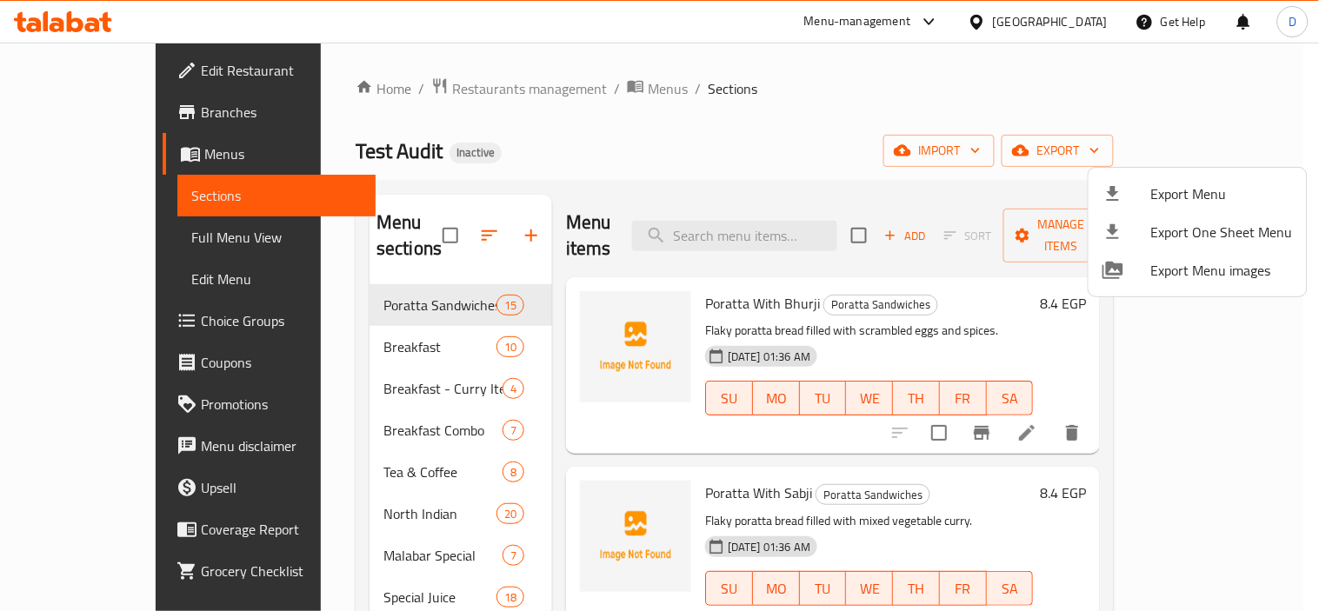
click at [558, 97] on div at bounding box center [659, 305] width 1319 height 611
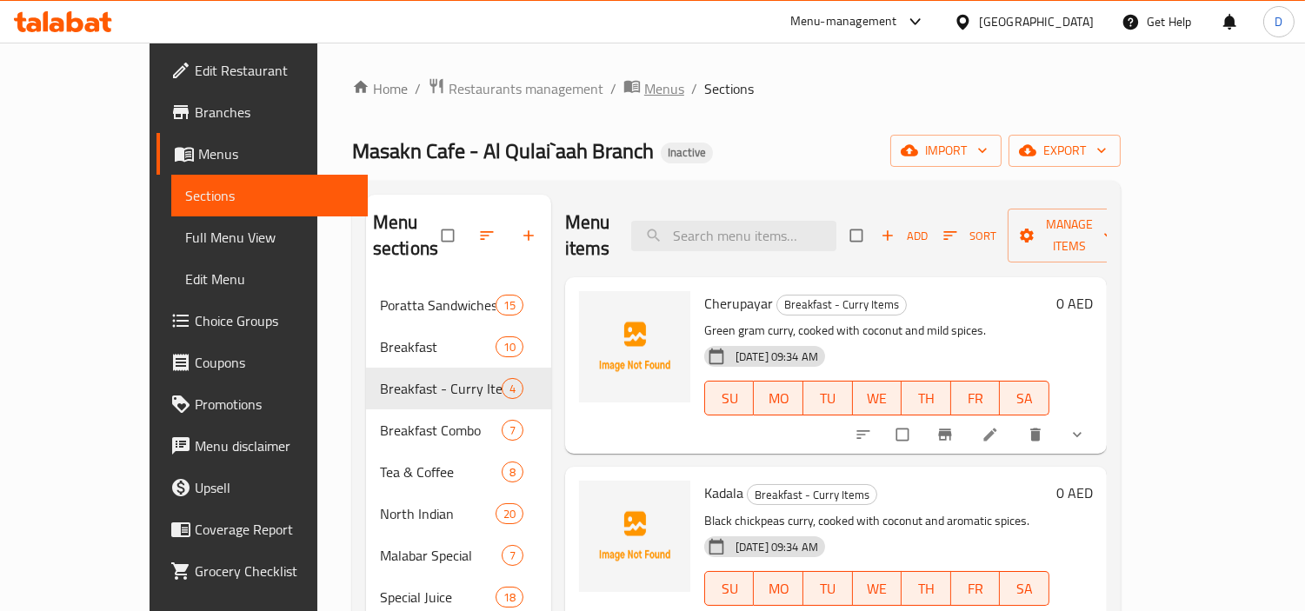
click at [644, 89] on span "Menus" at bounding box center [664, 88] width 40 height 21
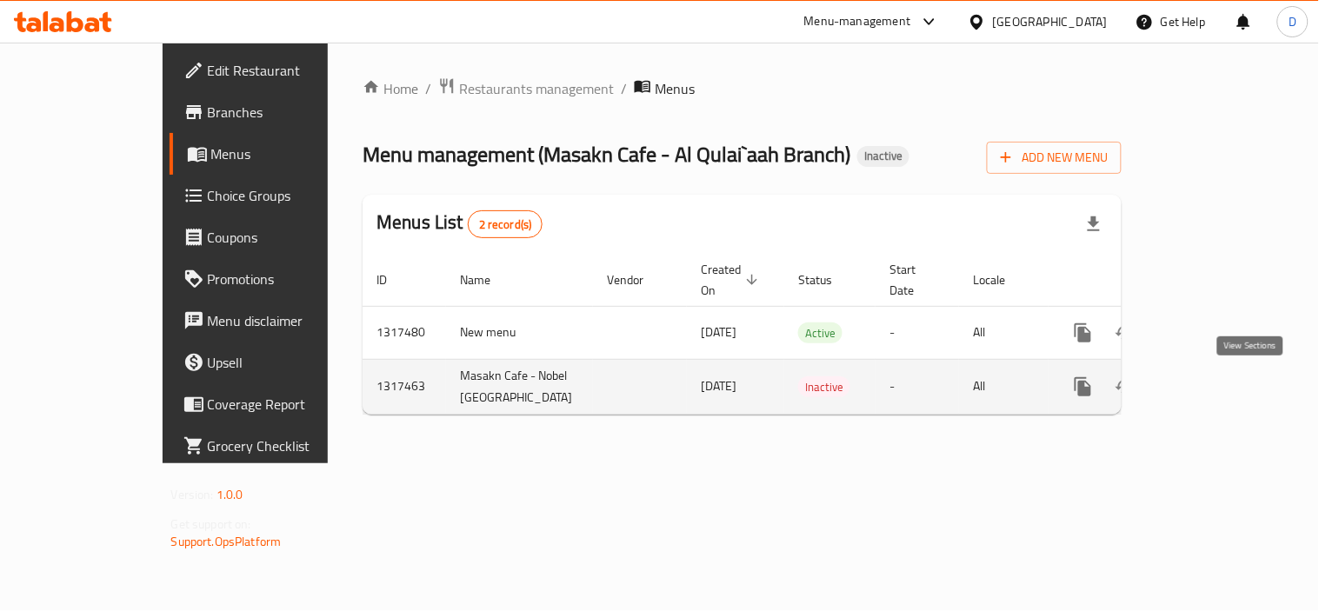
click at [1219, 389] on icon "enhanced table" at bounding box center [1208, 387] width 21 height 21
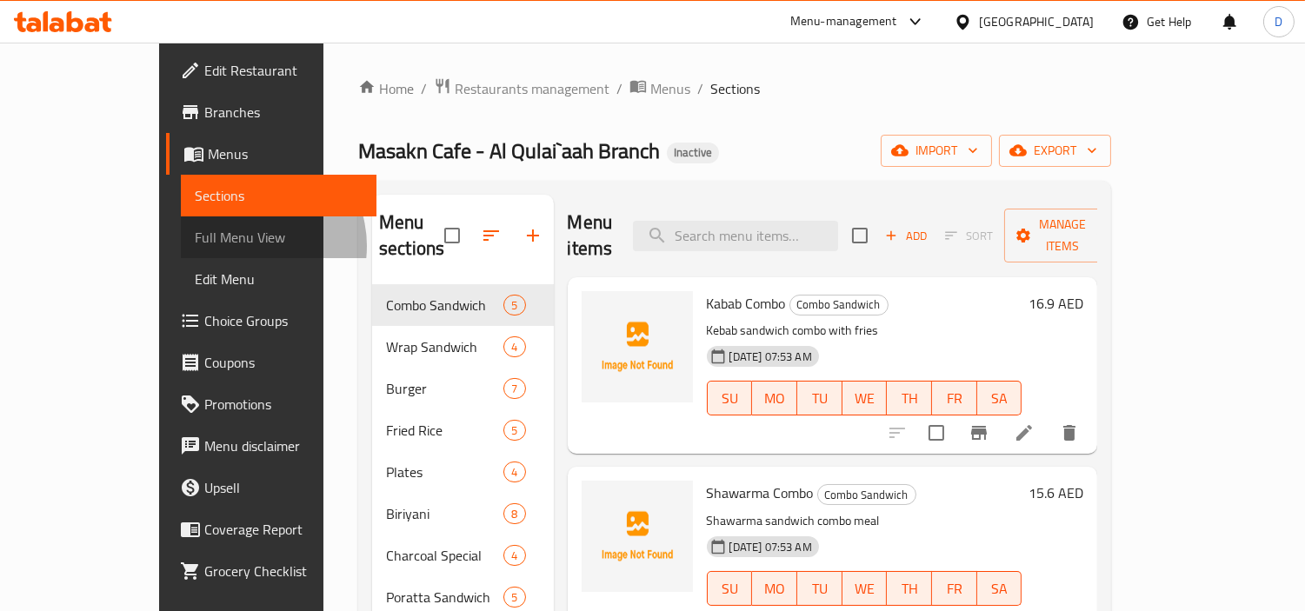
click at [195, 246] on span "Full Menu View" at bounding box center [279, 237] width 169 height 21
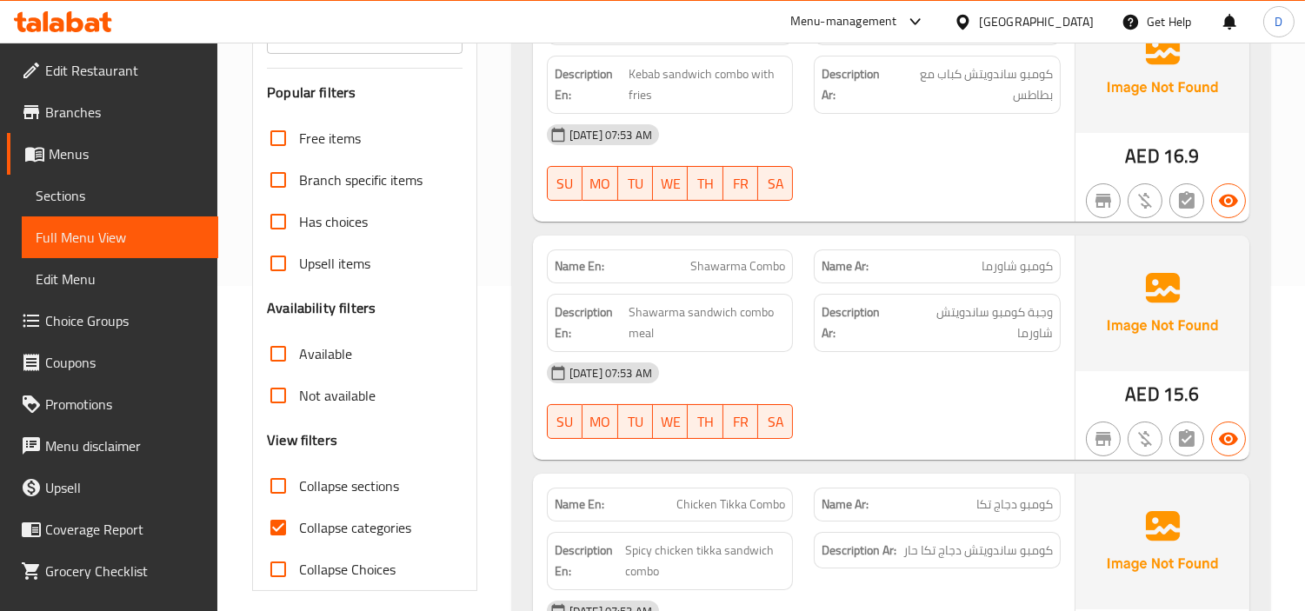
scroll to position [386, 0]
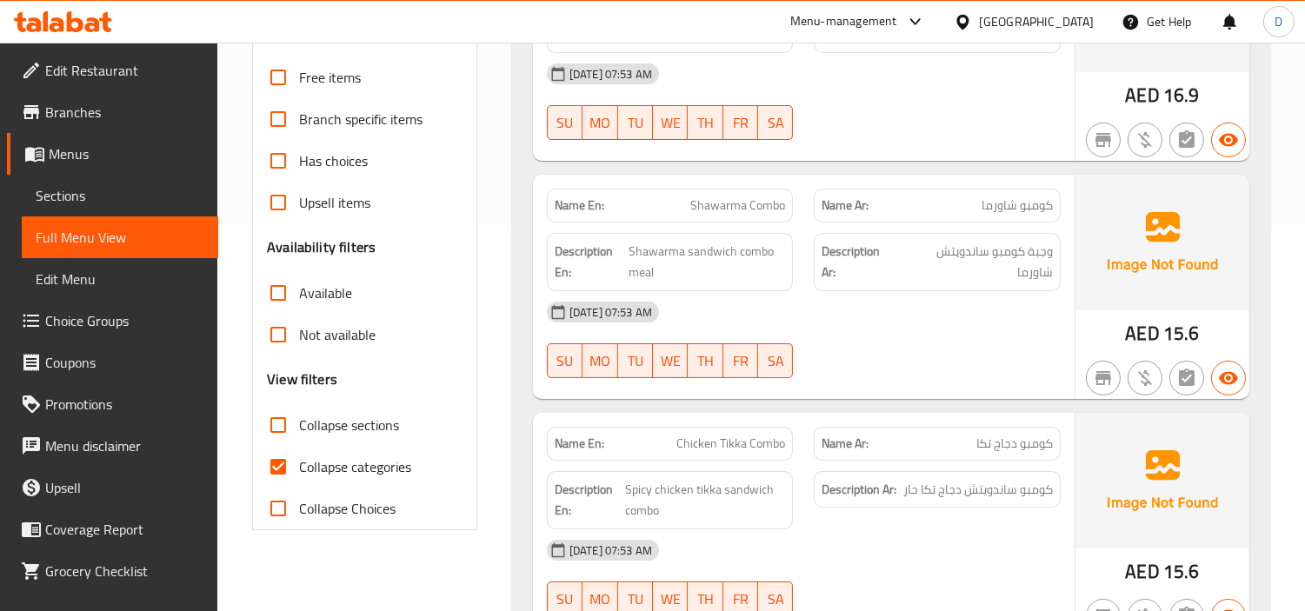
click at [393, 477] on span "Collapse categories" at bounding box center [355, 466] width 112 height 21
click at [299, 488] on input "Collapse categories" at bounding box center [278, 467] width 42 height 42
checkbox input "false"
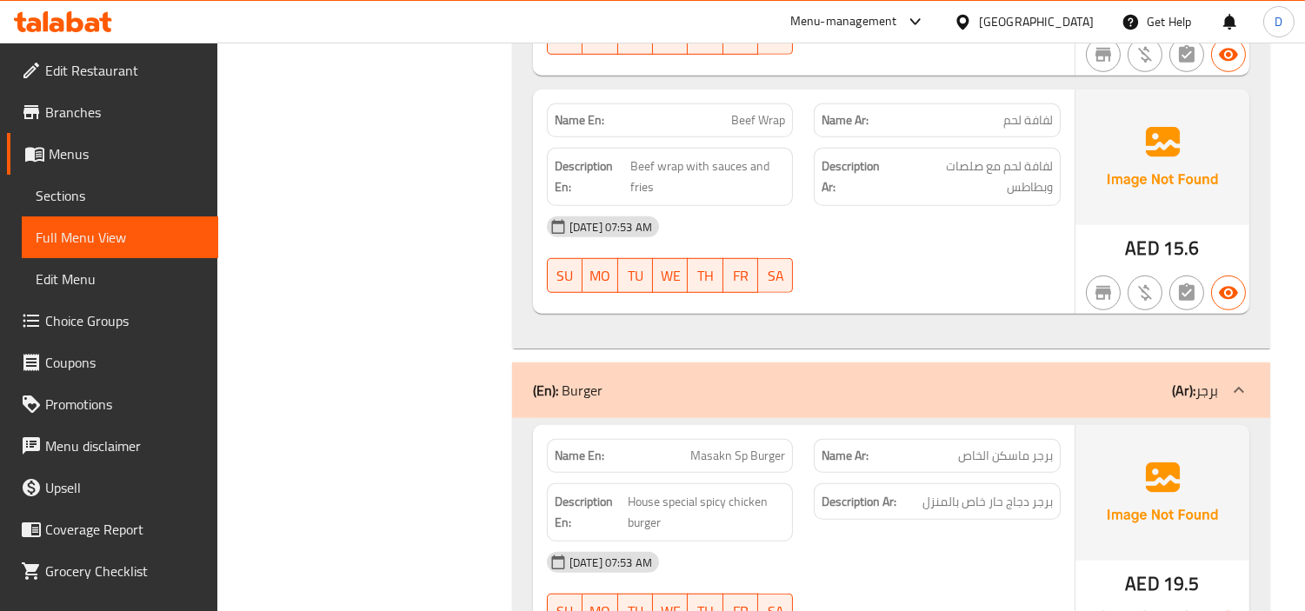
scroll to position [0, 0]
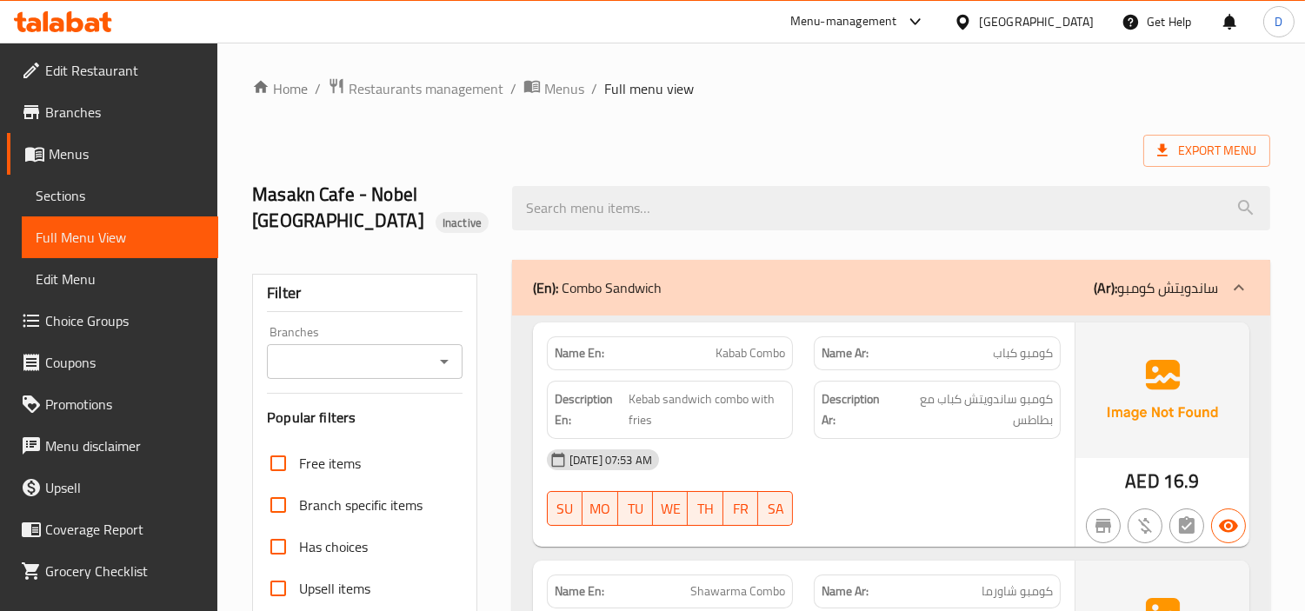
click at [1017, 141] on div "Export Menu" at bounding box center [761, 151] width 1018 height 32
click at [510, 152] on div "Export Menu" at bounding box center [761, 151] width 1018 height 32
click at [556, 87] on span "Menus" at bounding box center [564, 88] width 40 height 21
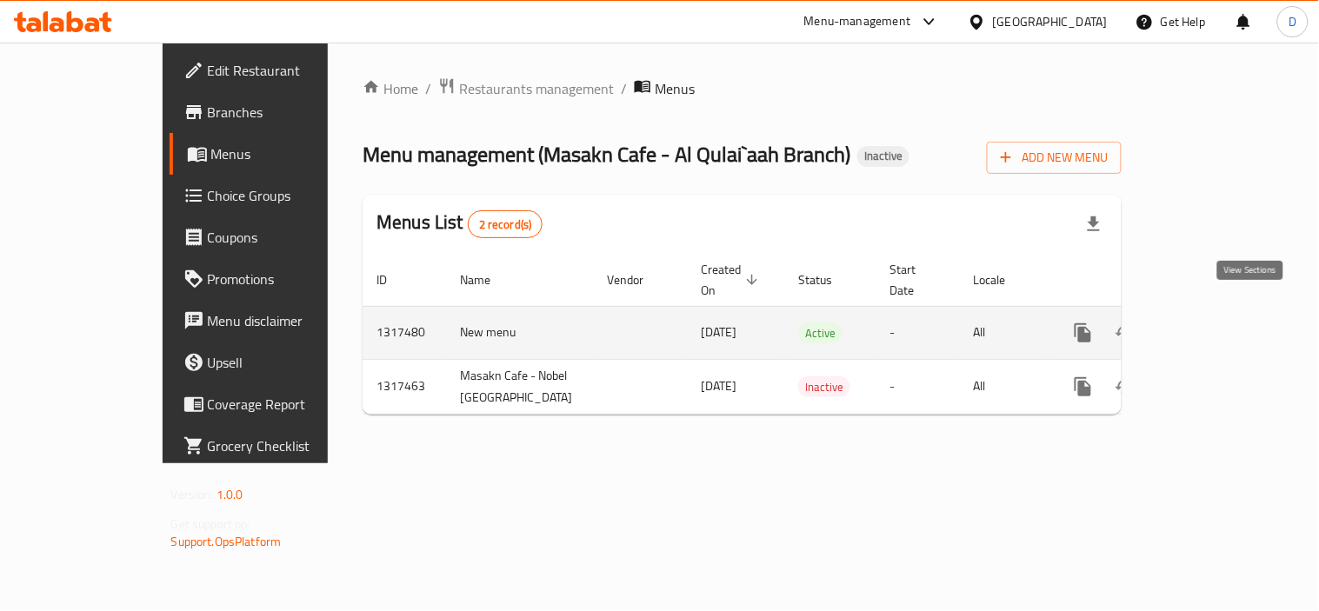
click at [1229, 312] on link "enhanced table" at bounding box center [1209, 333] width 42 height 42
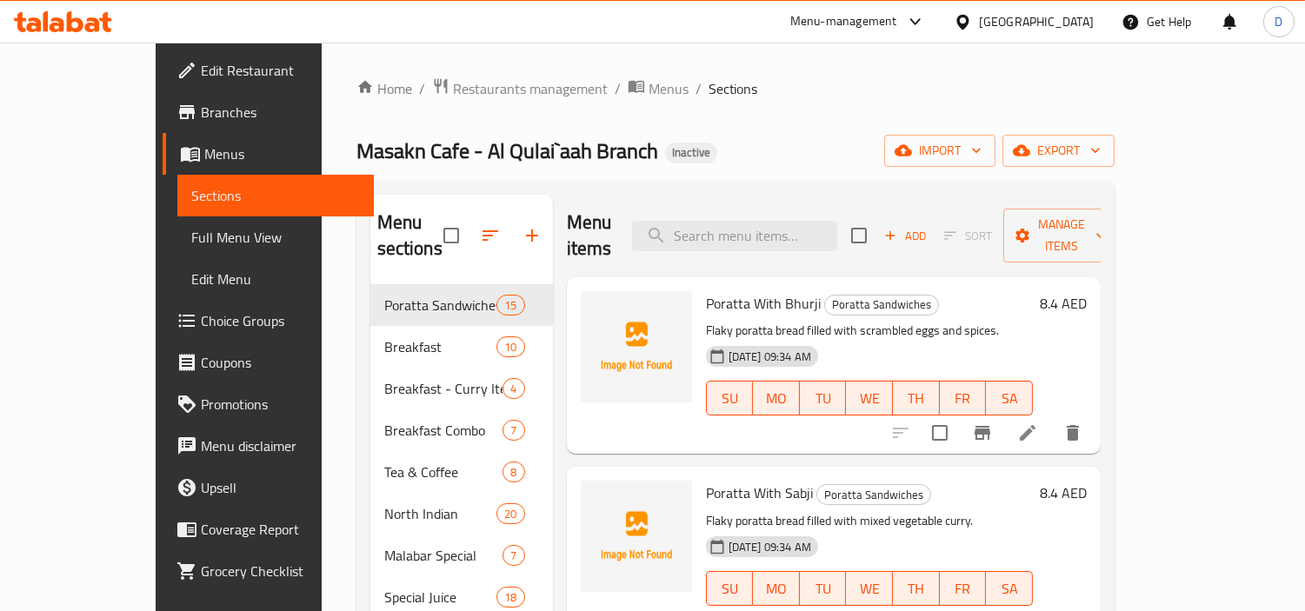
click at [704, 145] on div "Masakn Cafe - Al Qulai`aah Branch Inactive import export" at bounding box center [736, 151] width 758 height 32
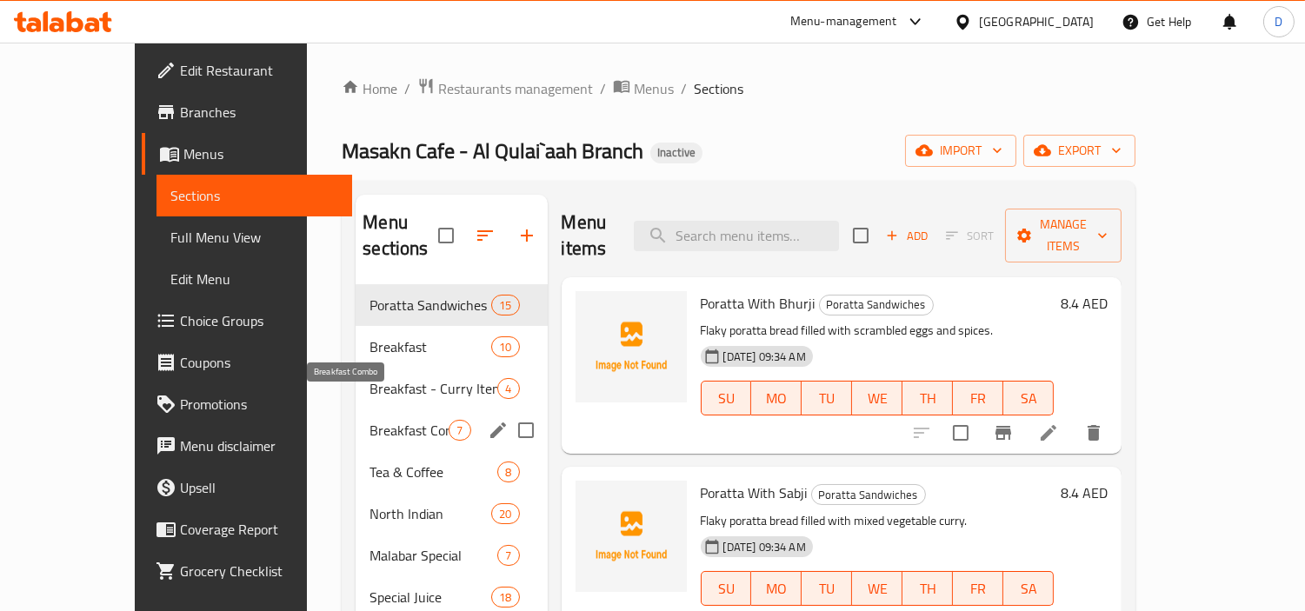
click at [370, 420] on span "Breakfast Combo" at bounding box center [409, 430] width 79 height 21
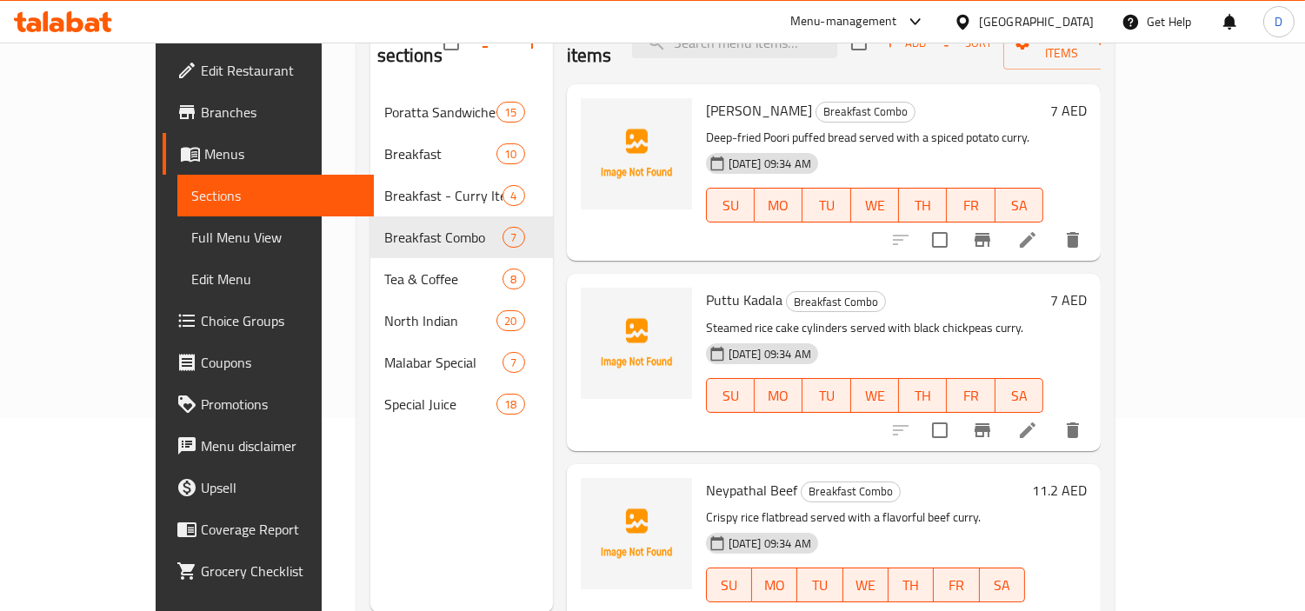
scroll to position [243, 0]
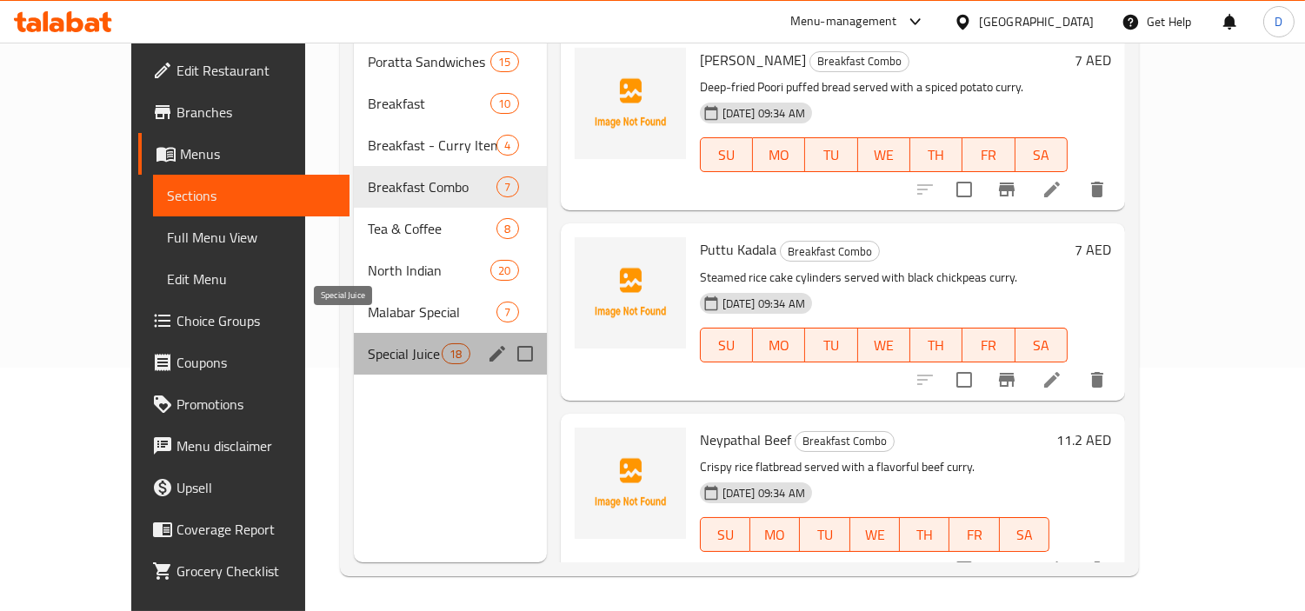
click at [368, 343] on span "Special Juice" at bounding box center [405, 353] width 74 height 21
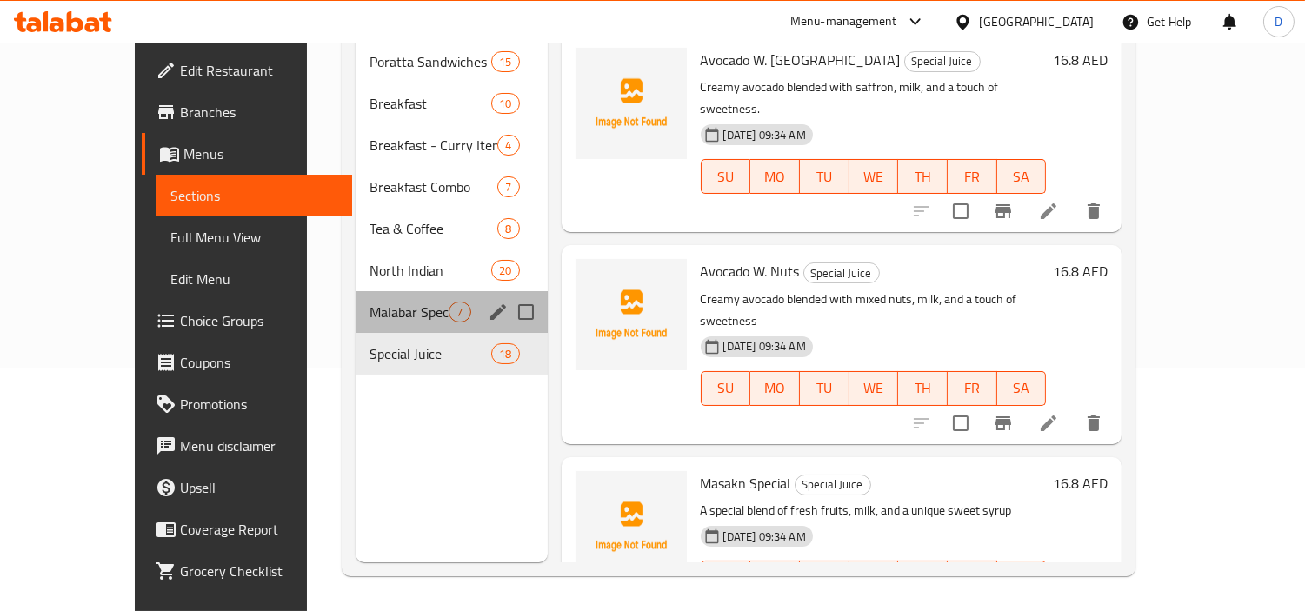
click at [356, 291] on div "Malabar Special 7" at bounding box center [451, 312] width 191 height 42
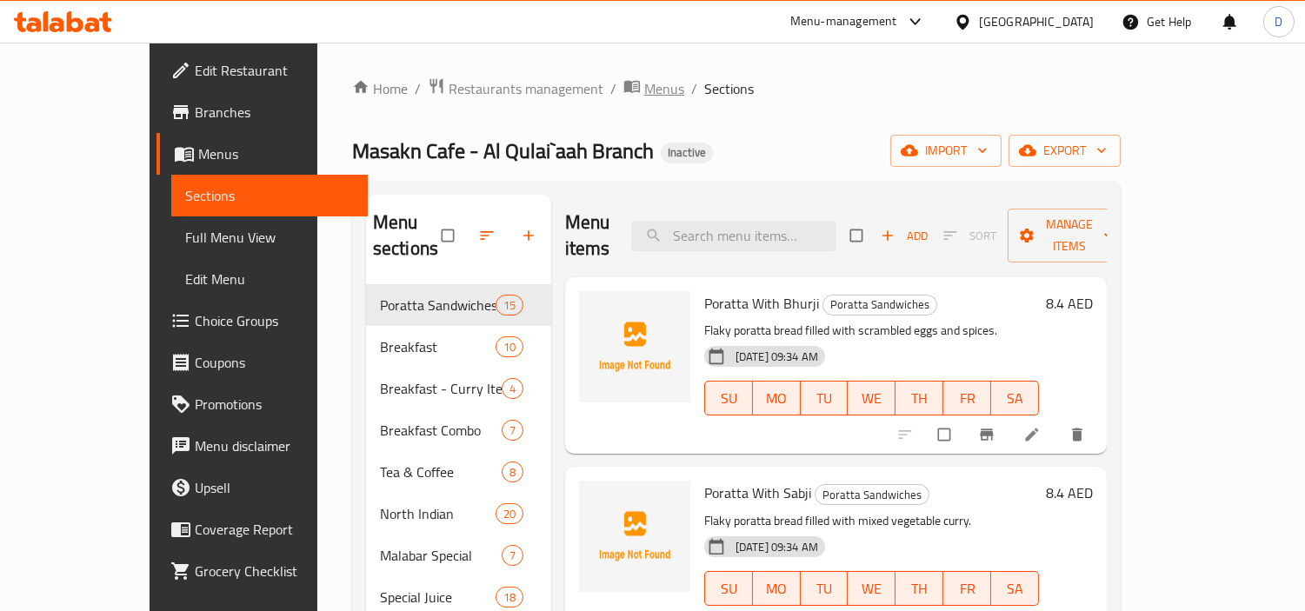
click at [644, 88] on span "Menus" at bounding box center [664, 88] width 40 height 21
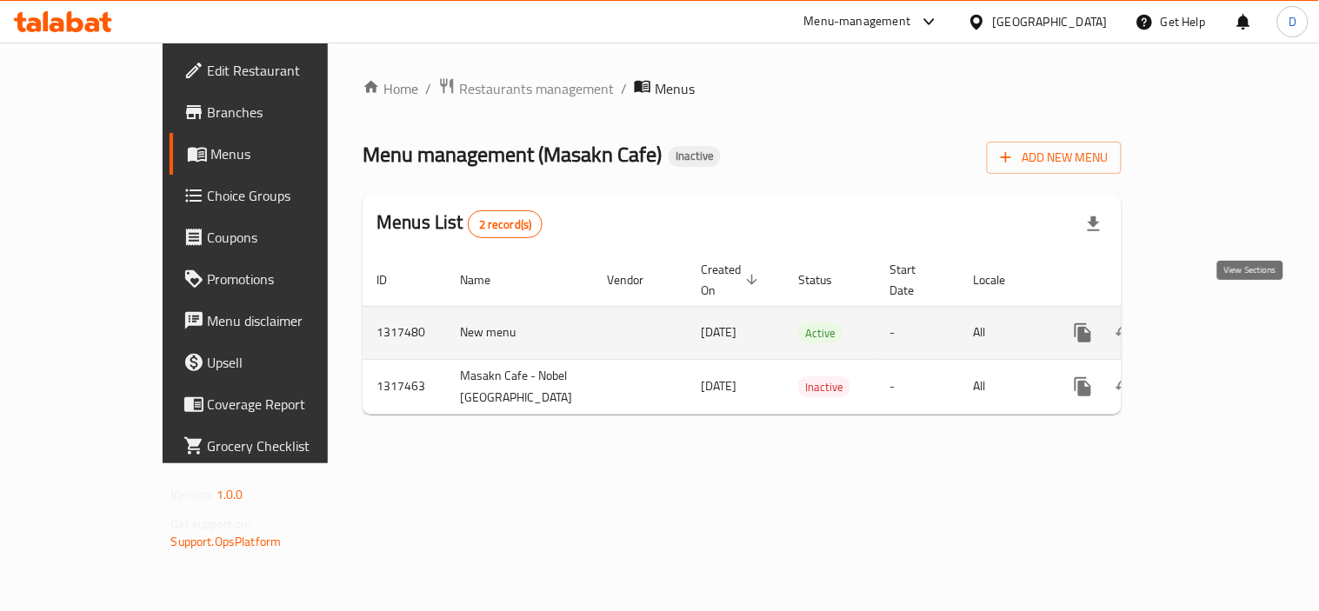
click at [1229, 312] on link "enhanced table" at bounding box center [1209, 333] width 42 height 42
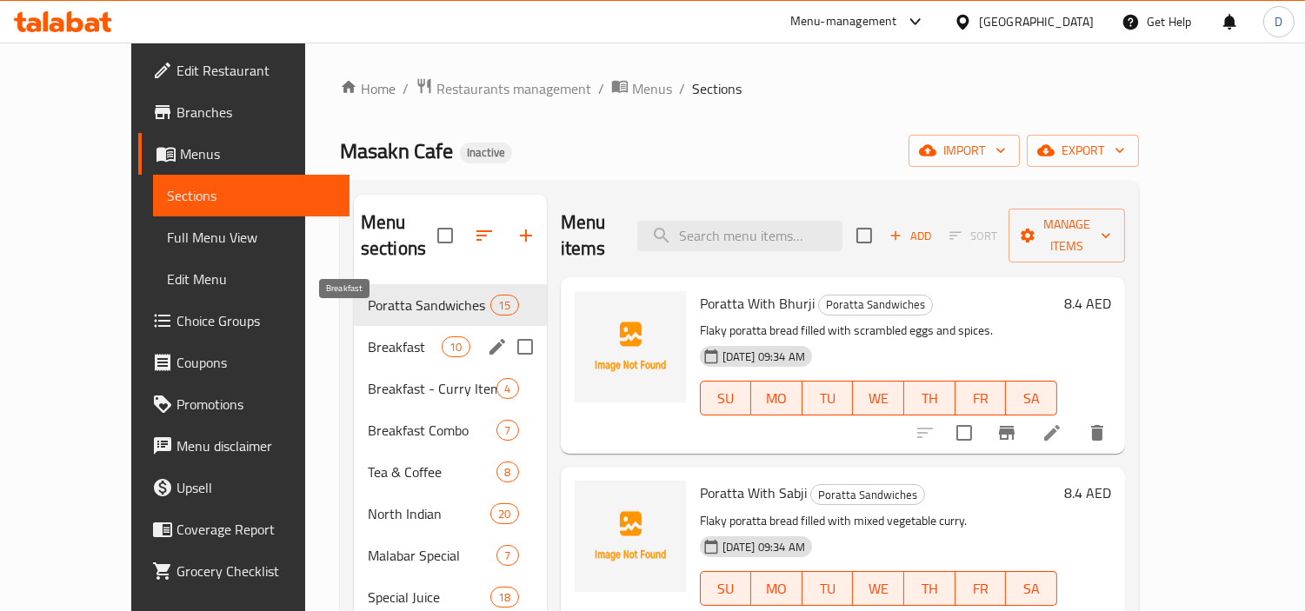
click at [354, 333] on div "Breakfast 10" at bounding box center [450, 347] width 193 height 42
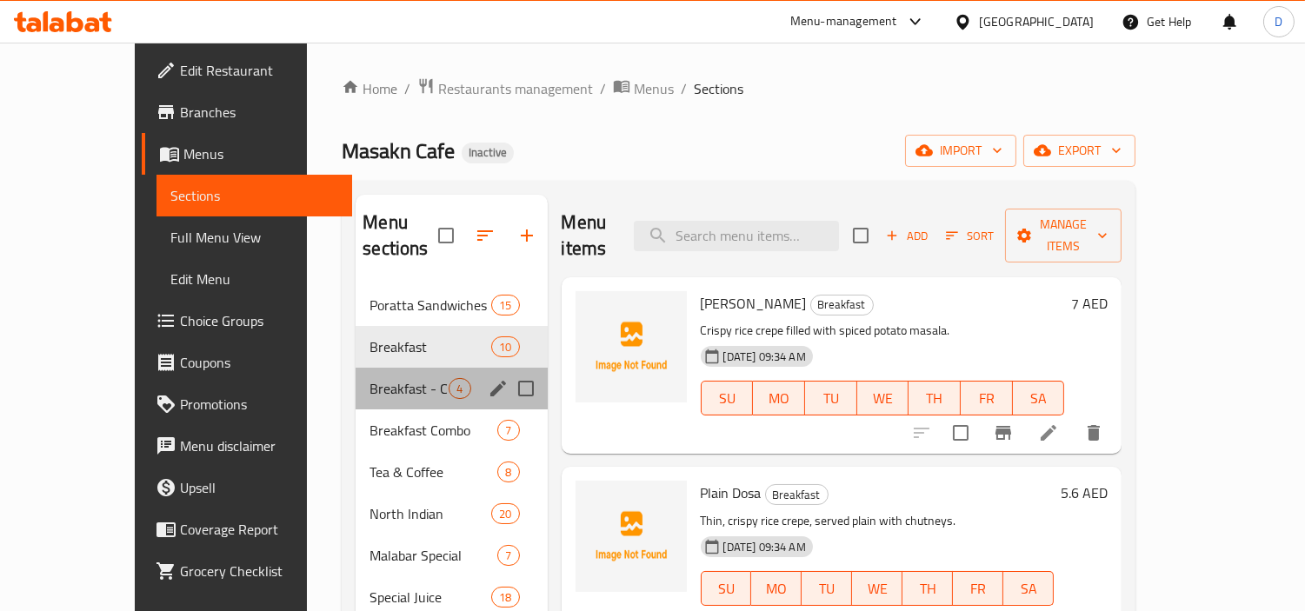
click at [356, 377] on div "Breakfast - Curry Items 4" at bounding box center [451, 389] width 191 height 42
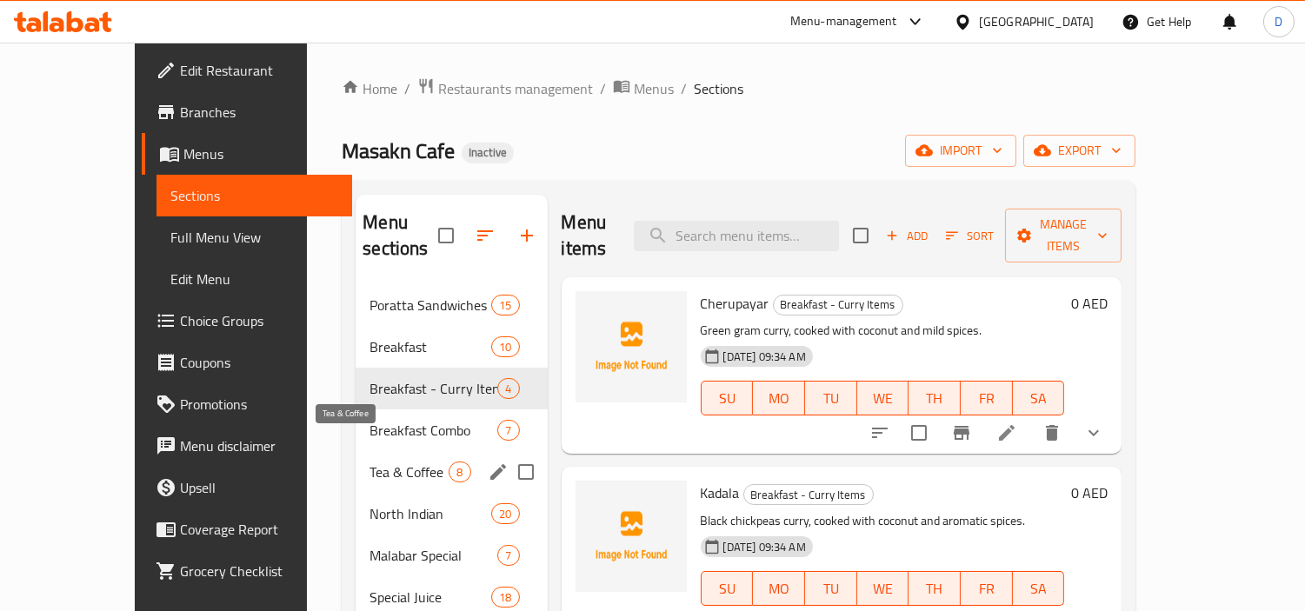
click at [370, 462] on span "Tea & Coffee" at bounding box center [409, 472] width 79 height 21
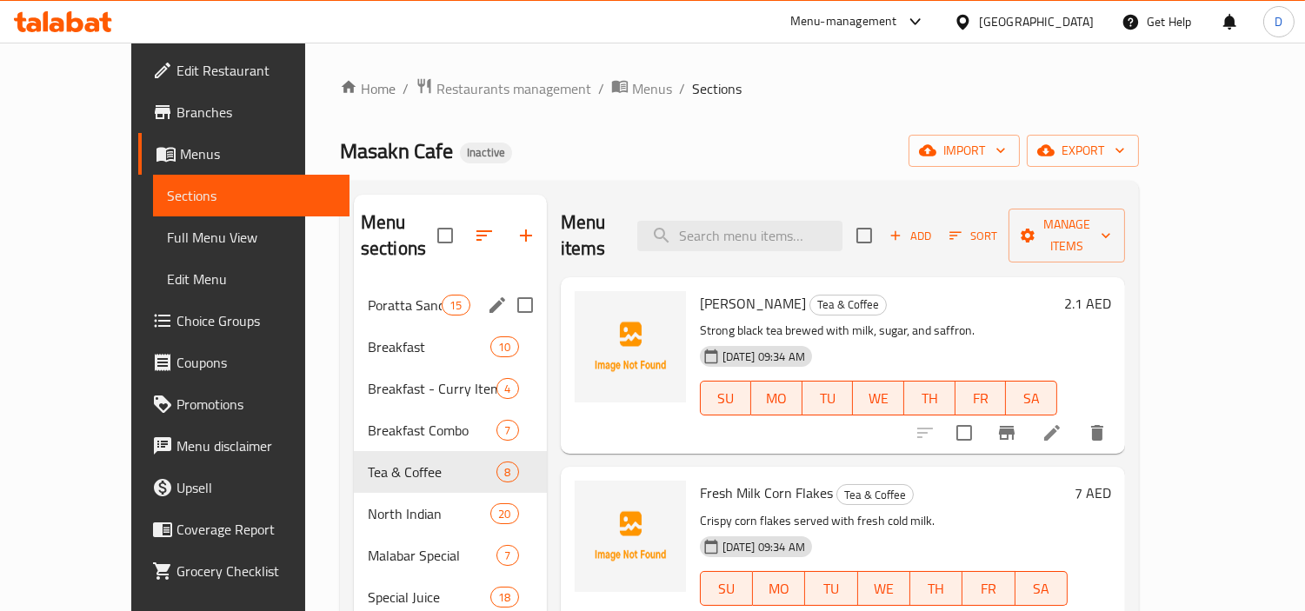
click at [368, 295] on span "Poratta Sandwiches" at bounding box center [405, 305] width 74 height 21
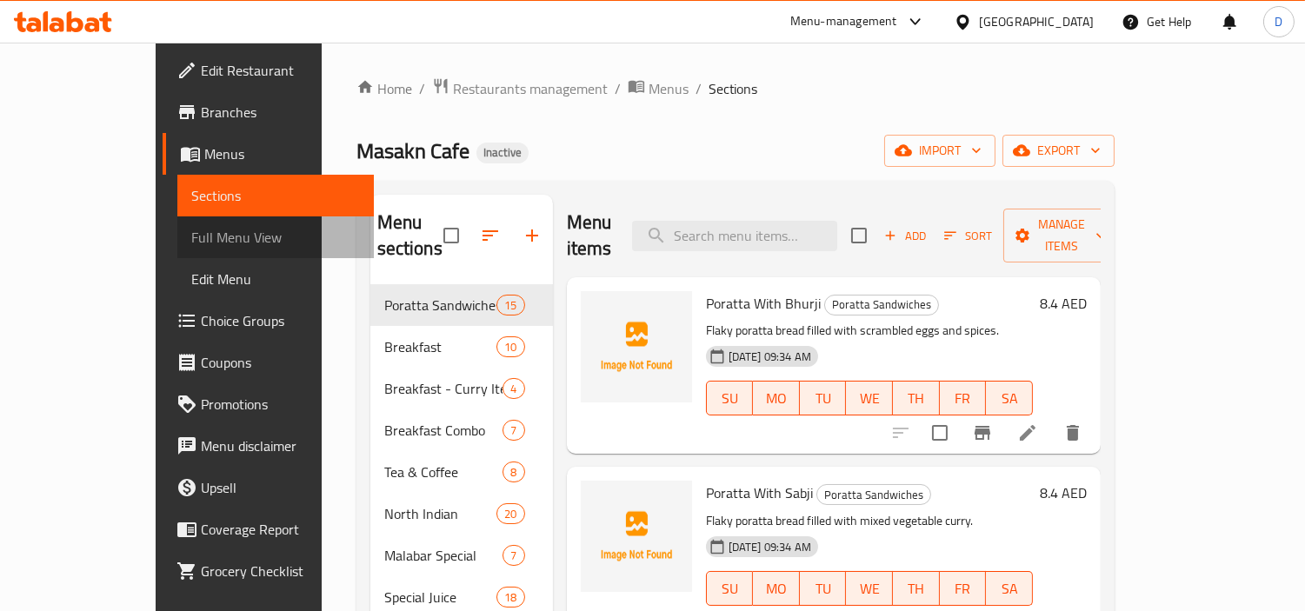
click at [191, 229] on span "Full Menu View" at bounding box center [275, 237] width 169 height 21
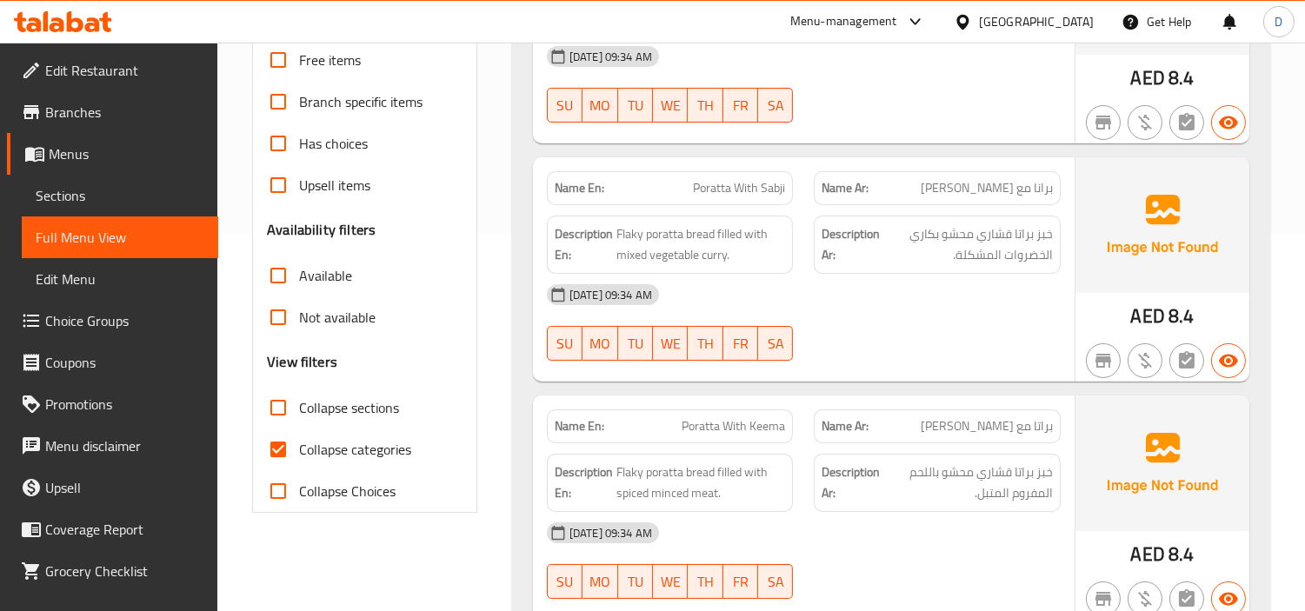
scroll to position [386, 0]
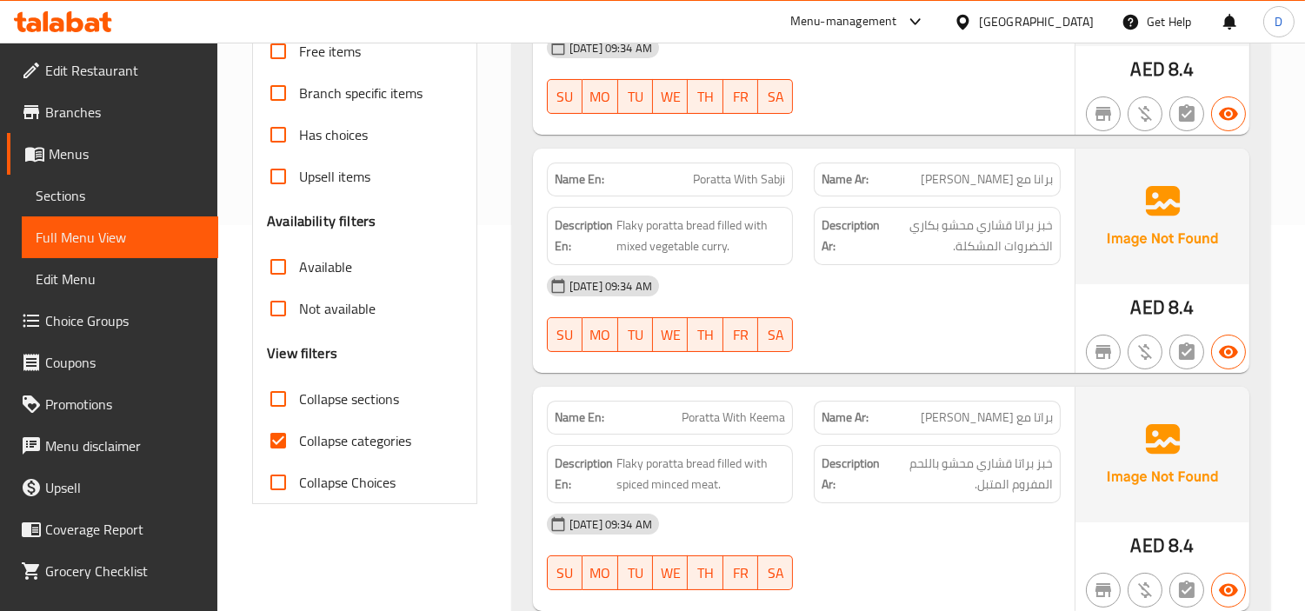
click at [331, 443] on span "Collapse categories" at bounding box center [355, 440] width 112 height 21
click at [299, 443] on input "Collapse categories" at bounding box center [278, 441] width 42 height 42
checkbox input "false"
drag, startPoint x: 319, startPoint y: 139, endPoint x: 390, endPoint y: 161, distance: 73.7
click at [319, 139] on span "Has choices" at bounding box center [333, 134] width 69 height 21
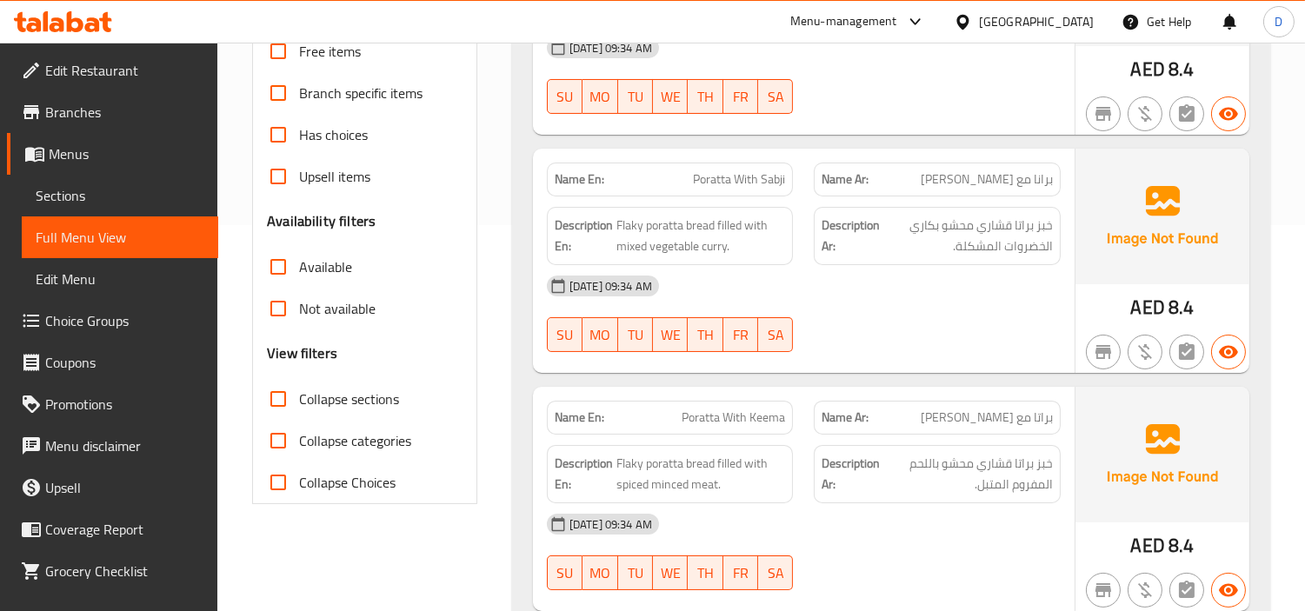
click at [299, 139] on input "Has choices" at bounding box center [278, 135] width 42 height 42
checkbox input "true"
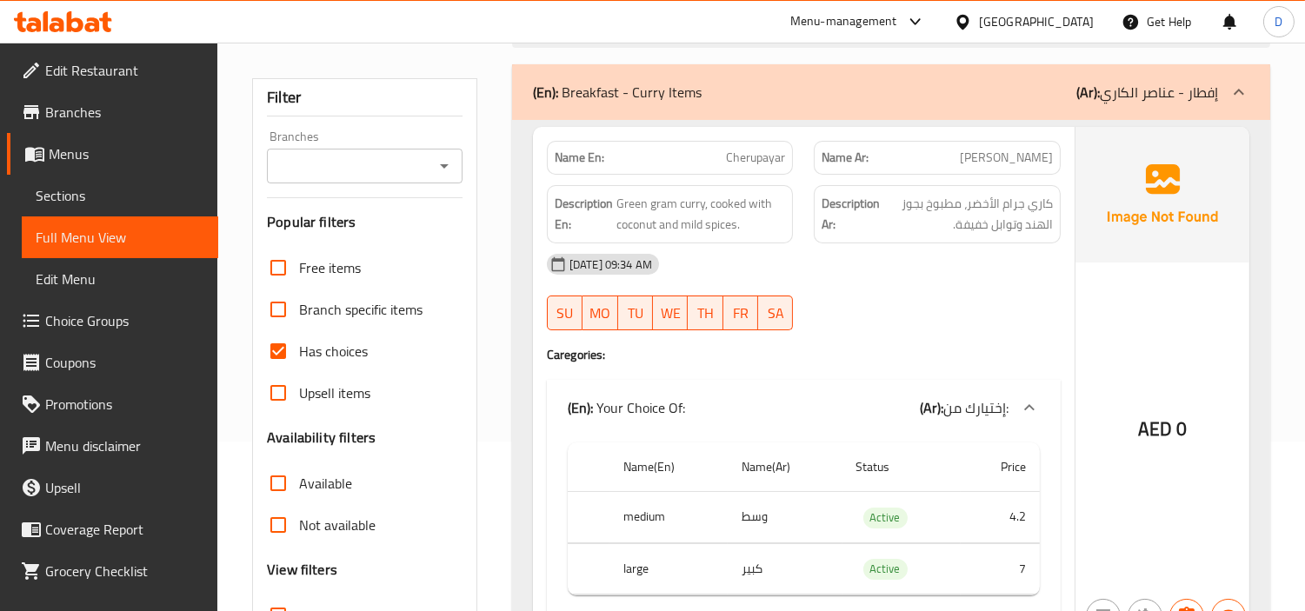
scroll to position [97, 0]
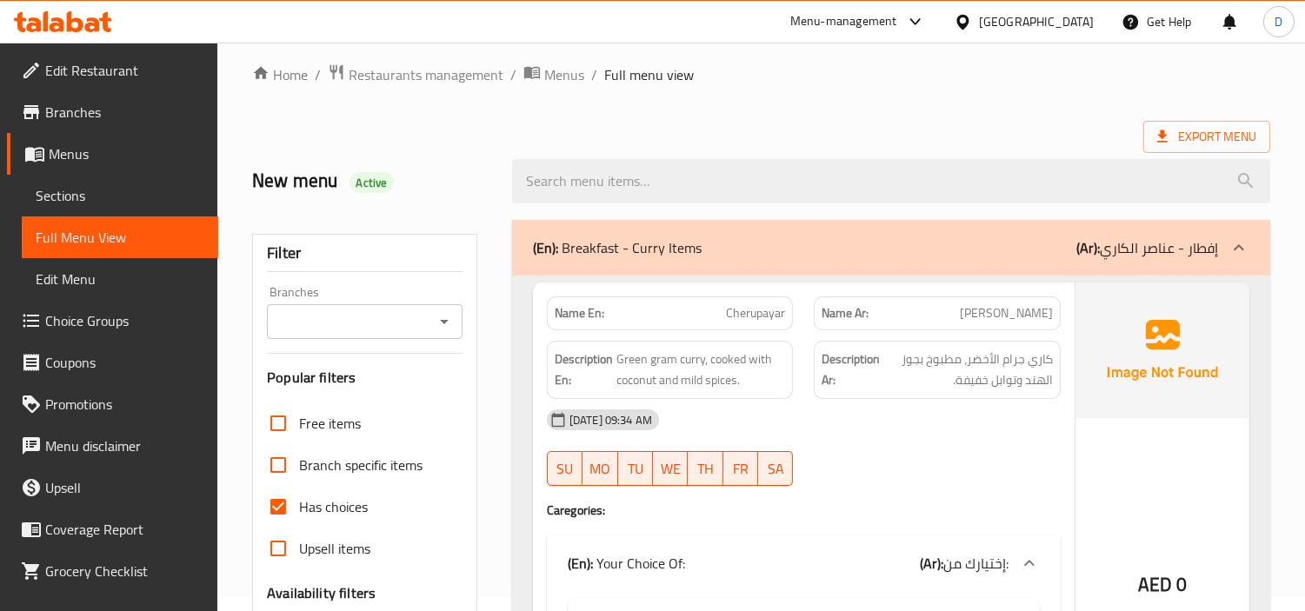
scroll to position [2, 0]
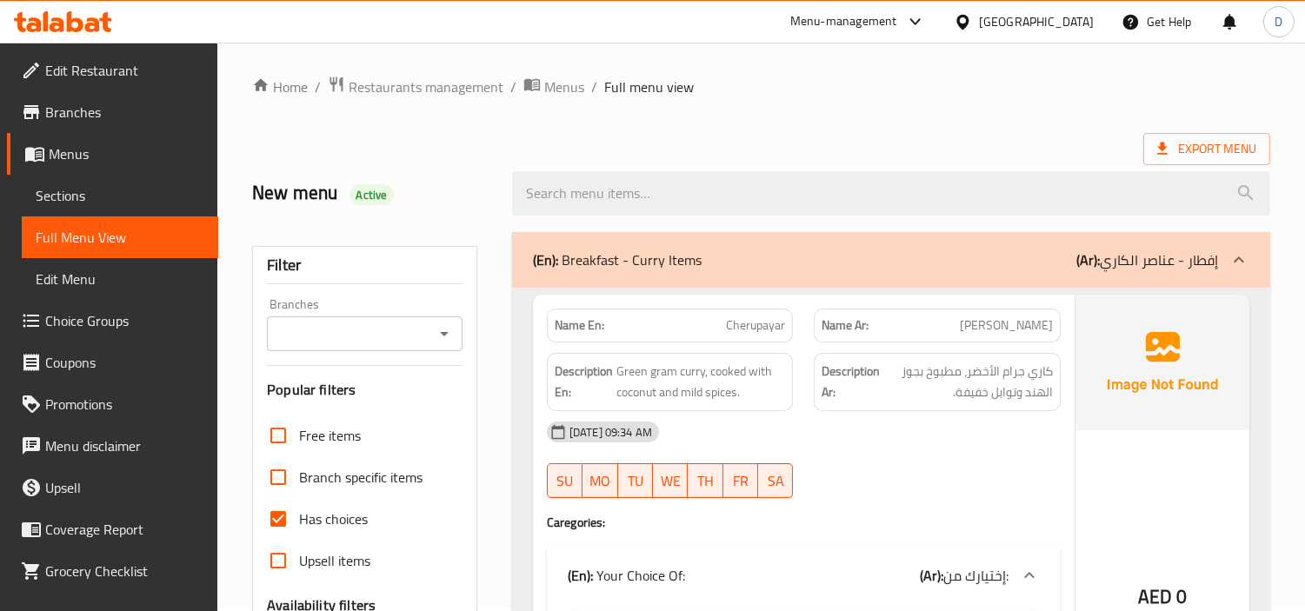
click at [743, 325] on span "Cherupayar" at bounding box center [755, 326] width 59 height 18
copy span "Cherupayar"
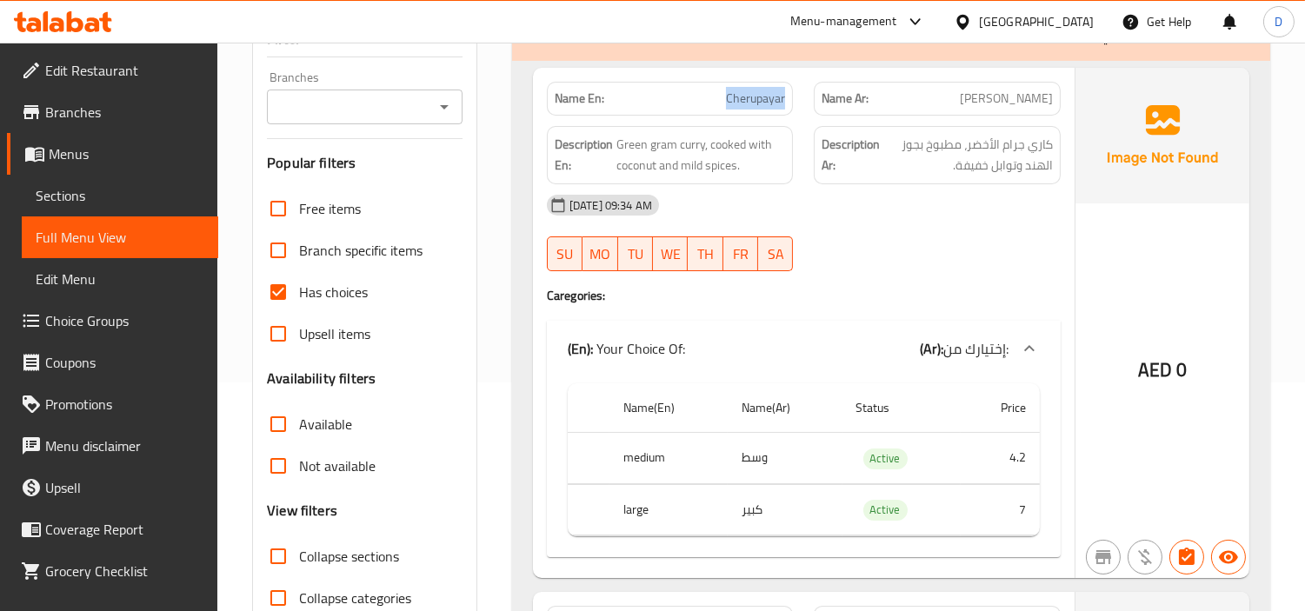
scroll to position [195, 0]
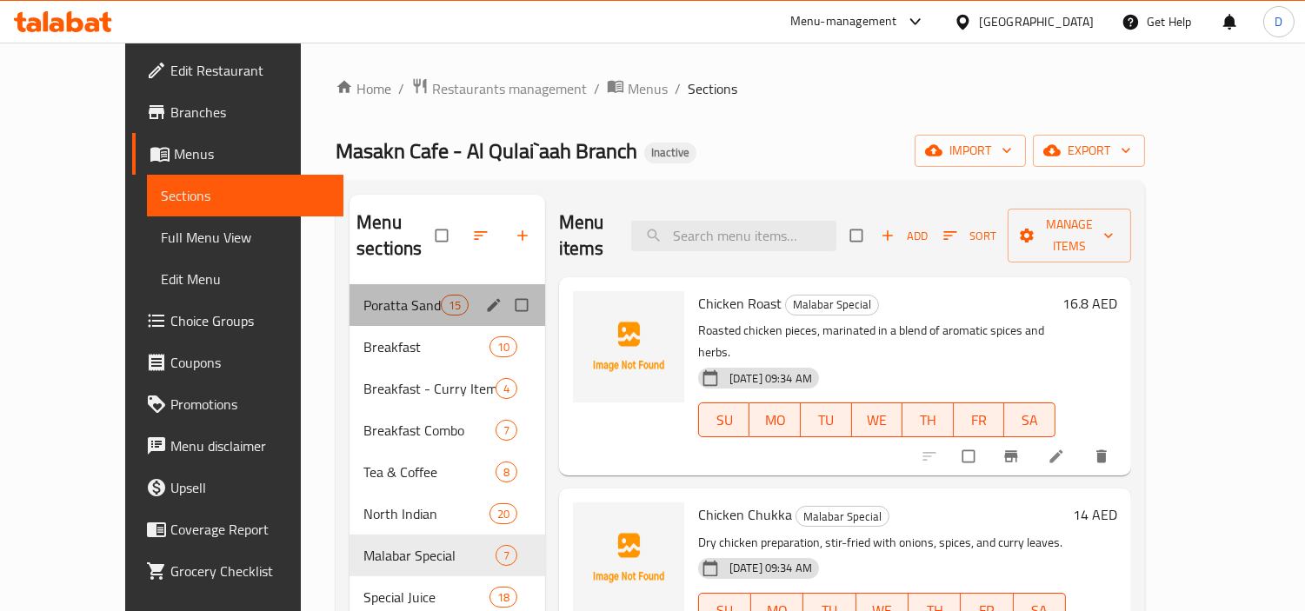
click at [369, 290] on div "Poratta Sandwiches 15" at bounding box center [448, 305] width 196 height 42
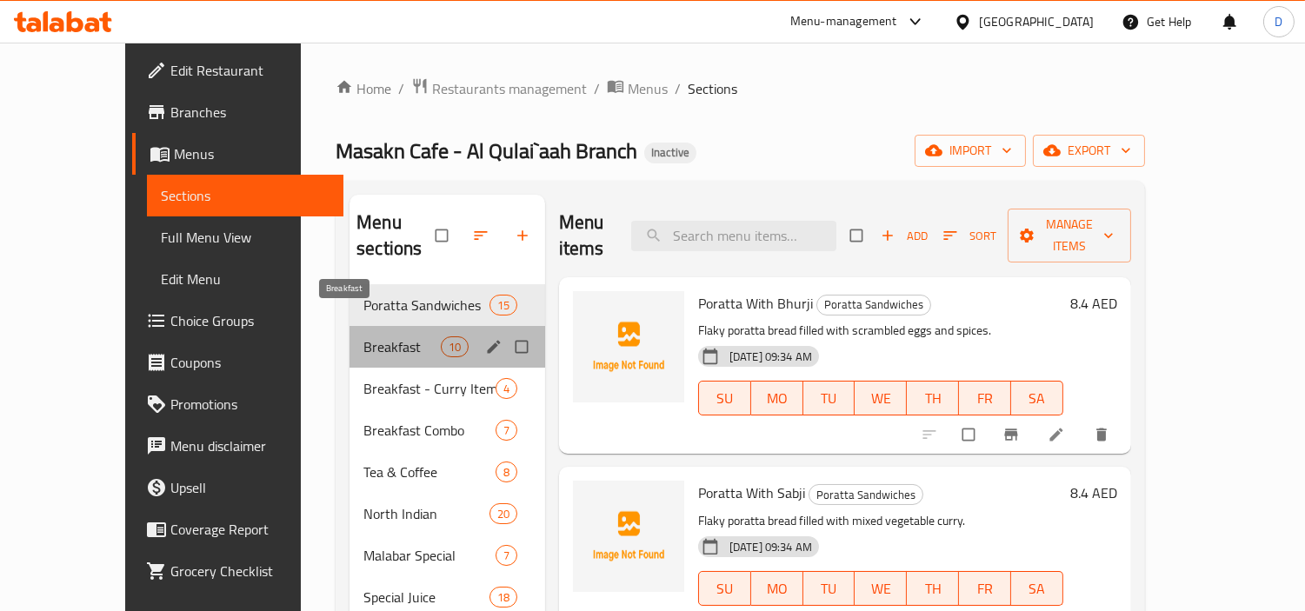
click at [367, 337] on span "Breakfast" at bounding box center [401, 347] width 77 height 21
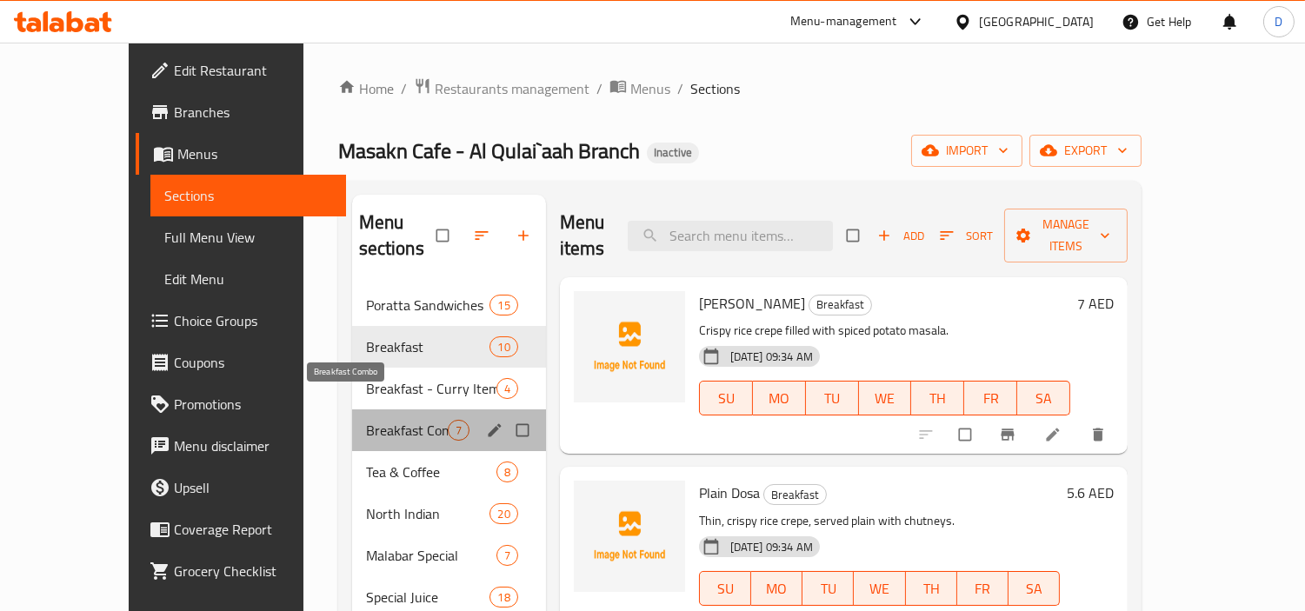
click at [366, 420] on span "Breakfast Combo" at bounding box center [407, 430] width 82 height 21
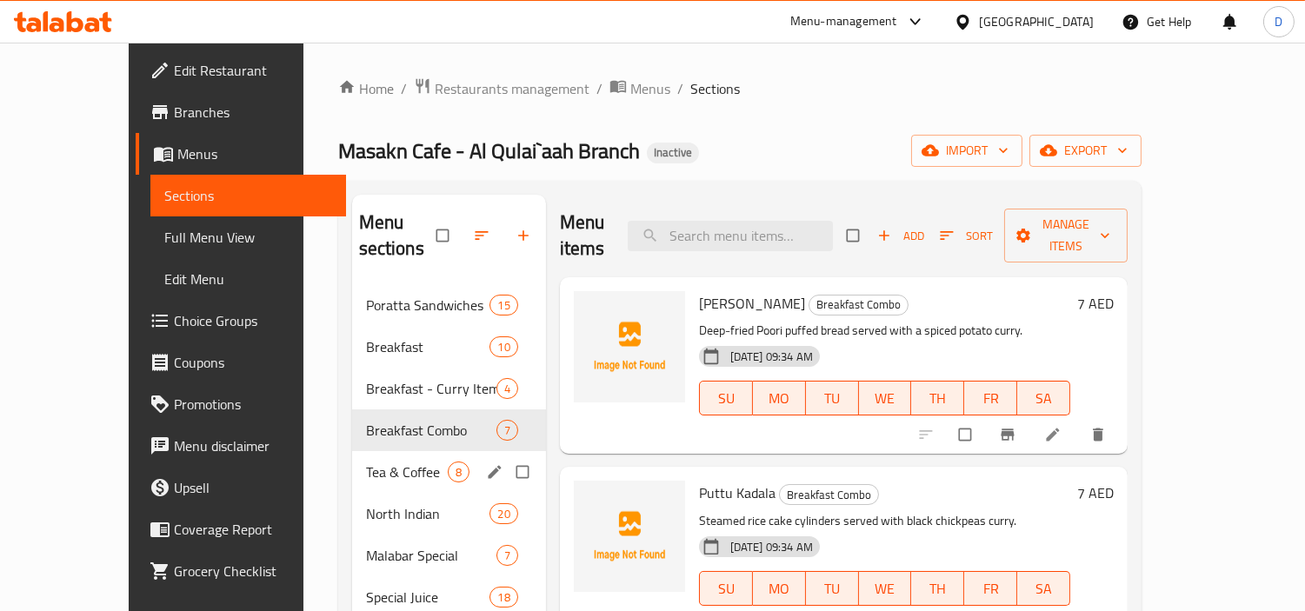
scroll to position [193, 0]
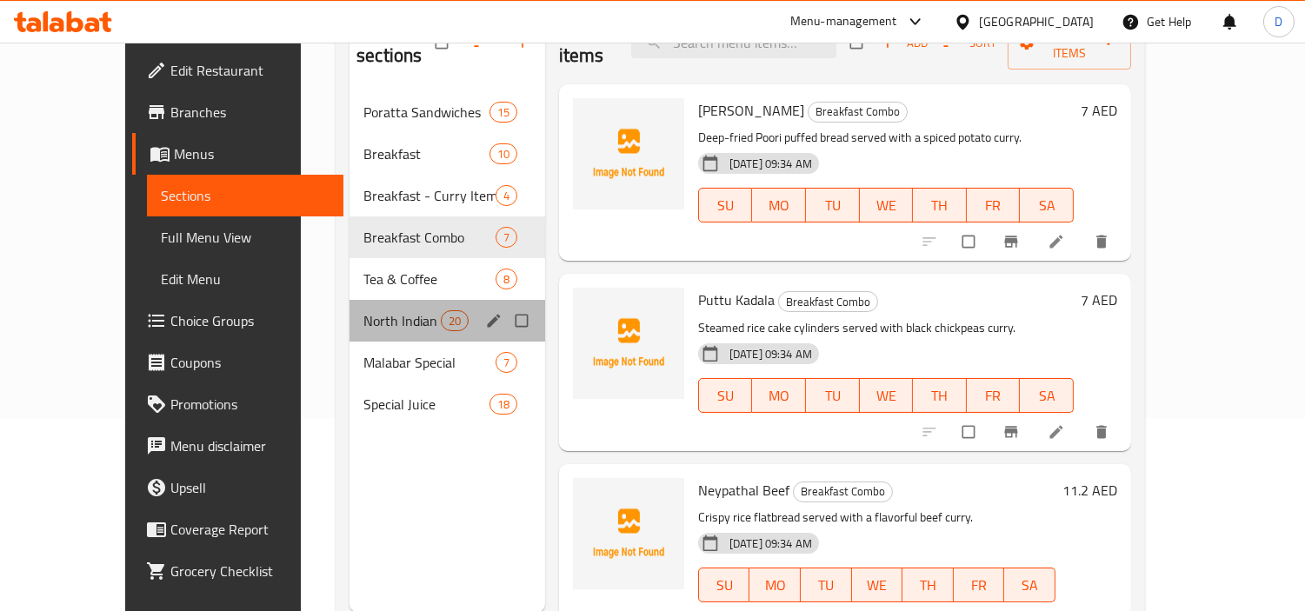
click at [350, 300] on div "North Indian 20" at bounding box center [448, 321] width 196 height 42
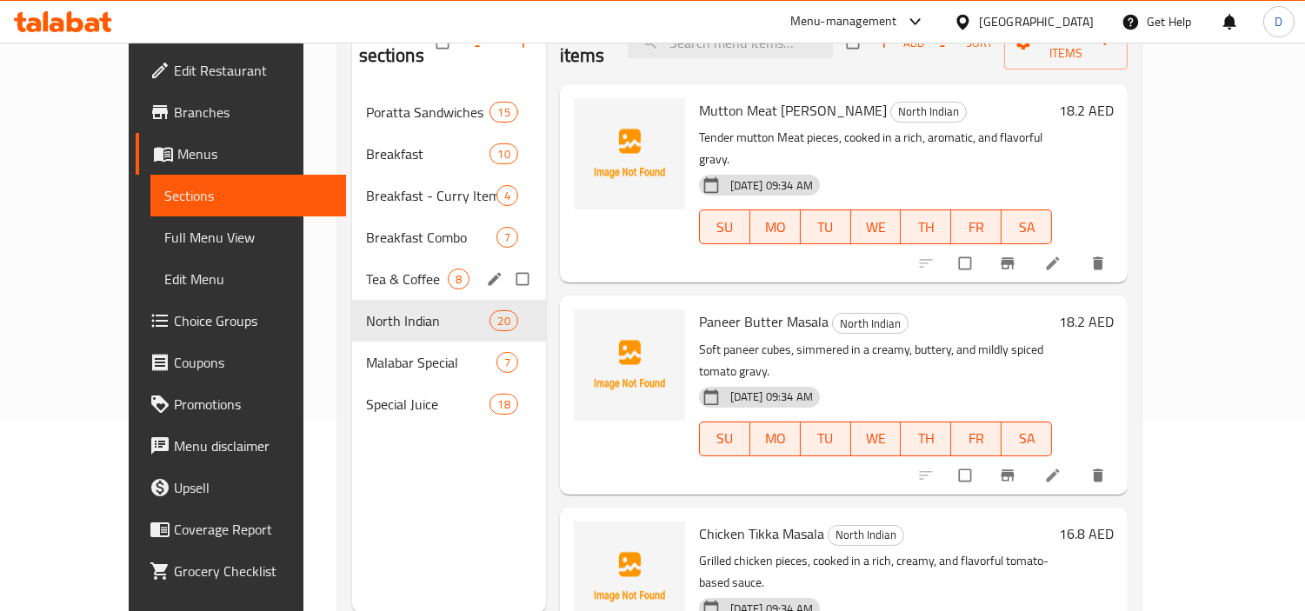
click at [366, 269] on span "Tea & Coffee" at bounding box center [407, 279] width 82 height 21
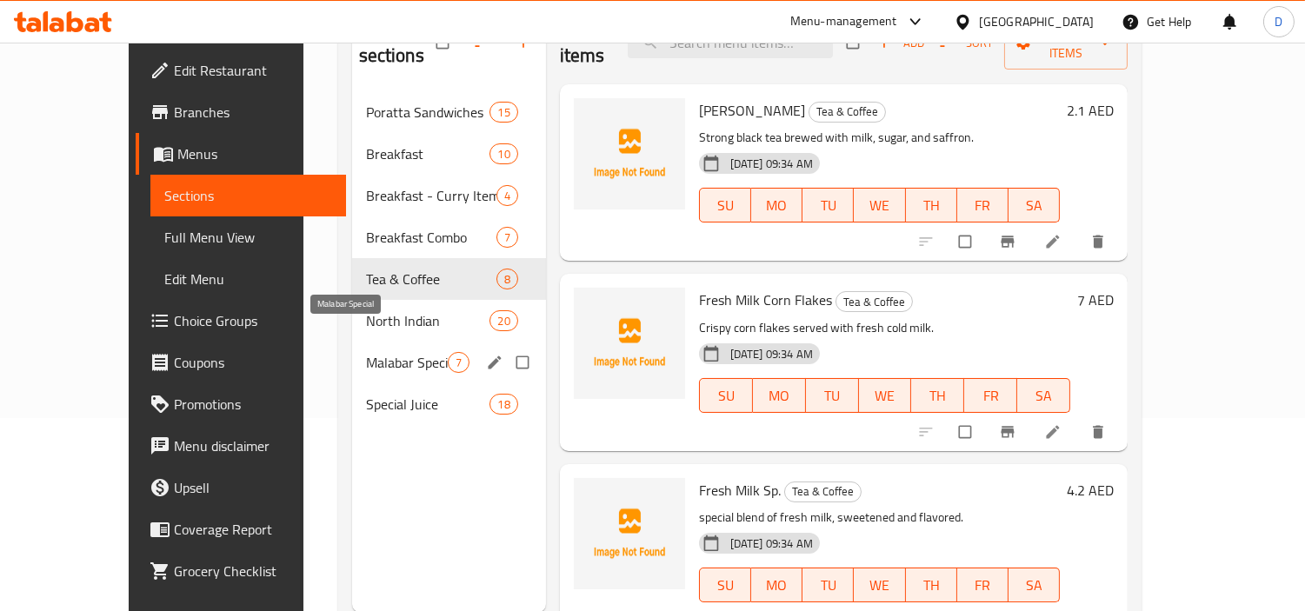
click at [366, 352] on span "Malabar Special" at bounding box center [407, 362] width 82 height 21
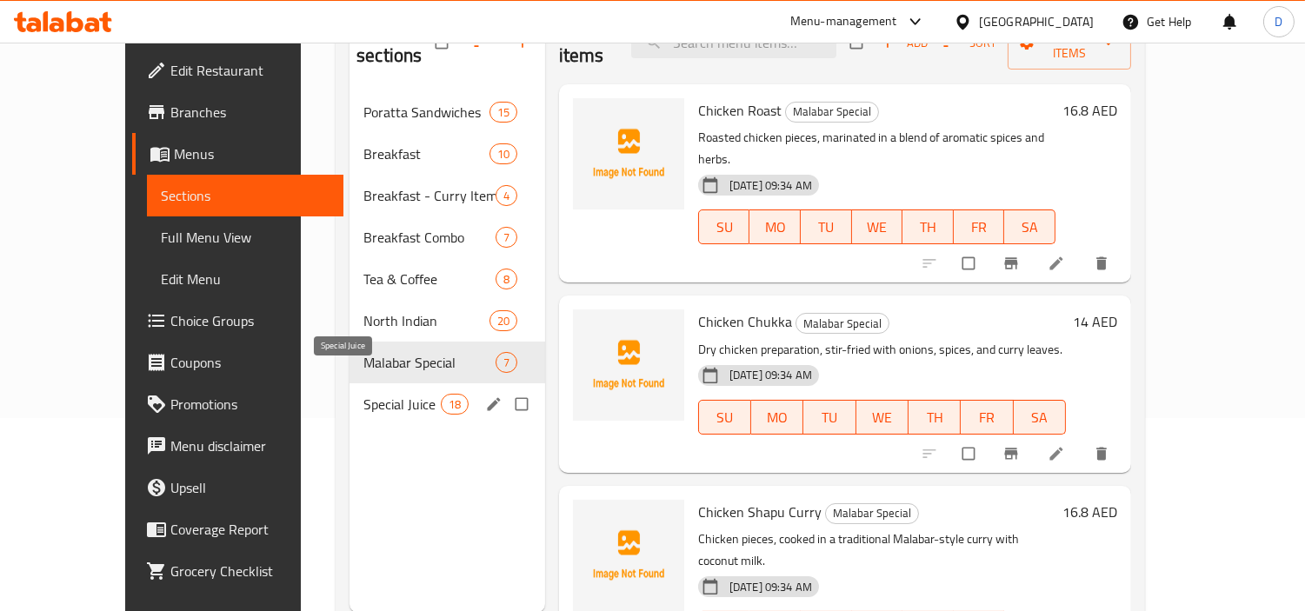
click at [374, 394] on span "Special Juice" at bounding box center [401, 404] width 77 height 21
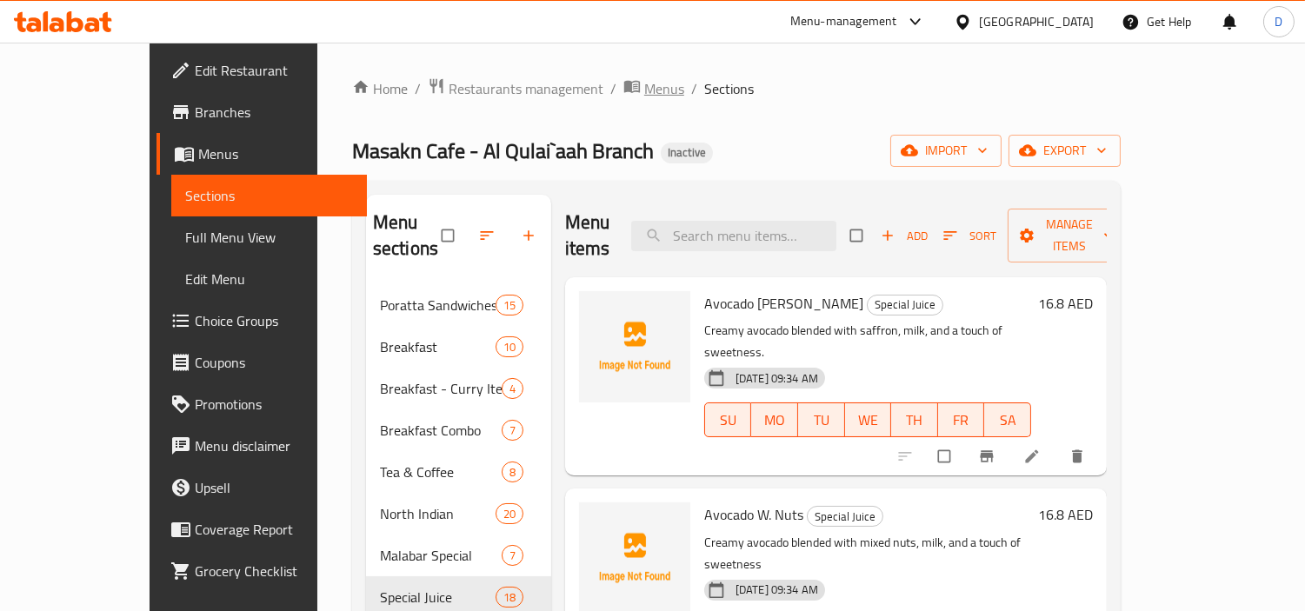
click at [644, 90] on span "Menus" at bounding box center [664, 88] width 40 height 21
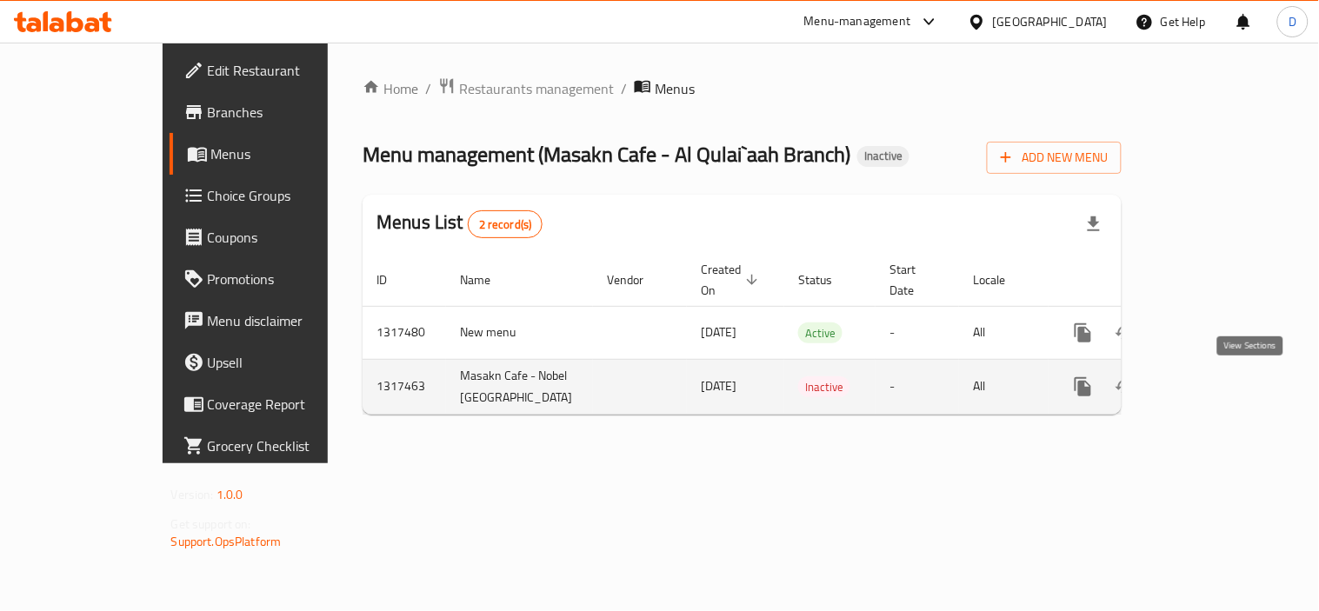
click at [1219, 386] on icon "enhanced table" at bounding box center [1208, 387] width 21 height 21
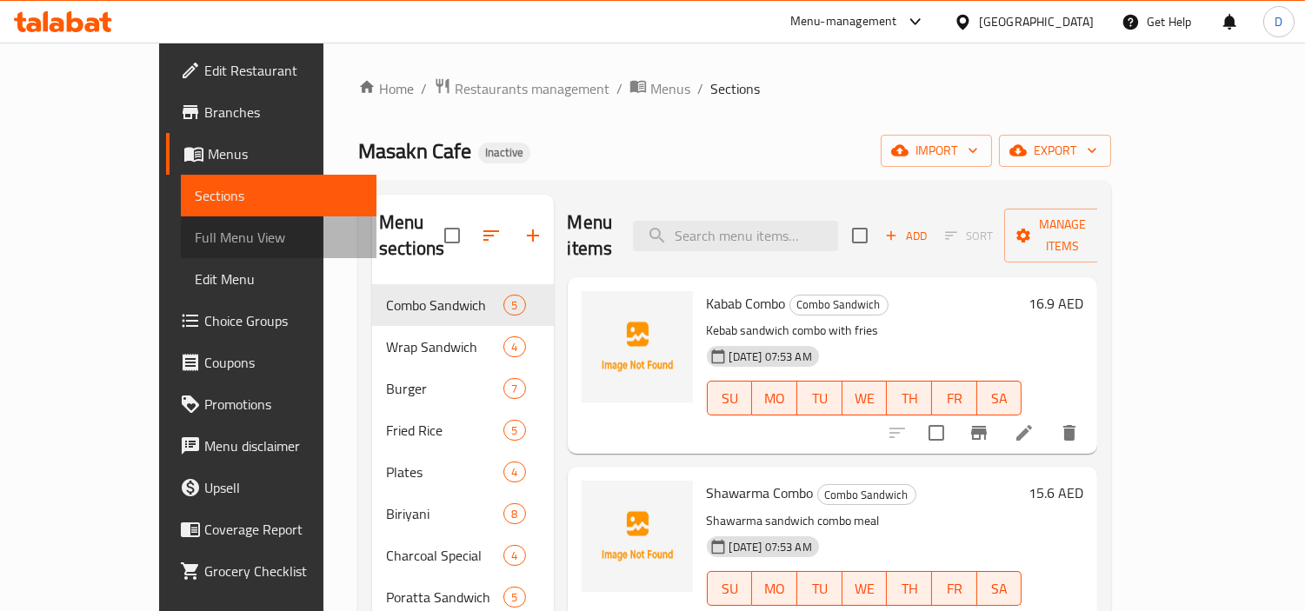
click at [195, 246] on span "Full Menu View" at bounding box center [279, 237] width 169 height 21
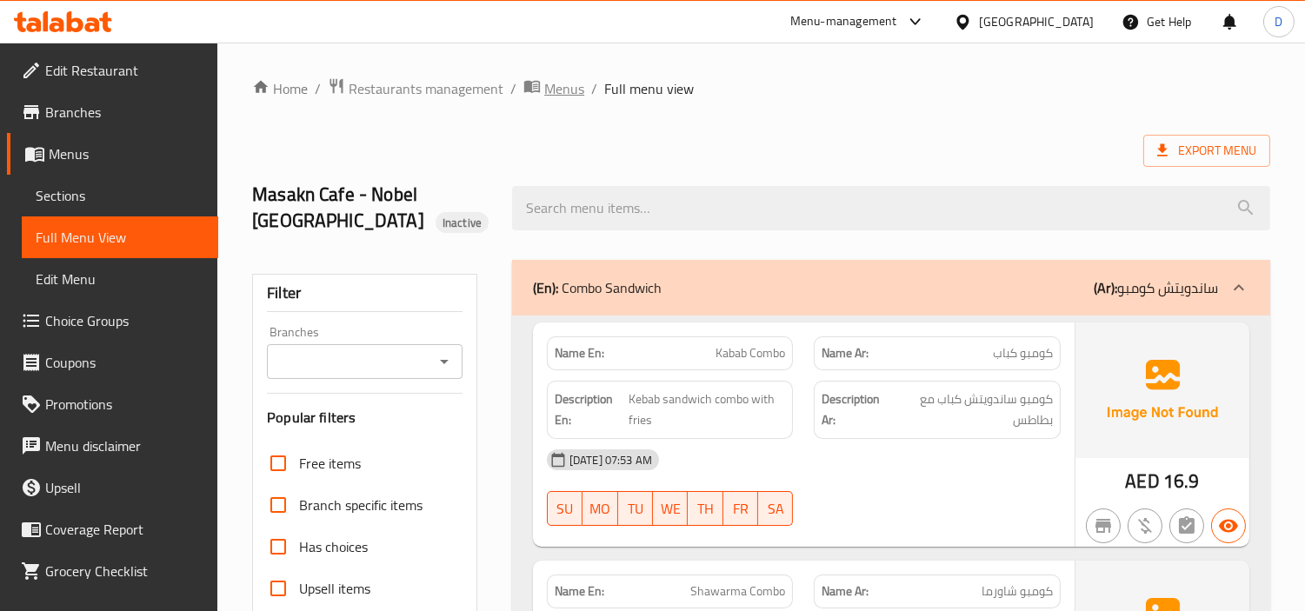
click at [566, 88] on span "Menus" at bounding box center [564, 88] width 40 height 21
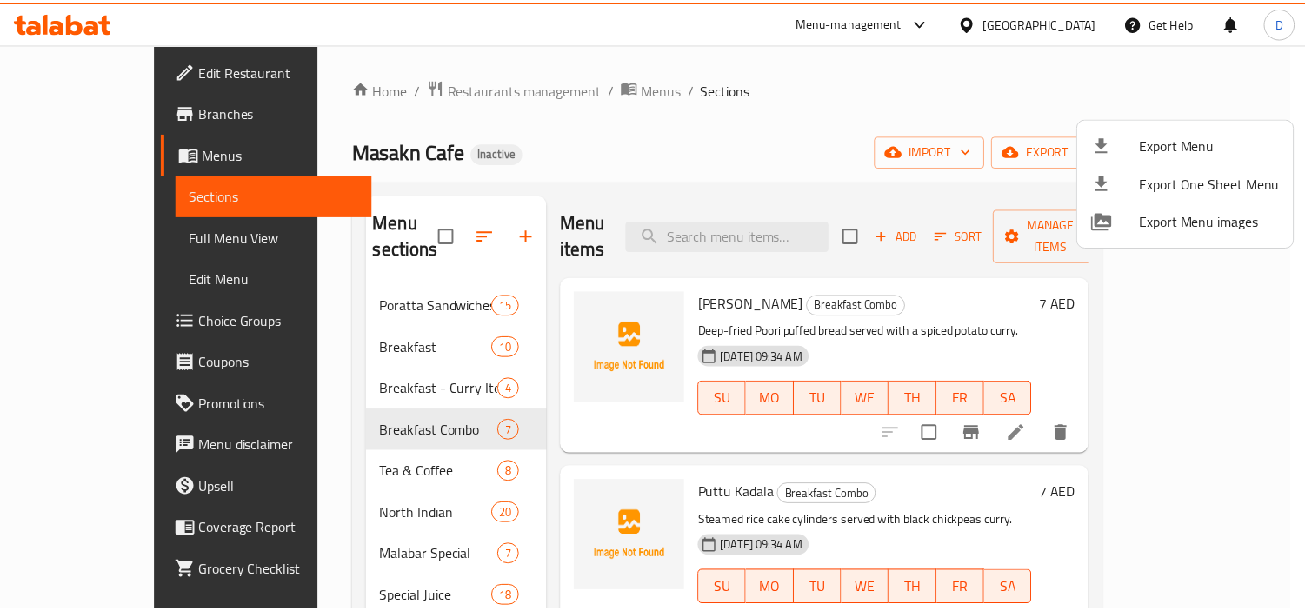
scroll to position [50, 0]
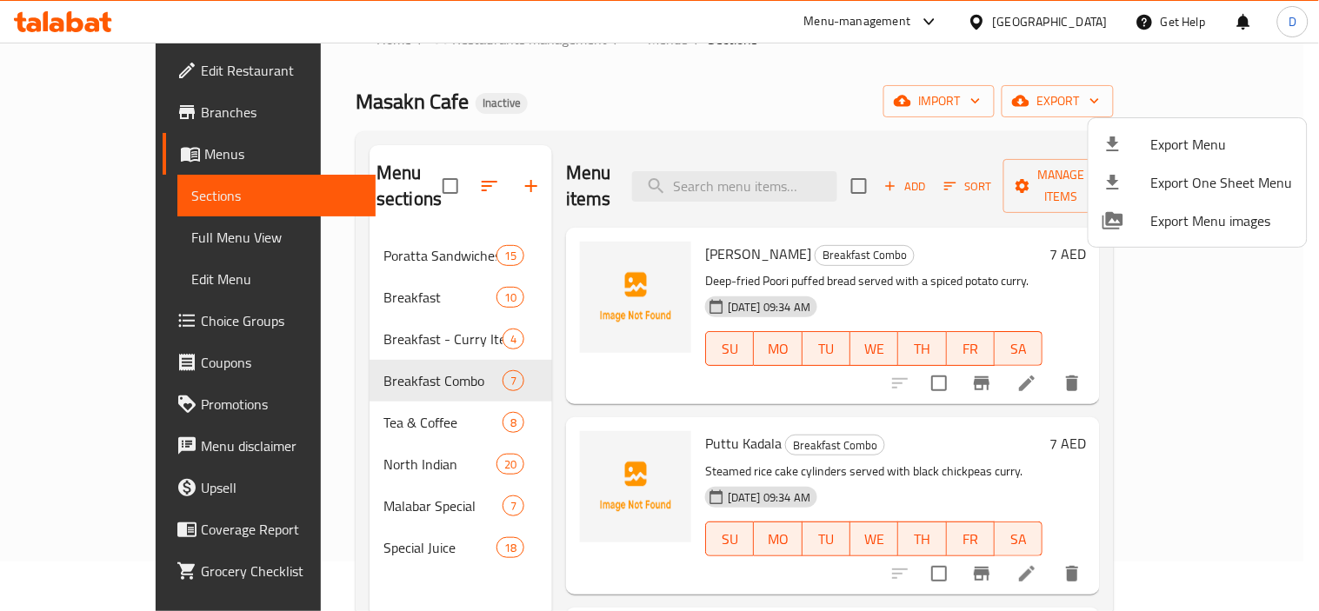
click at [404, 281] on div at bounding box center [659, 305] width 1319 height 611
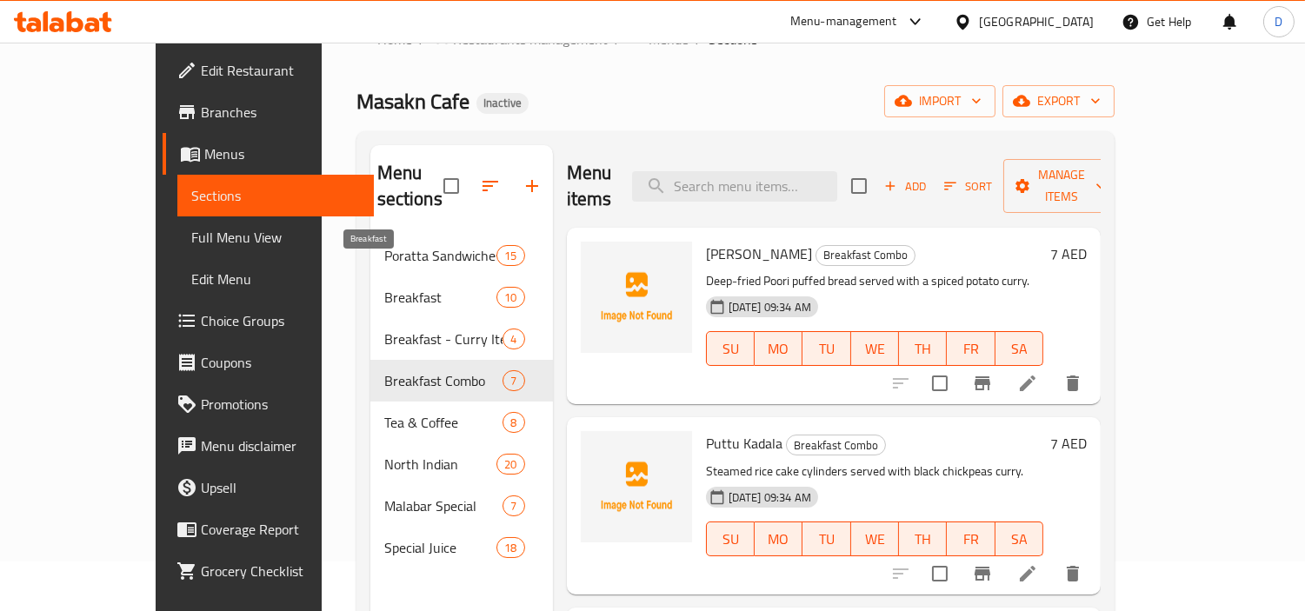
click at [390, 287] on span "Breakfast" at bounding box center [440, 297] width 113 height 21
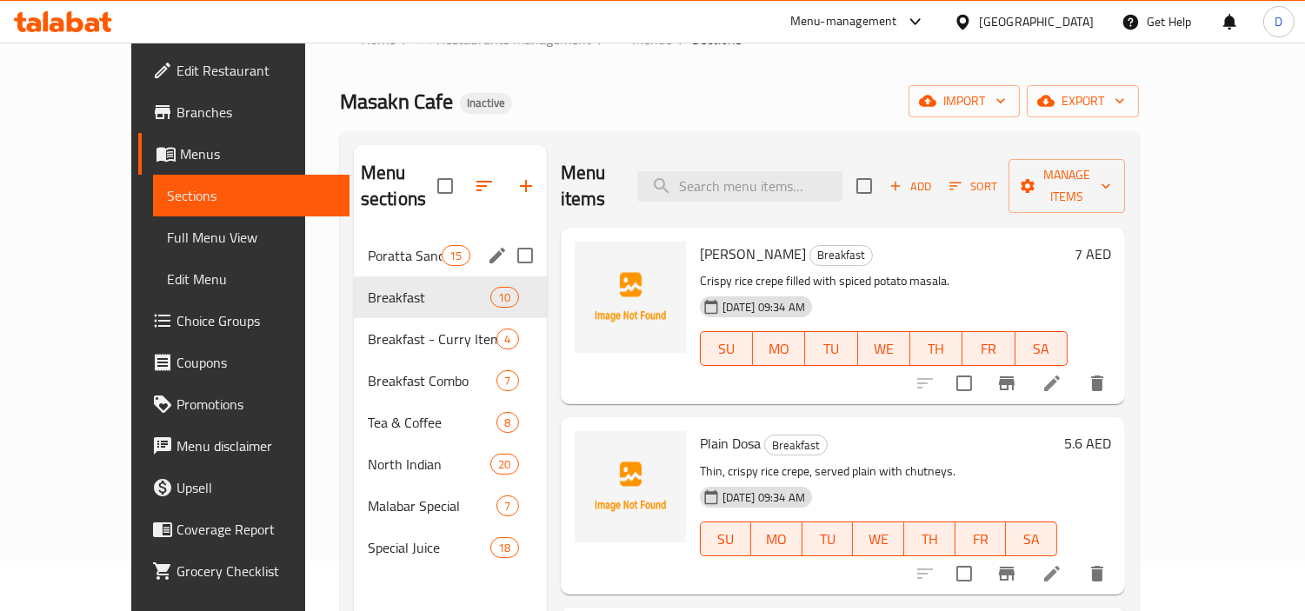
click at [354, 246] on div "Poratta Sandwiches 15" at bounding box center [450, 256] width 193 height 42
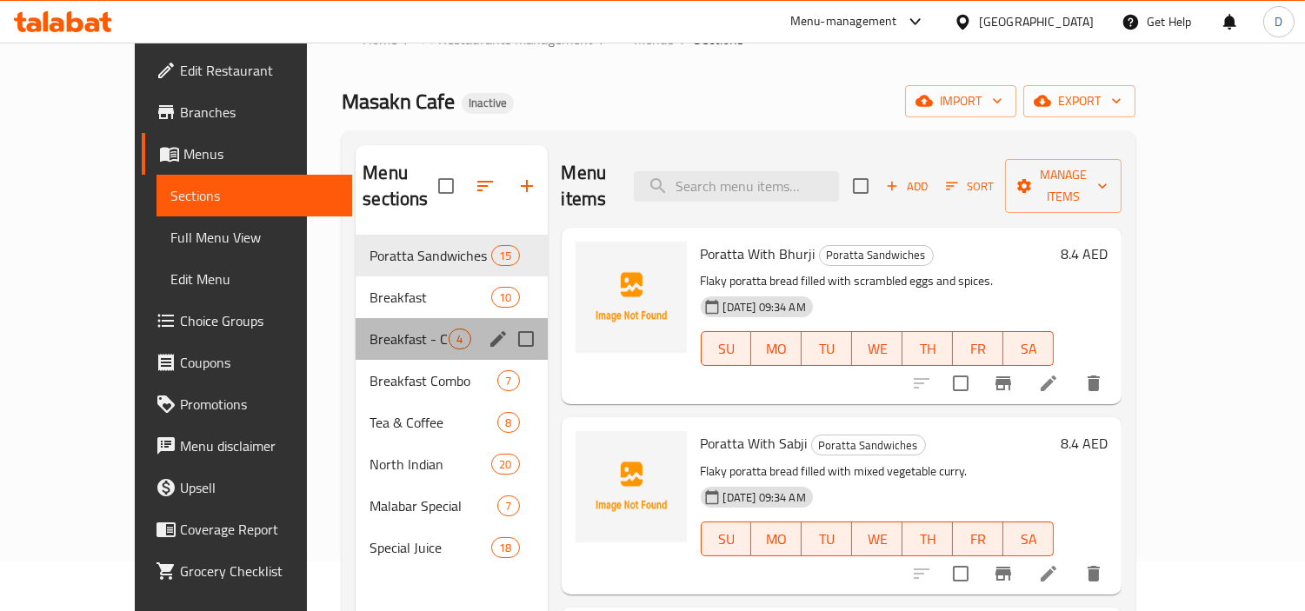
click at [356, 327] on div "Breakfast - Curry Items 4" at bounding box center [451, 339] width 191 height 42
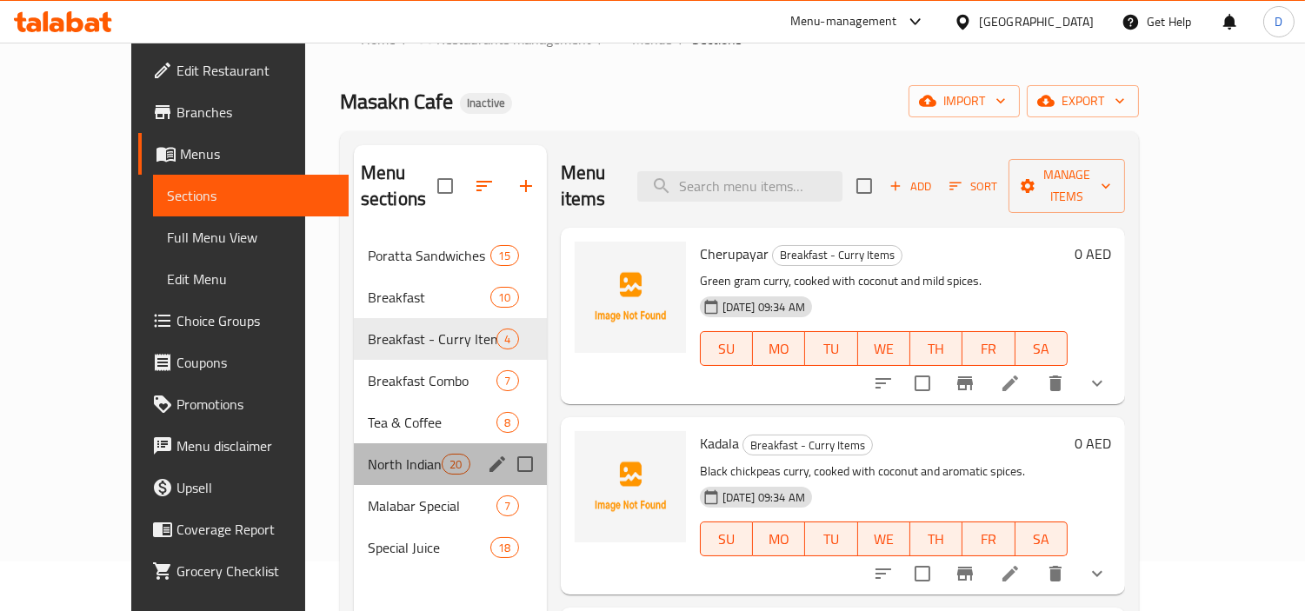
click at [376, 443] on div "North Indian 20" at bounding box center [450, 464] width 193 height 42
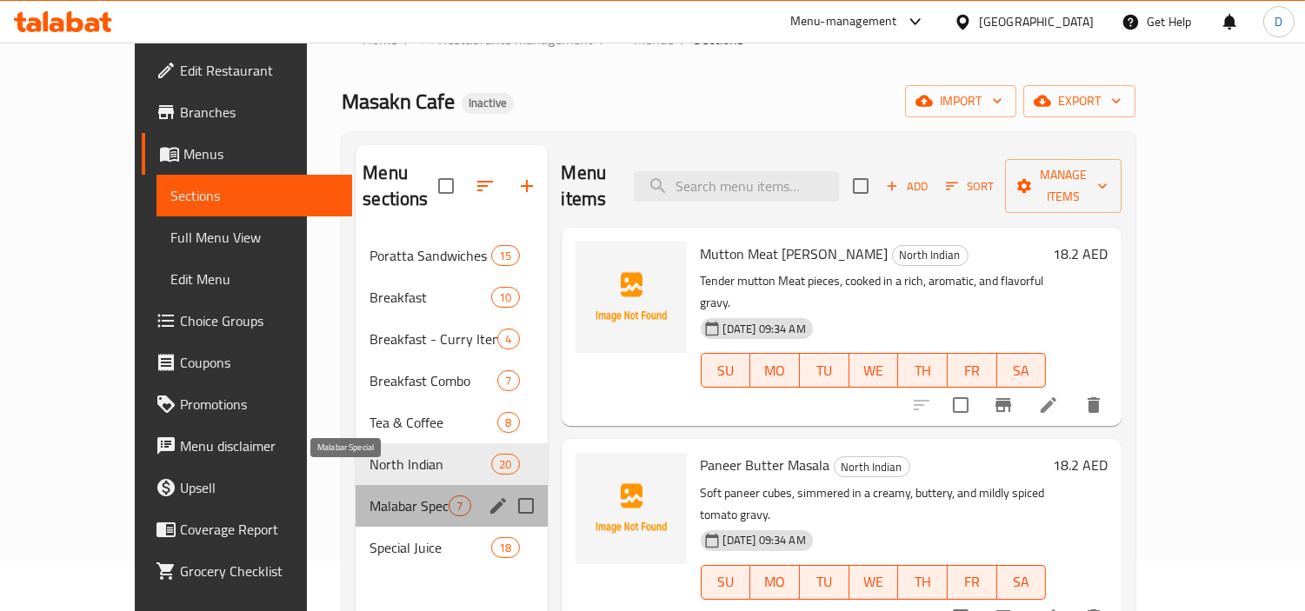
click at [380, 496] on span "Malabar Special" at bounding box center [409, 506] width 79 height 21
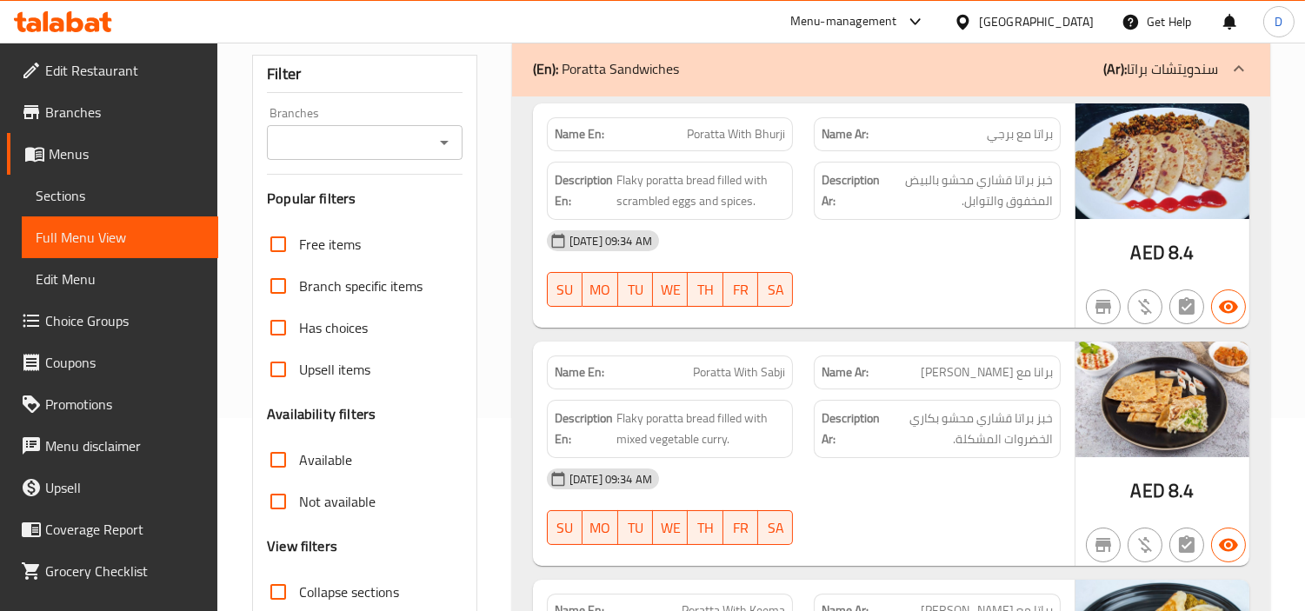
scroll to position [386, 0]
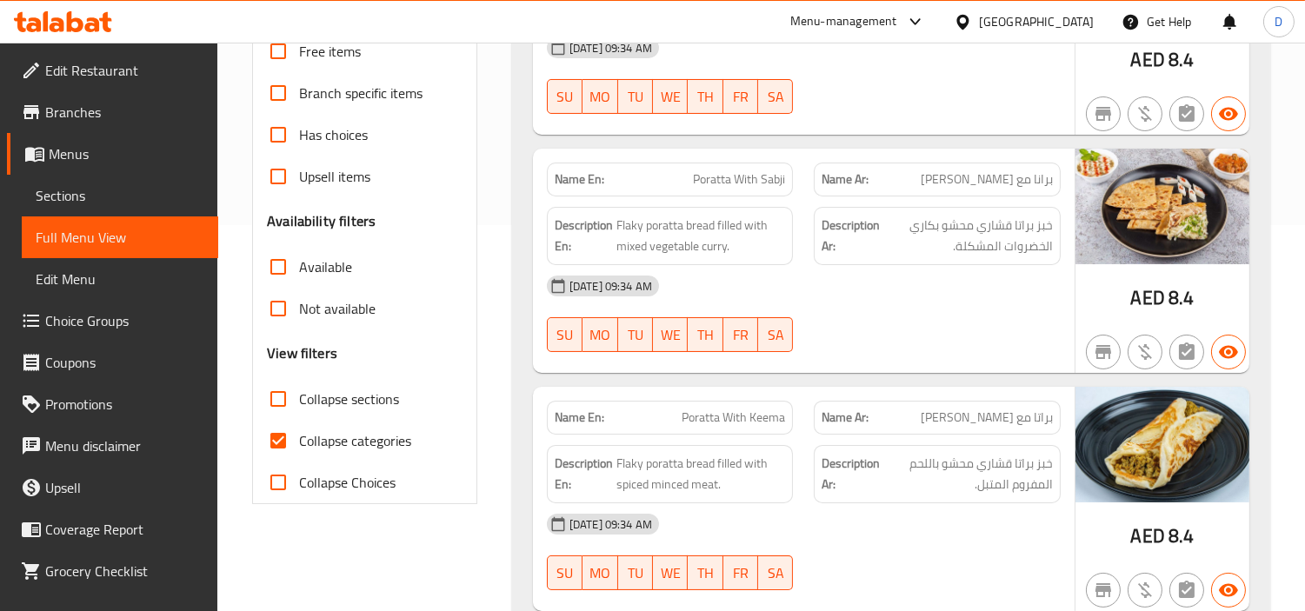
click at [393, 432] on span "Collapse categories" at bounding box center [355, 440] width 112 height 21
click at [299, 432] on input "Collapse categories" at bounding box center [278, 441] width 42 height 42
checkbox input "false"
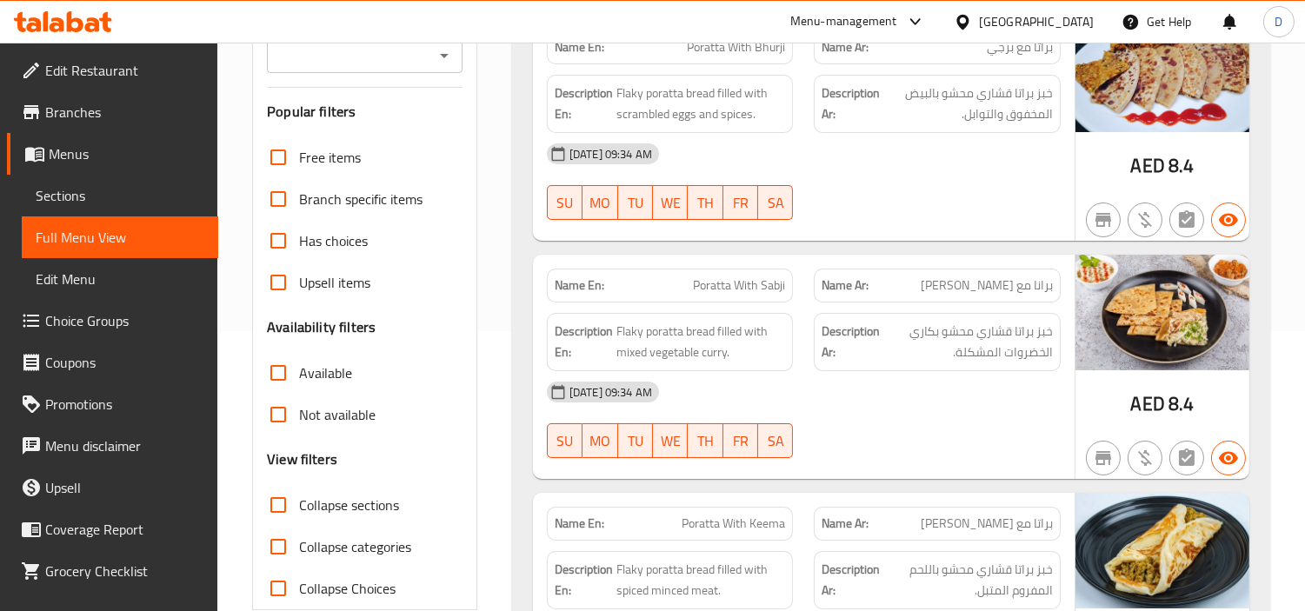
scroll to position [290, 0]
